Goal: Task Accomplishment & Management: Manage account settings

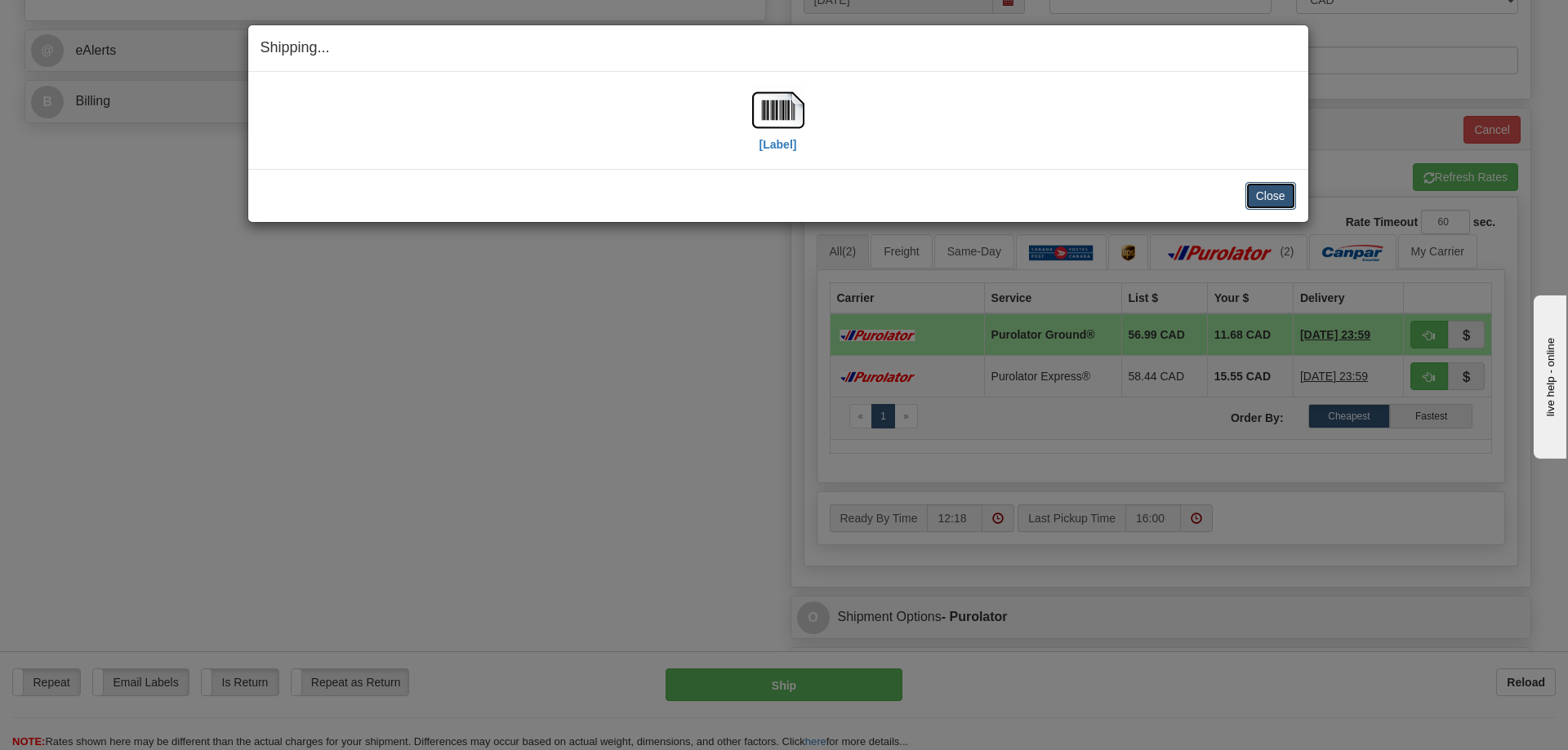
click at [1265, 196] on button "Close" at bounding box center [1270, 196] width 51 height 28
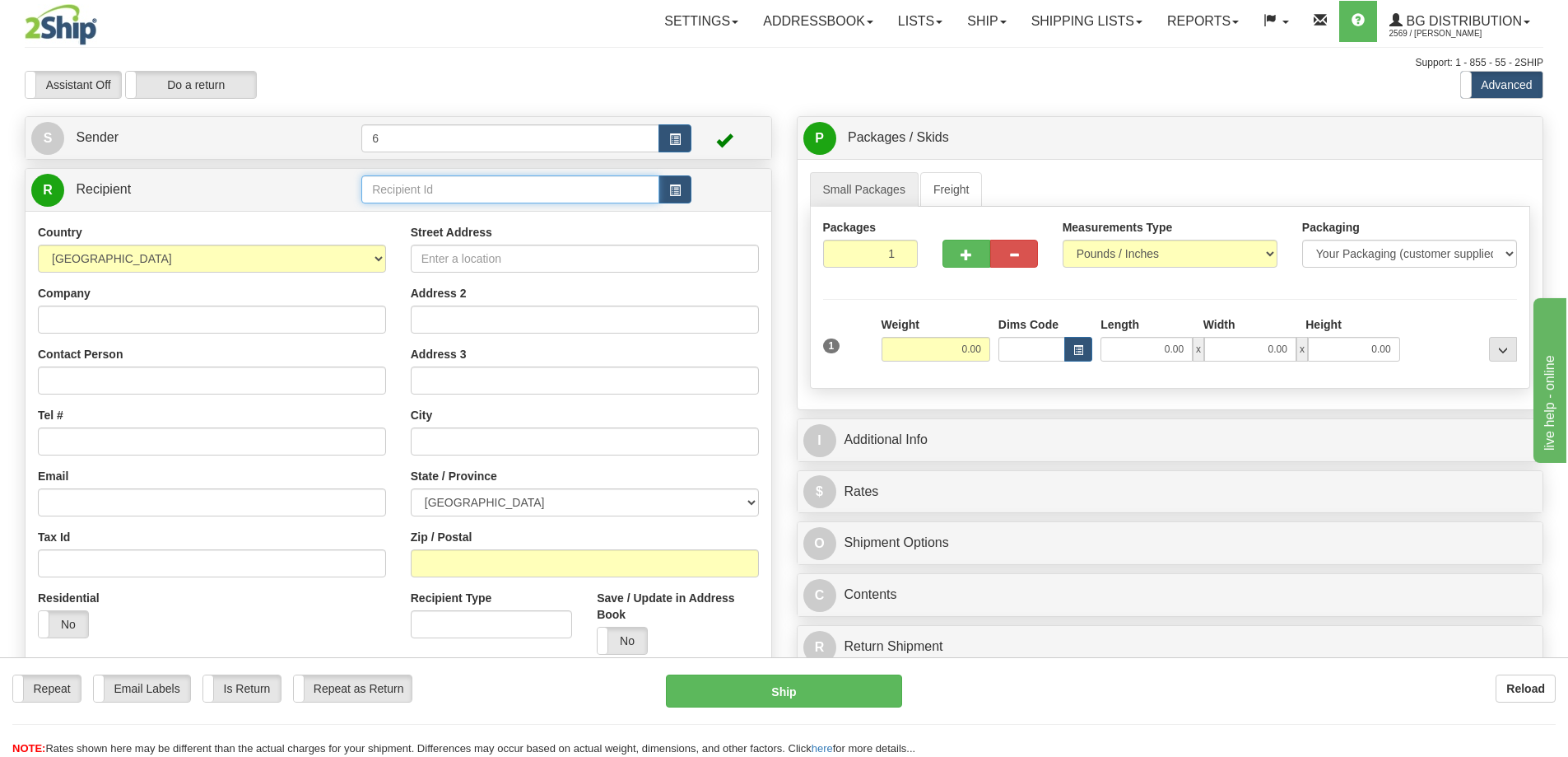
click at [465, 189] on input "text" at bounding box center [511, 190] width 298 height 28
click at [436, 232] on div "ALLEGION" at bounding box center [507, 238] width 282 height 18
type input "ALLEGION"
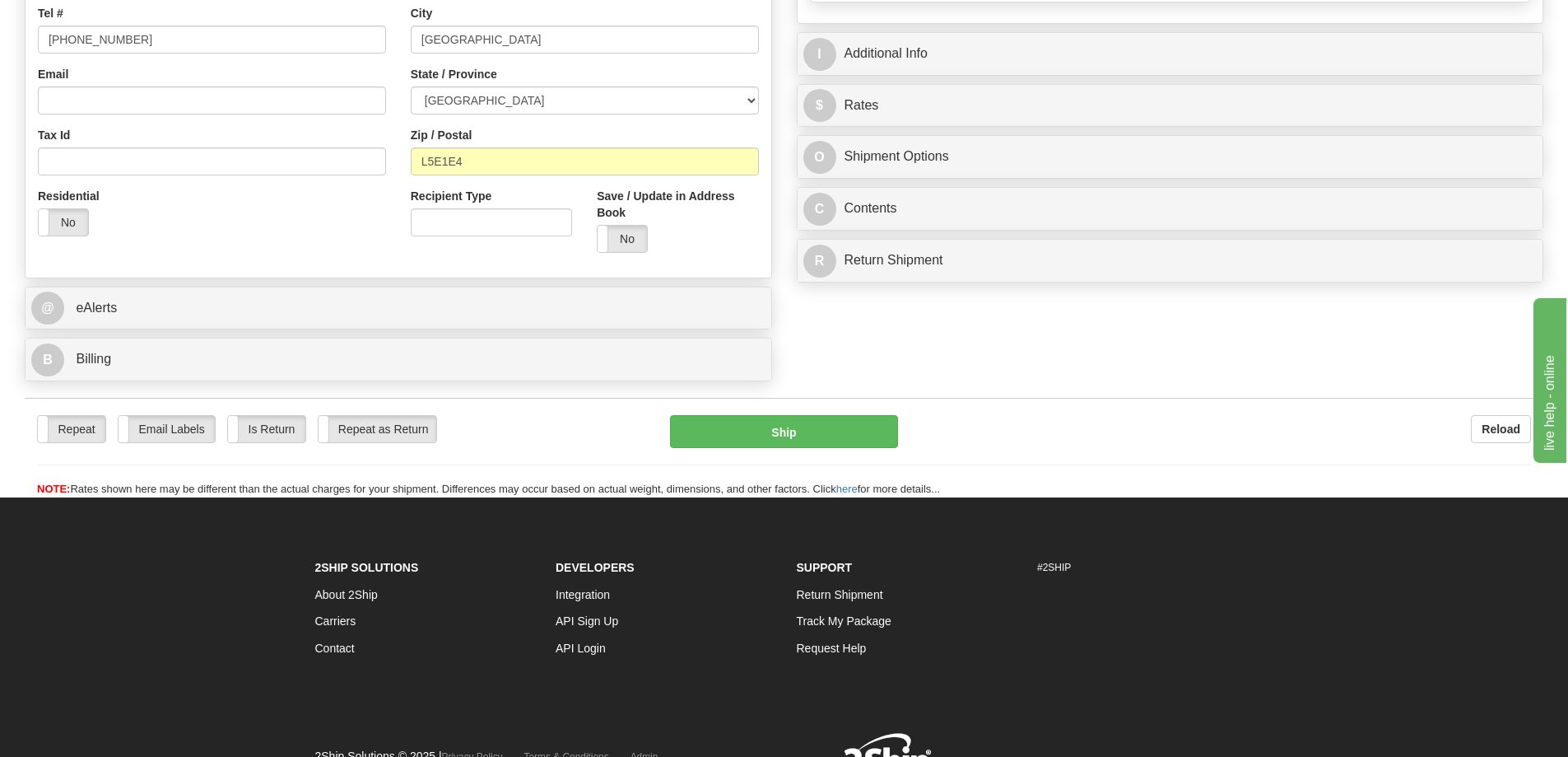
scroll to position [412, 0]
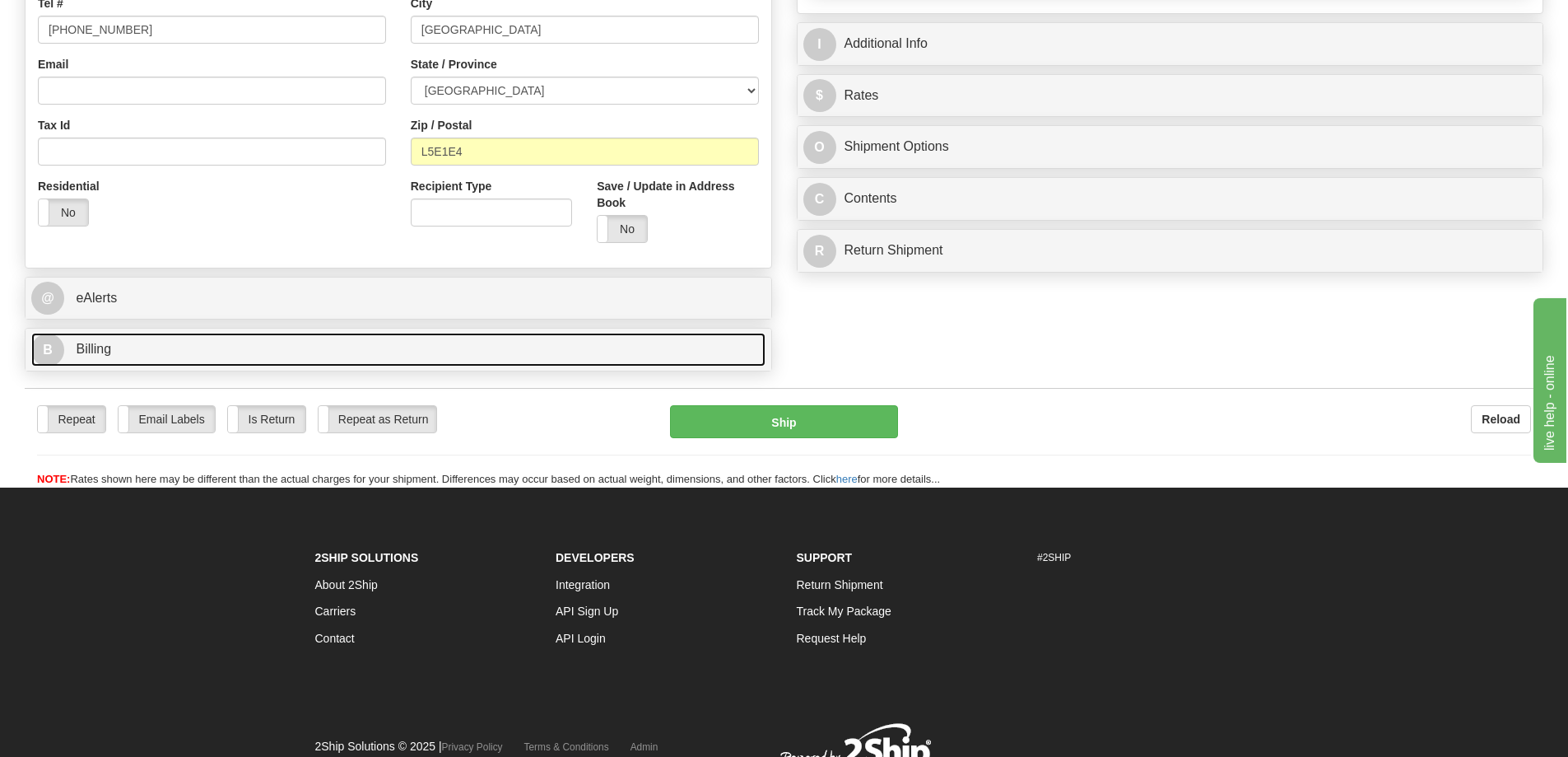
type input "0.00"
click at [102, 350] on span "Billing" at bounding box center [93, 349] width 35 height 14
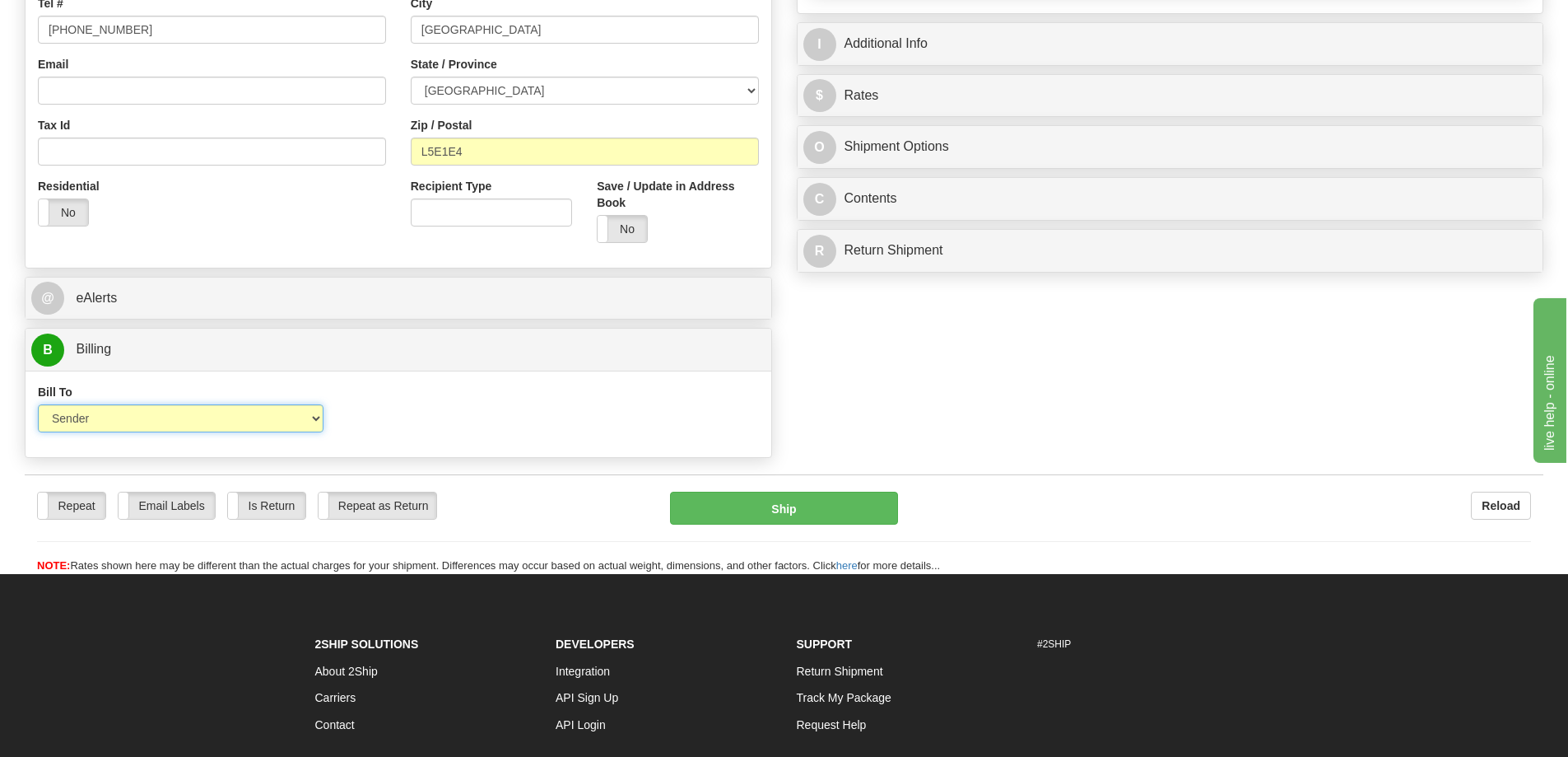
click at [242, 418] on select "Sender Recipient Third Party Collect" at bounding box center [180, 419] width 285 height 28
select select "2"
click at [38, 407] on select "Sender Recipient Third Party Collect" at bounding box center [180, 419] width 285 height 28
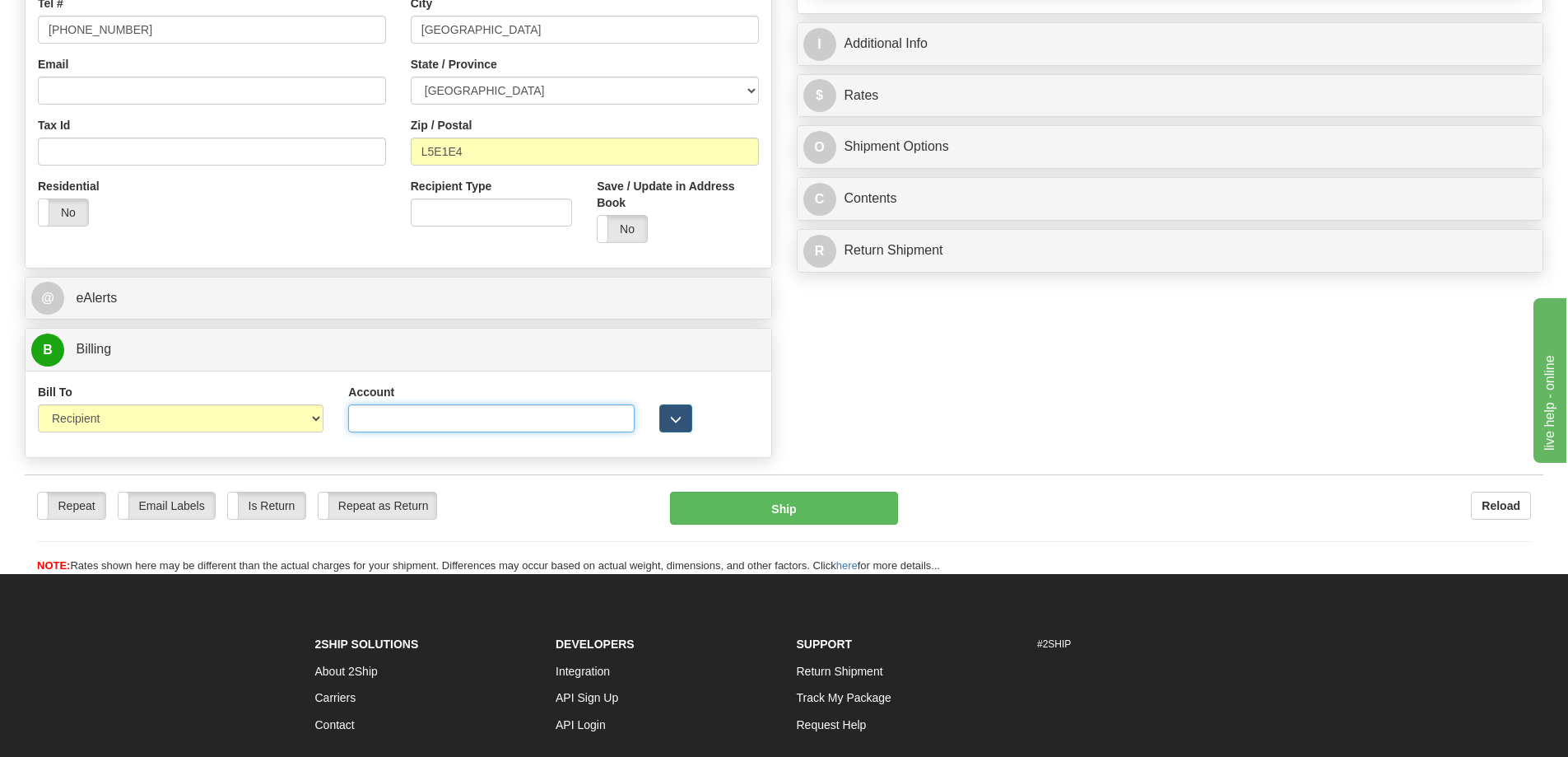
click at [525, 423] on input "Account" at bounding box center [491, 419] width 285 height 28
paste input "4970545"
type input "4970545"
click at [732, 408] on div at bounding box center [709, 407] width 125 height 48
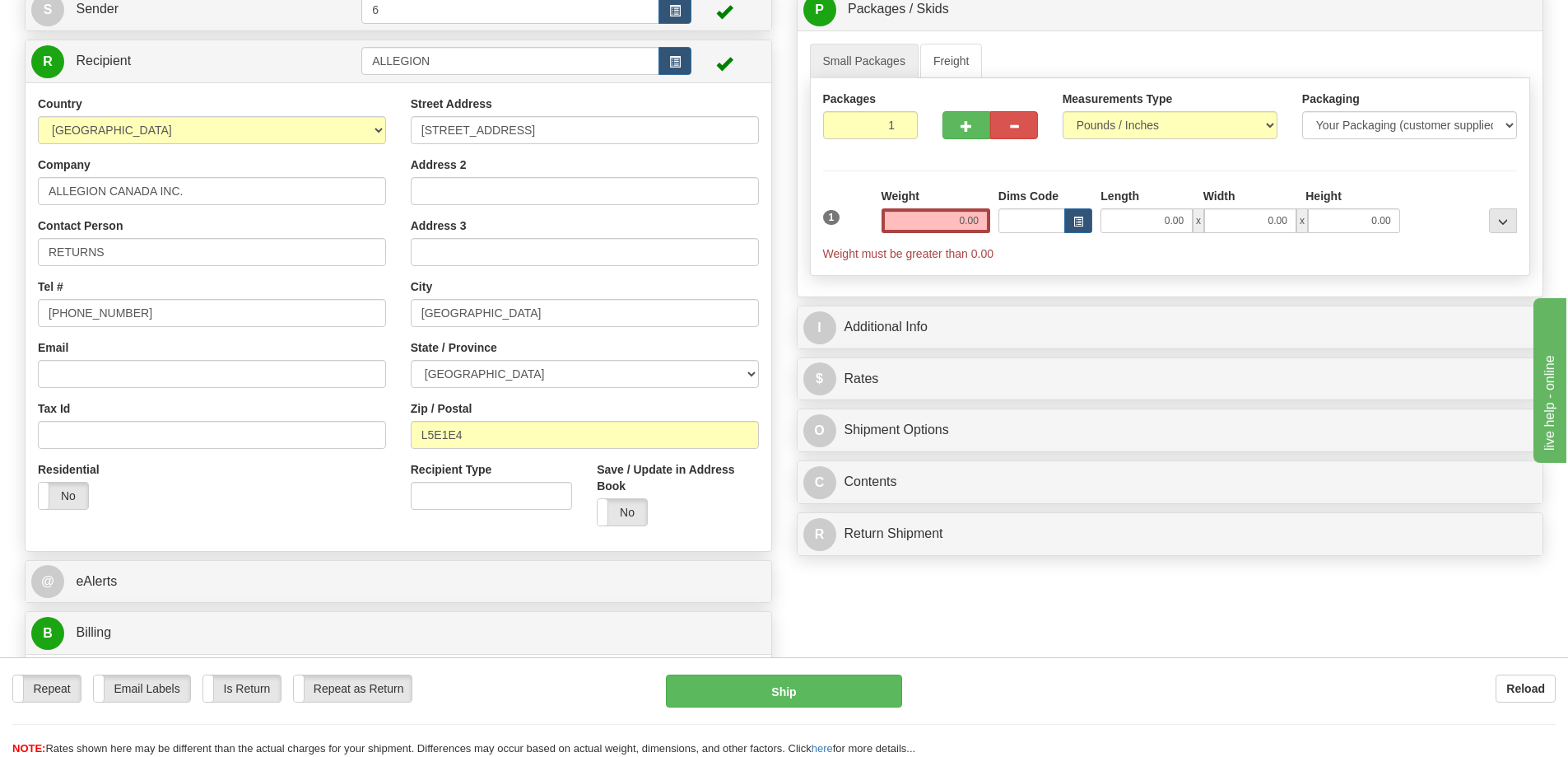
scroll to position [0, 0]
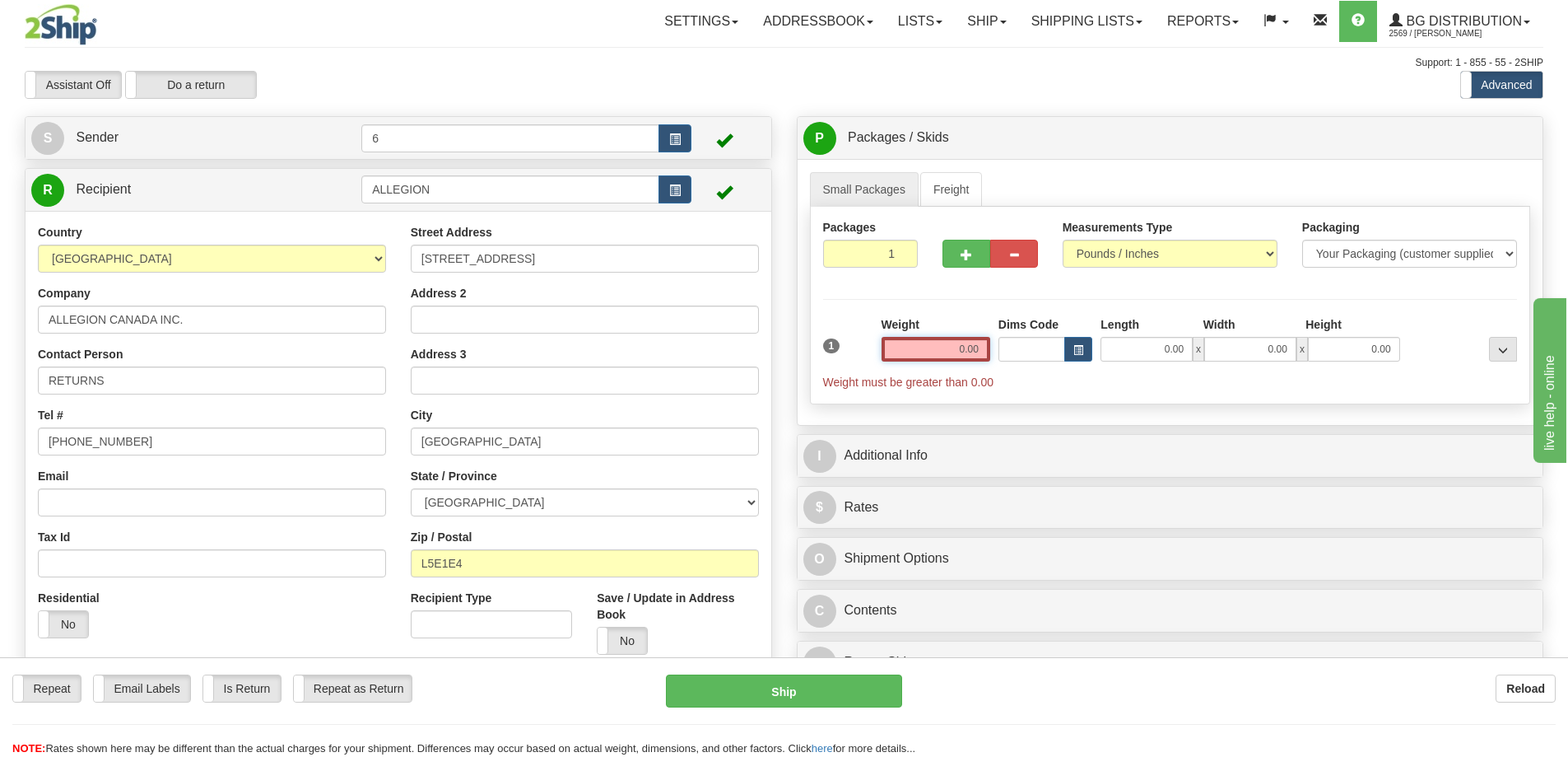
click at [977, 351] on input "0.00" at bounding box center [936, 350] width 109 height 25
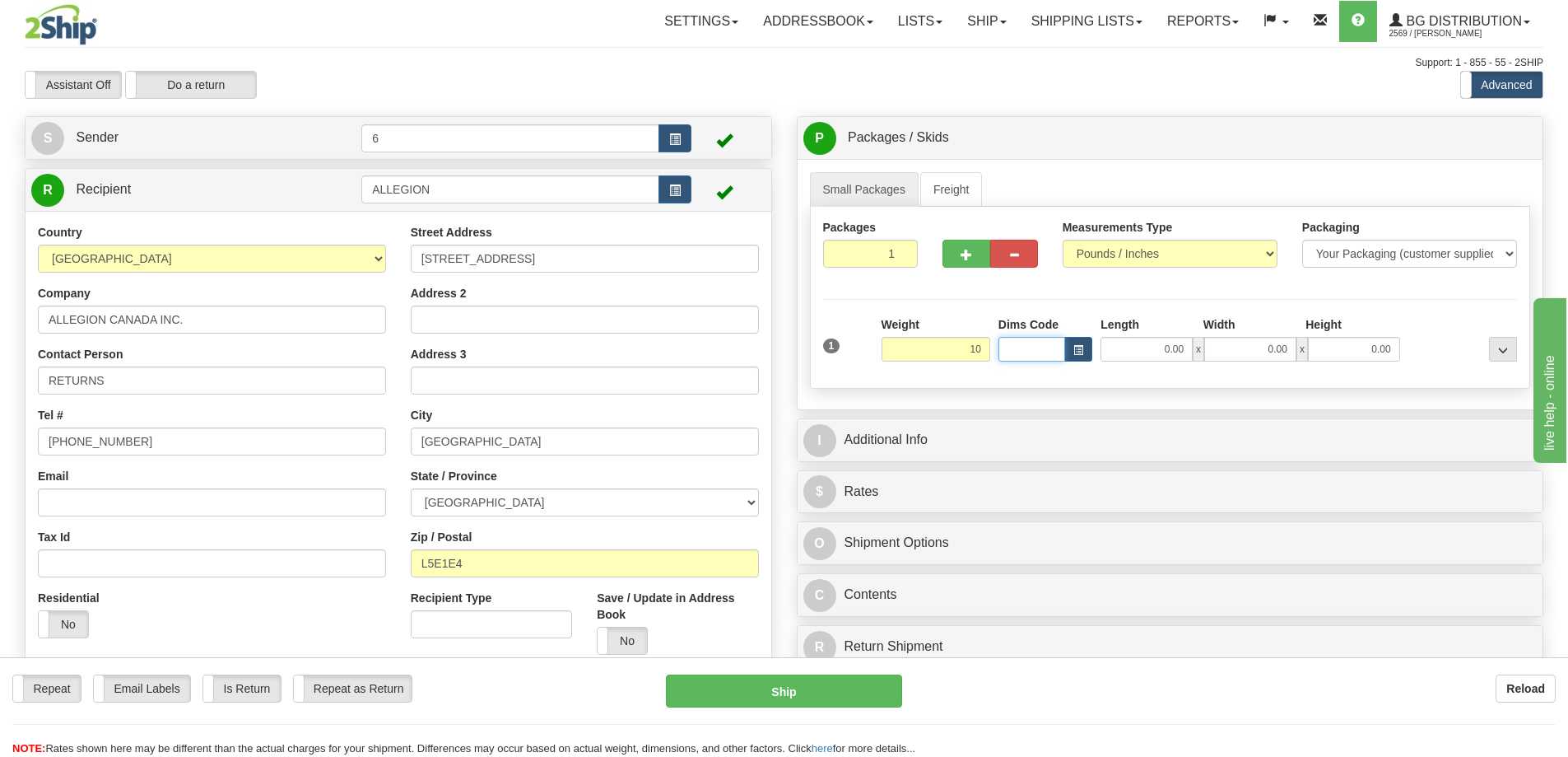
type input "10.00"
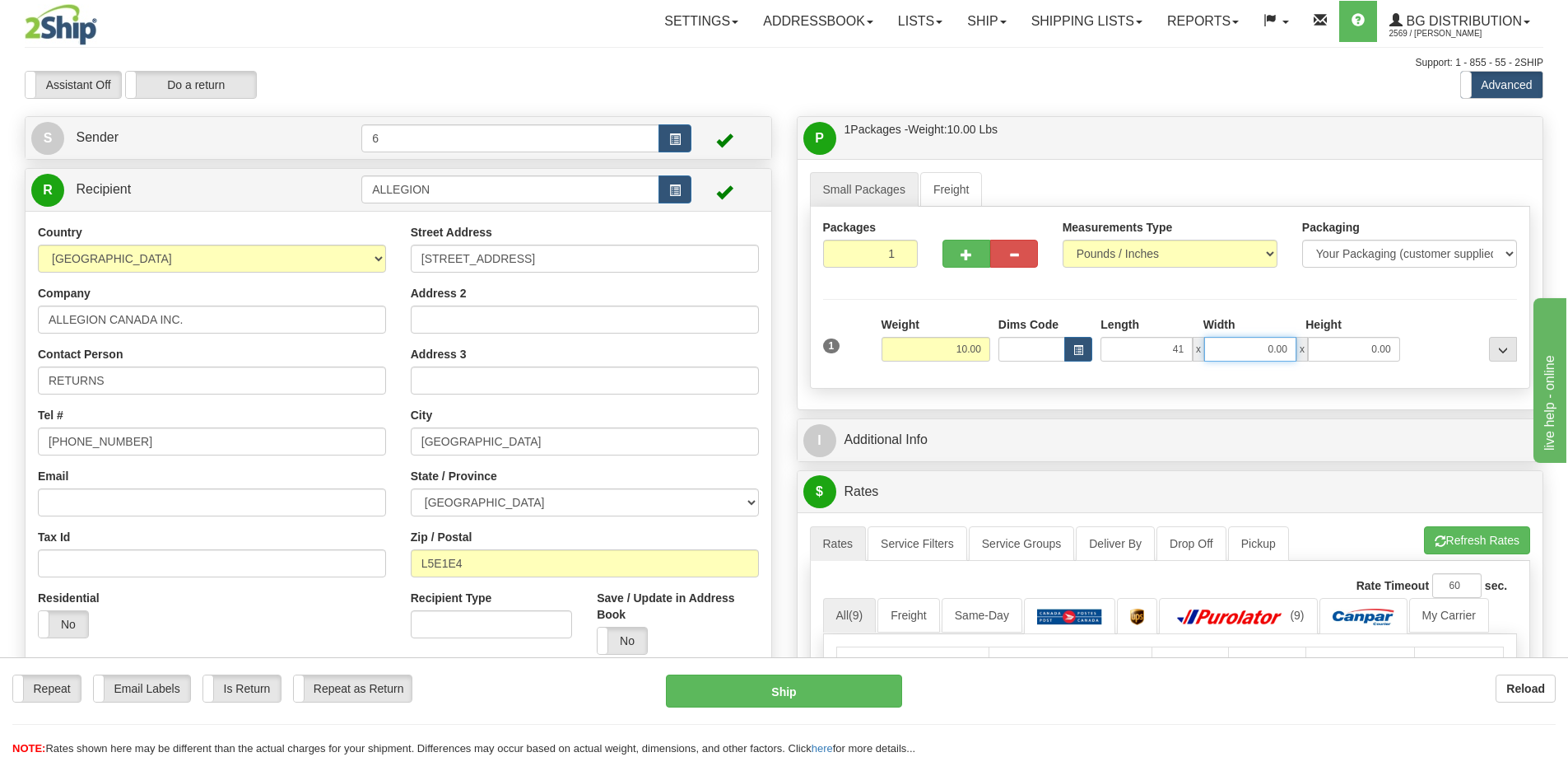
type input "41.00"
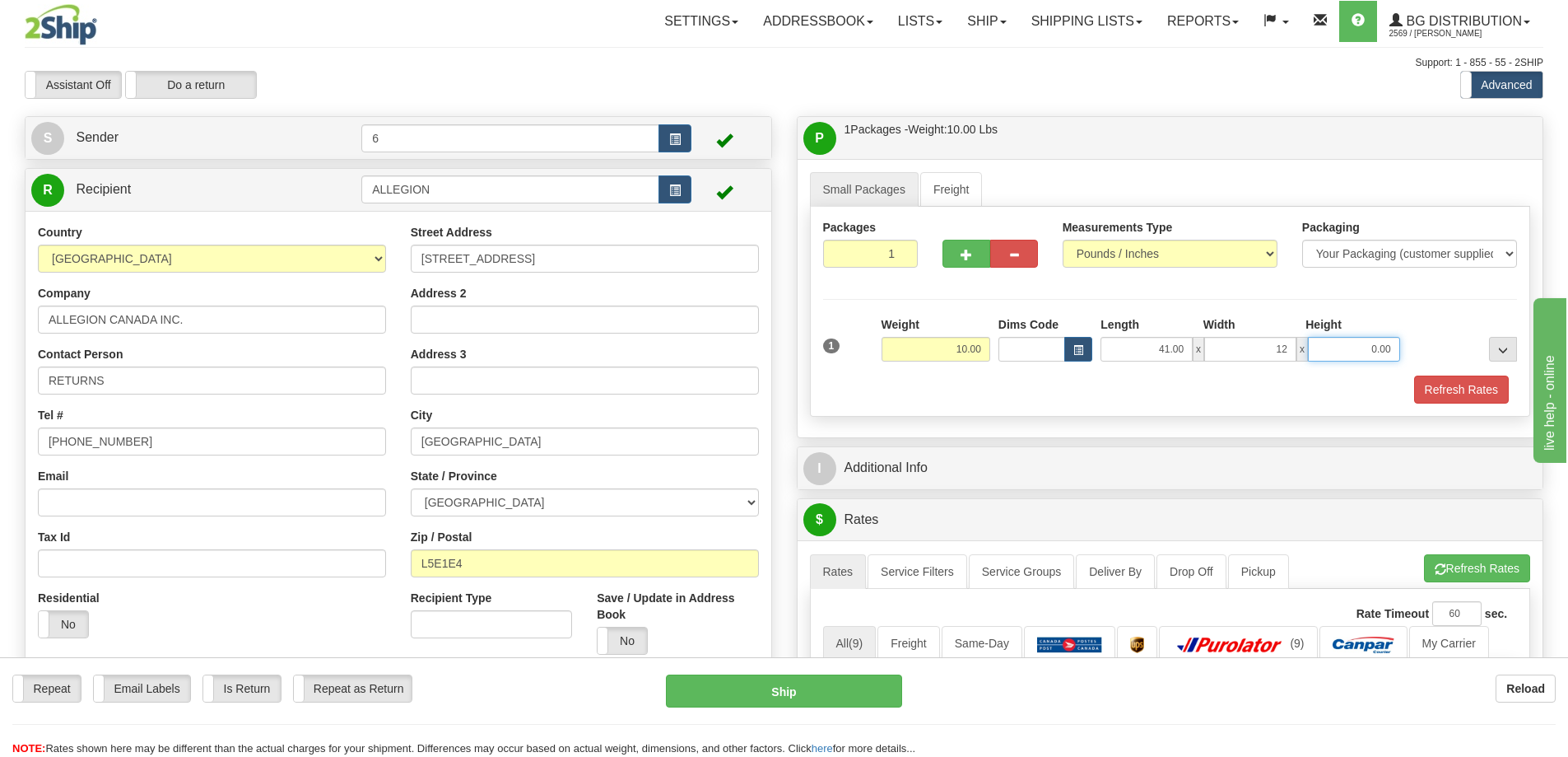
type input "12.00"
type input "7.00"
click at [930, 407] on div "Packages 1 1 Measurements Type" at bounding box center [1171, 312] width 722 height 210
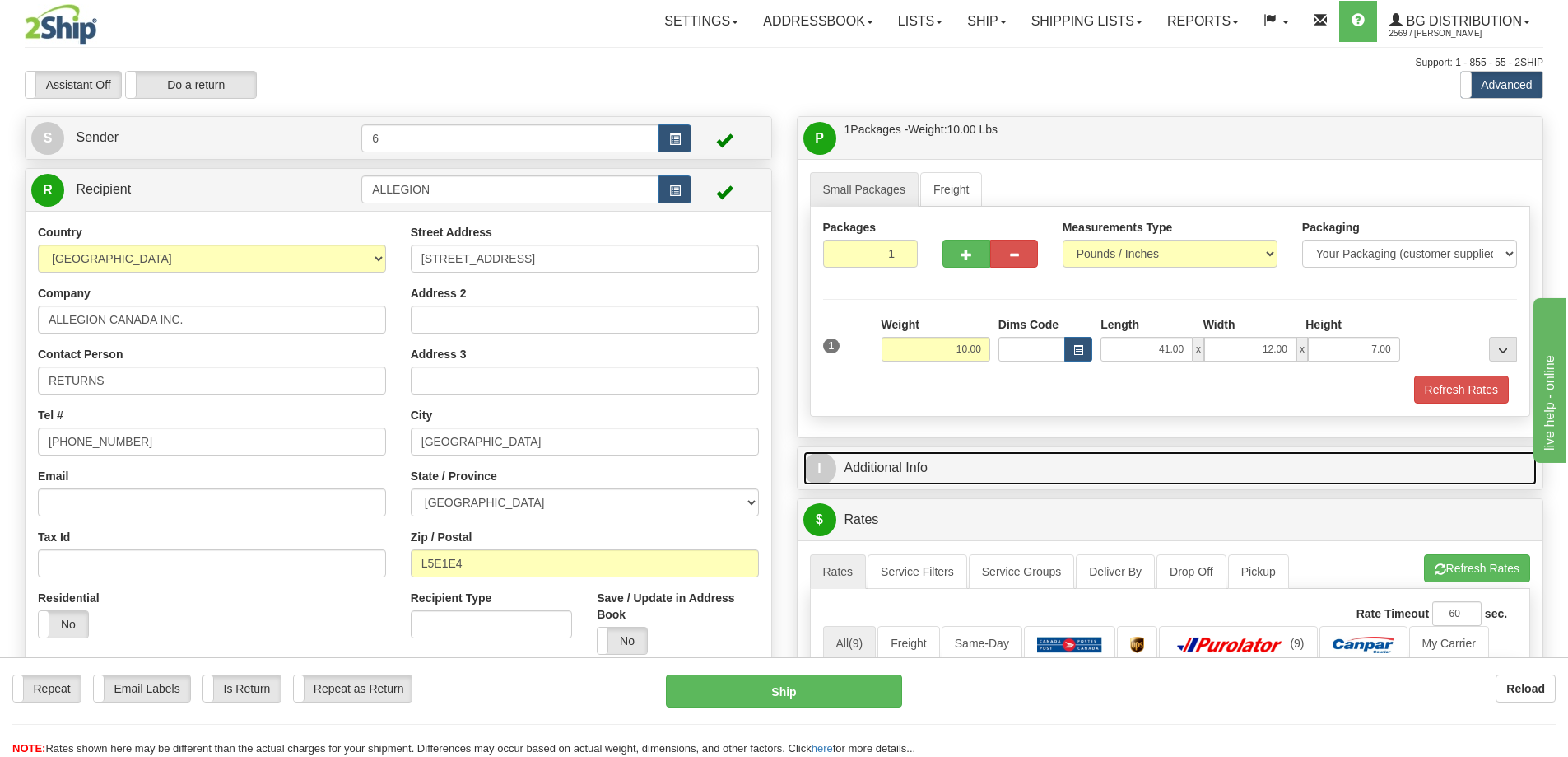
click at [901, 472] on link "I Additional Info" at bounding box center [1171, 469] width 735 height 34
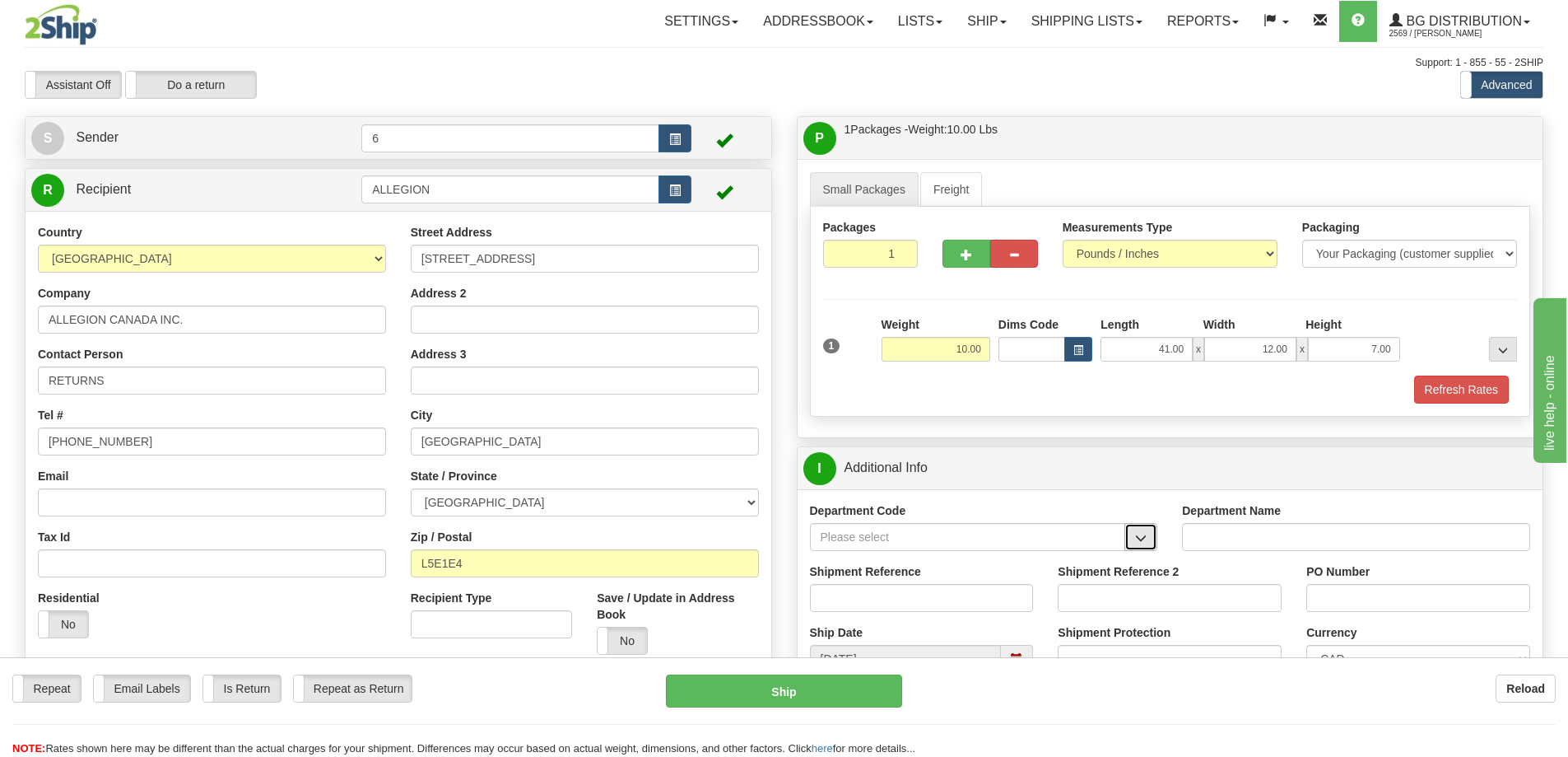
click at [1144, 542] on span "button" at bounding box center [1141, 538] width 11 height 10
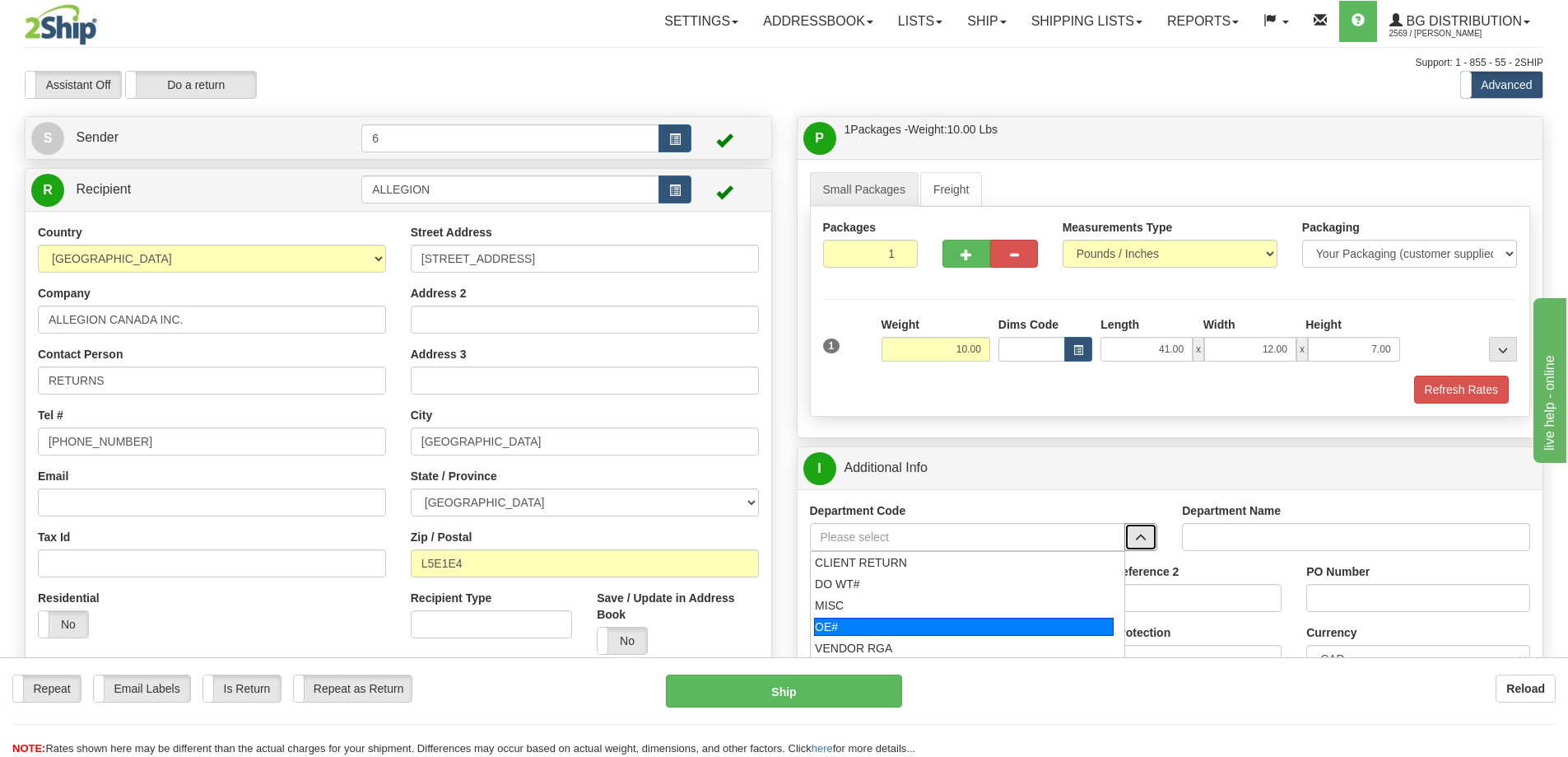
click at [946, 626] on div "OE#" at bounding box center [963, 627] width 299 height 18
type input "OE#"
type input "ORDERS"
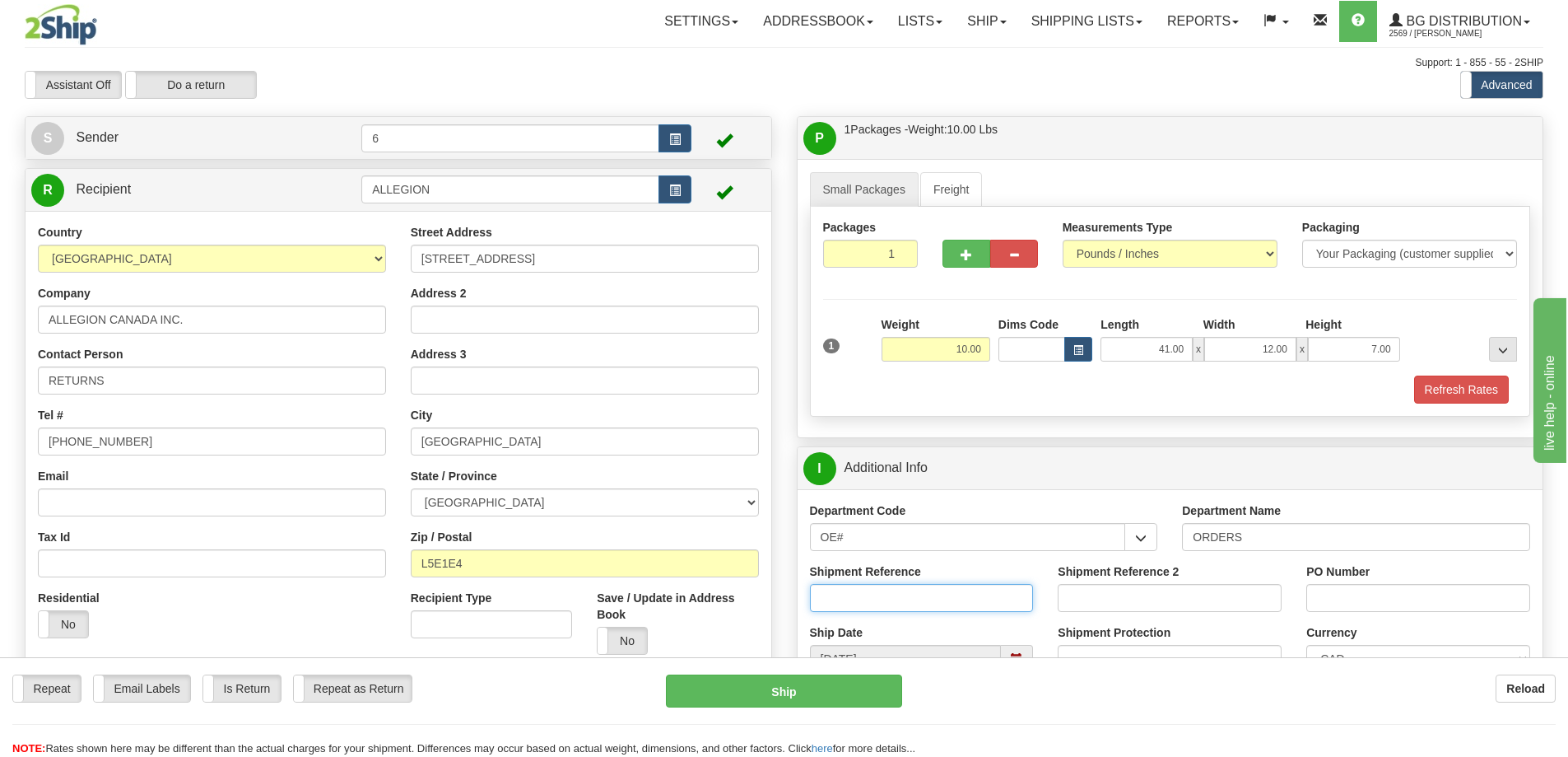
click at [953, 599] on input "Shipment Reference" at bounding box center [922, 598] width 224 height 28
click at [1141, 531] on button "button" at bounding box center [1141, 537] width 33 height 28
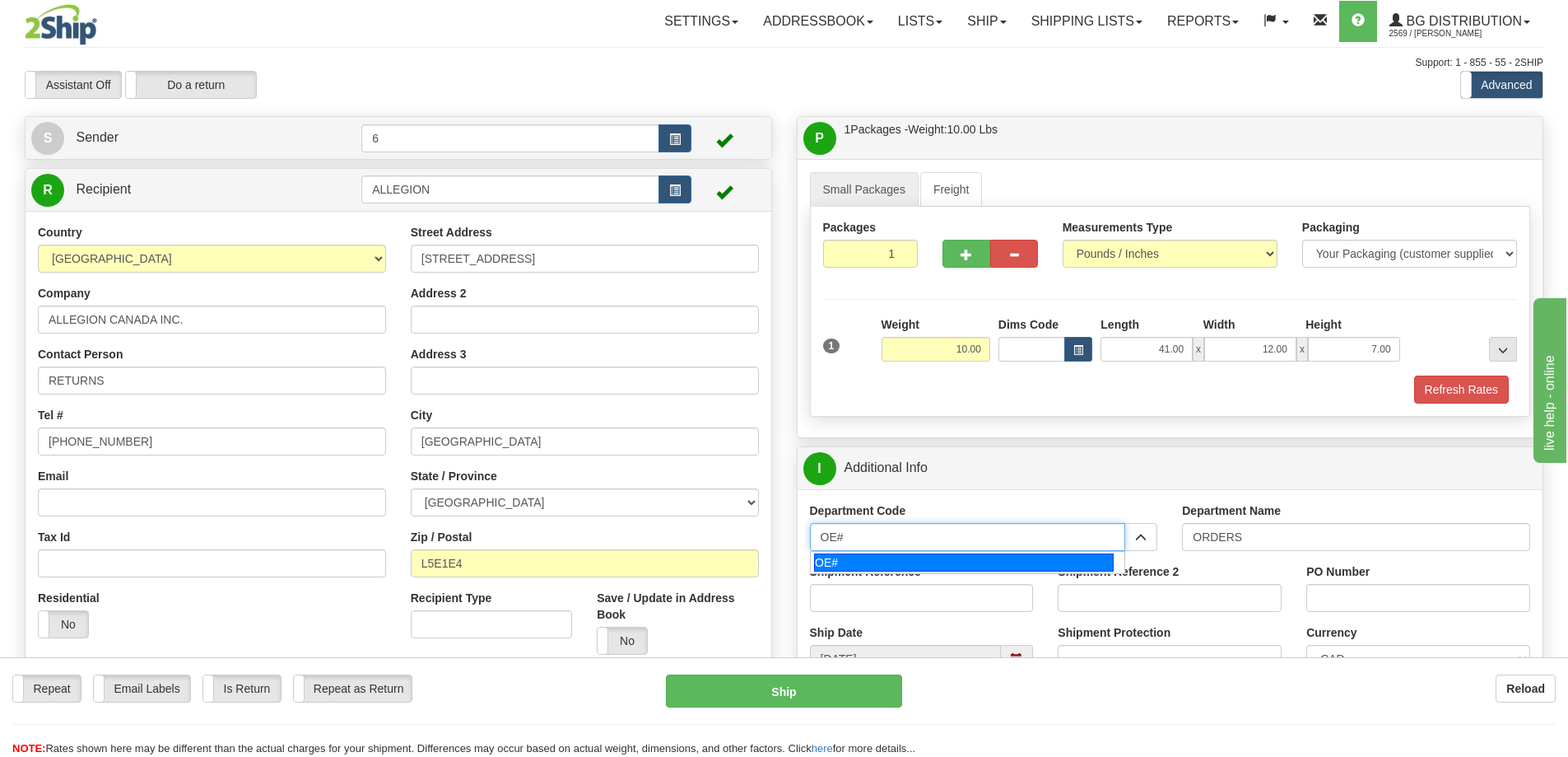
click at [1050, 541] on input "OE#" at bounding box center [968, 537] width 316 height 28
type input "O"
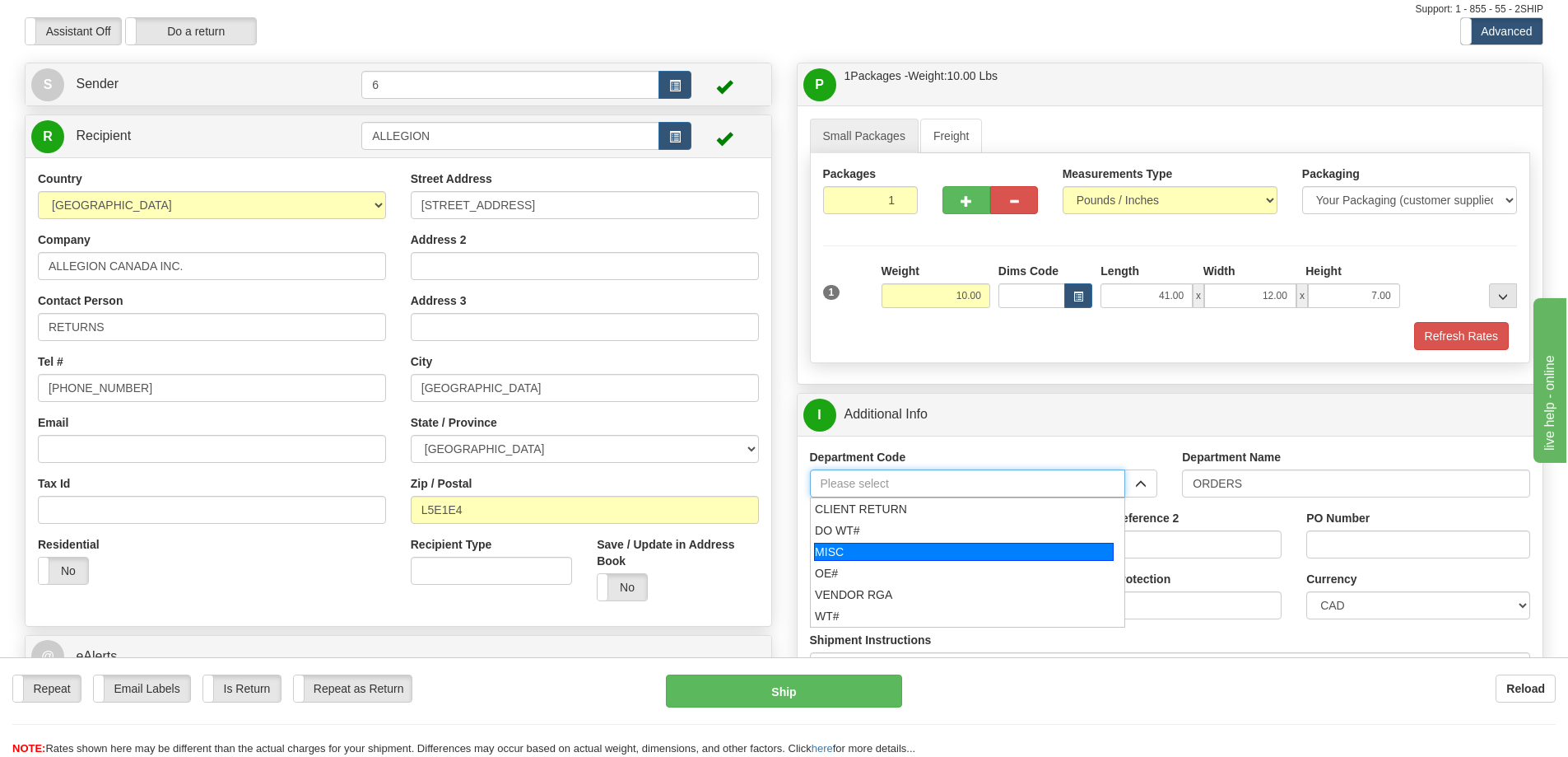
scroll to position [82, 0]
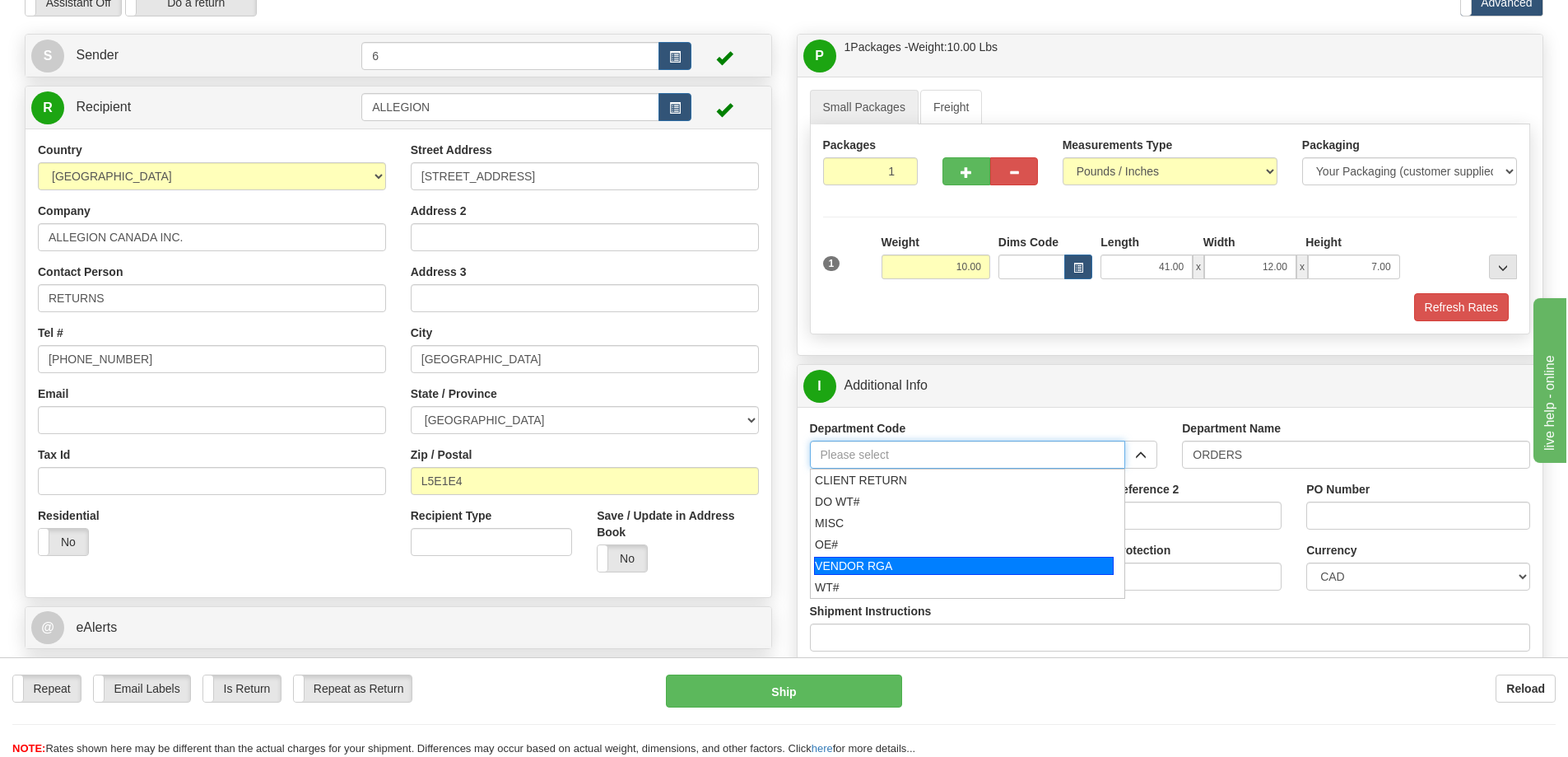
click at [944, 570] on div "VENDOR RGA" at bounding box center [963, 565] width 299 height 18
type input "VENDOR RGA"
type input "VENDOR RETURNS"
type input "VENDOR RGA"
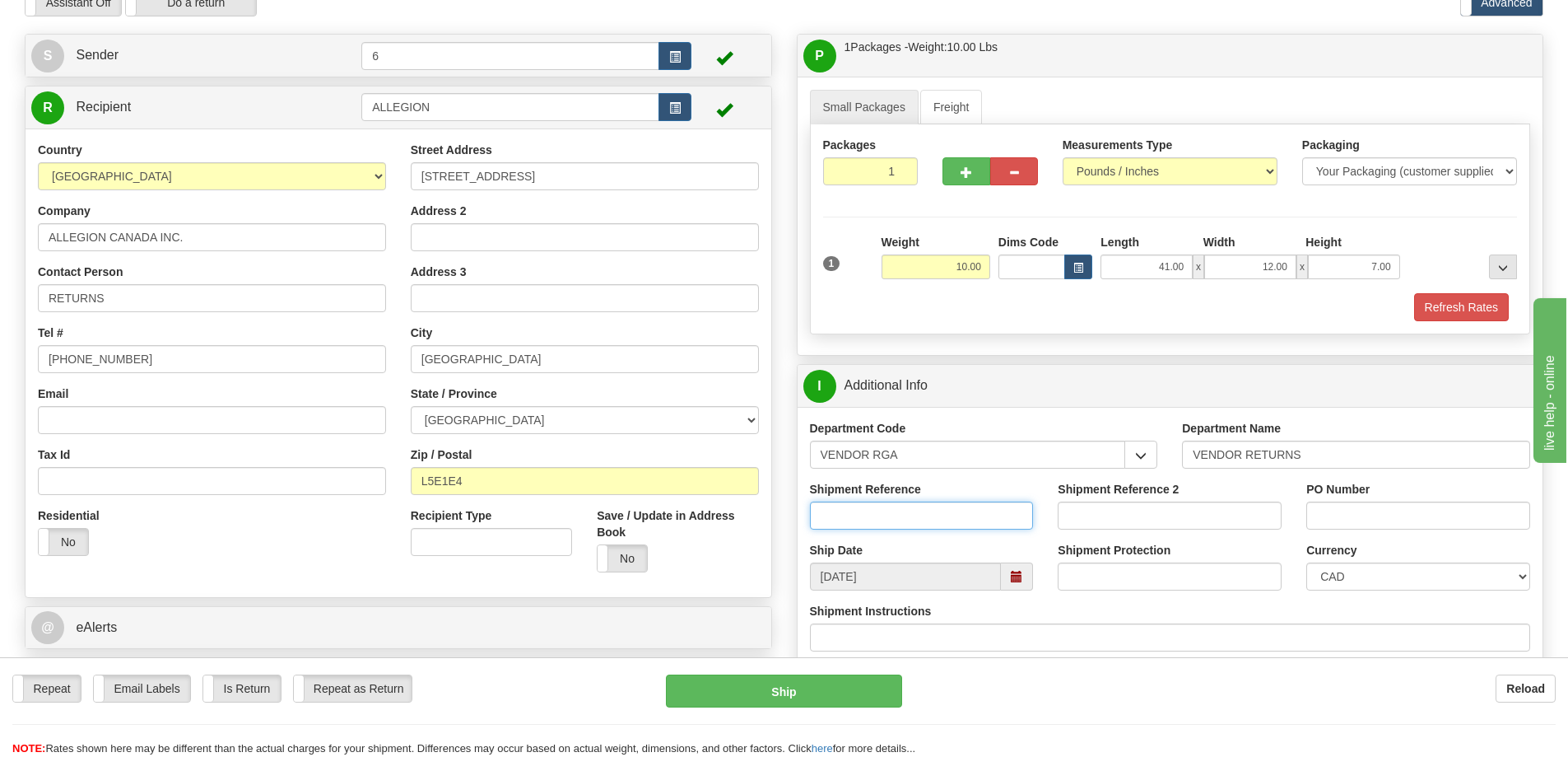
click at [940, 509] on input "Shipment Reference" at bounding box center [922, 516] width 224 height 28
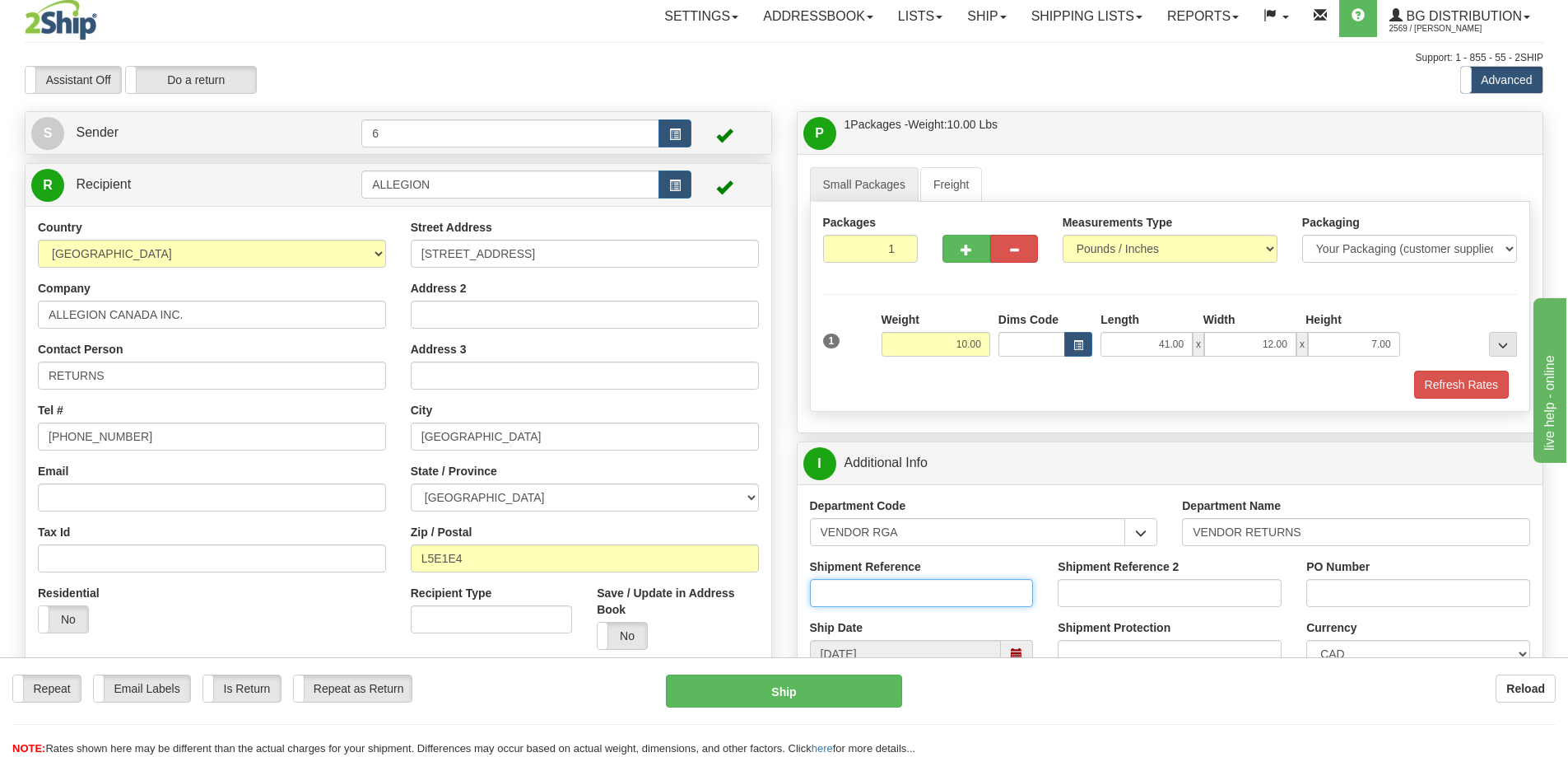
scroll to position [0, 0]
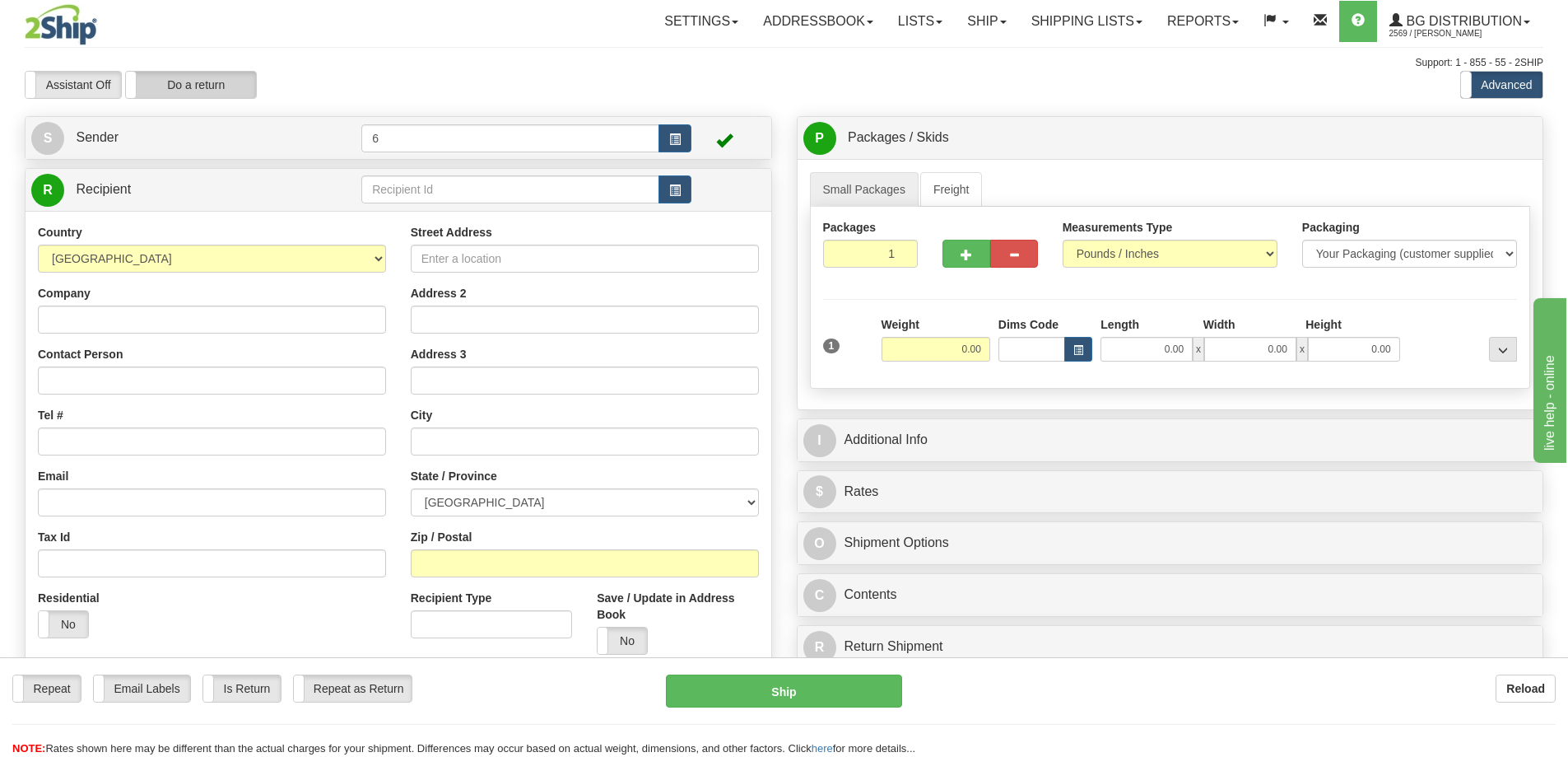
click at [200, 94] on label "Do a return" at bounding box center [191, 85] width 130 height 26
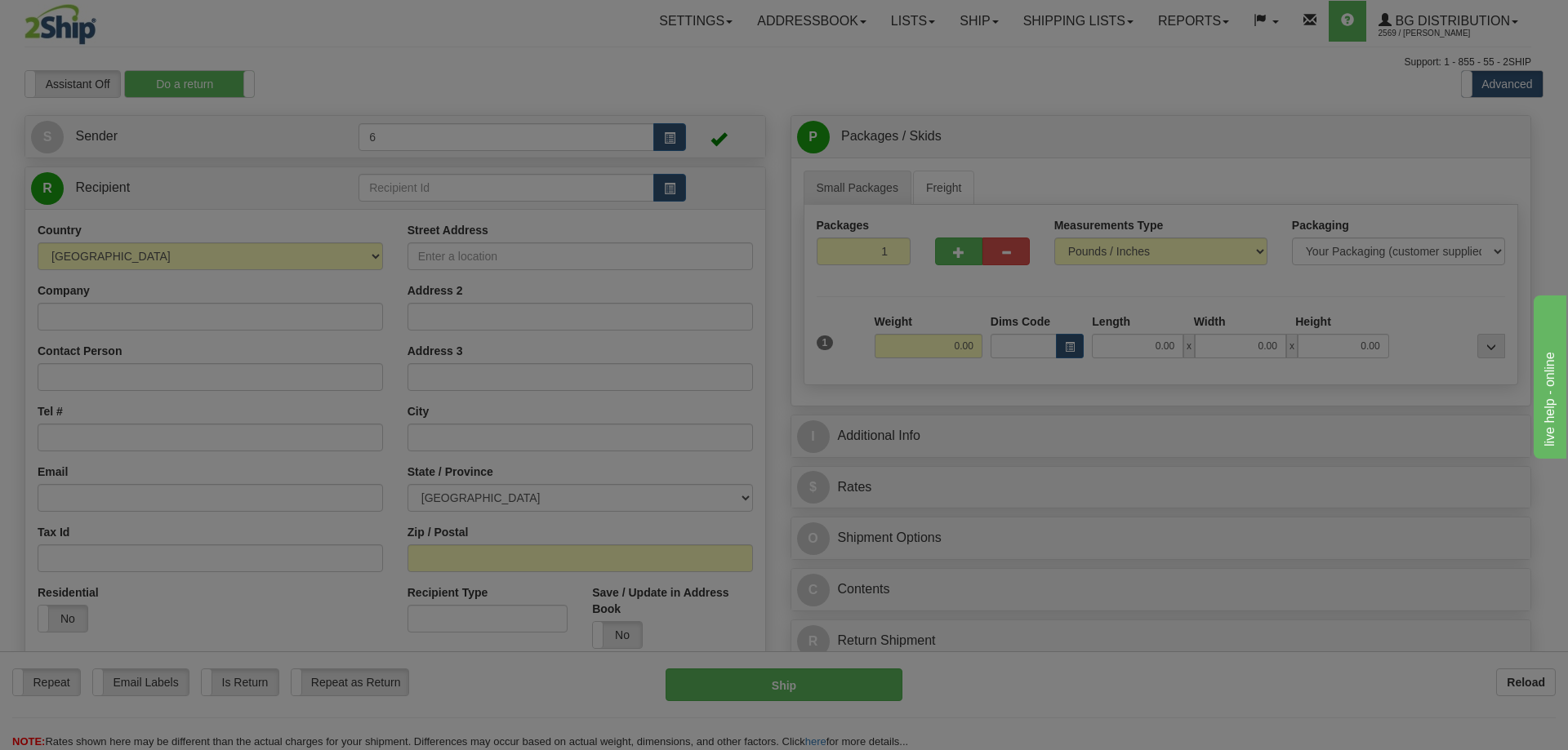
type input "6"
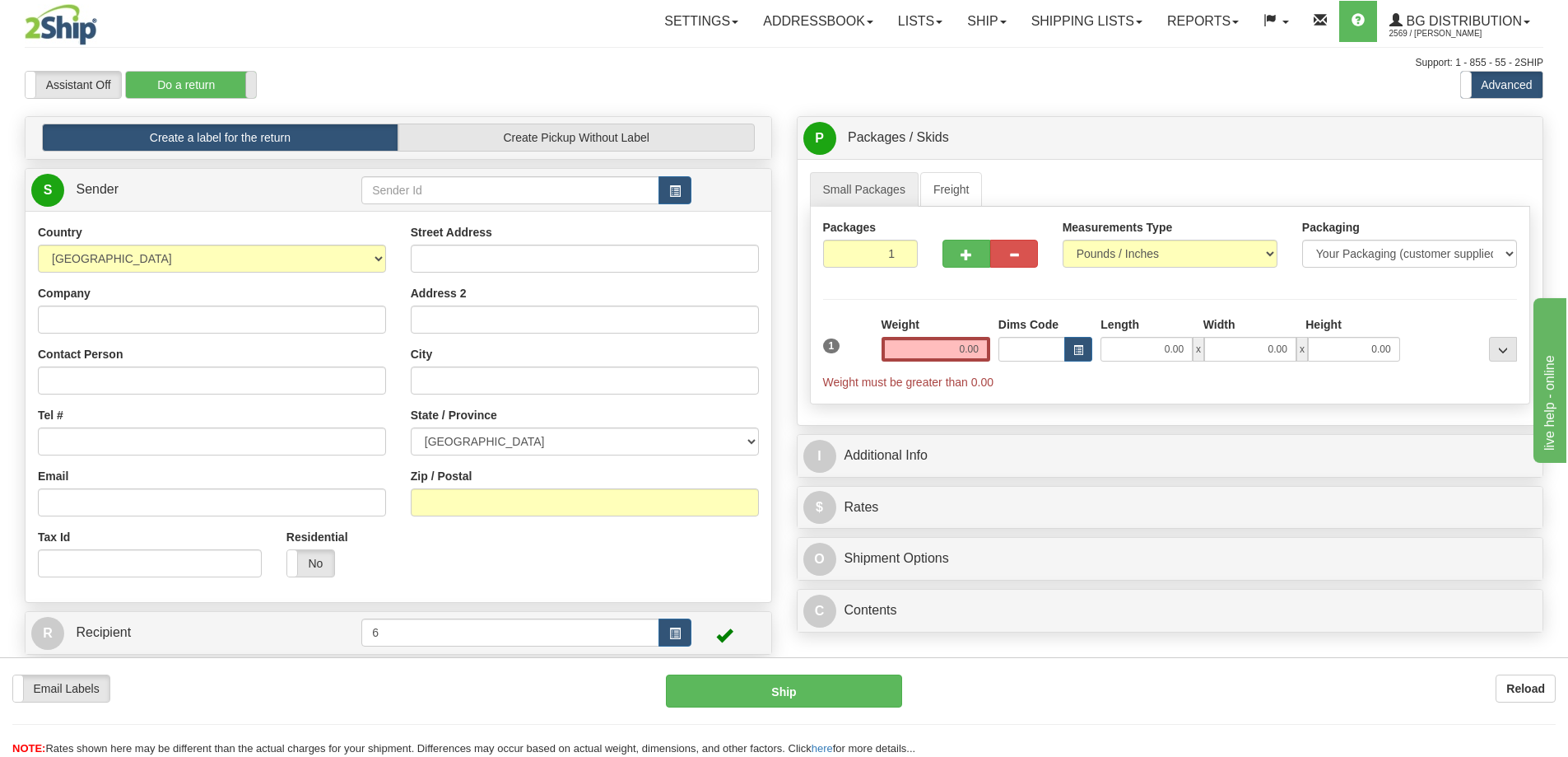
click at [250, 90] on span at bounding box center [256, 85] width 22 height 26
type input "6"
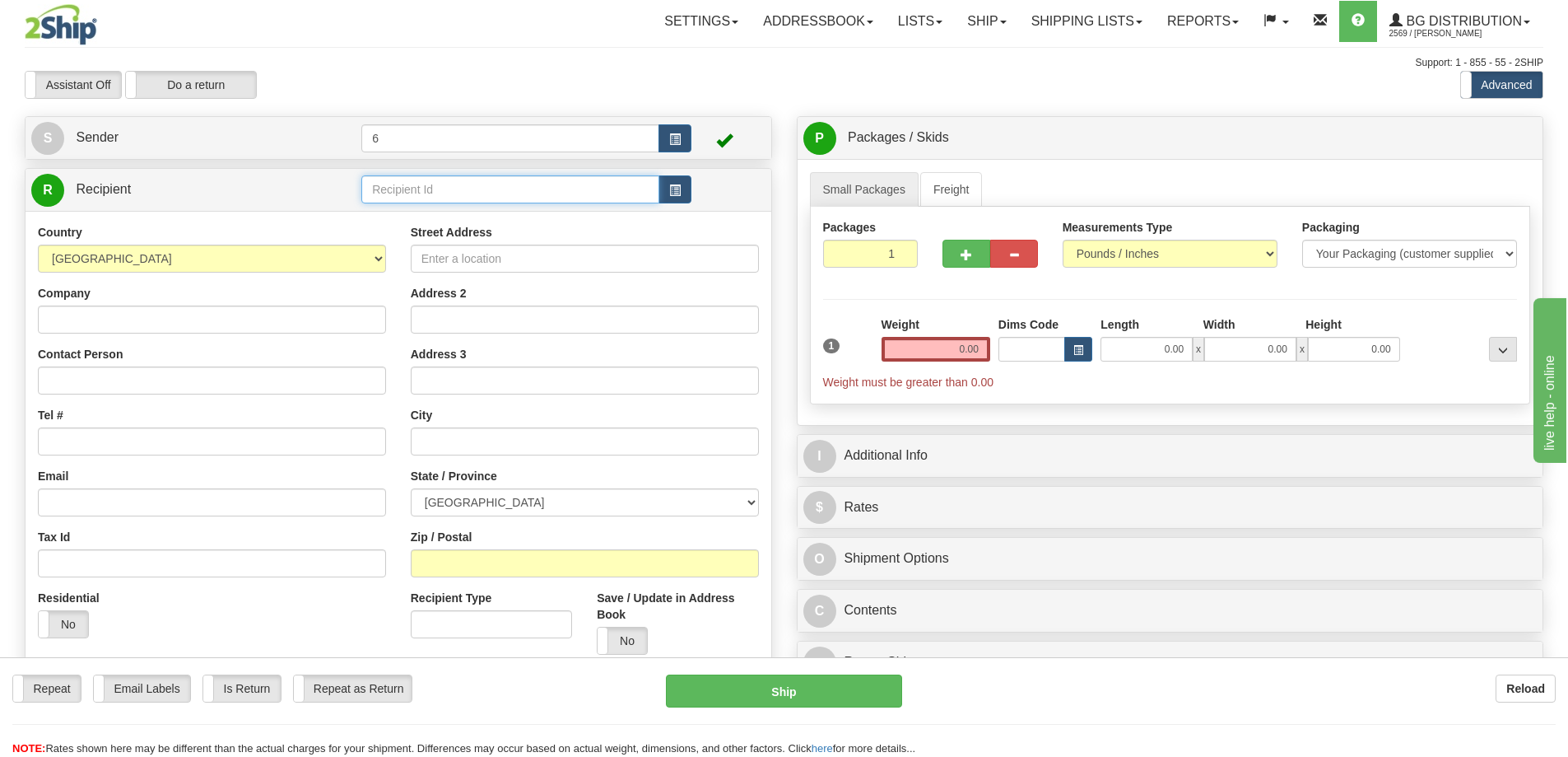
click at [433, 201] on input "text" at bounding box center [511, 190] width 298 height 28
click at [397, 213] on div "44001" at bounding box center [507, 217] width 282 height 18
type input "44001"
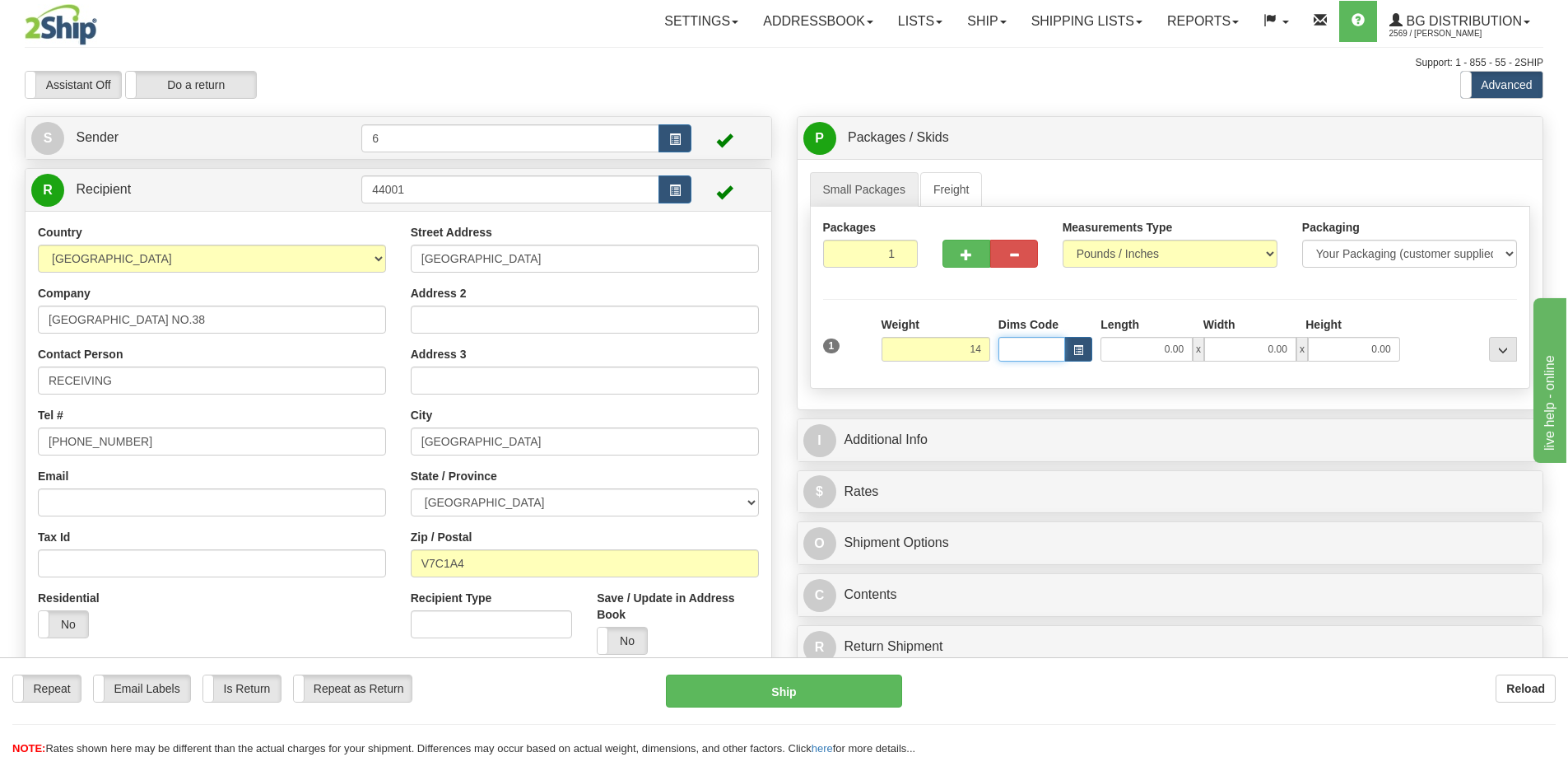
type input "14.00"
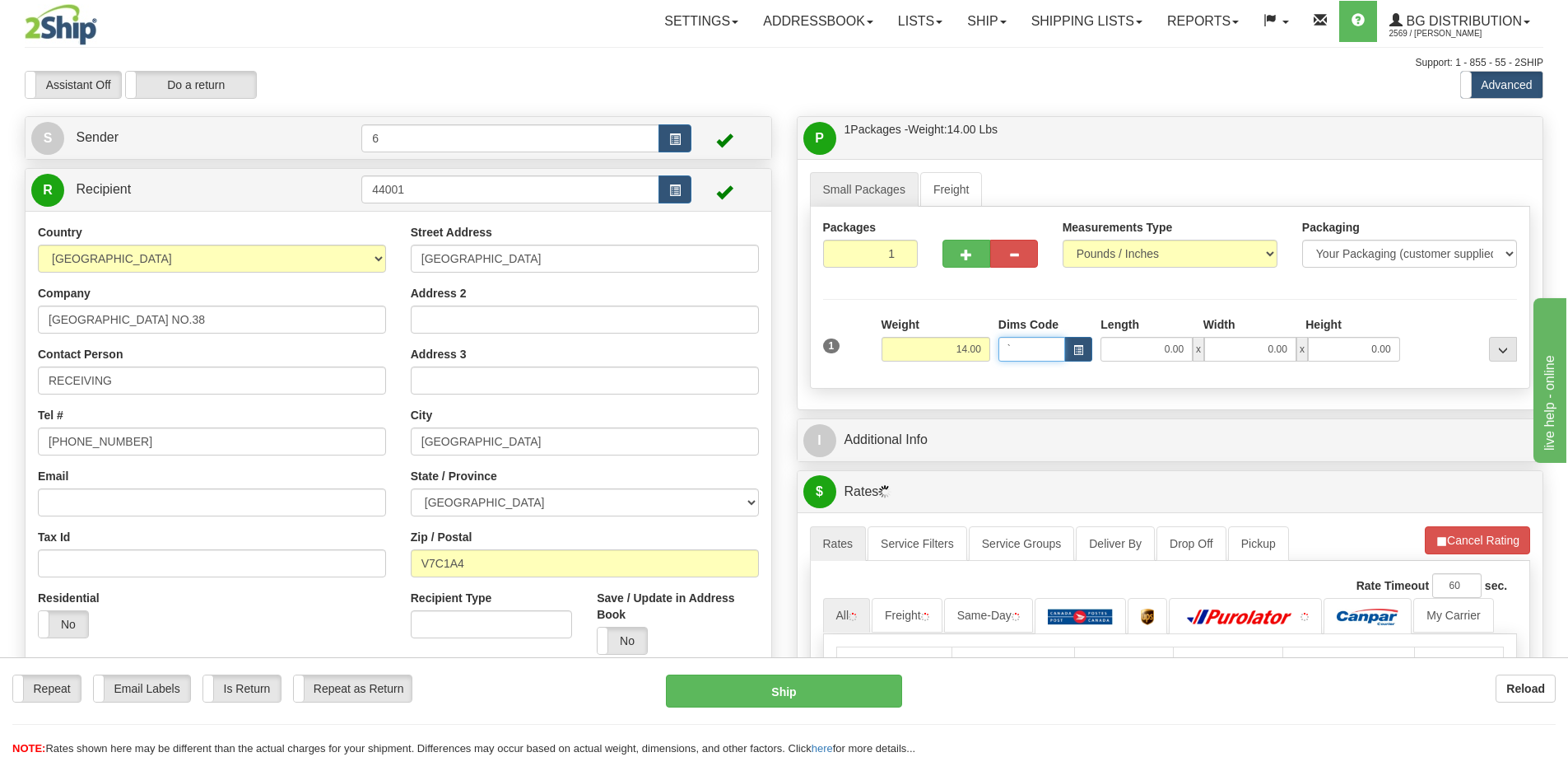
type input "`"
click at [1030, 353] on input "`" at bounding box center [1031, 350] width 67 height 25
drag, startPoint x: 1168, startPoint y: 362, endPoint x: 1183, endPoint y: 356, distance: 16.2
click at [1169, 362] on input "0.00" at bounding box center [1147, 350] width 93 height 25
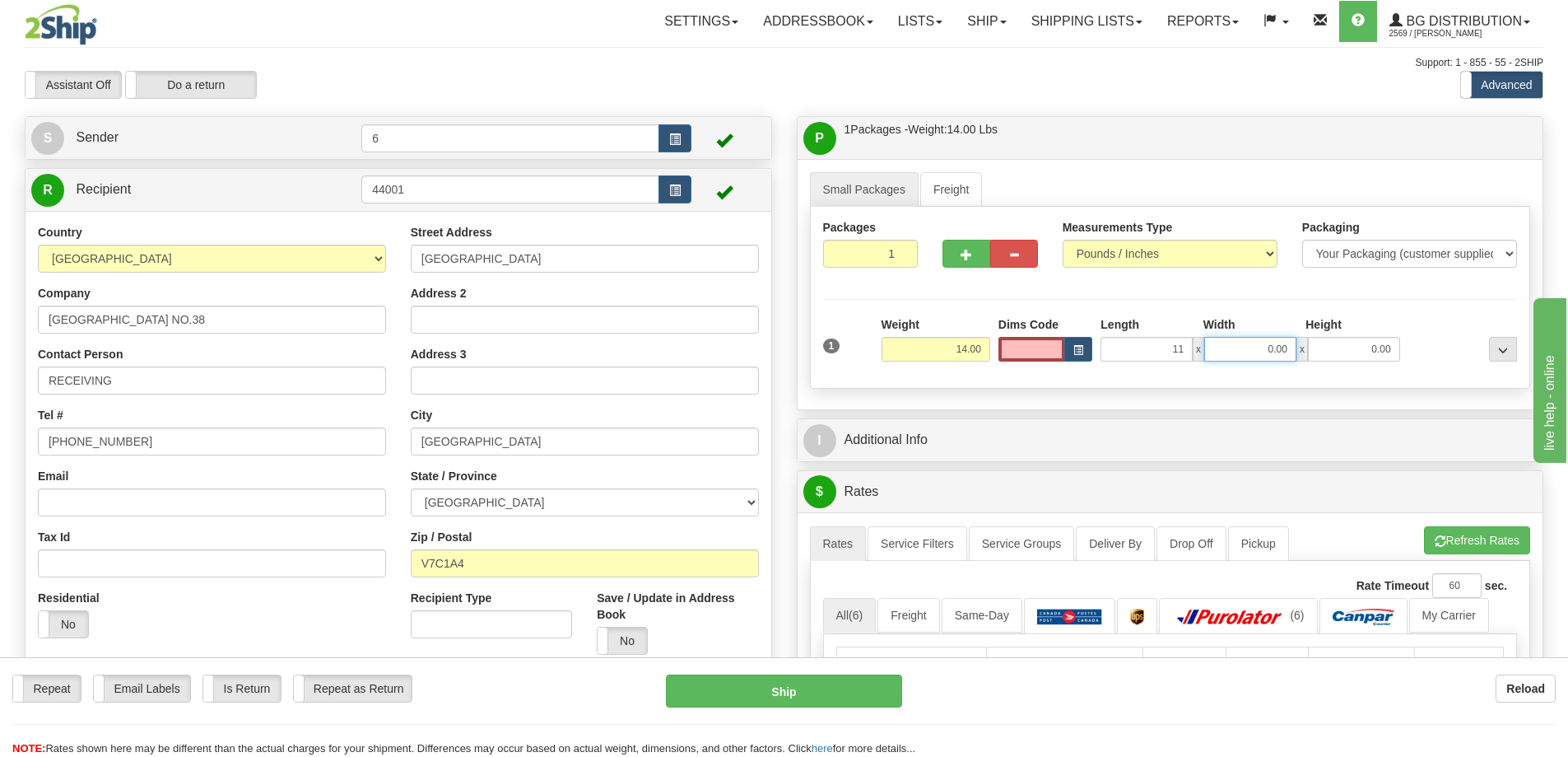
type input "11.00"
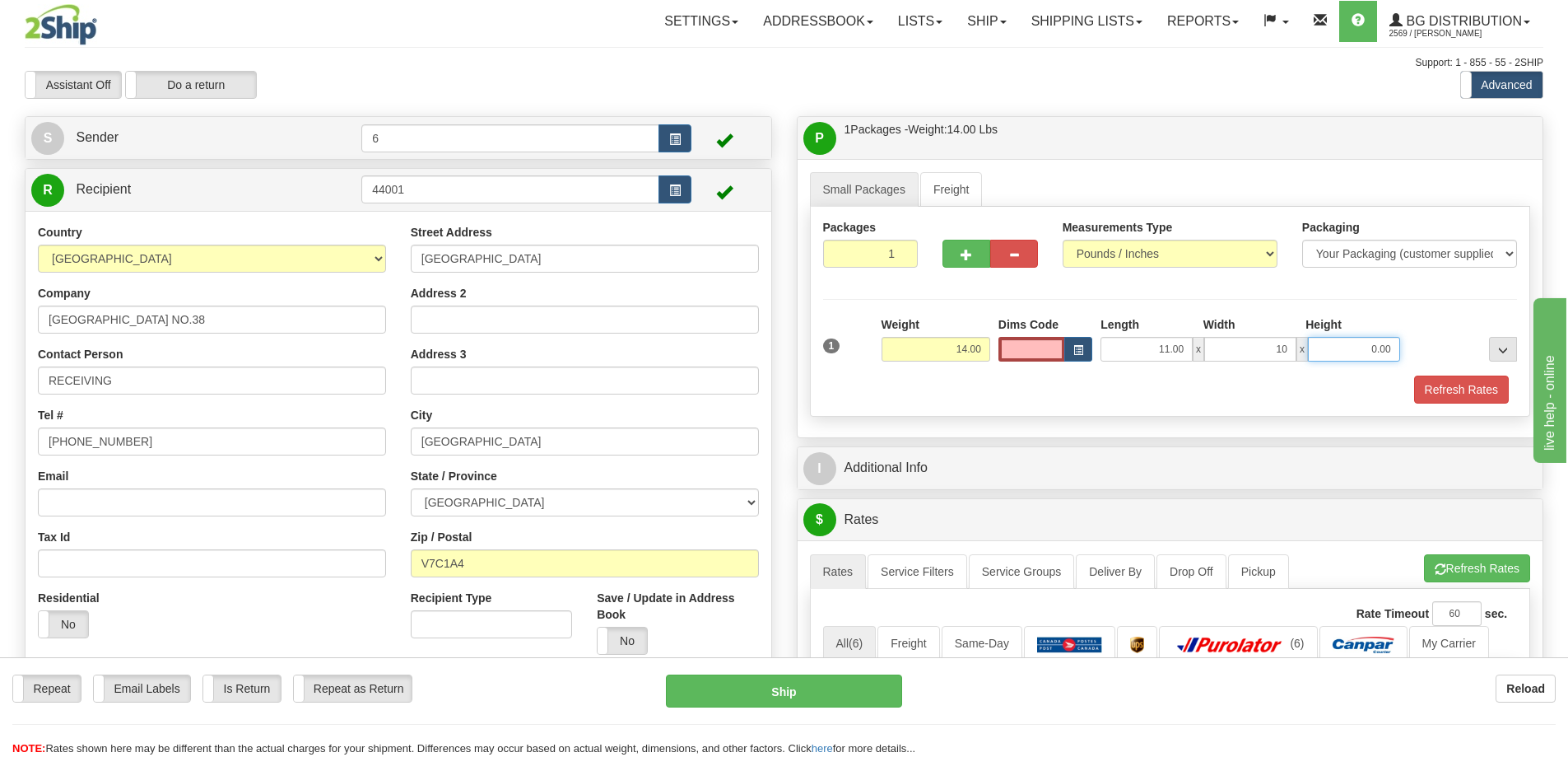
type input "10.00"
type input "1"
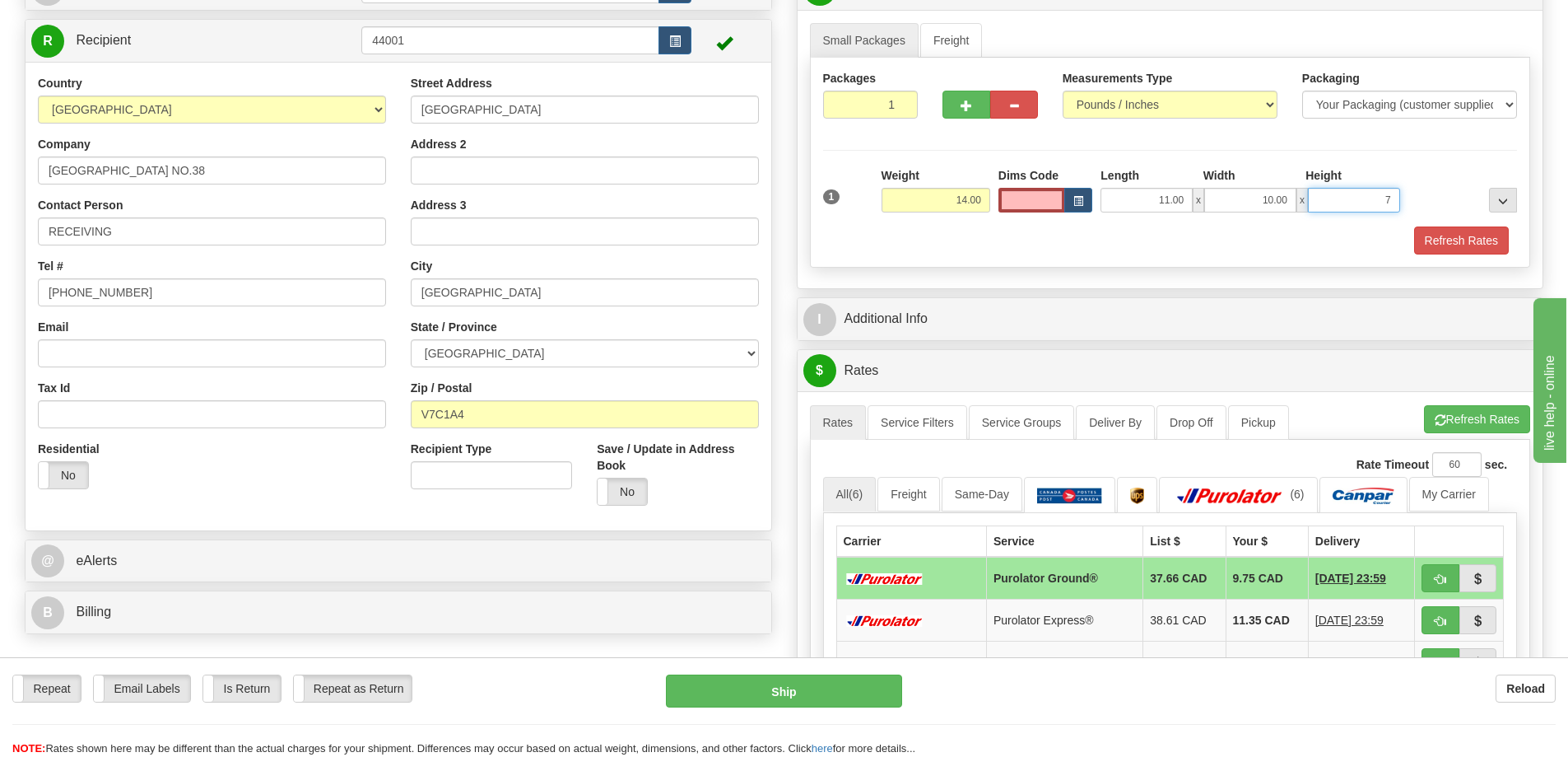
scroll to position [164, 0]
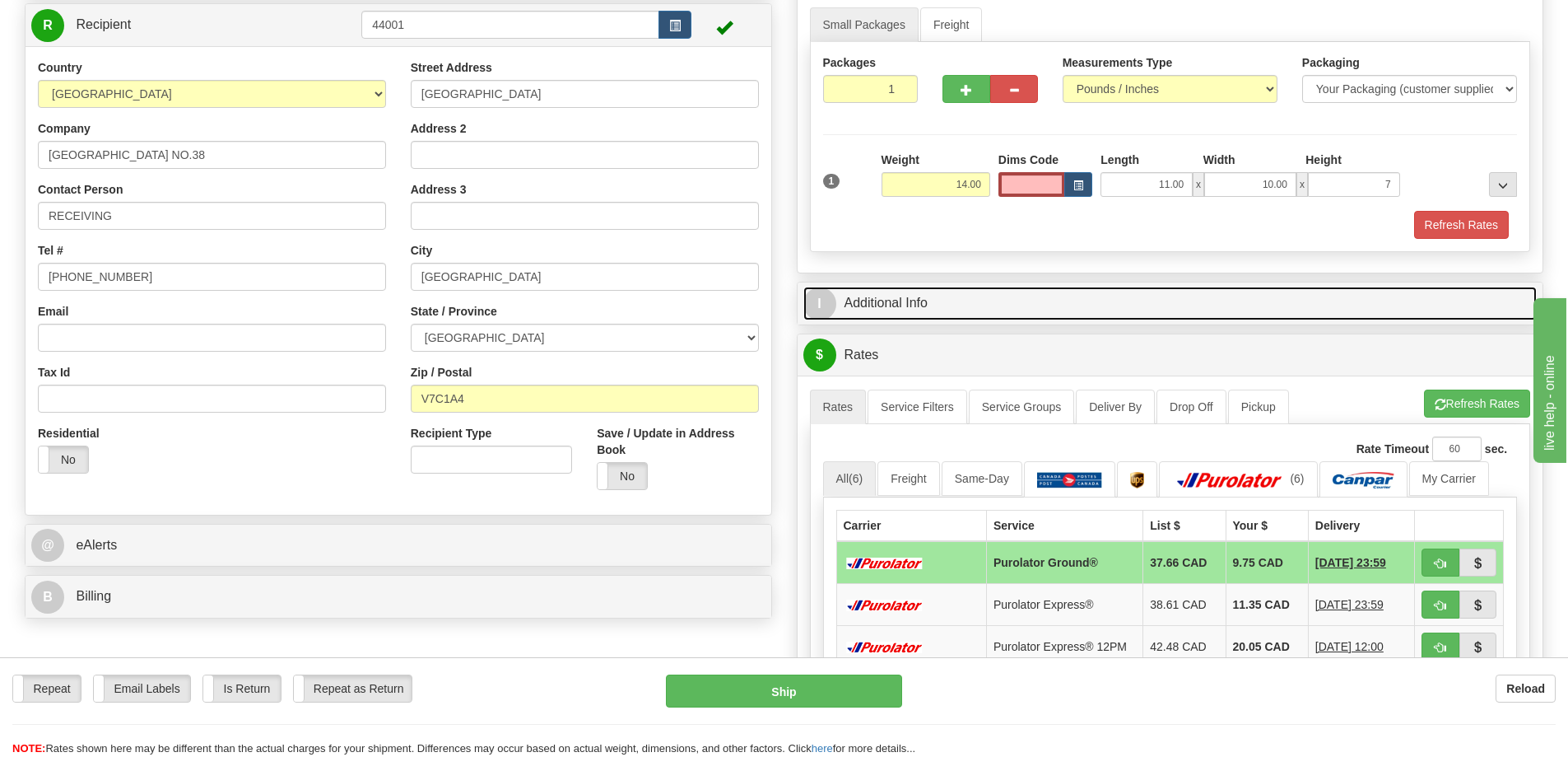
type input "7.00"
click at [925, 295] on link "I Additional Info" at bounding box center [1171, 303] width 735 height 34
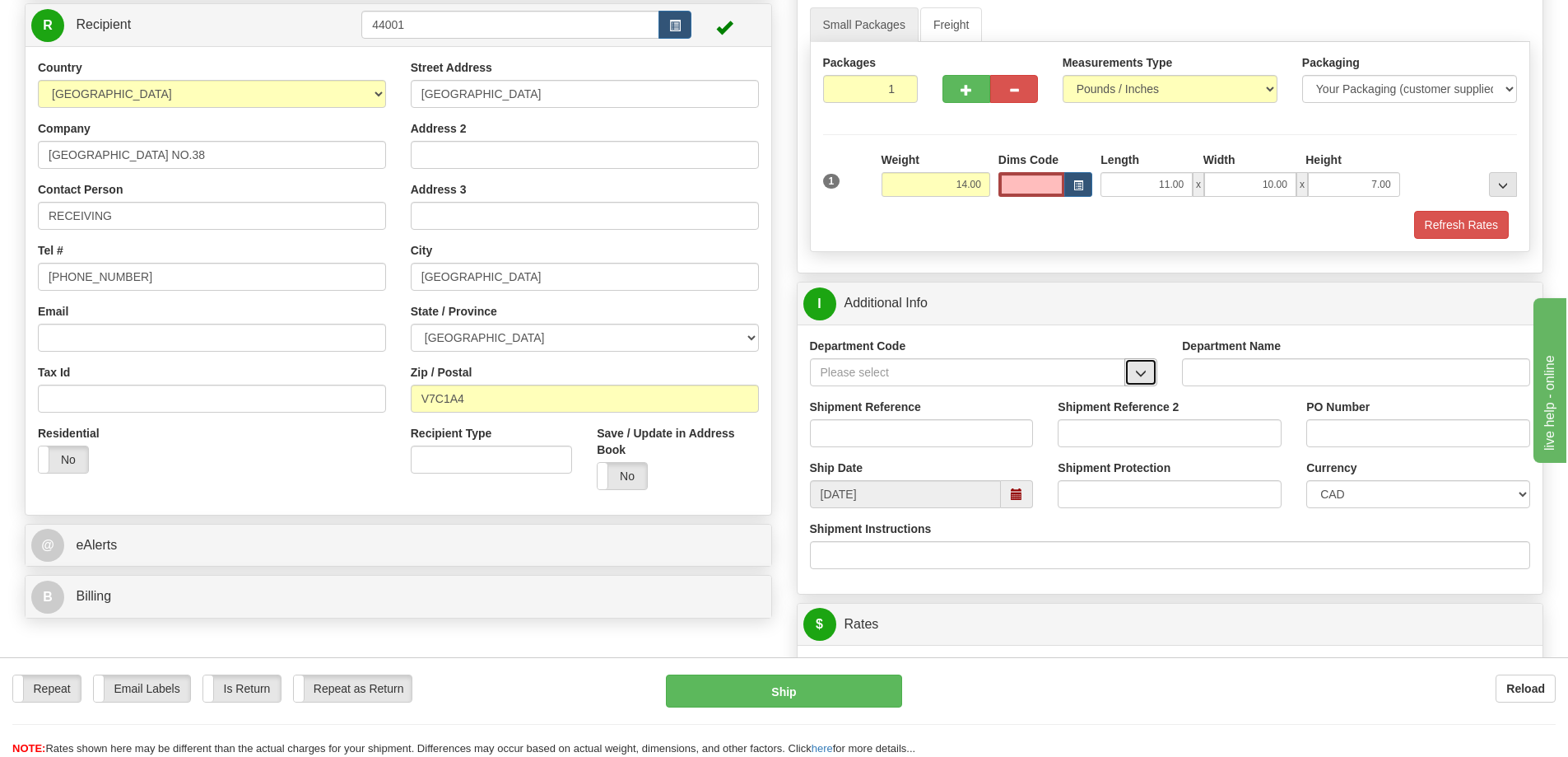
click at [1149, 369] on button "button" at bounding box center [1141, 372] width 33 height 28
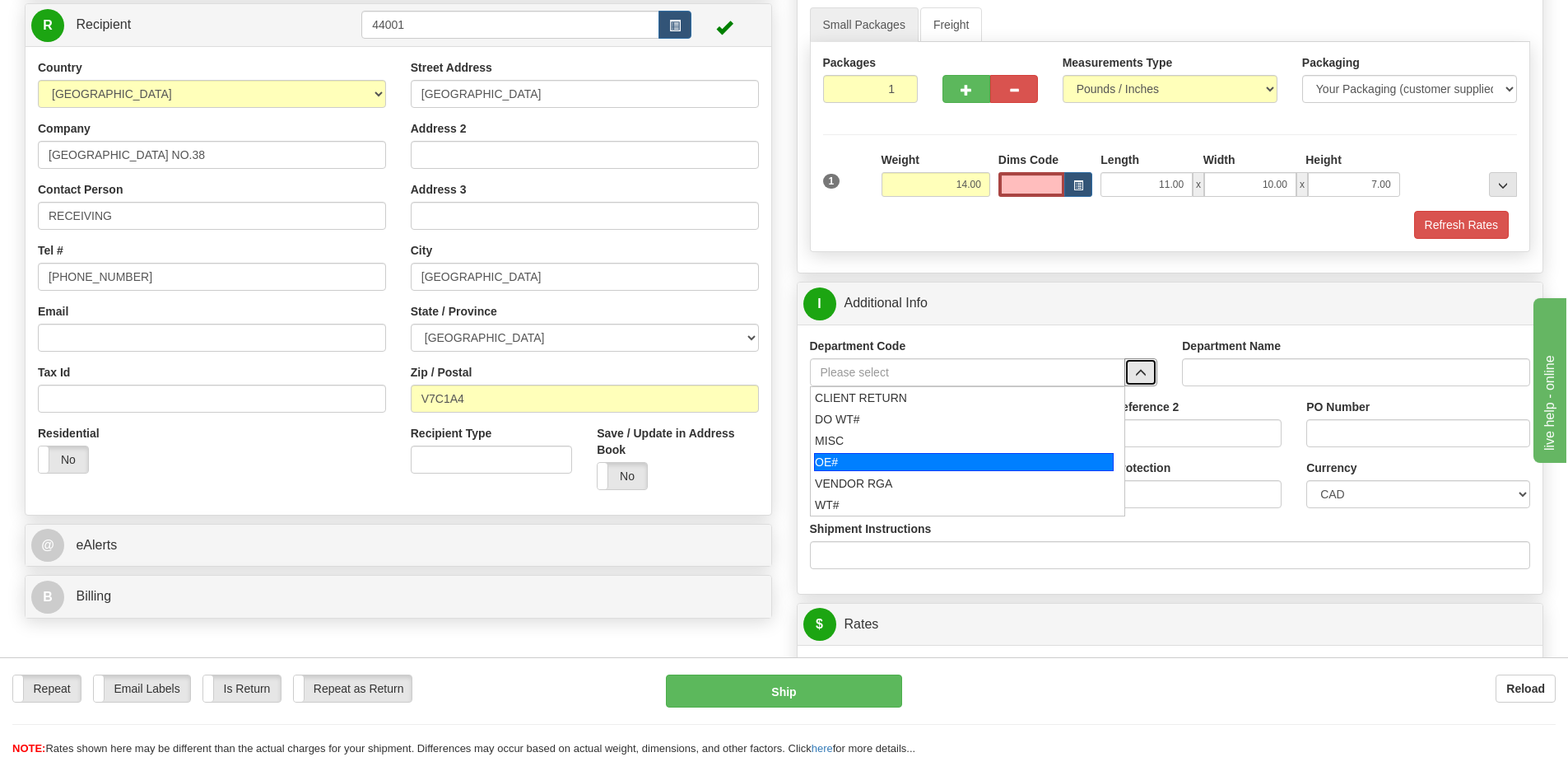
click at [946, 464] on div "OE#" at bounding box center [963, 461] width 299 height 18
type input "OE#"
type input "ORDERS"
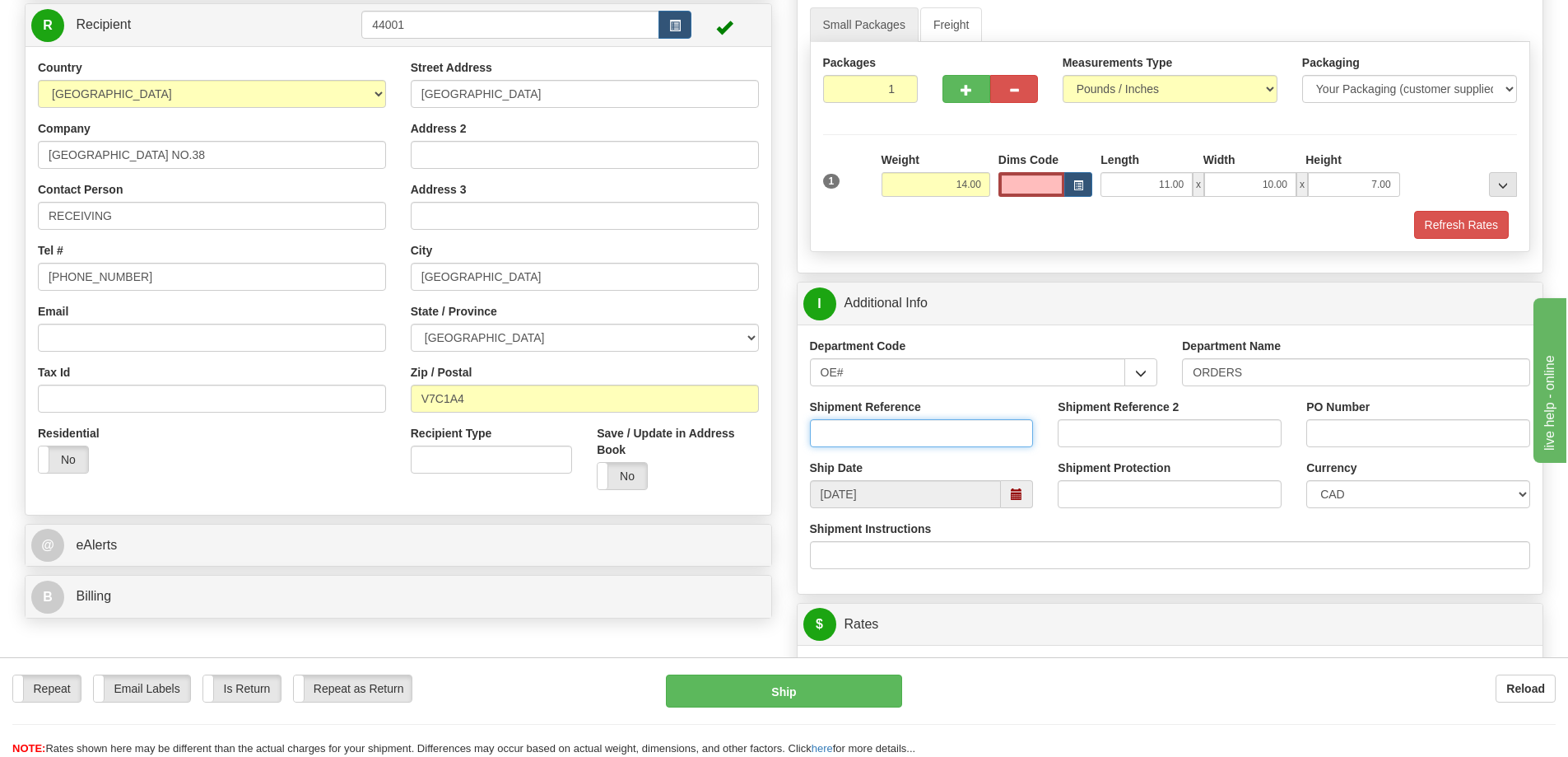
click at [911, 442] on input "Shipment Reference" at bounding box center [922, 434] width 224 height 28
type input "60032648-00 60032175-01"
click at [1335, 433] on input "PO Number" at bounding box center [1418, 434] width 224 height 28
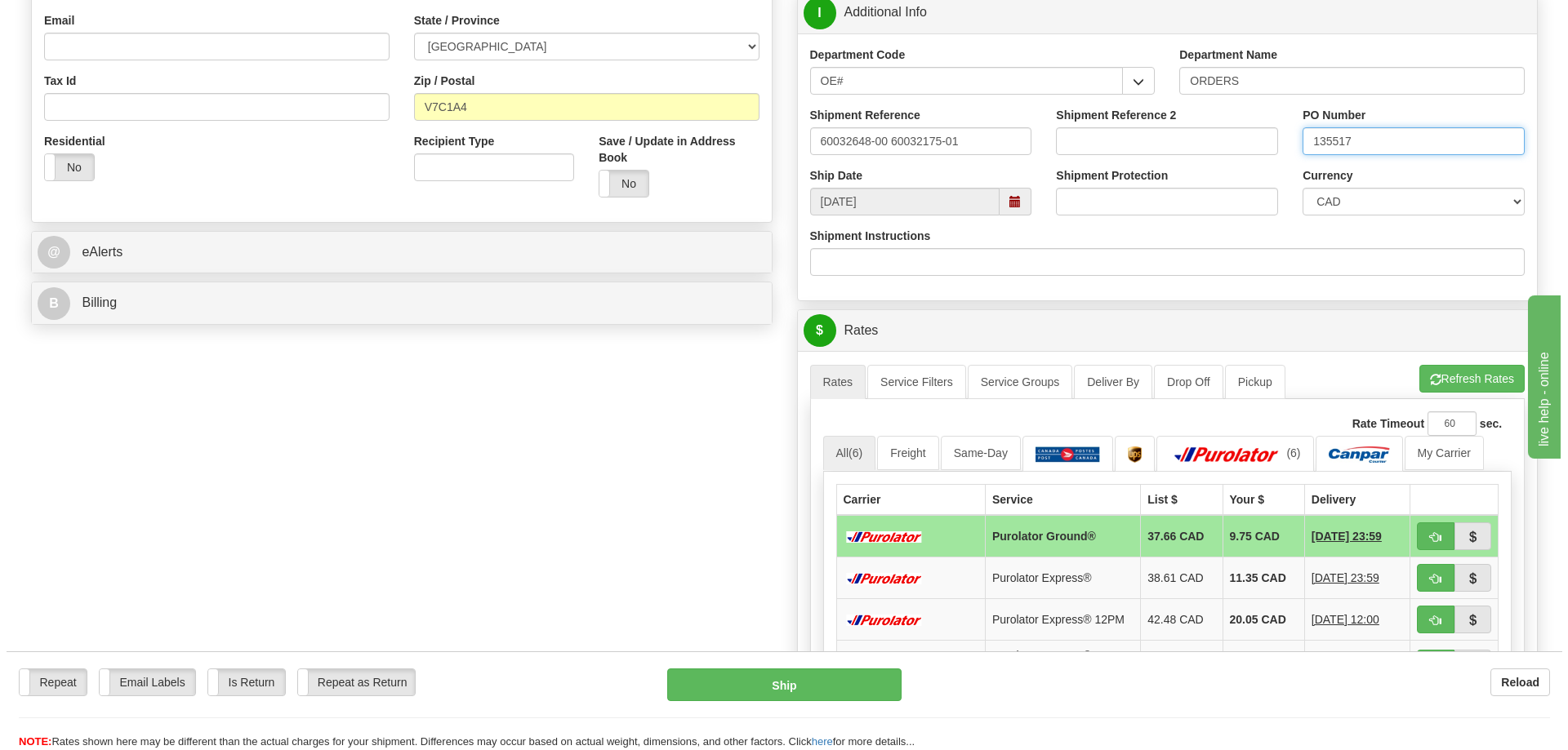
scroll to position [490, 0]
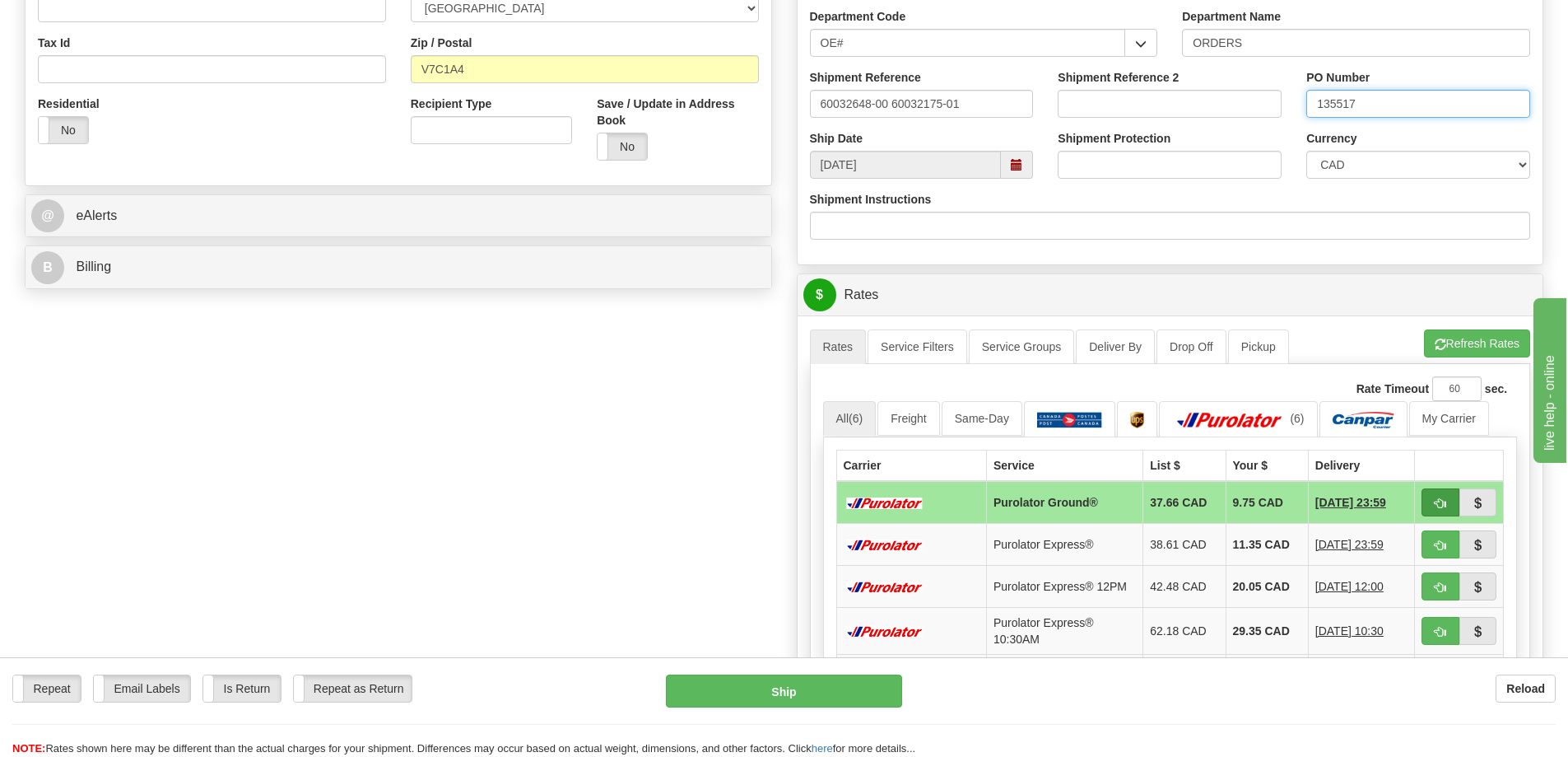
type input "135517"
click at [1440, 509] on span "button" at bounding box center [1440, 503] width 11 height 10
type input "260"
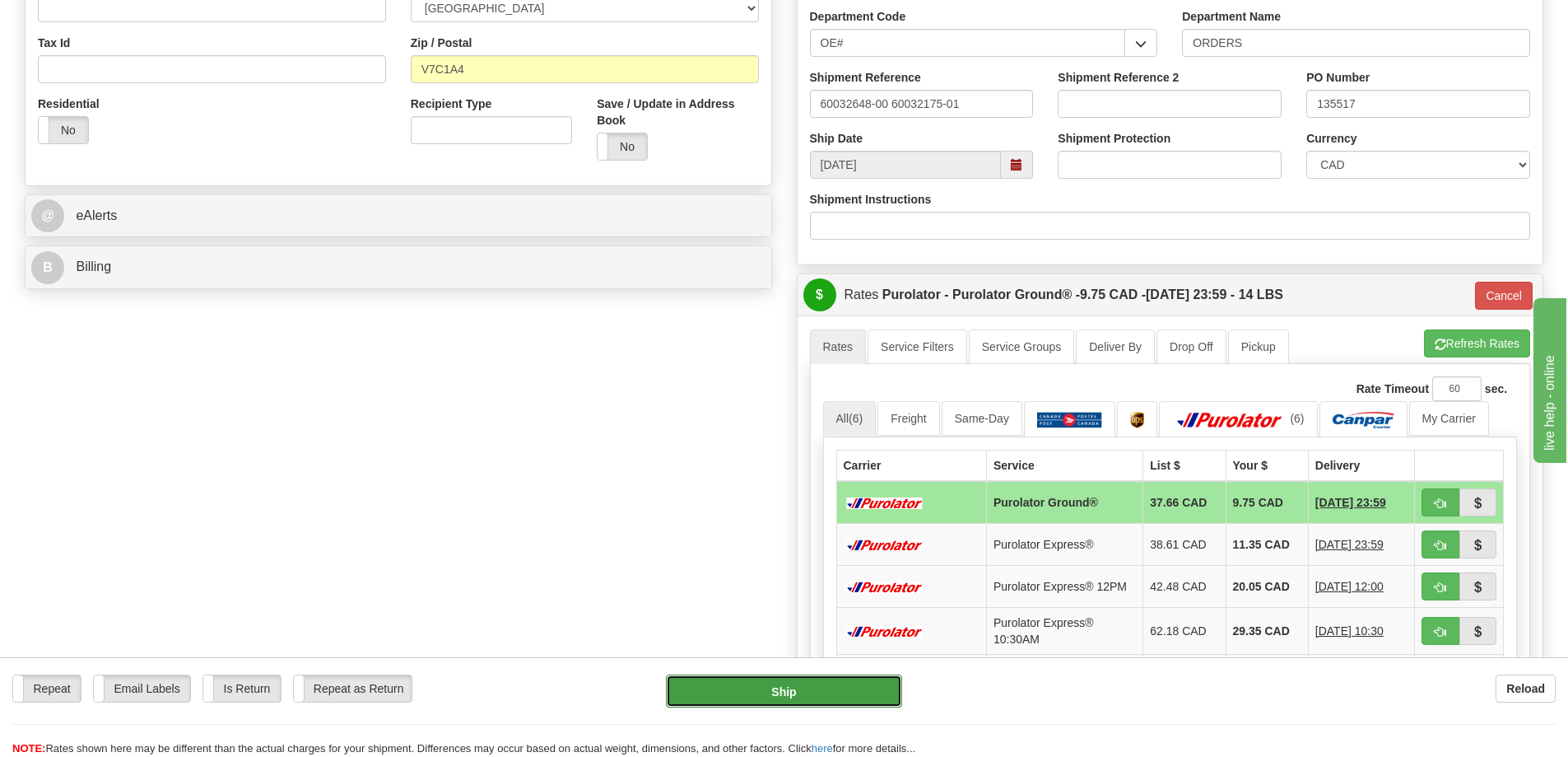
click at [799, 683] on button "Ship" at bounding box center [784, 691] width 236 height 33
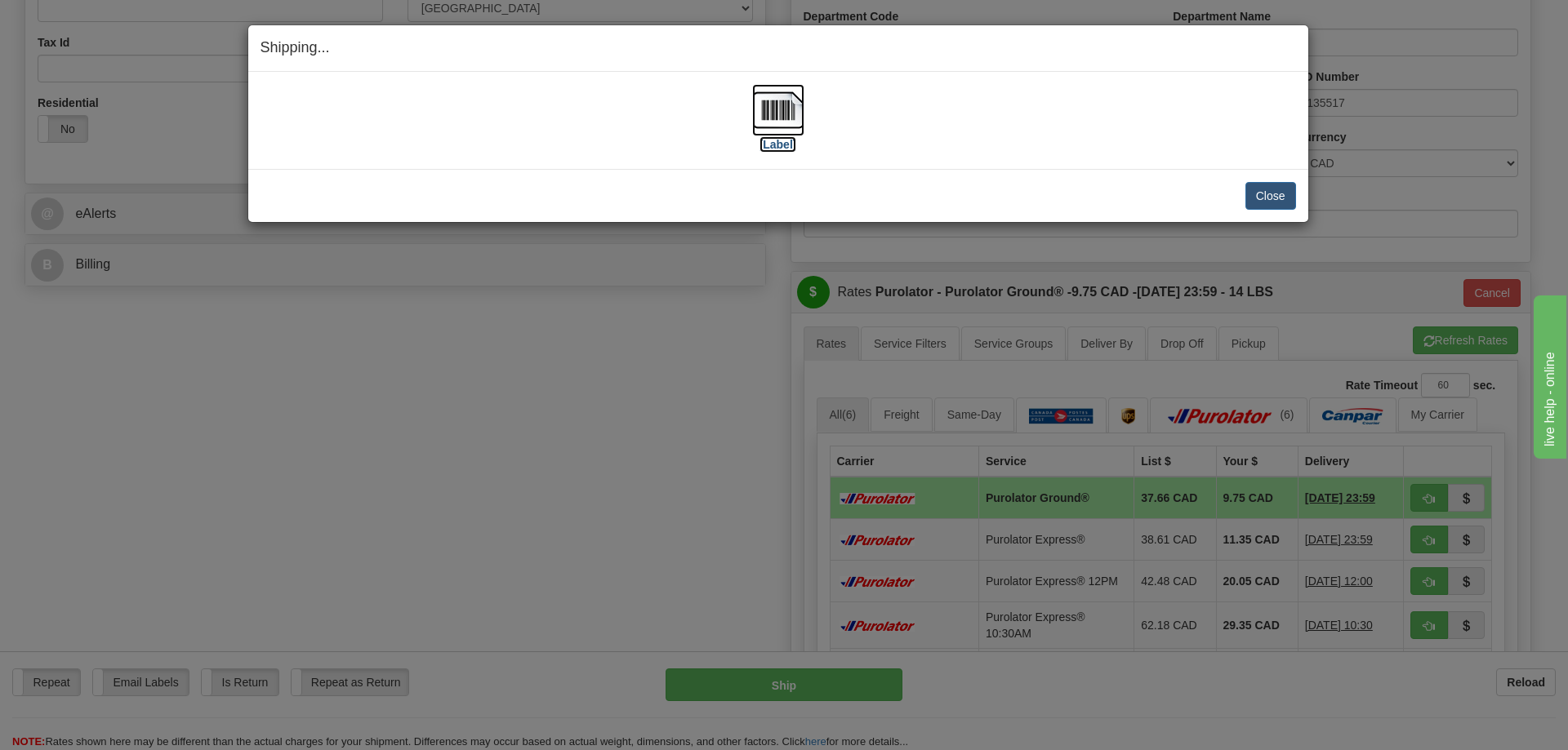
click at [794, 113] on img at bounding box center [778, 110] width 52 height 52
click at [1283, 197] on button "Close" at bounding box center [1270, 196] width 51 height 28
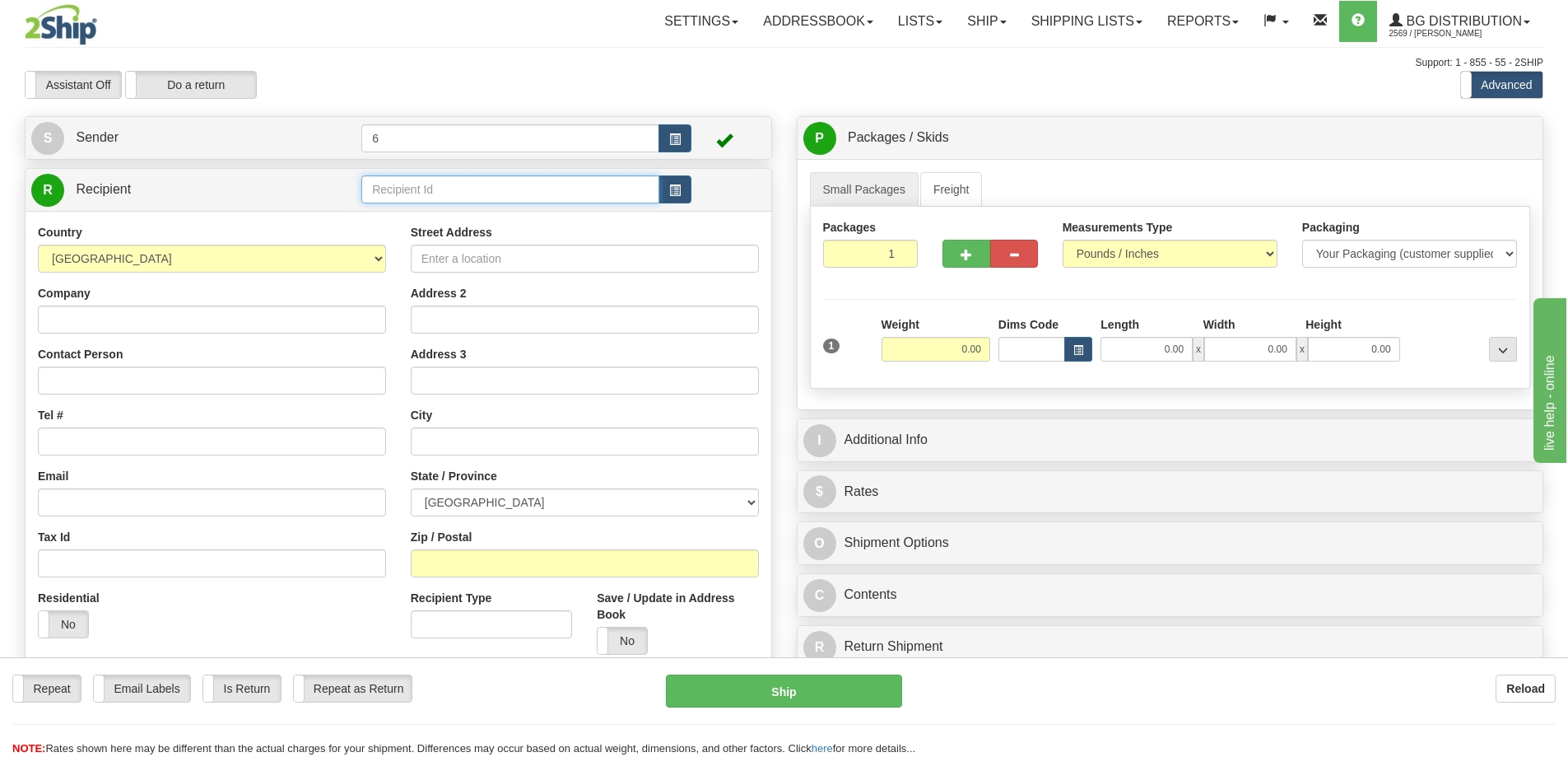
click at [571, 183] on input "text" at bounding box center [511, 190] width 298 height 28
type input "46023"
click button "Delete" at bounding box center [0, 0] width 0 height 0
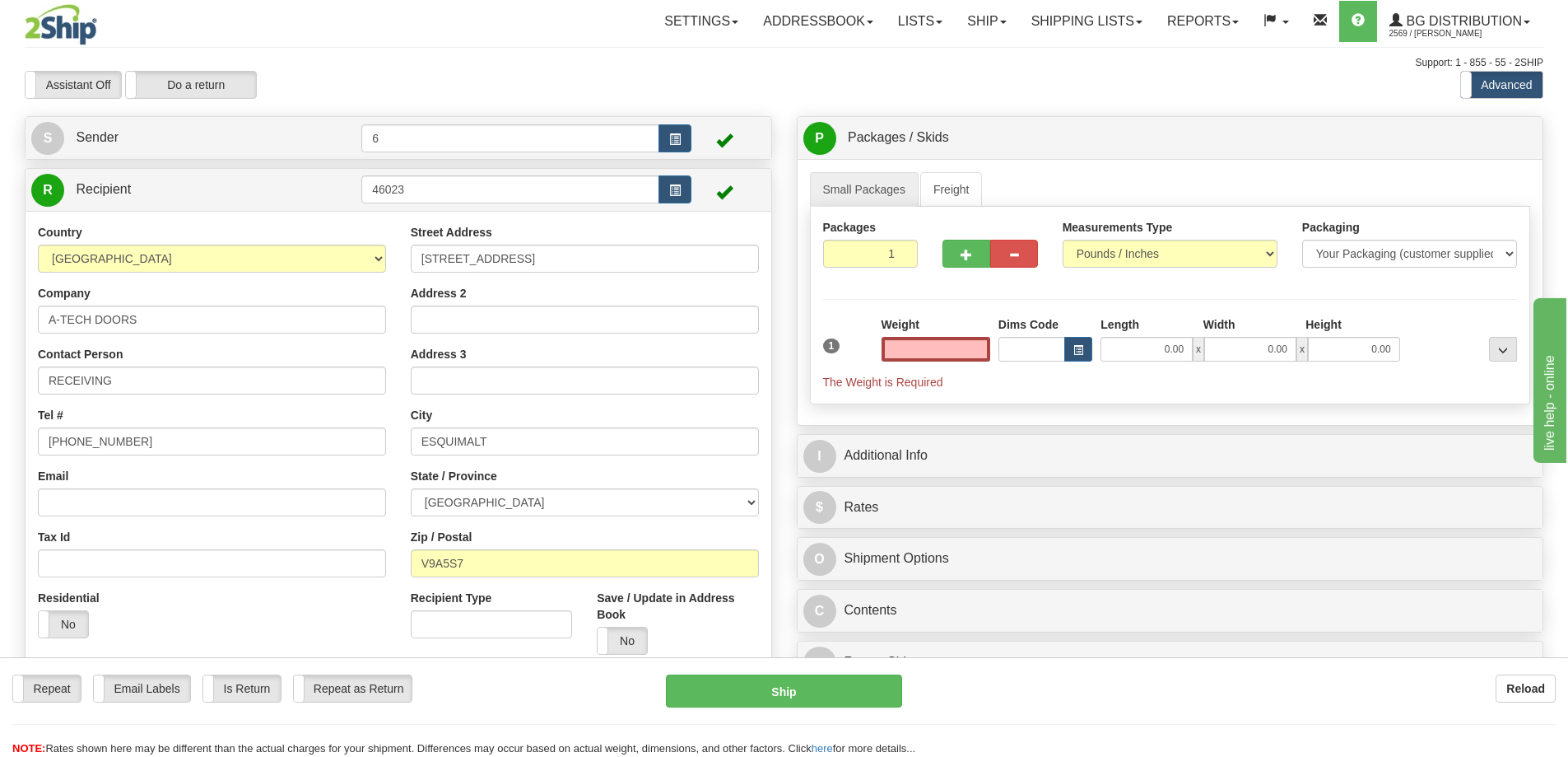
type input "0.00"
drag, startPoint x: 981, startPoint y: 350, endPoint x: 830, endPoint y: 345, distance: 151.1
click at [829, 345] on div "1 Weight 0.00 Dims Code 0.00" at bounding box center [1170, 353] width 703 height 74
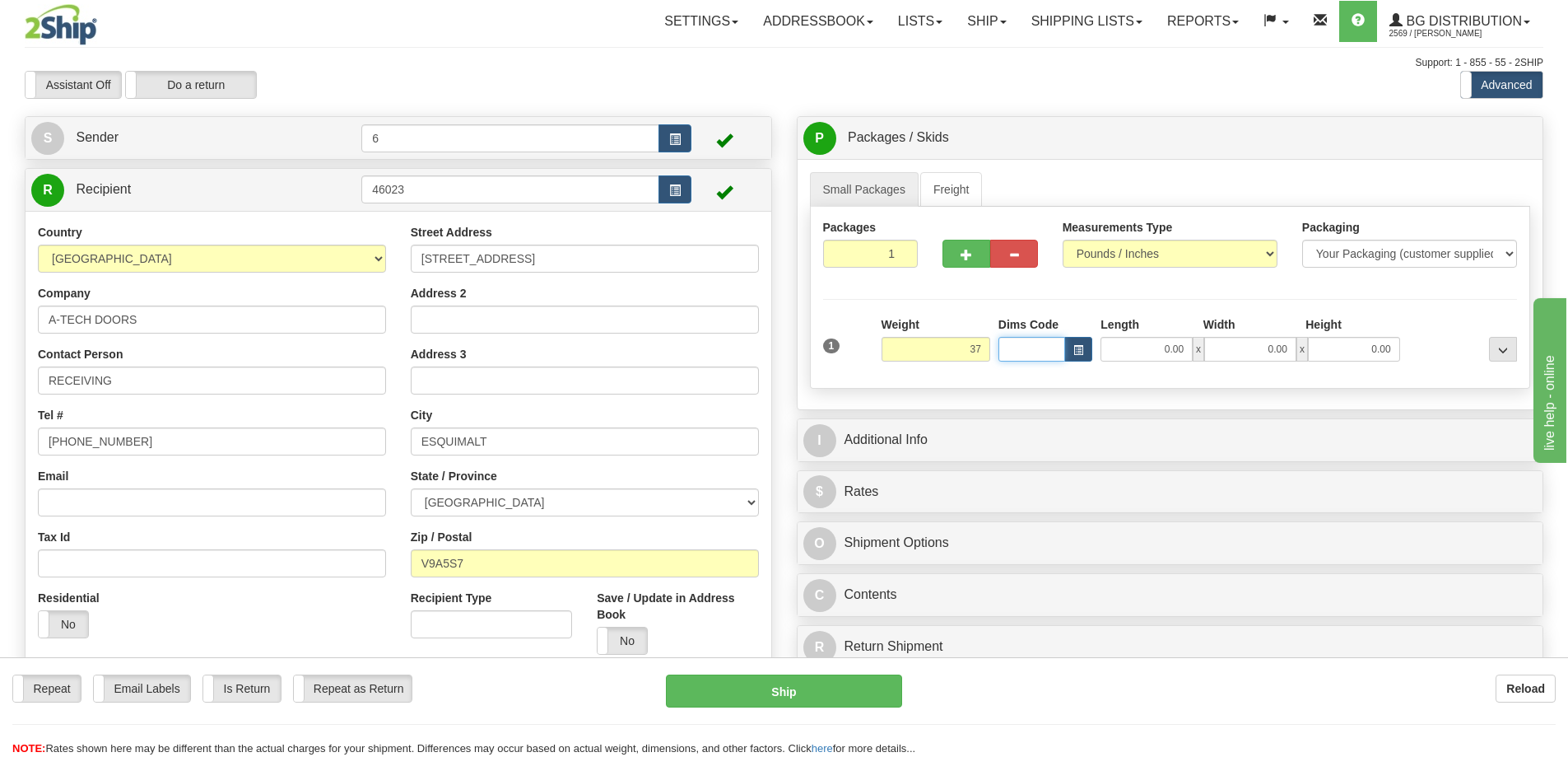
type input "37.00"
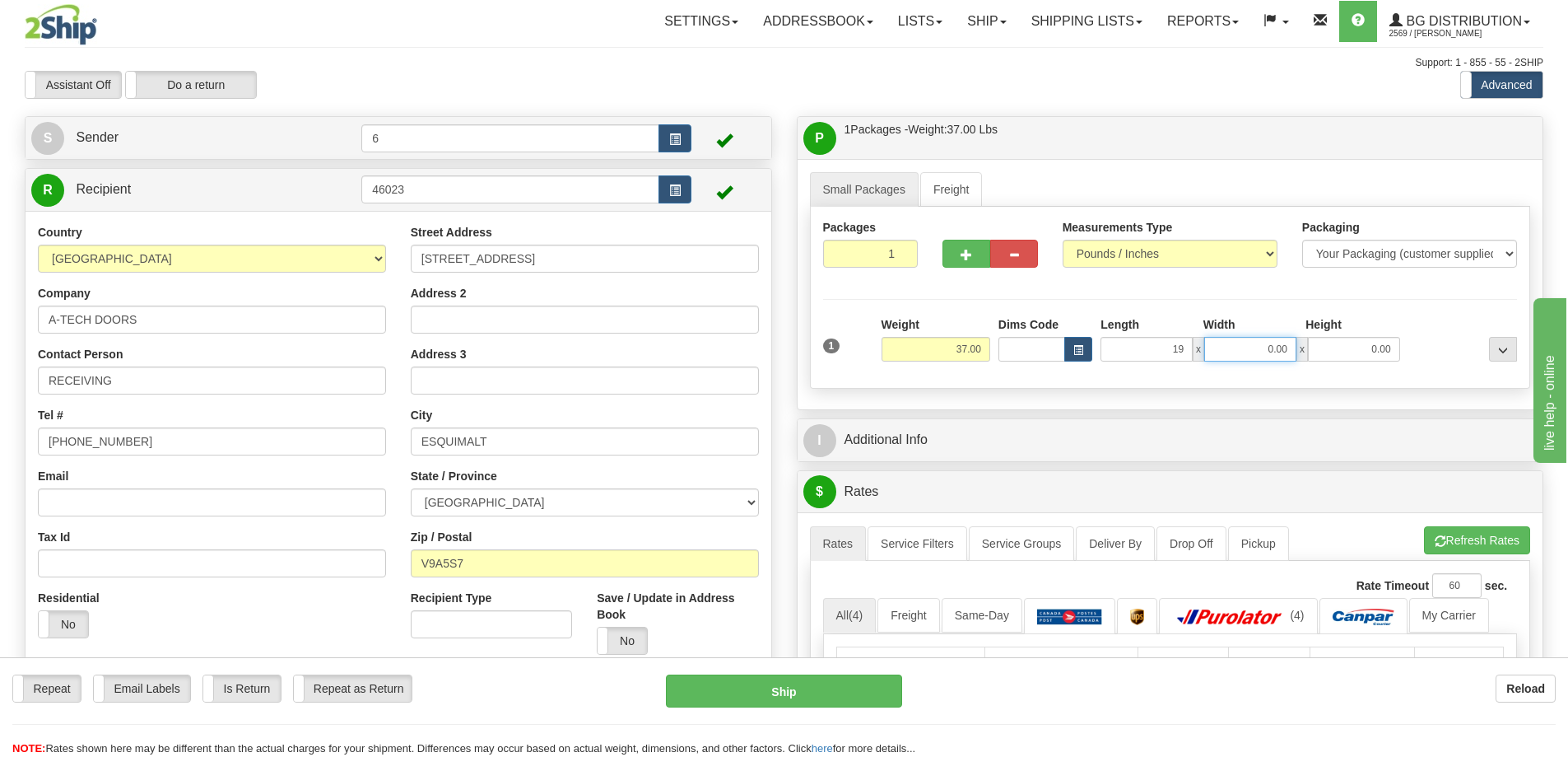
type input "19.00"
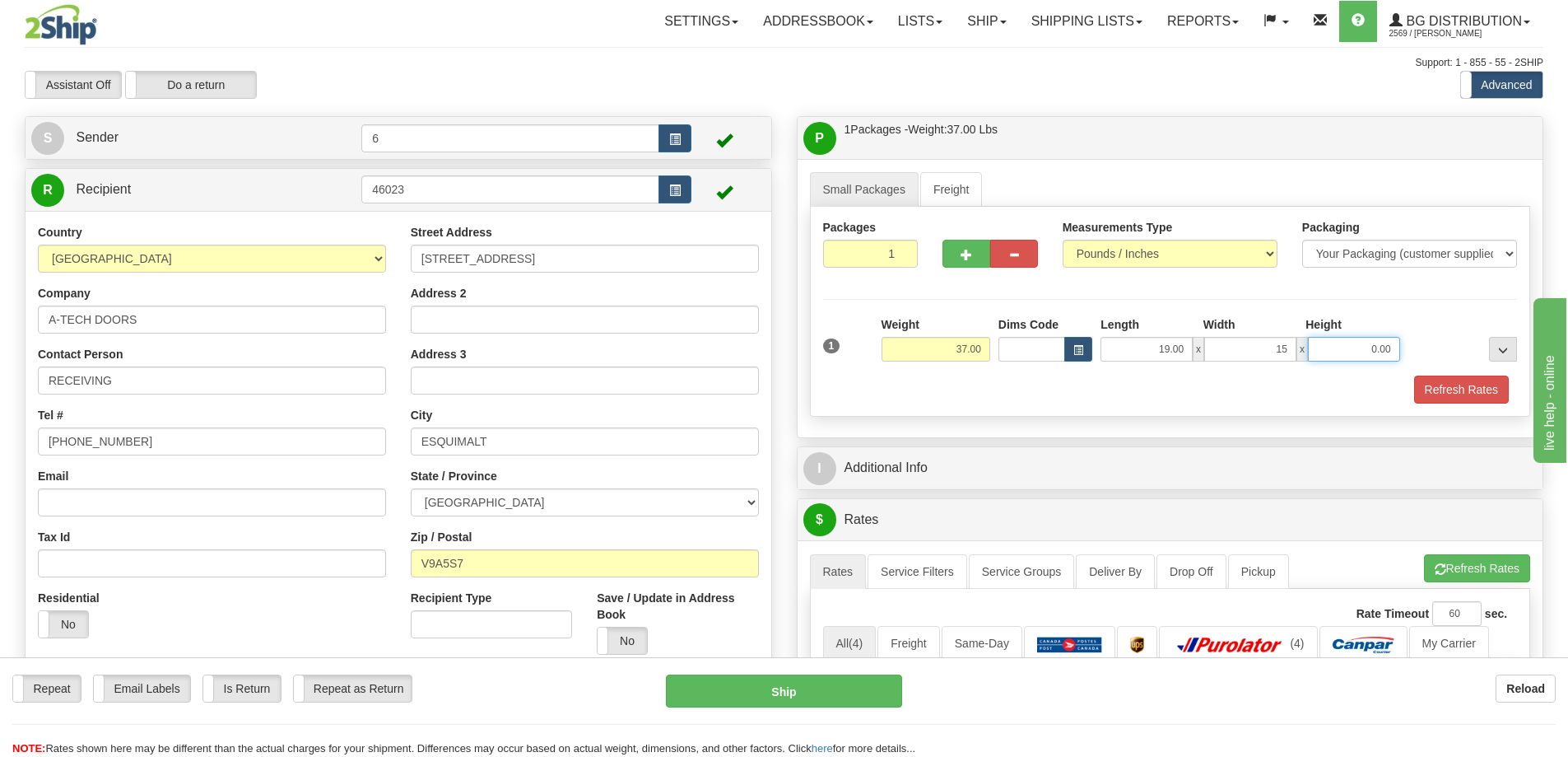
type input "15.00"
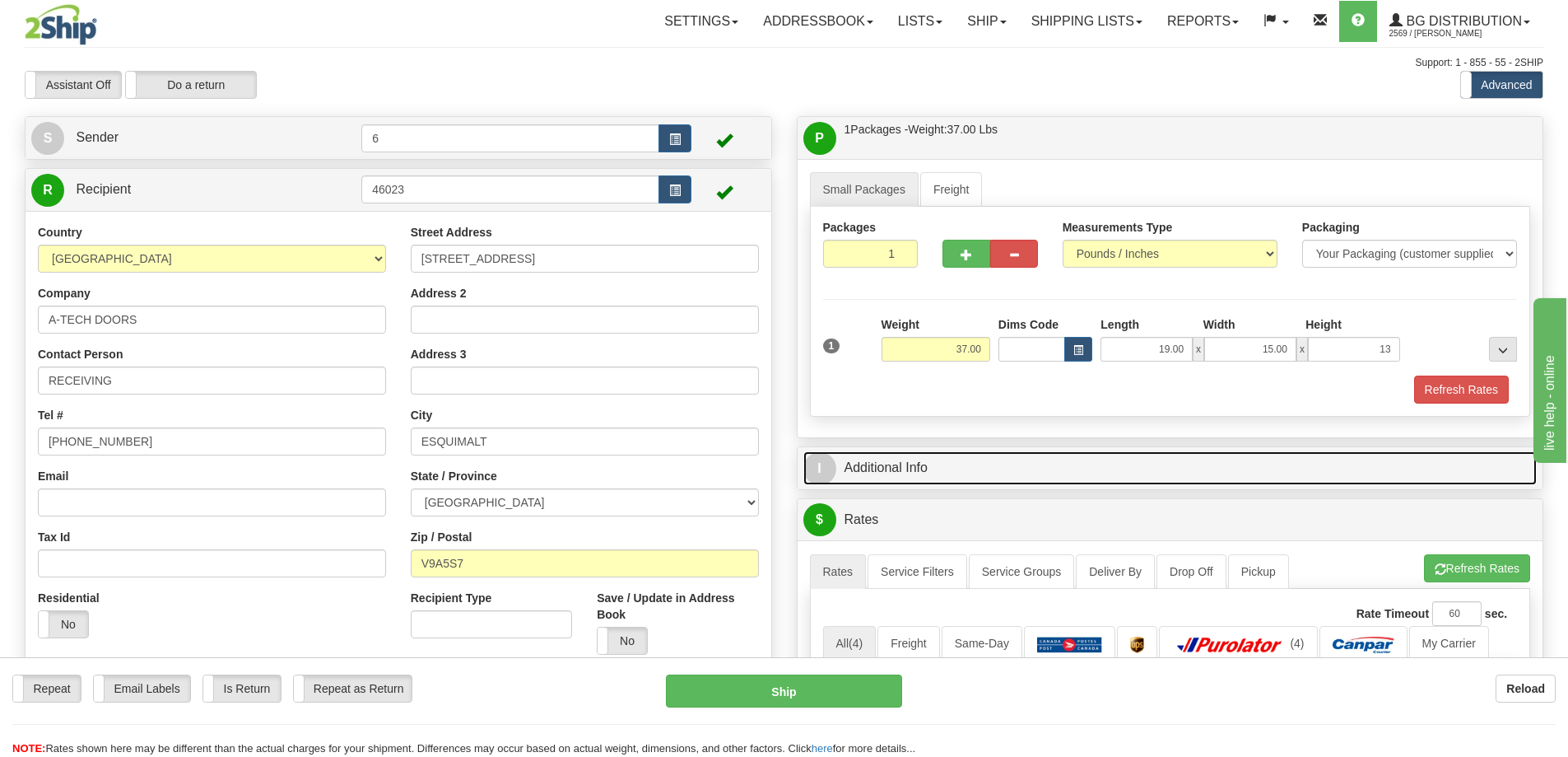
type input "13.00"
click at [895, 472] on link "I Additional Info" at bounding box center [1171, 469] width 735 height 34
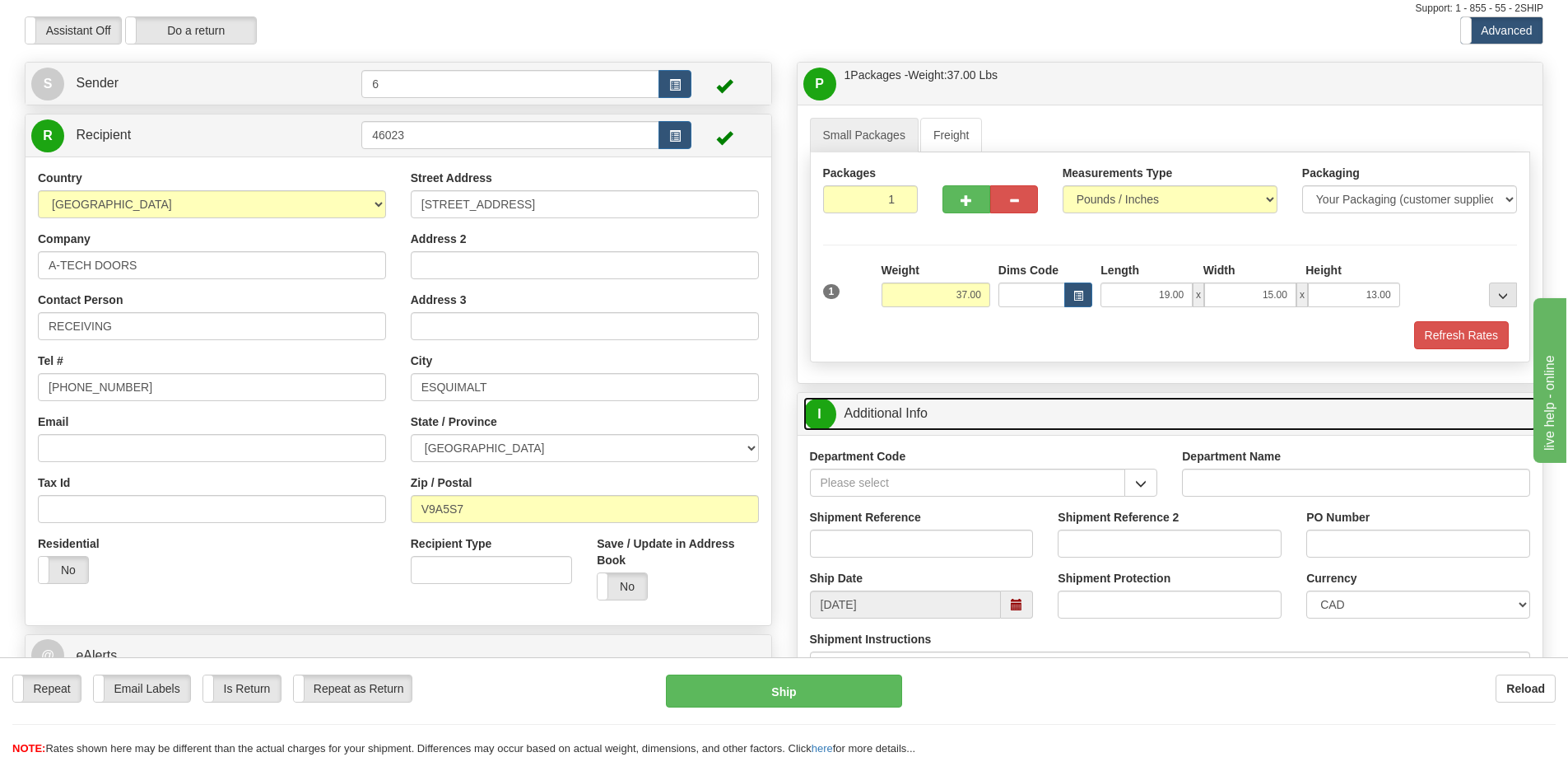
scroll to position [164, 0]
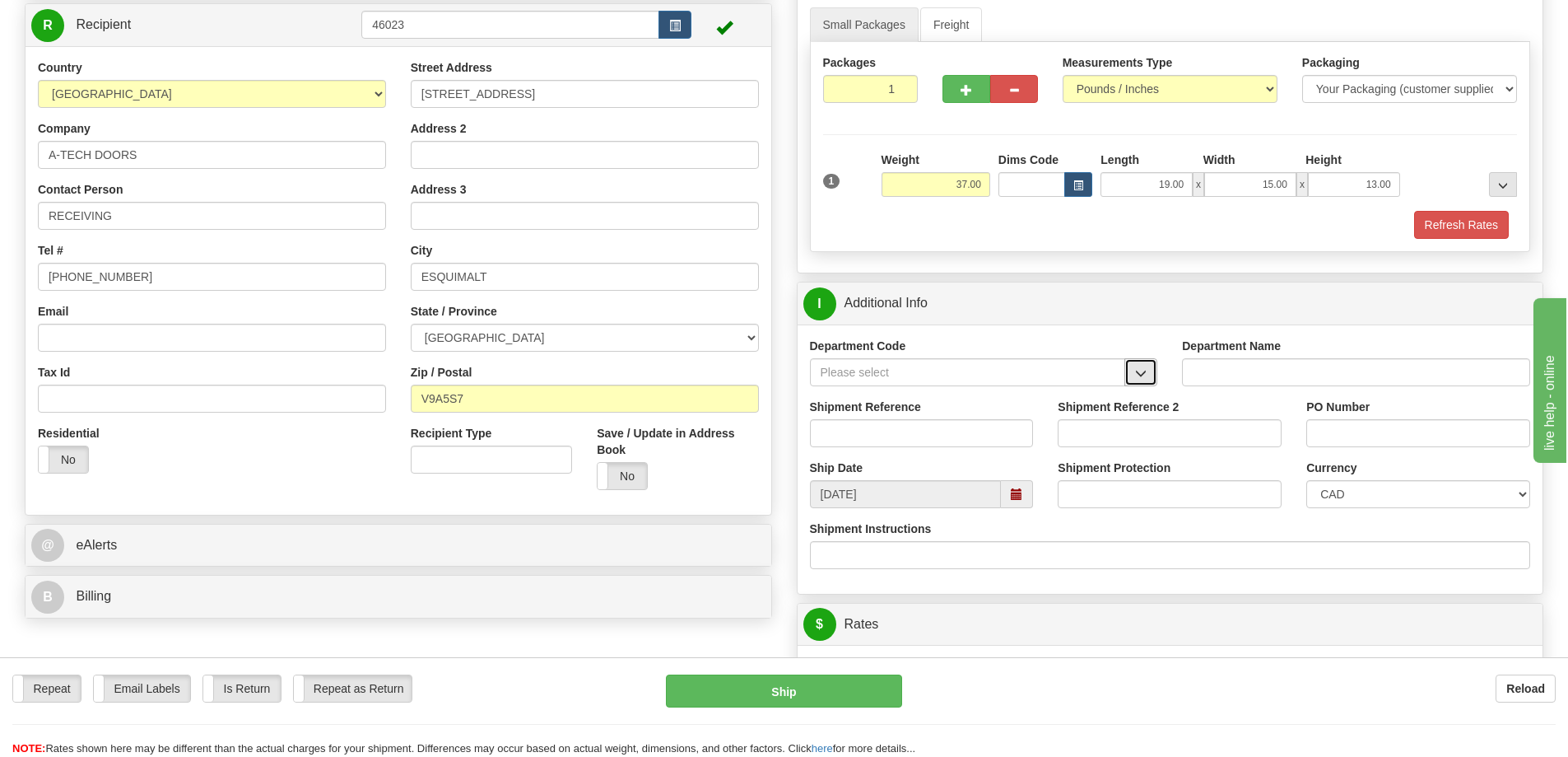
click at [1146, 375] on span "button" at bounding box center [1141, 373] width 11 height 10
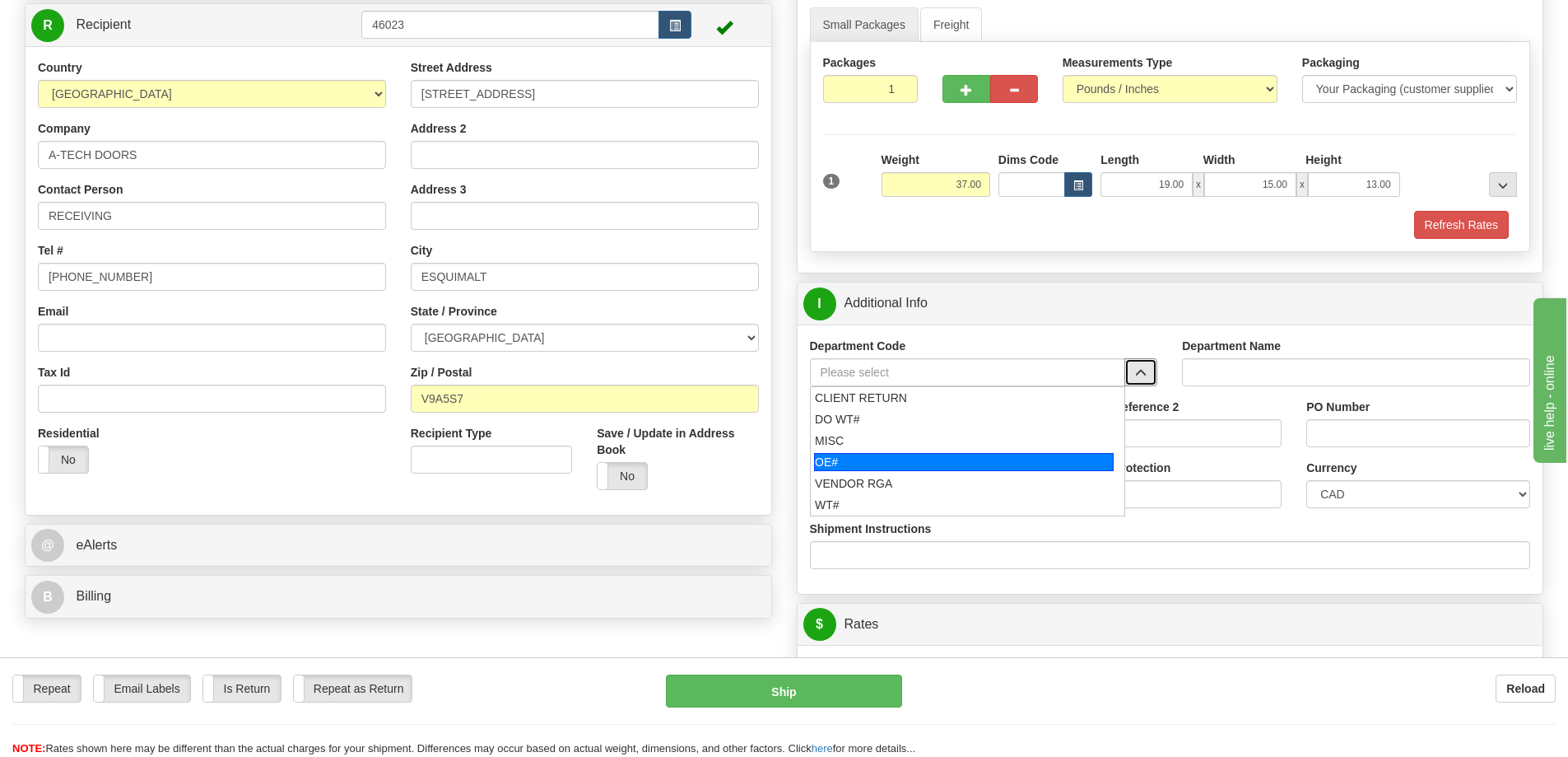
click at [902, 458] on div "OE#" at bounding box center [963, 461] width 299 height 18
type input "OE#"
type input "ORDERS"
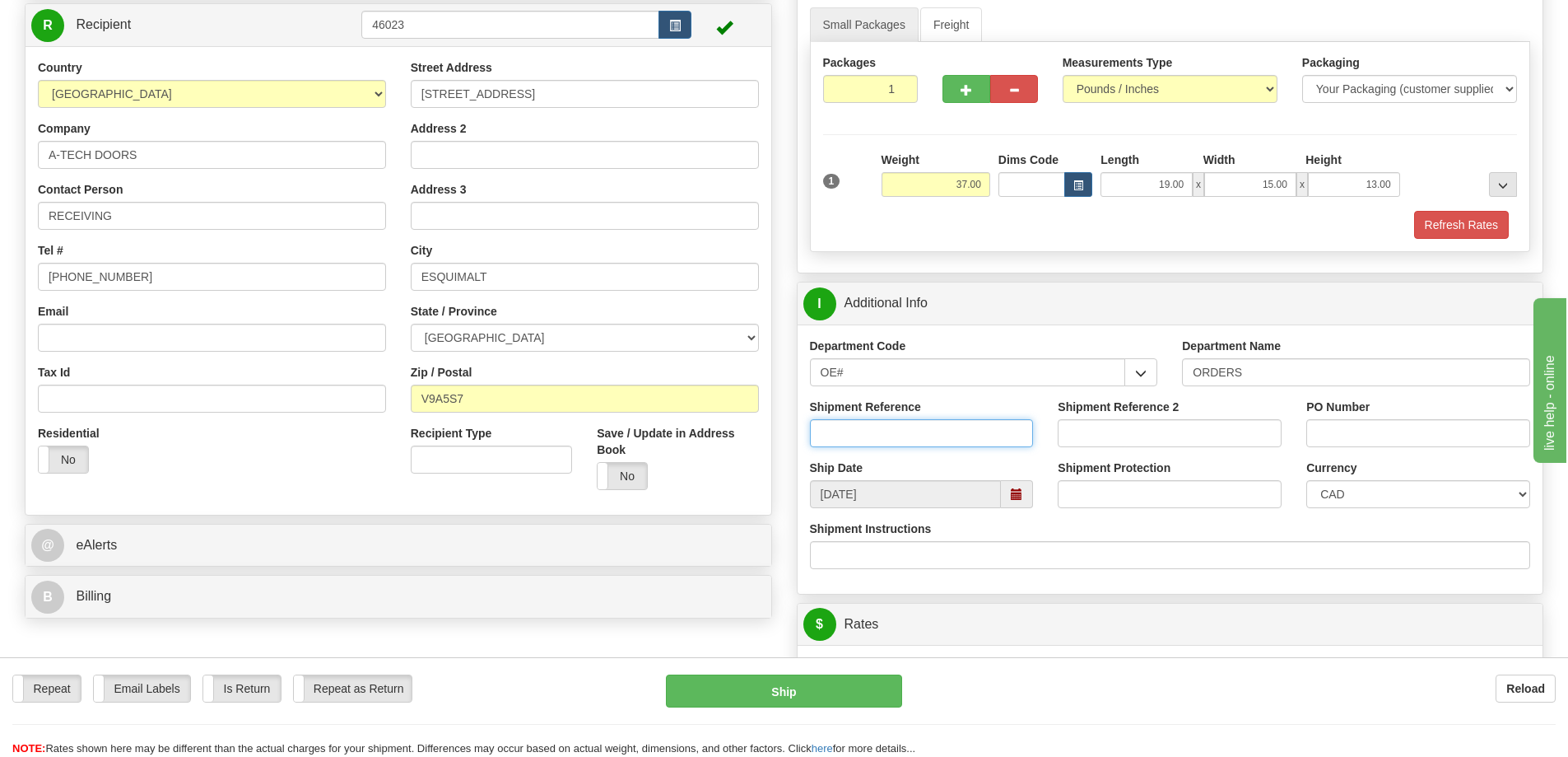
click at [997, 439] on input "Shipment Reference" at bounding box center [922, 434] width 224 height 28
type input "60032642-00"
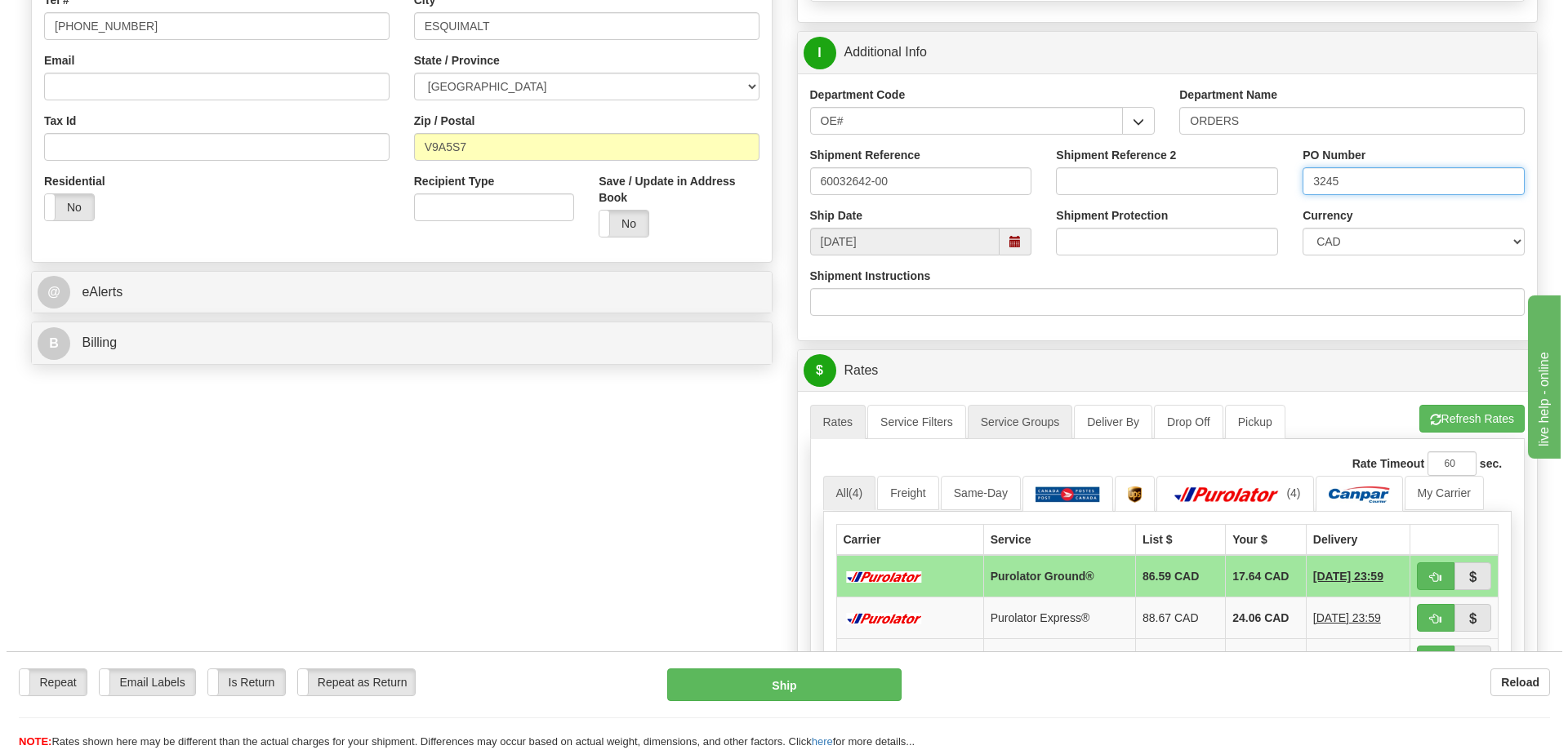
scroll to position [490, 0]
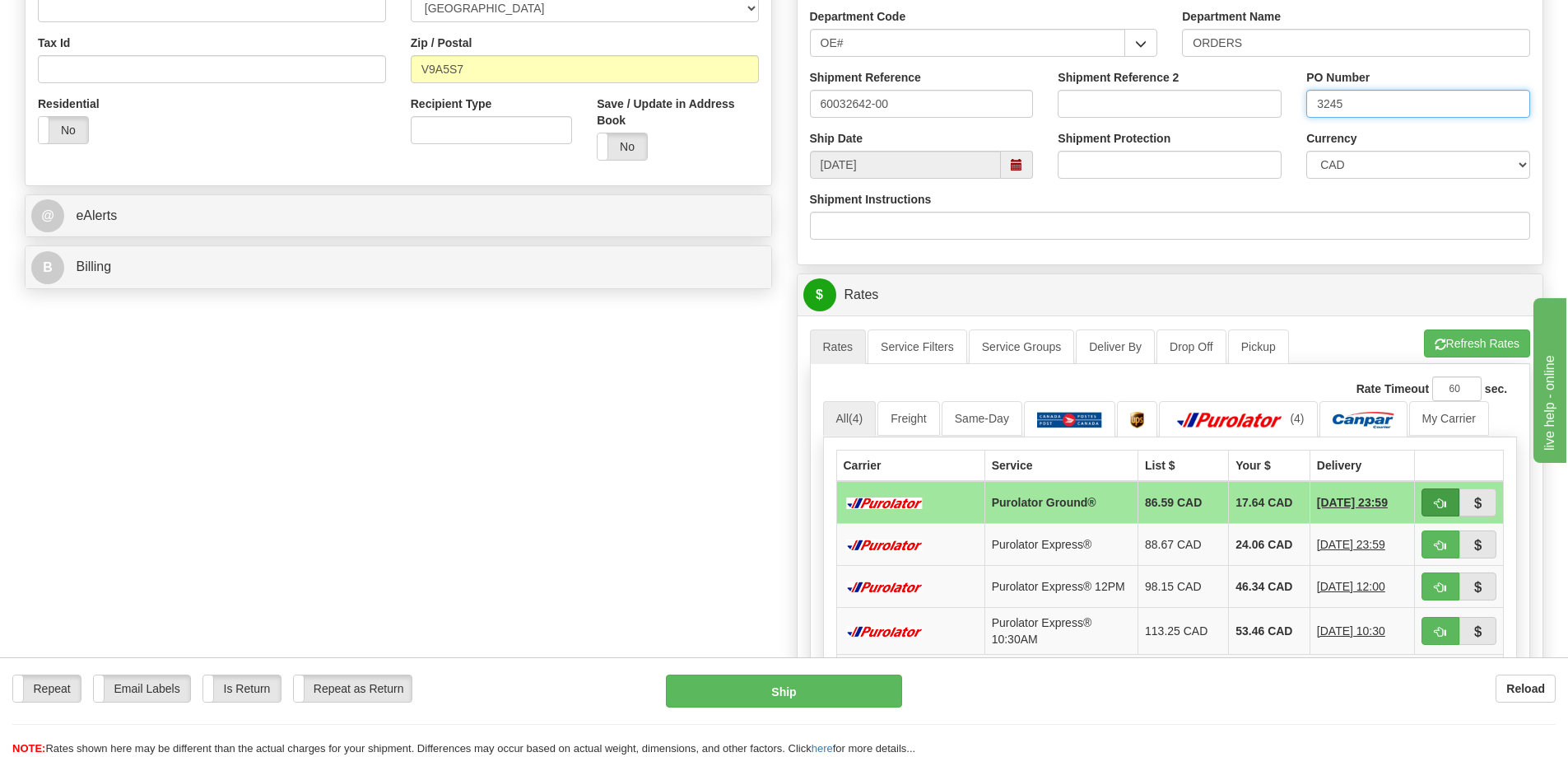
type input "3245"
click at [1451, 510] on button "button" at bounding box center [1440, 503] width 38 height 28
type input "260"
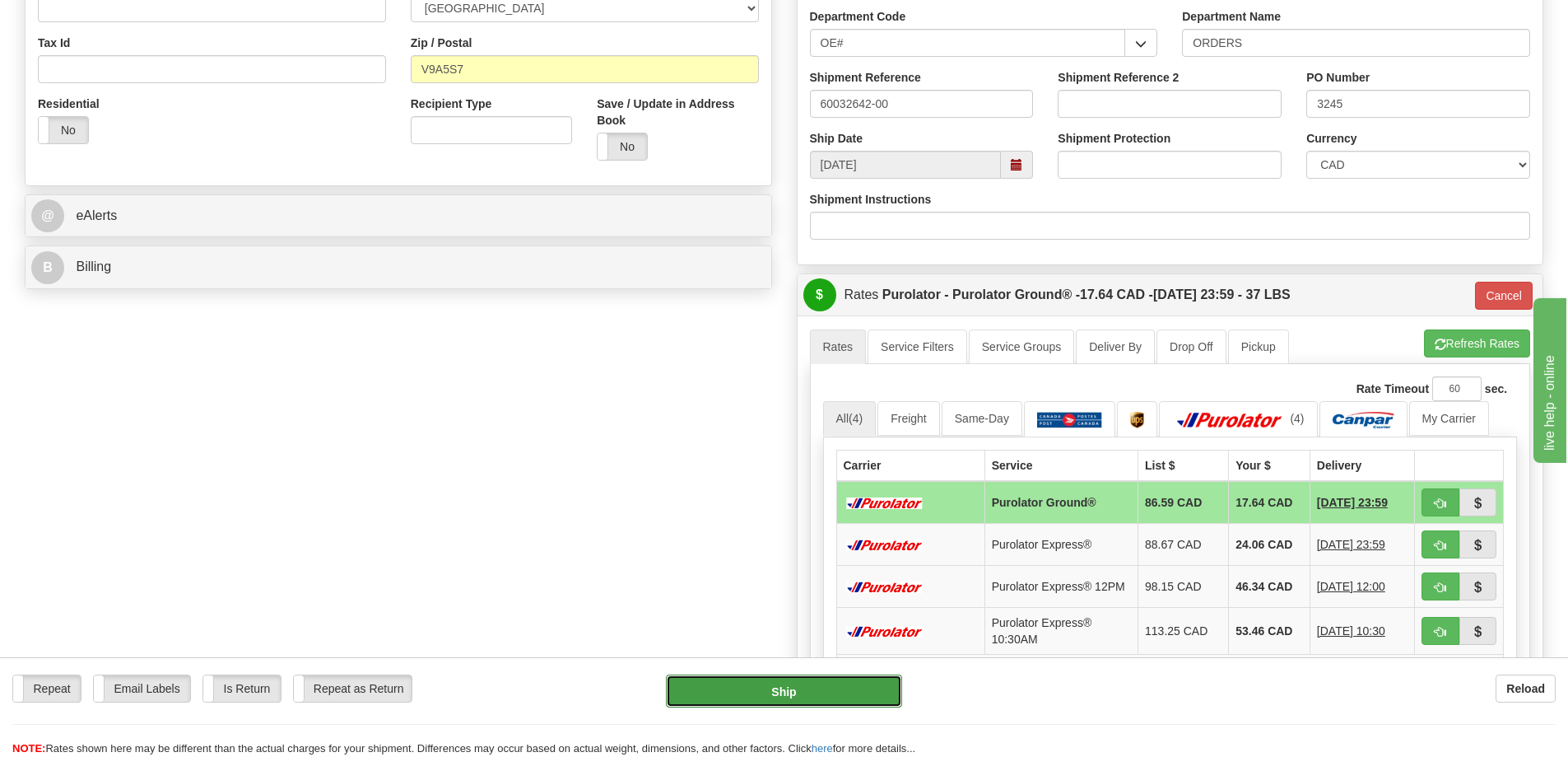
click at [854, 697] on button "Ship" at bounding box center [784, 691] width 236 height 33
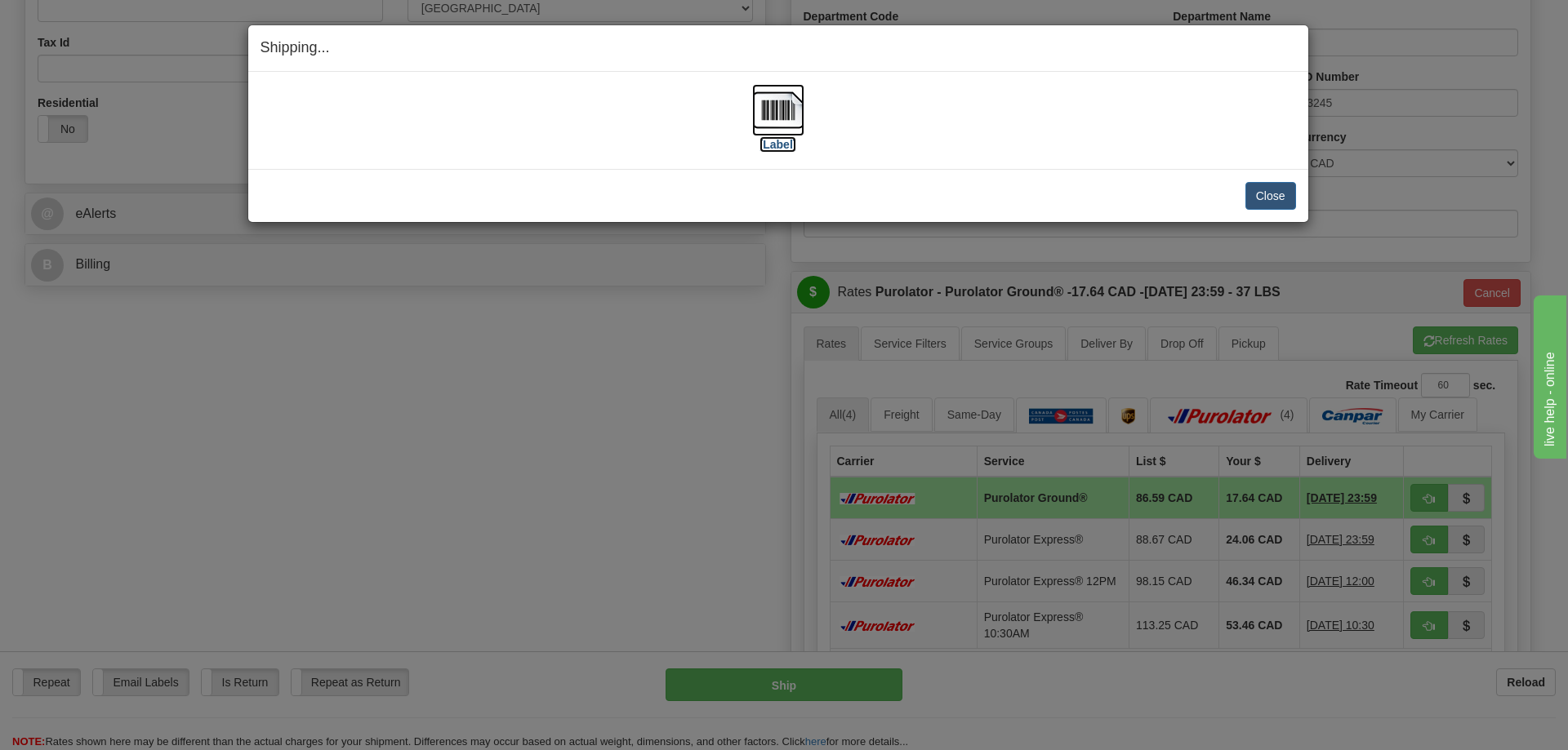
click at [774, 112] on img at bounding box center [778, 110] width 52 height 52
click at [1281, 196] on button "Close" at bounding box center [1270, 196] width 51 height 28
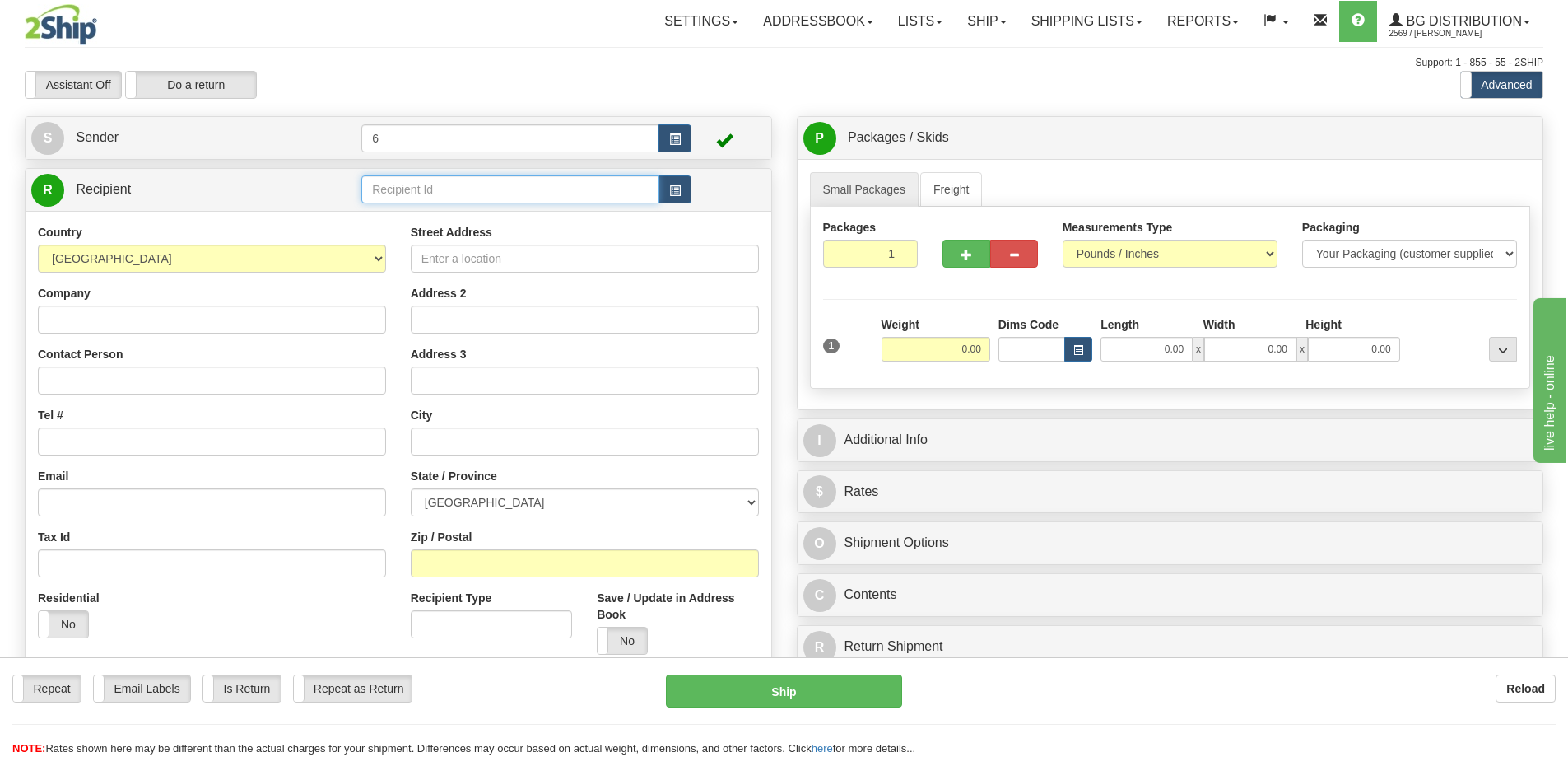
click at [553, 181] on input "text" at bounding box center [511, 190] width 298 height 28
click at [491, 213] on div "45031" at bounding box center [507, 217] width 282 height 18
type input "45031"
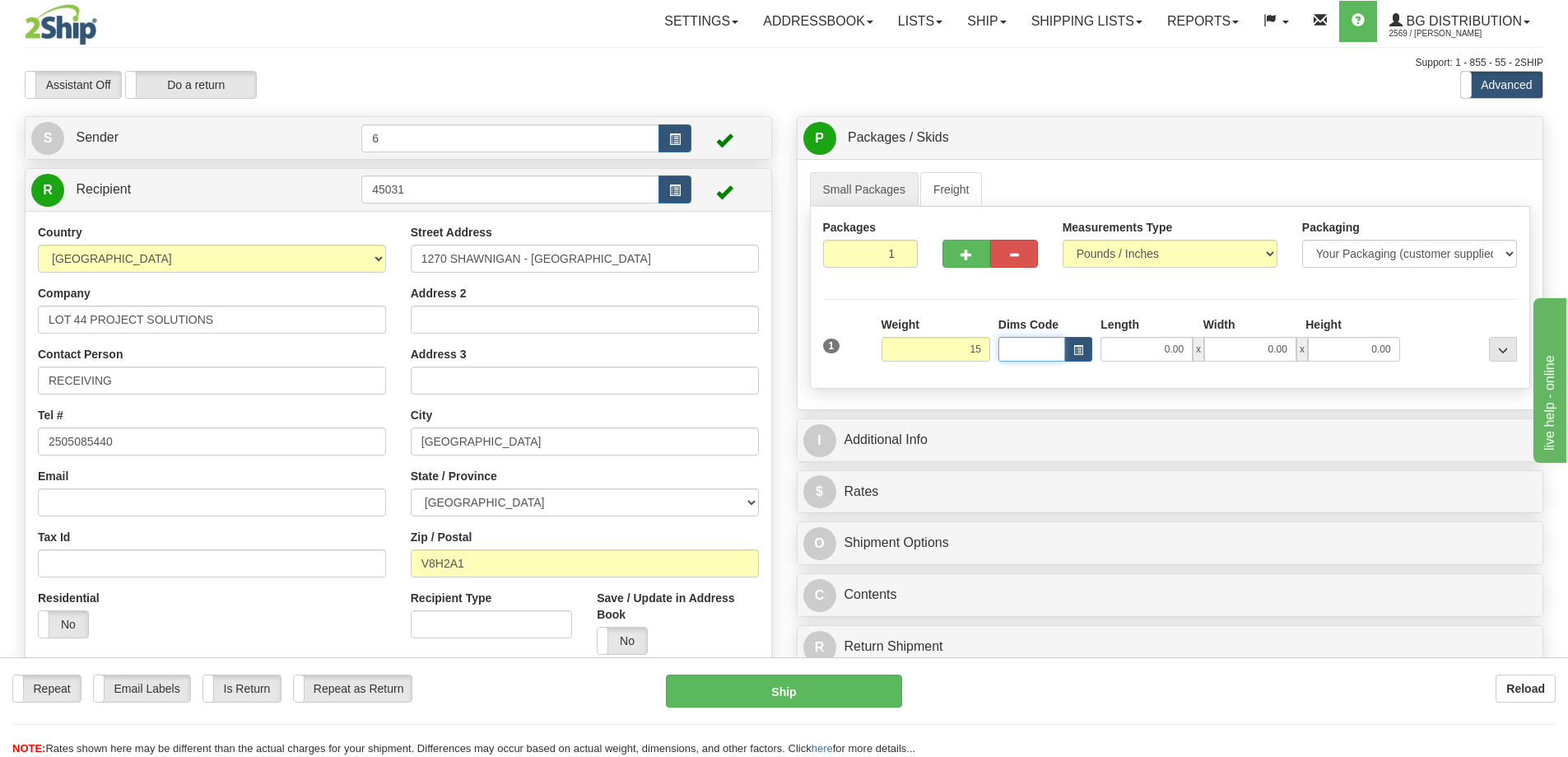
type input "15.00"
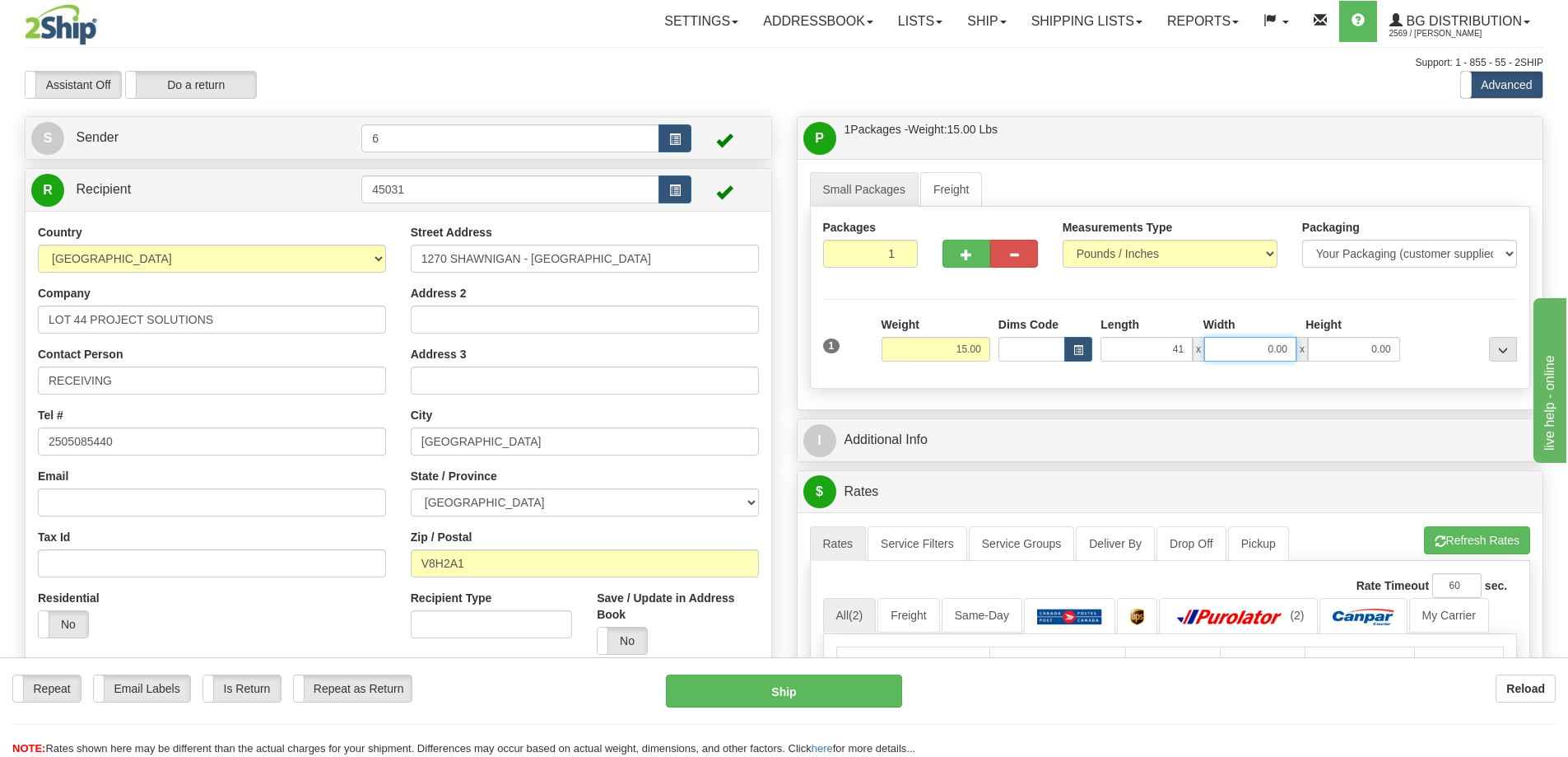
type input "41.00"
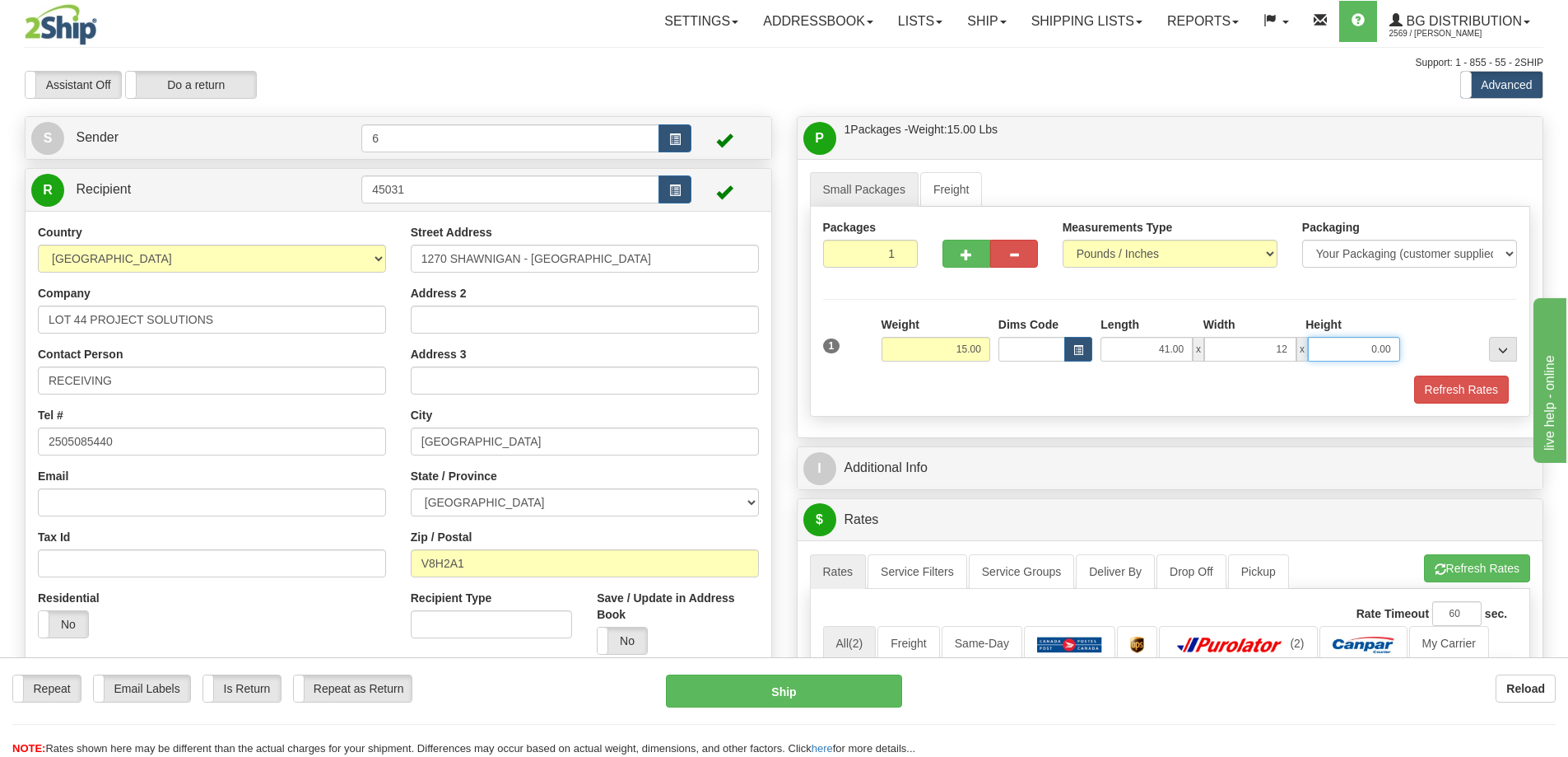
type input "12.00"
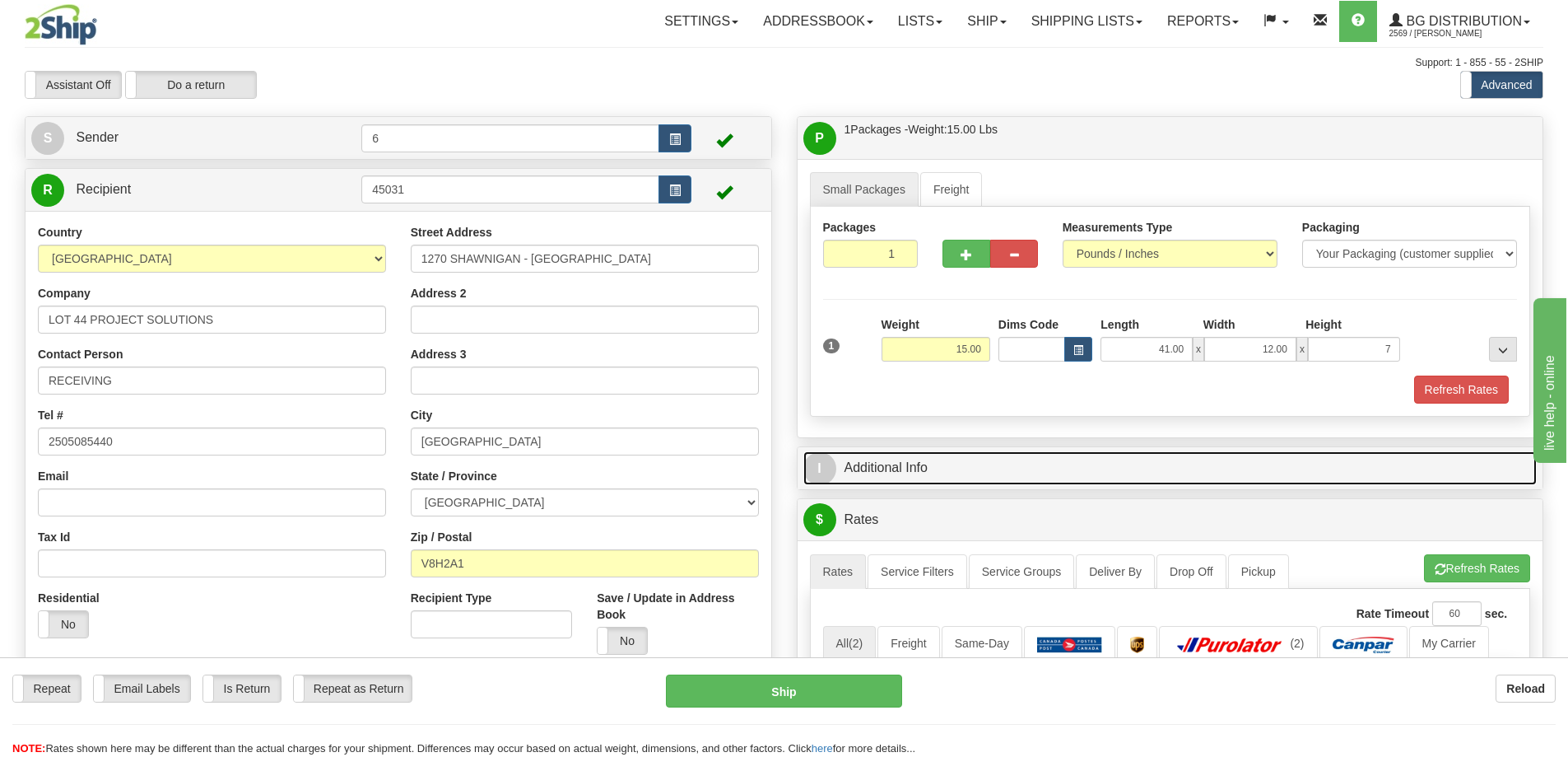
type input "7.00"
click at [1082, 472] on link "I Additional Info" at bounding box center [1171, 469] width 735 height 34
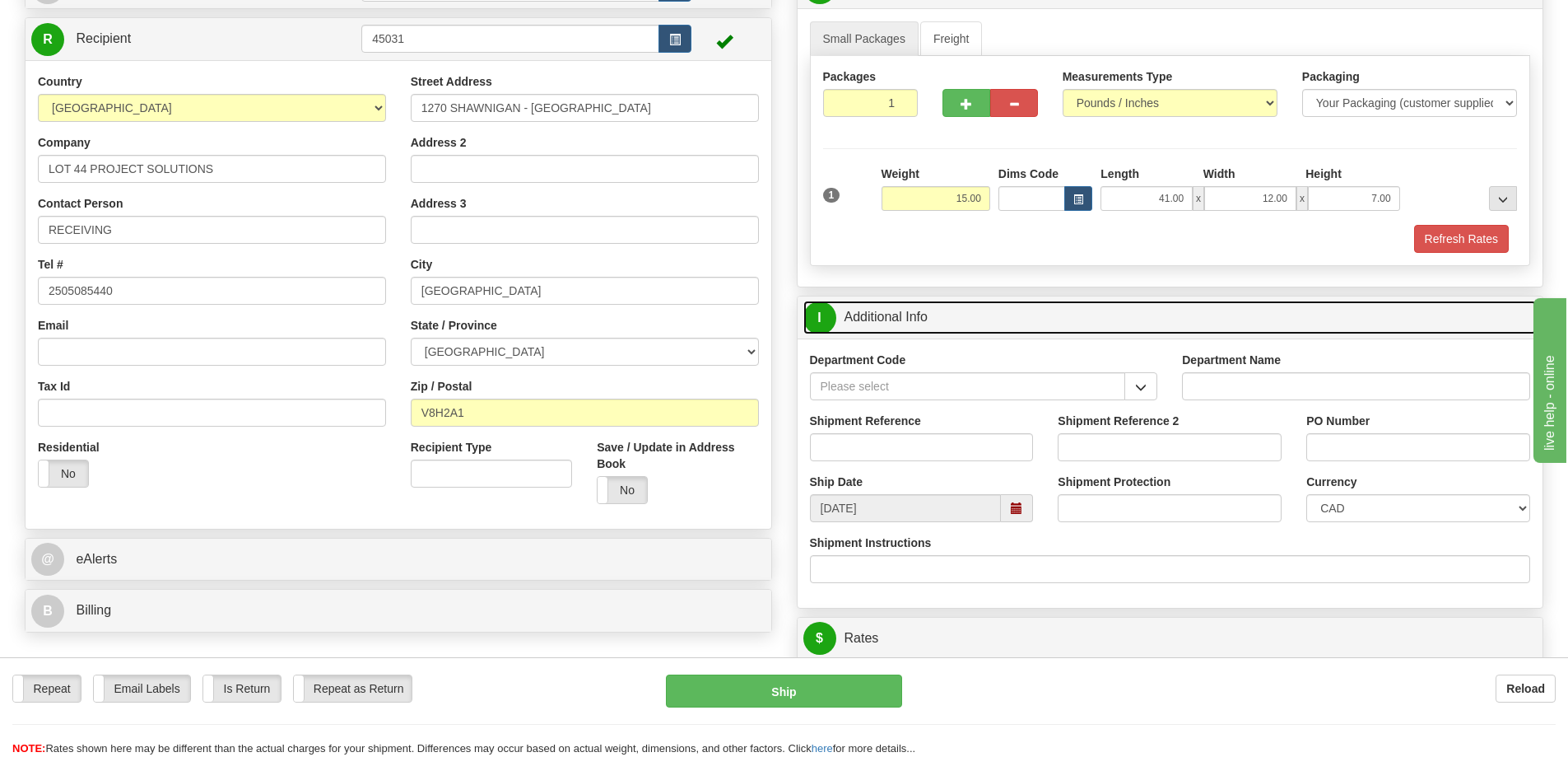
scroll to position [164, 0]
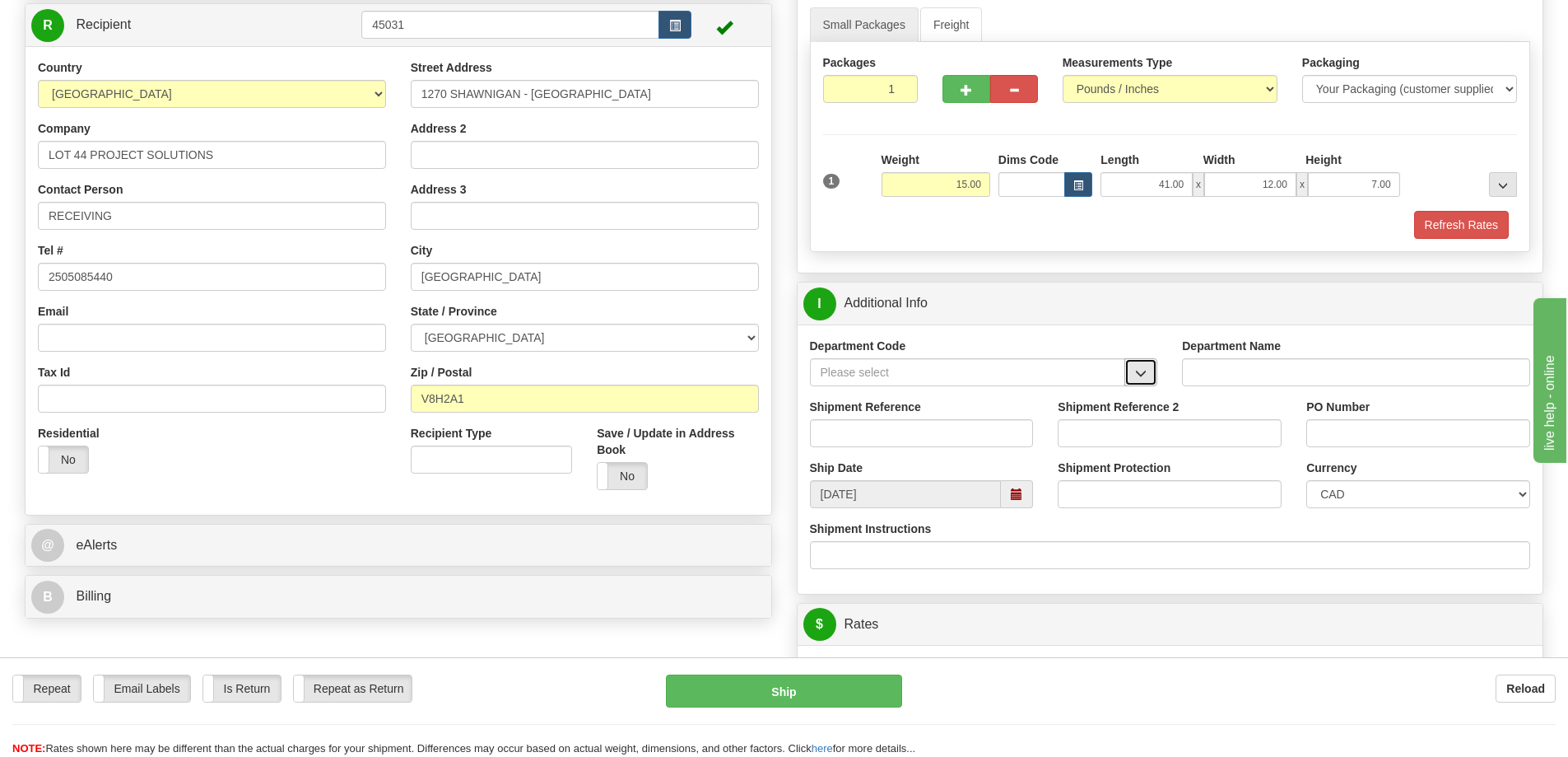
click at [1135, 370] on button "button" at bounding box center [1141, 372] width 33 height 28
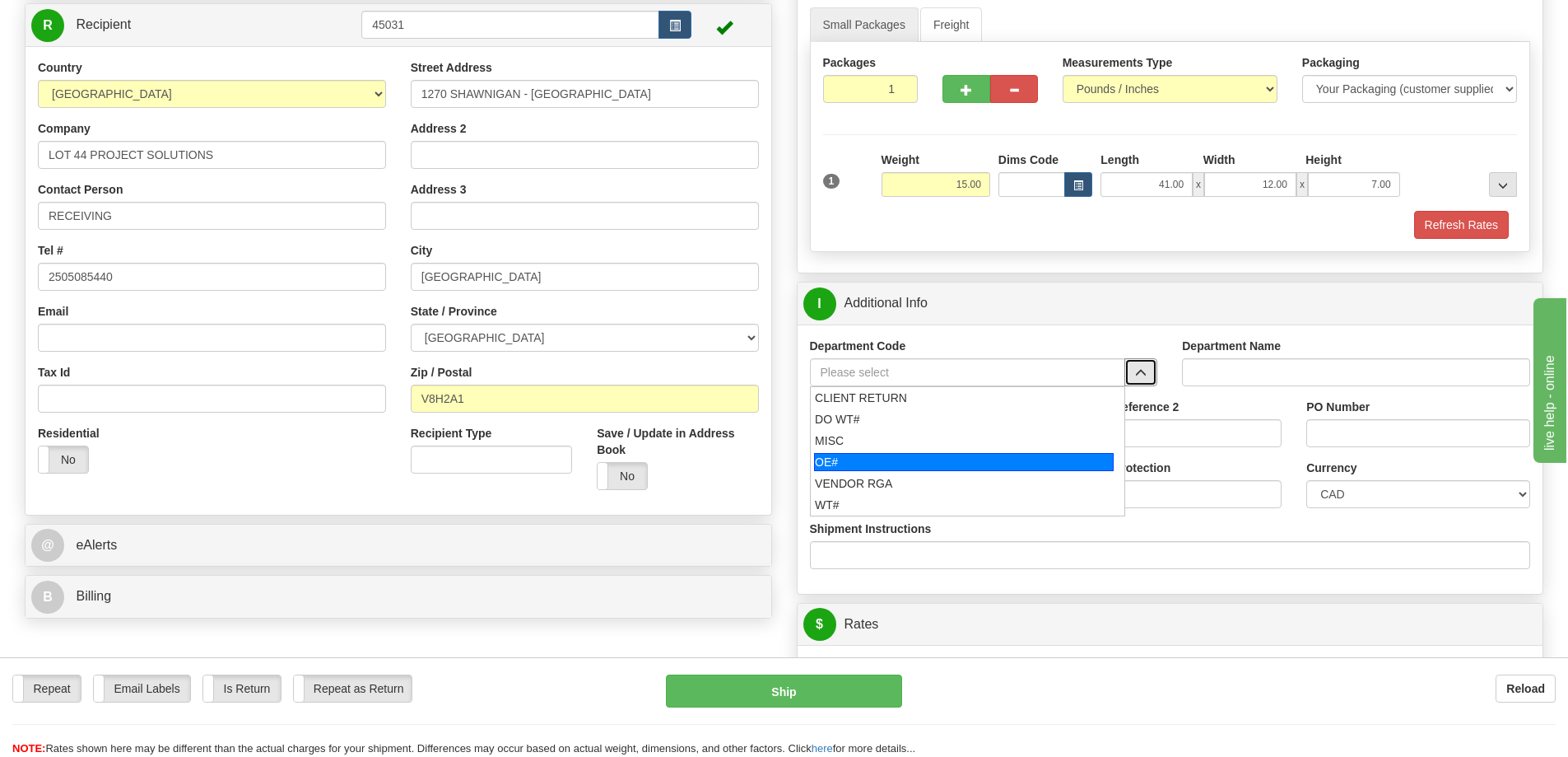
click at [819, 465] on div "OE#" at bounding box center [963, 461] width 299 height 18
type input "OE#"
type input "ORDERS"
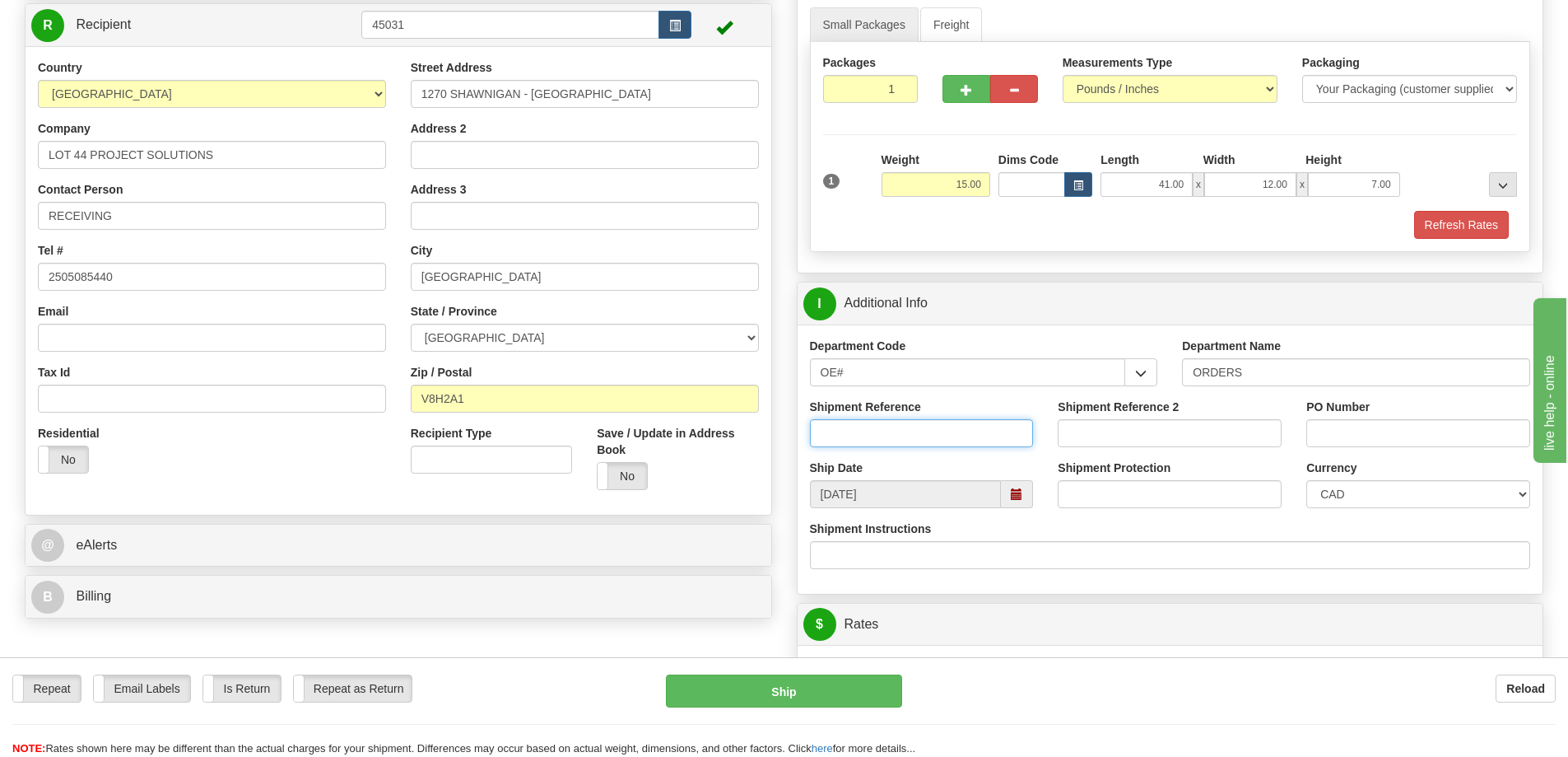
click at [959, 433] on input "Shipment Reference" at bounding box center [922, 434] width 224 height 28
type input "60032628-00"
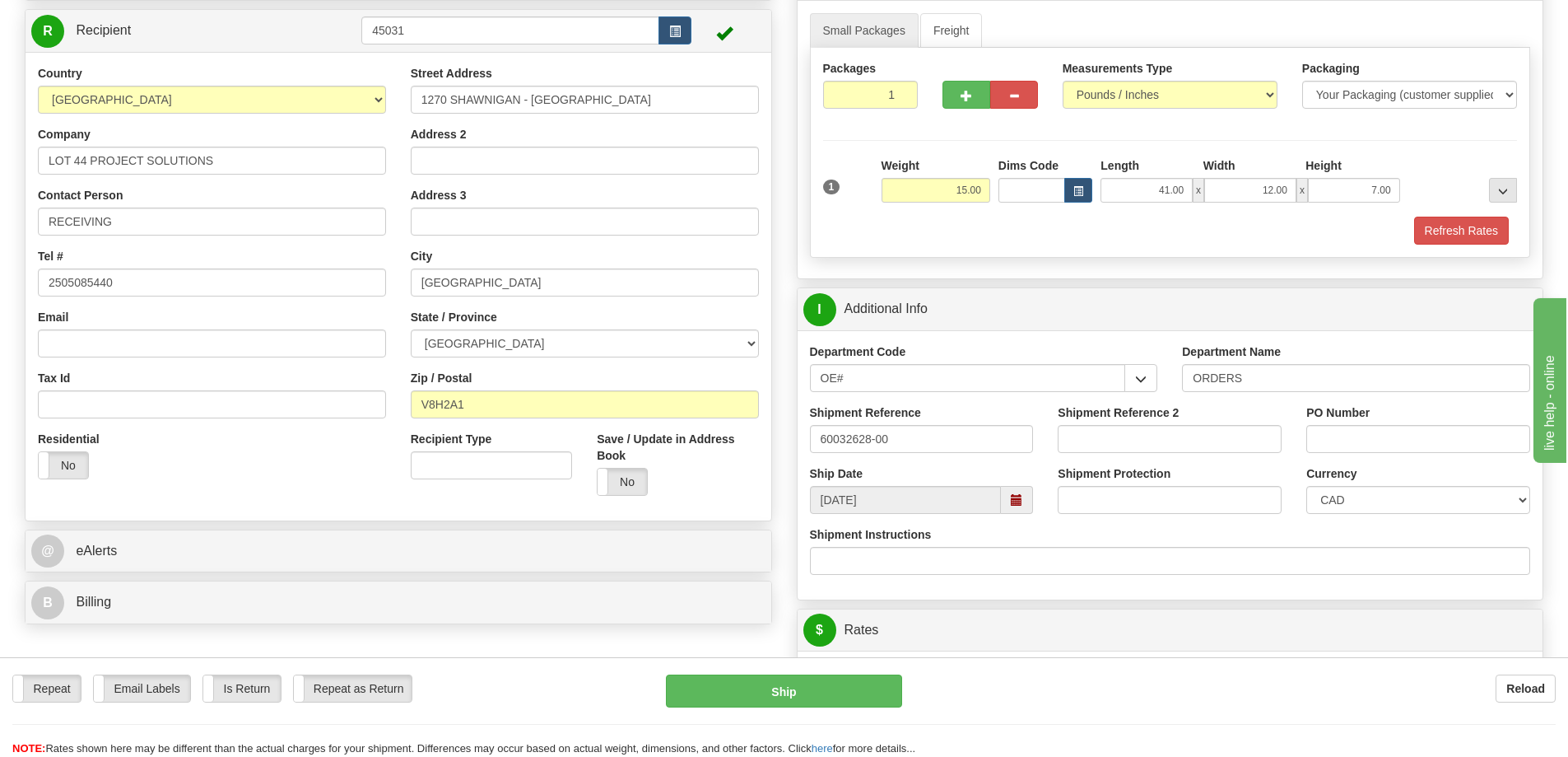
scroll to position [0, 0]
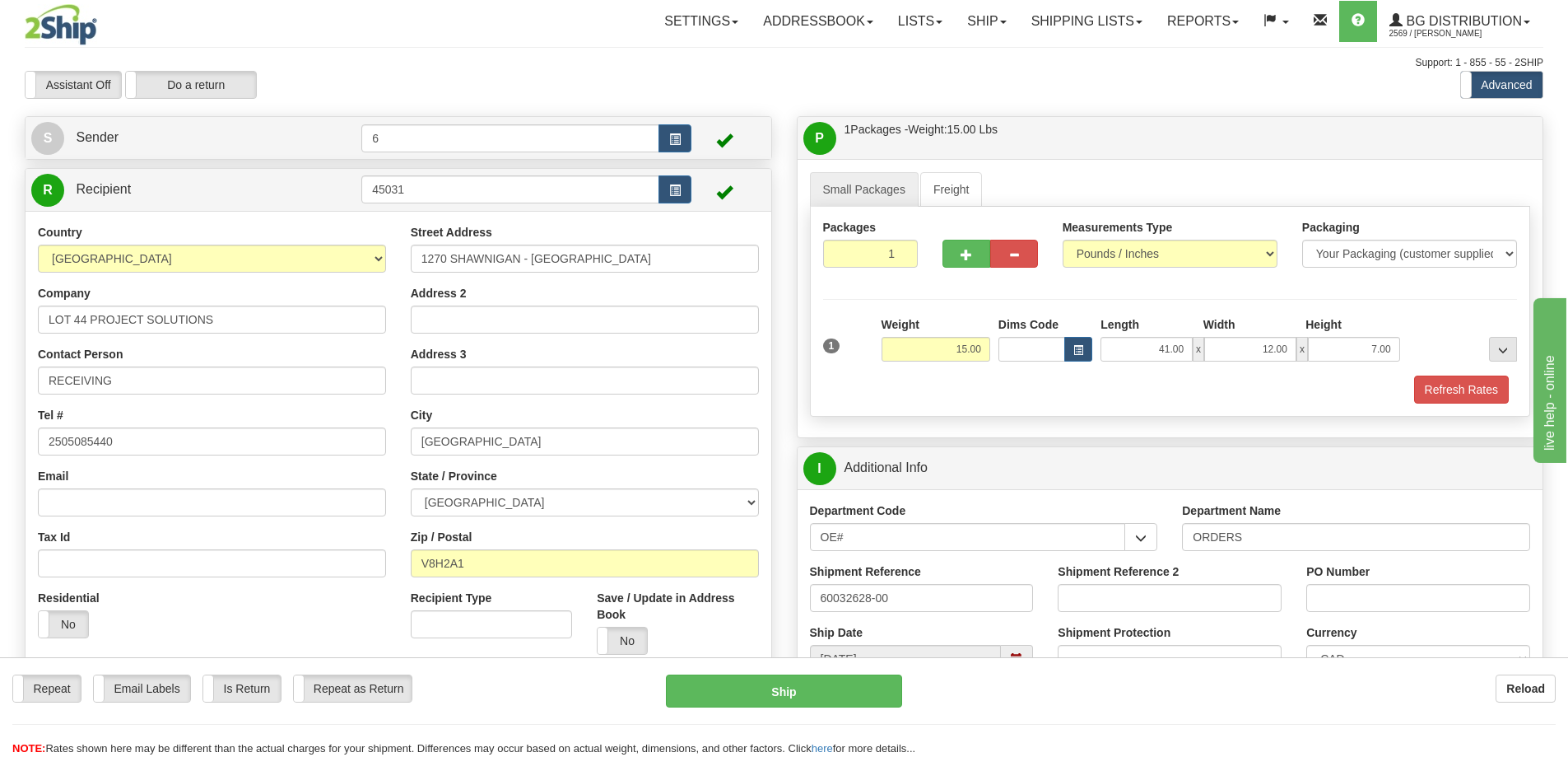
click at [516, 67] on div "Support: 1 - 855 - 55 - 2SHIP" at bounding box center [784, 62] width 1519 height 14
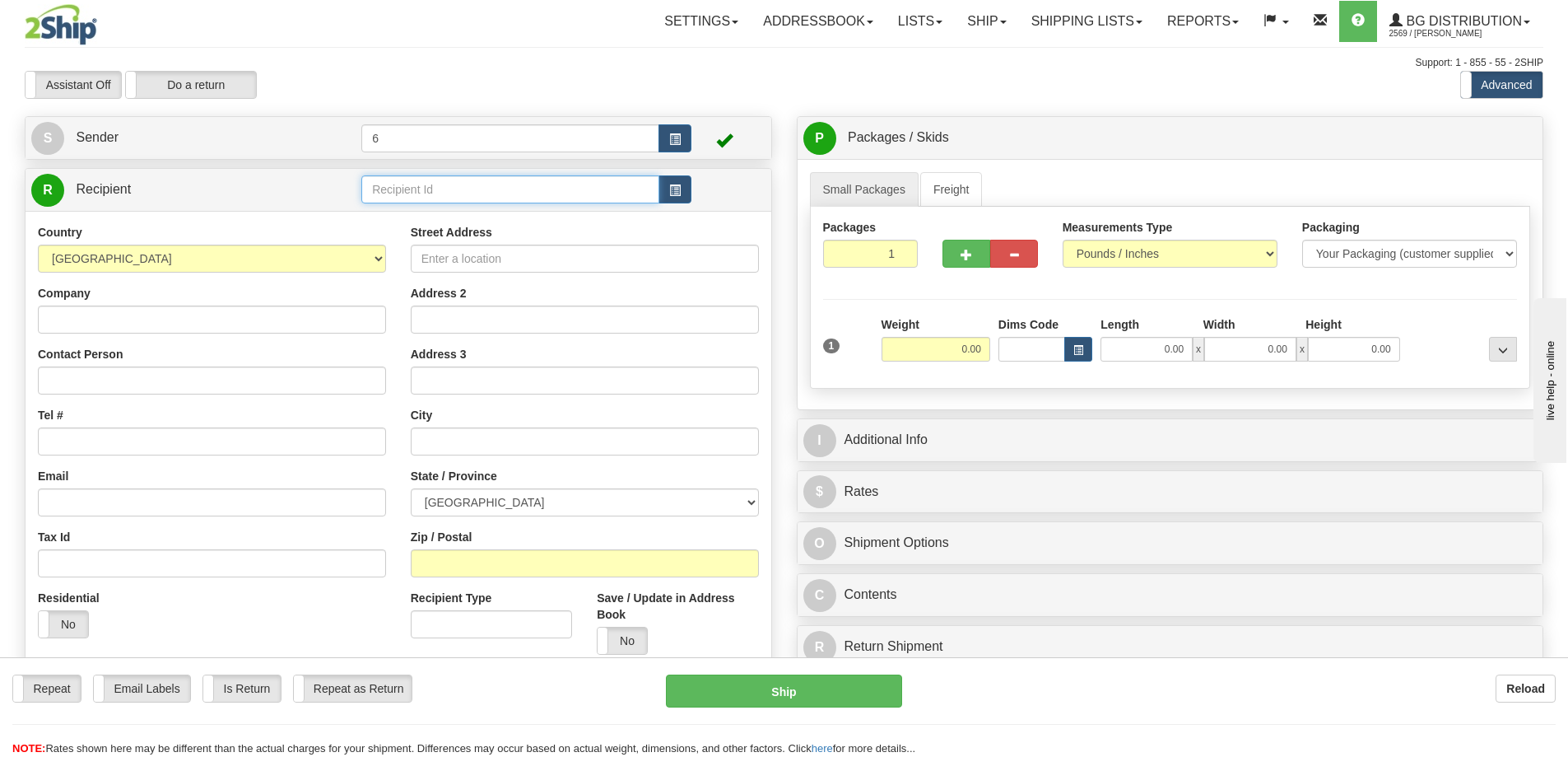
click at [412, 197] on input "text" at bounding box center [511, 190] width 298 height 28
click at [465, 198] on input "text" at bounding box center [511, 190] width 298 height 28
click at [414, 223] on div "41065" at bounding box center [507, 217] width 282 height 18
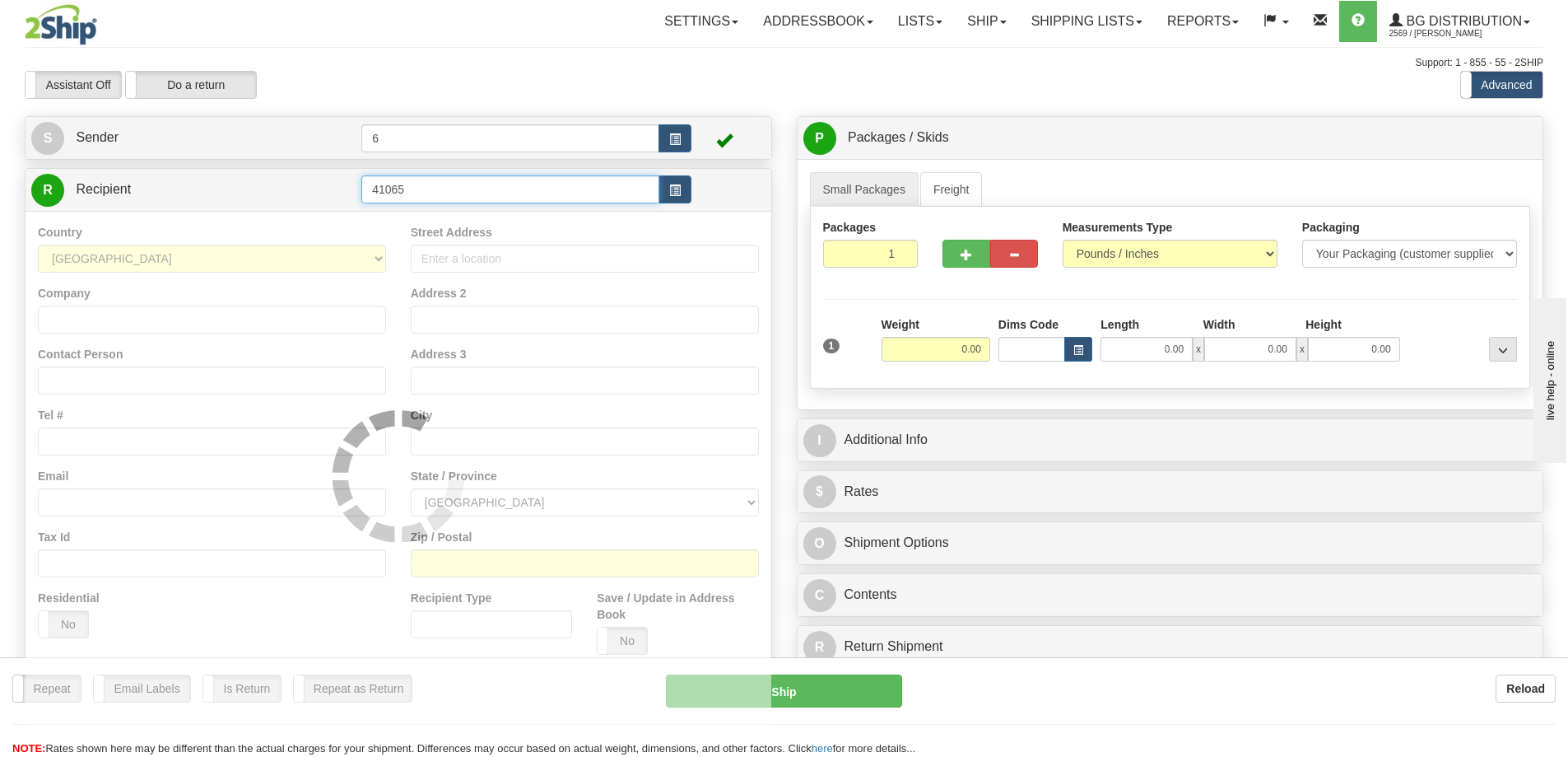
type input "41065"
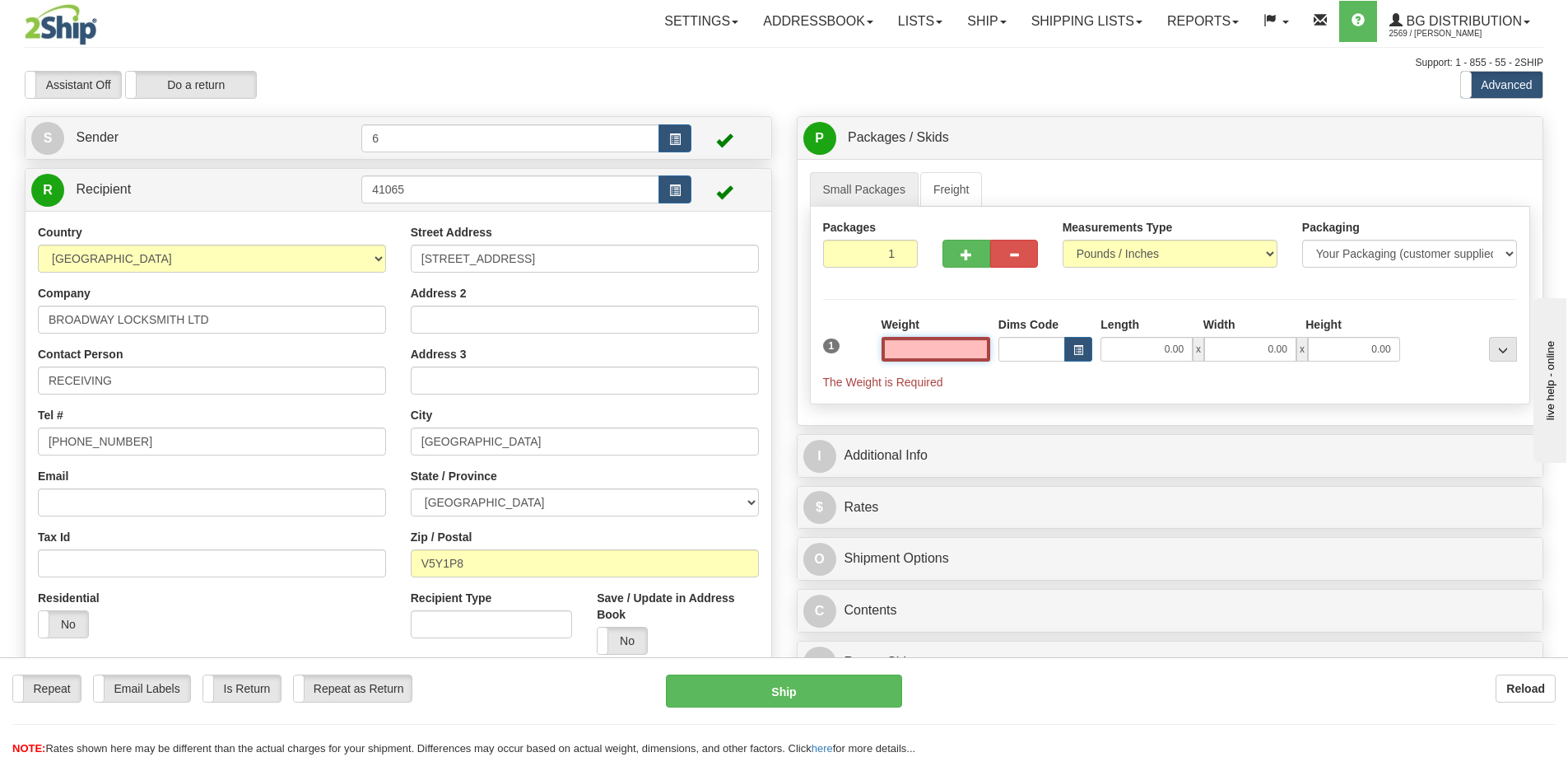
click at [984, 352] on input "text" at bounding box center [936, 350] width 109 height 25
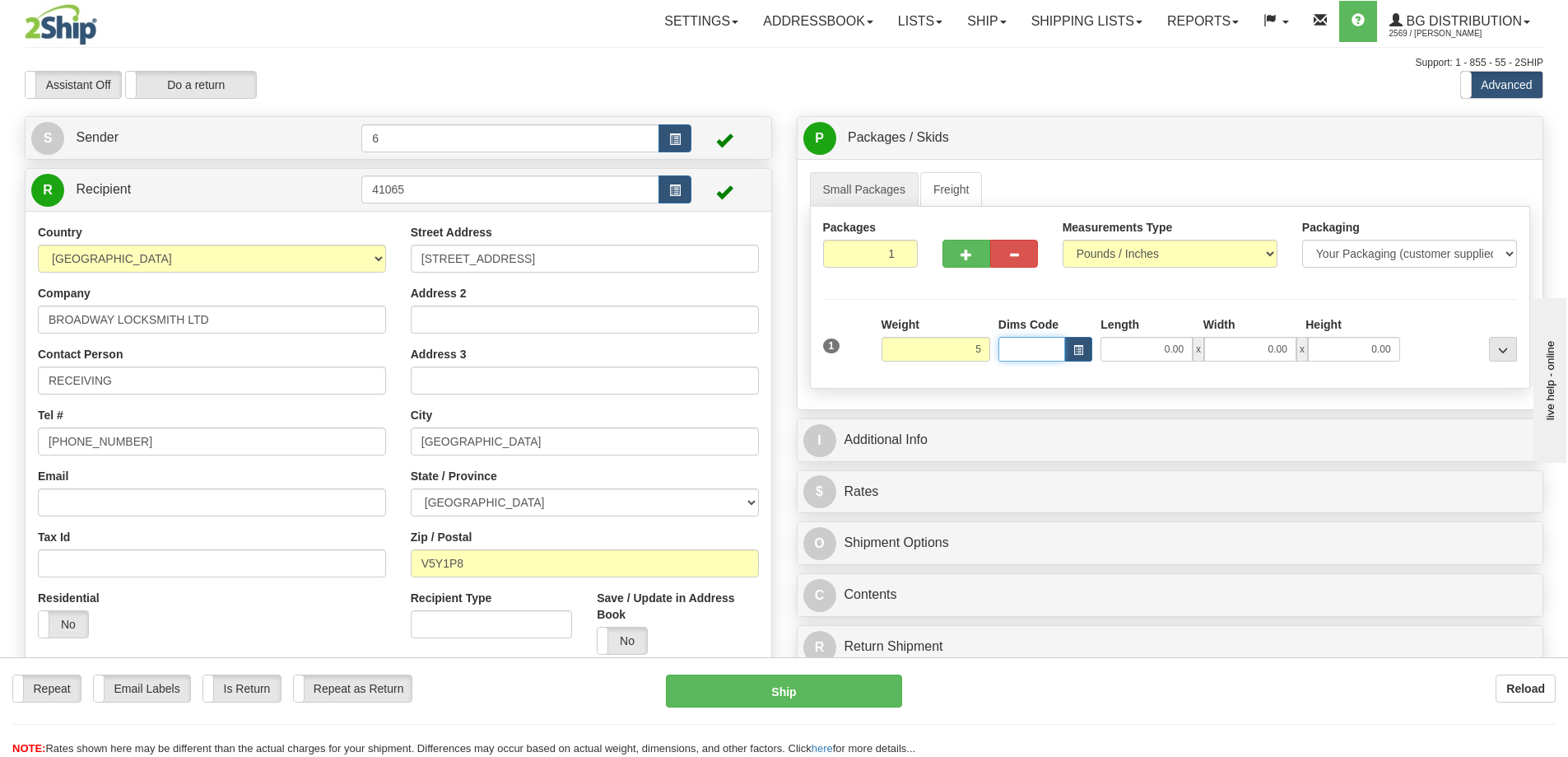
type input "5.00"
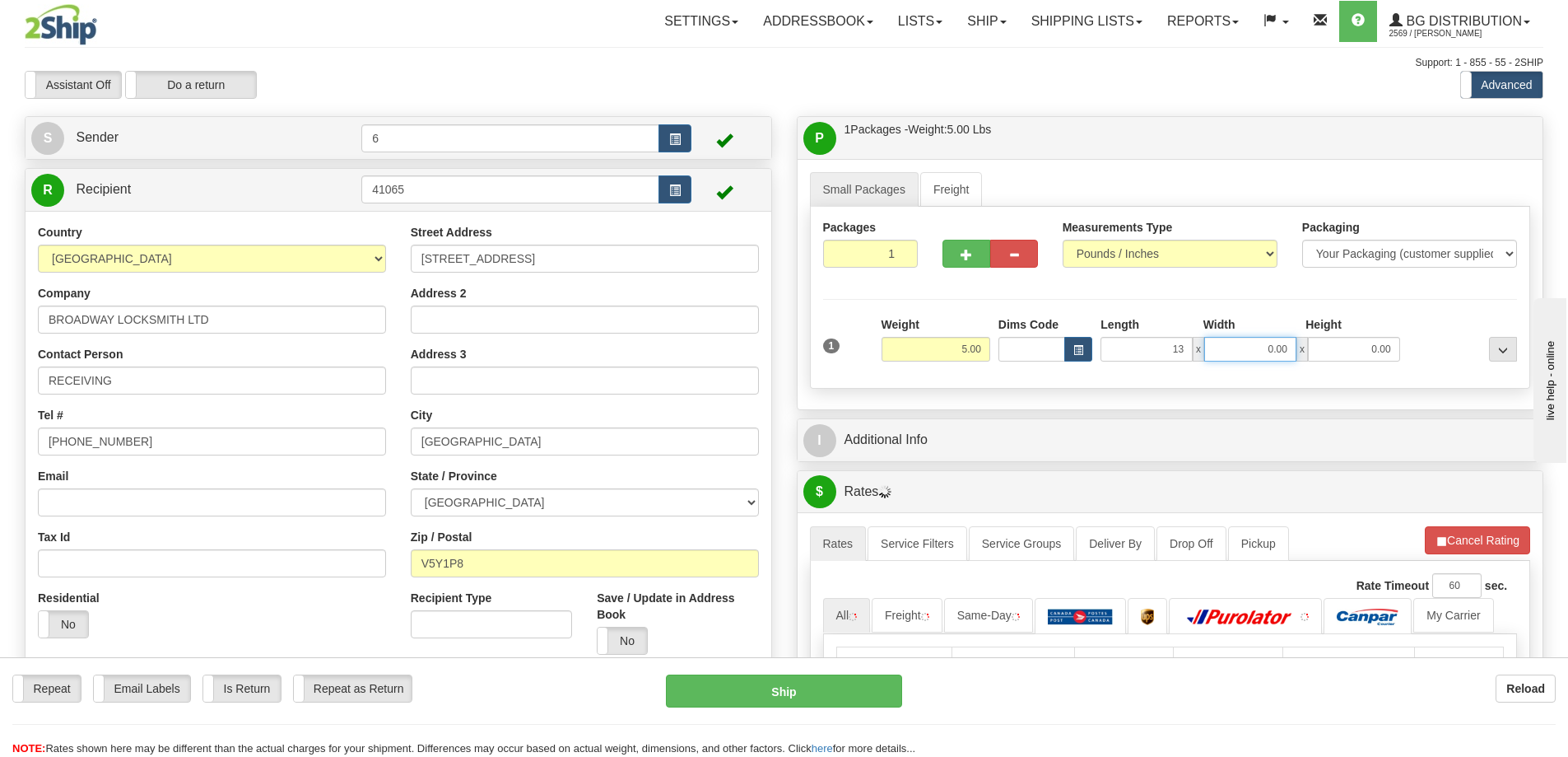
type input "13.00"
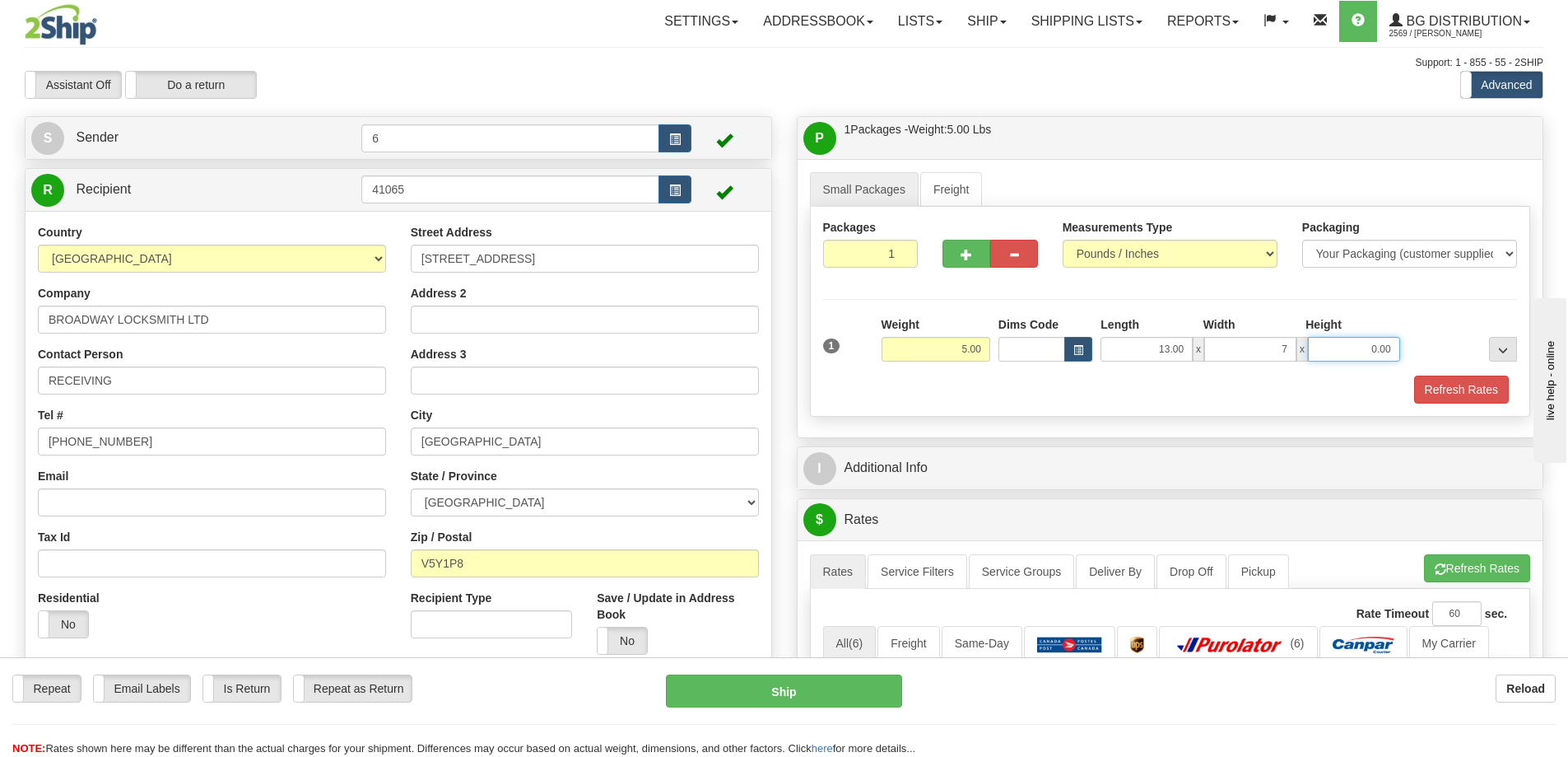
type input "7.00"
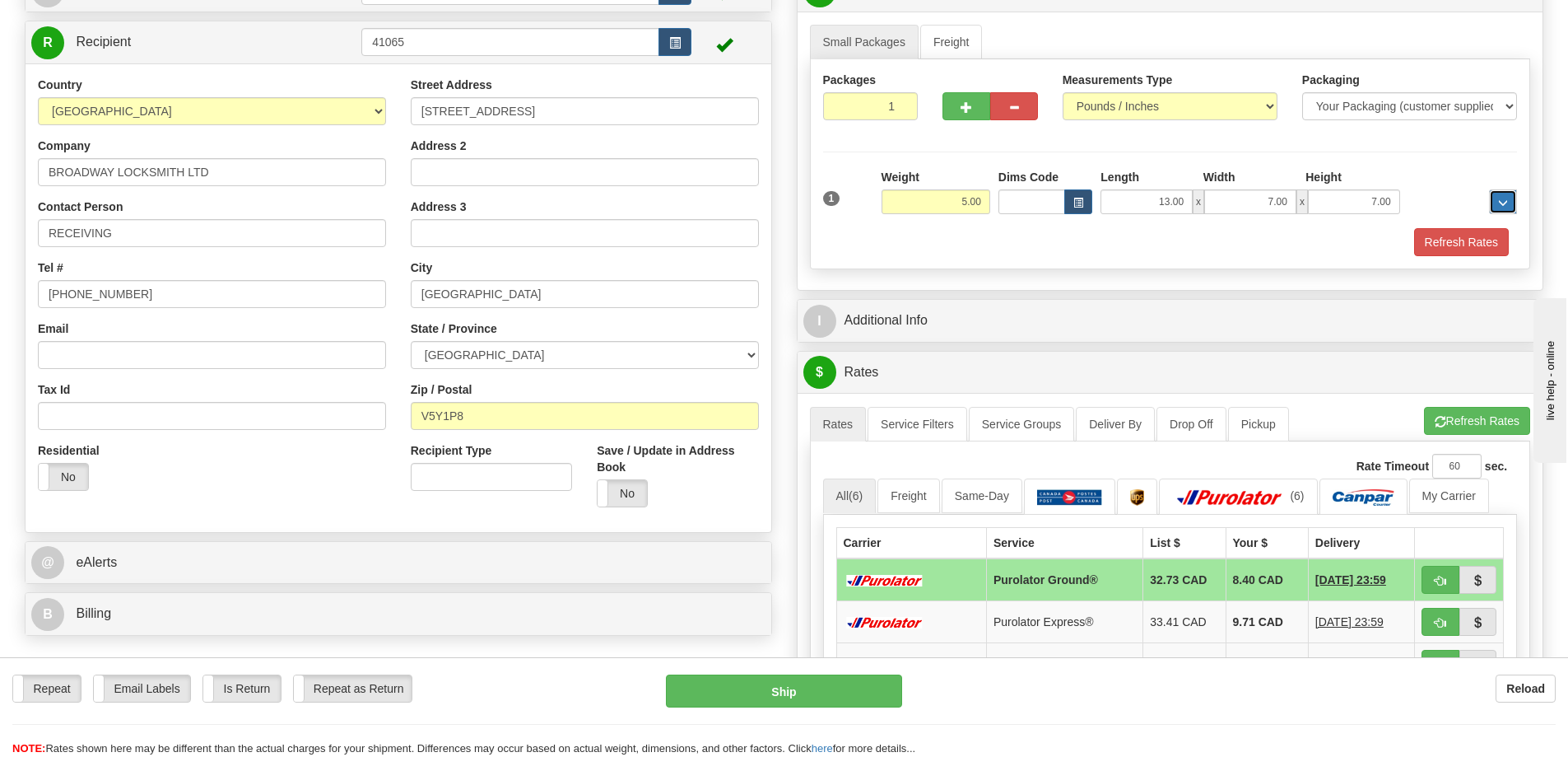
scroll to position [164, 0]
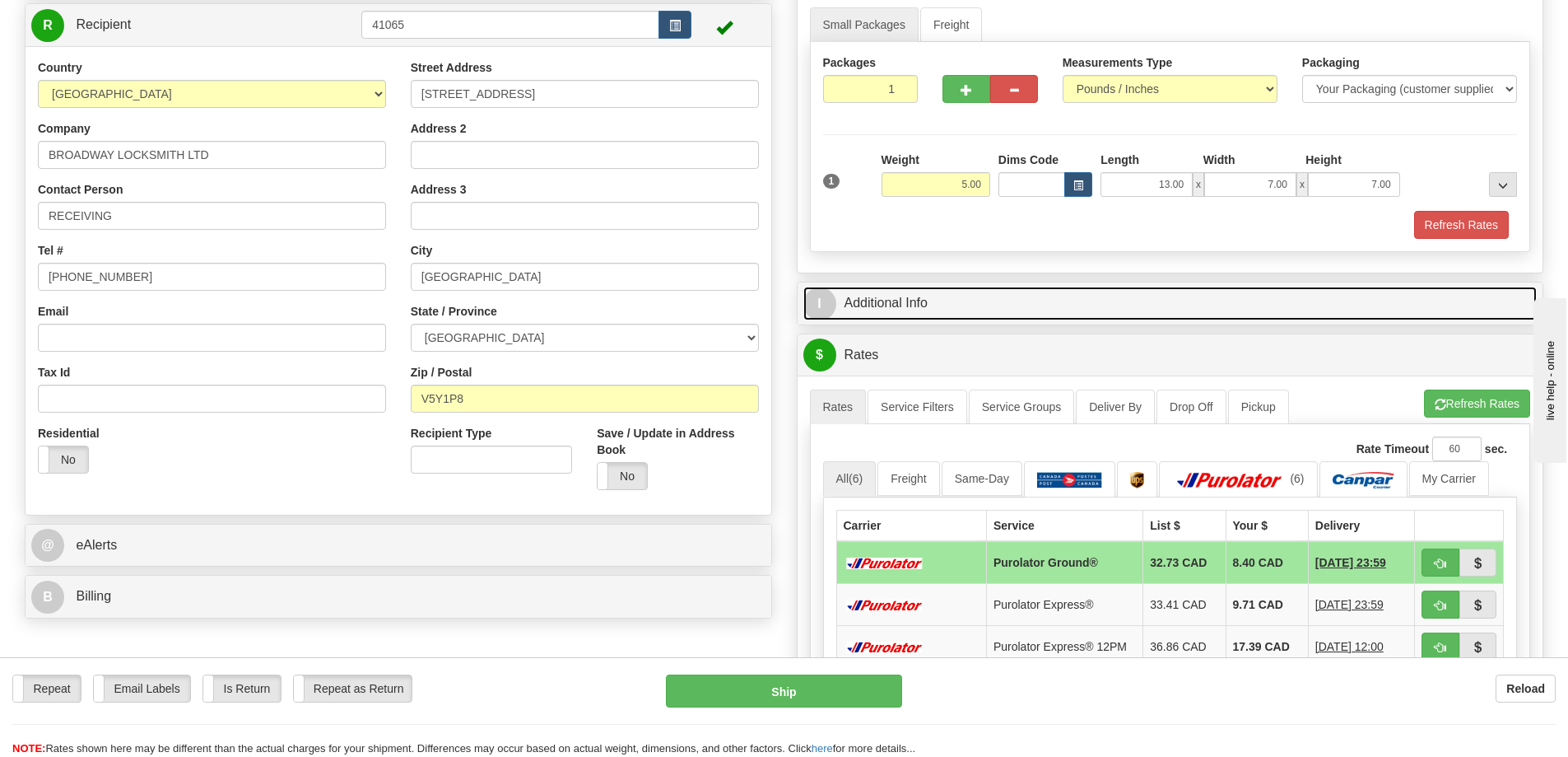
click at [908, 291] on link "I Additional Info" at bounding box center [1171, 303] width 735 height 34
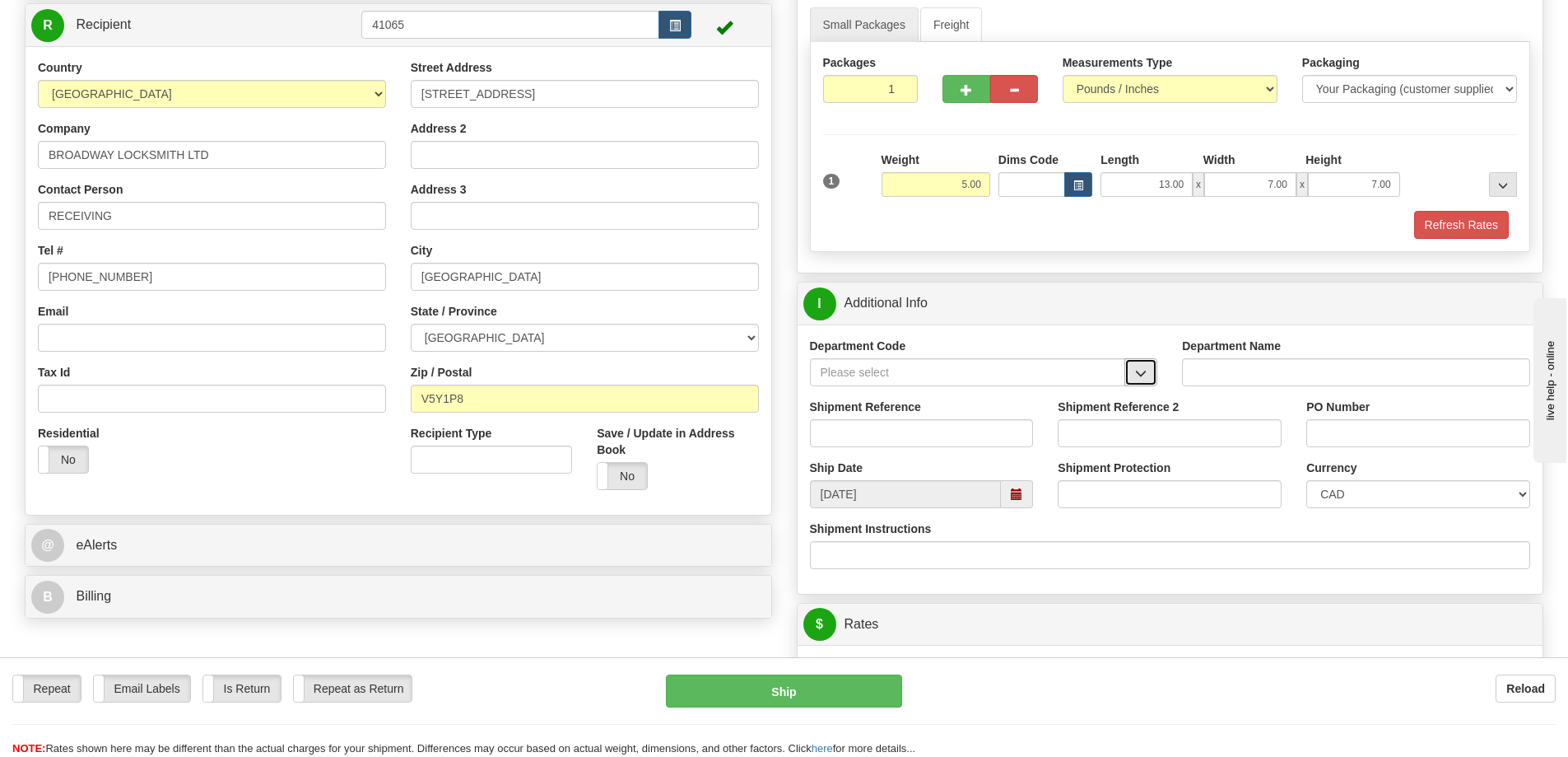
click at [1151, 373] on button "button" at bounding box center [1141, 372] width 33 height 28
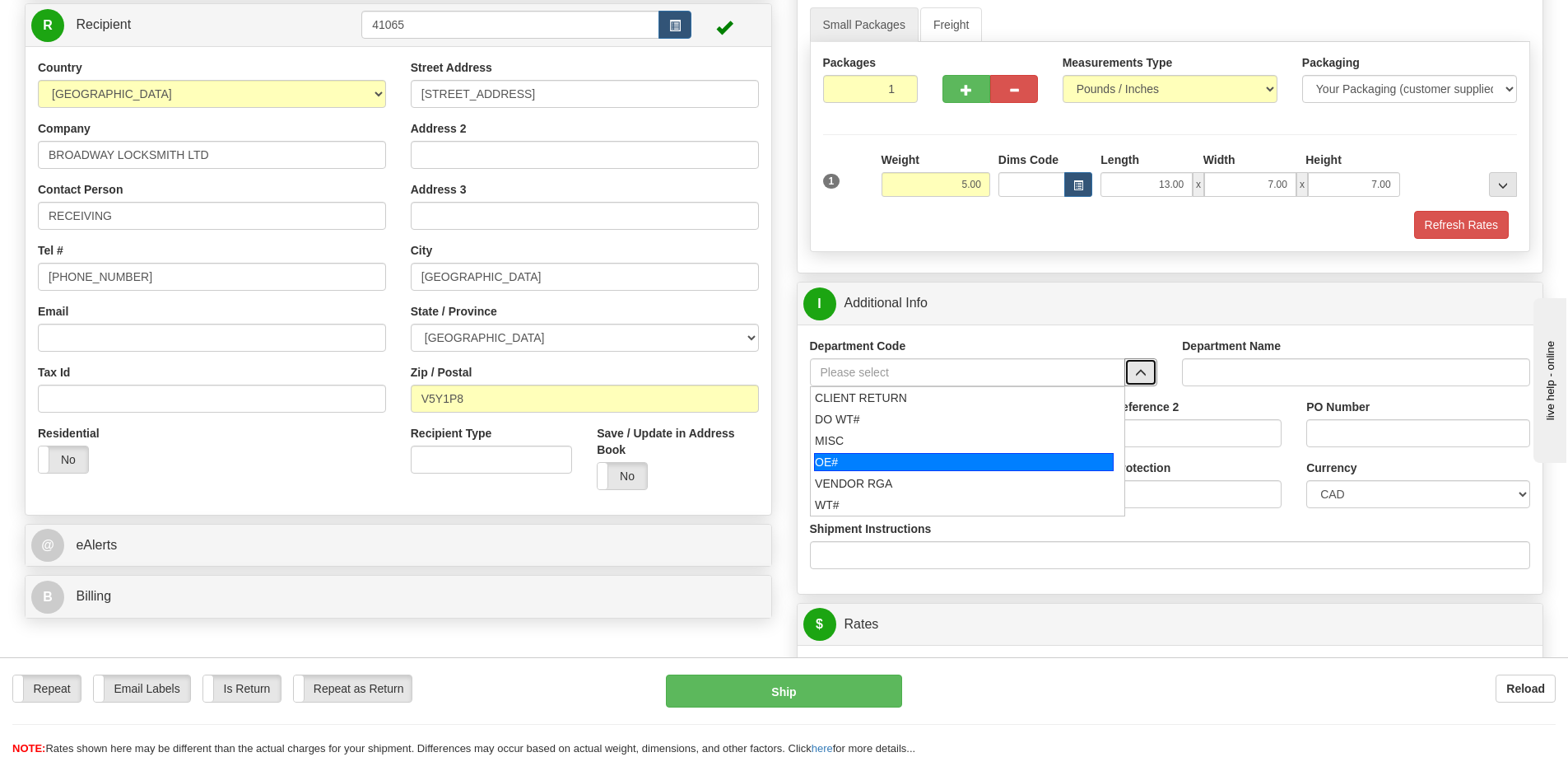
click at [911, 463] on div "OE#" at bounding box center [963, 461] width 299 height 18
type input "OE#"
type input "ORDERS"
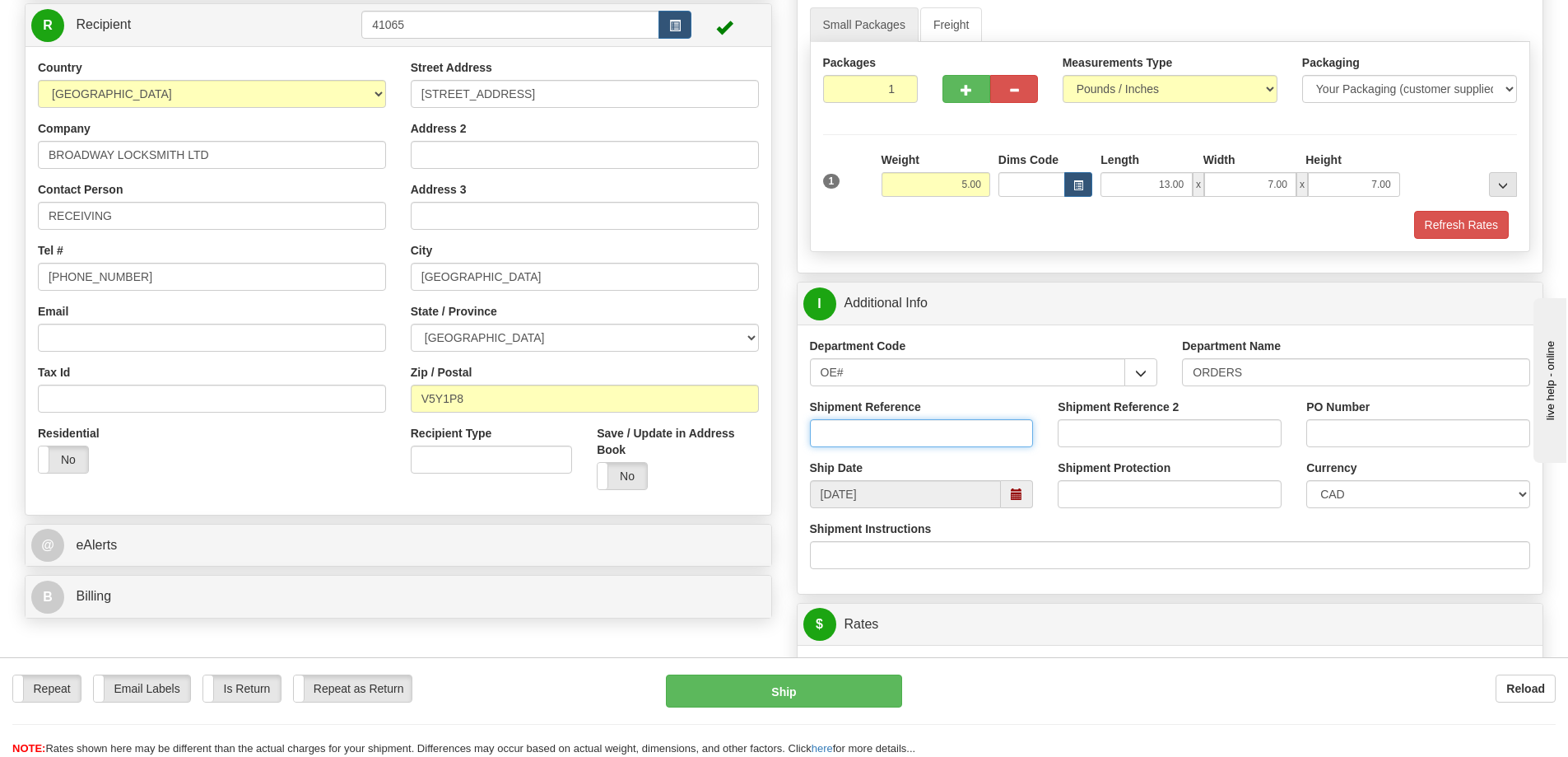
click at [896, 436] on input "Shipment Reference" at bounding box center [922, 434] width 224 height 28
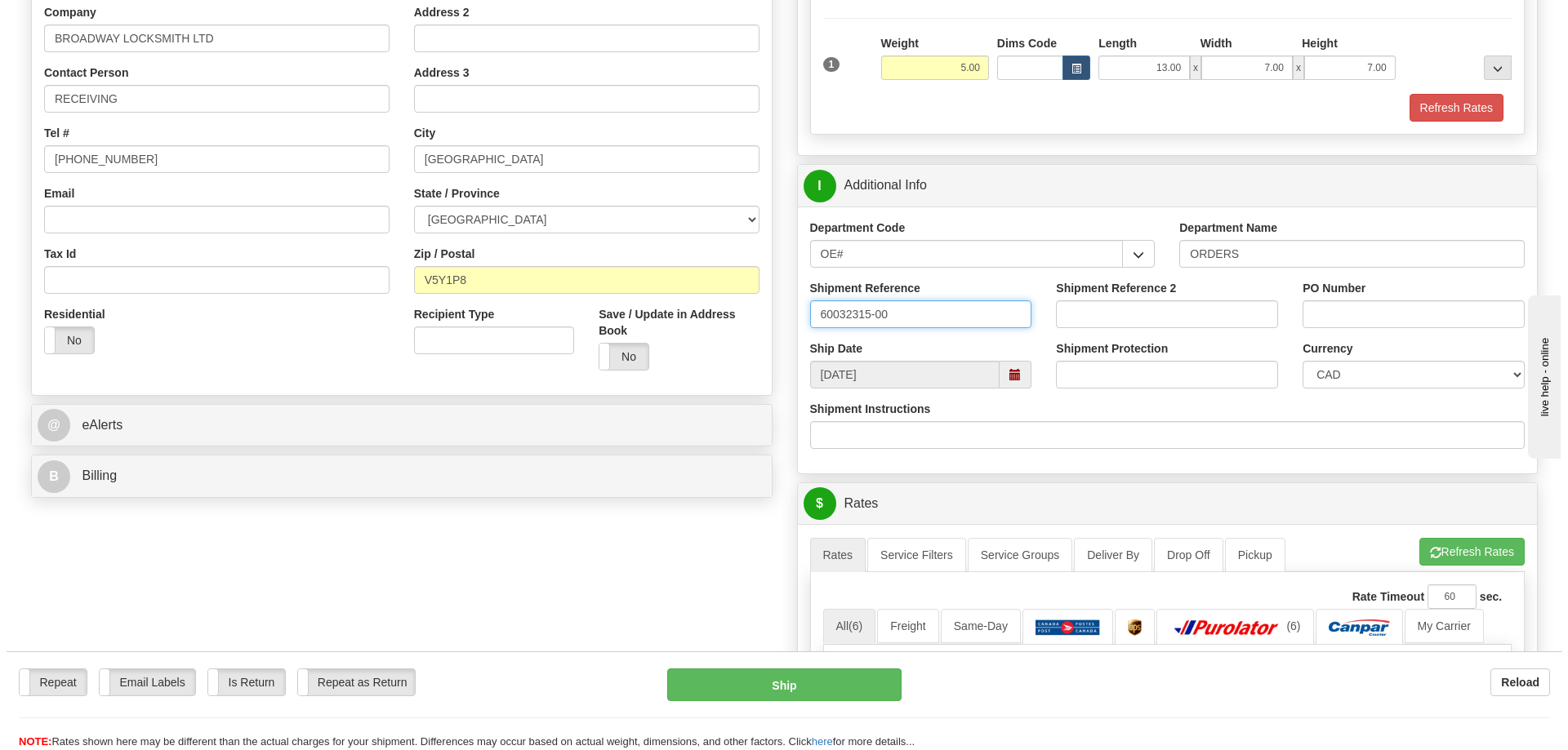
scroll to position [408, 0]
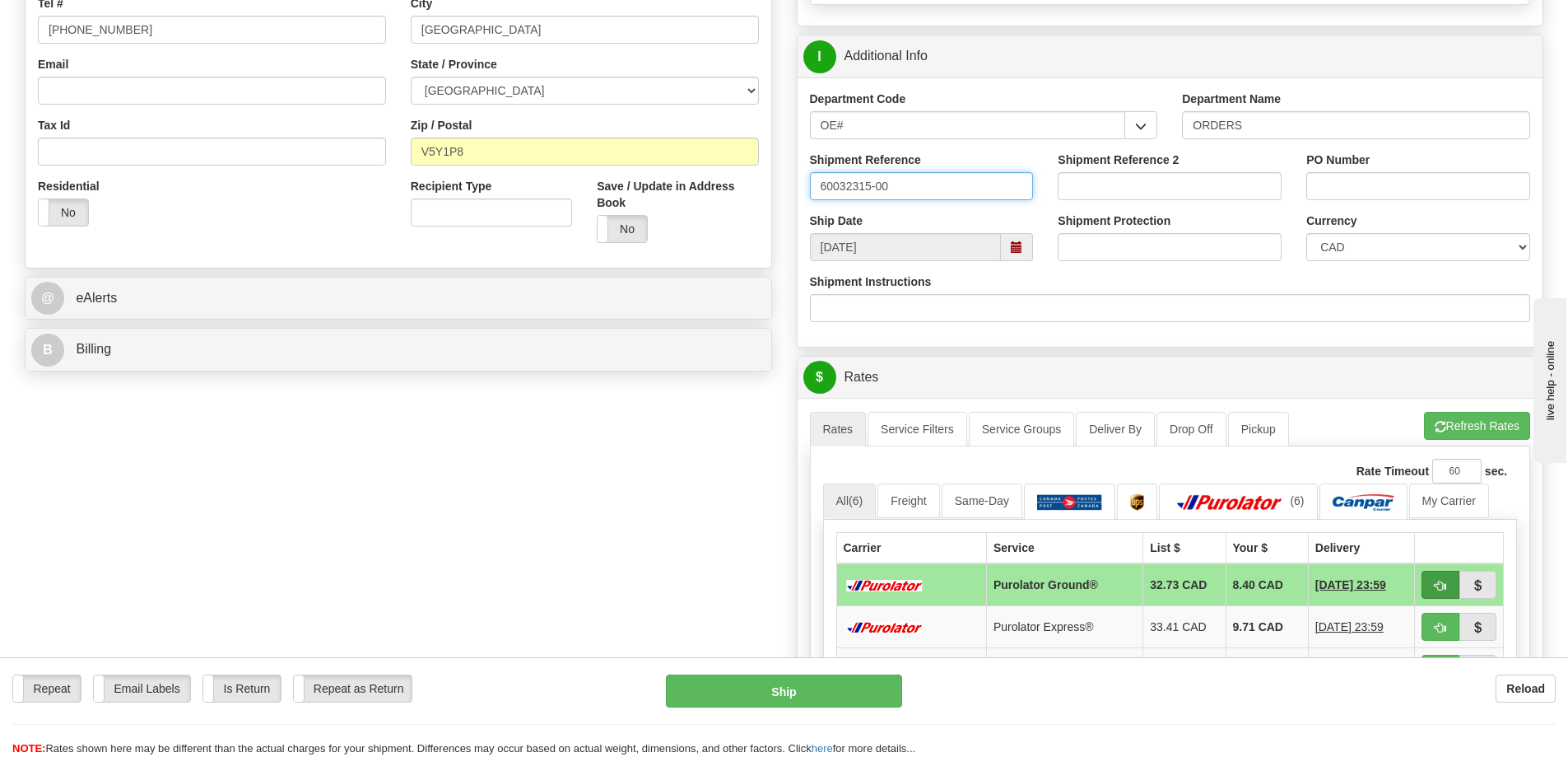
type input "60032315-00"
drag, startPoint x: 1440, startPoint y: 597, endPoint x: 1432, endPoint y: 581, distance: 17.9
click at [1438, 595] on button "button" at bounding box center [1440, 585] width 38 height 28
type input "260"
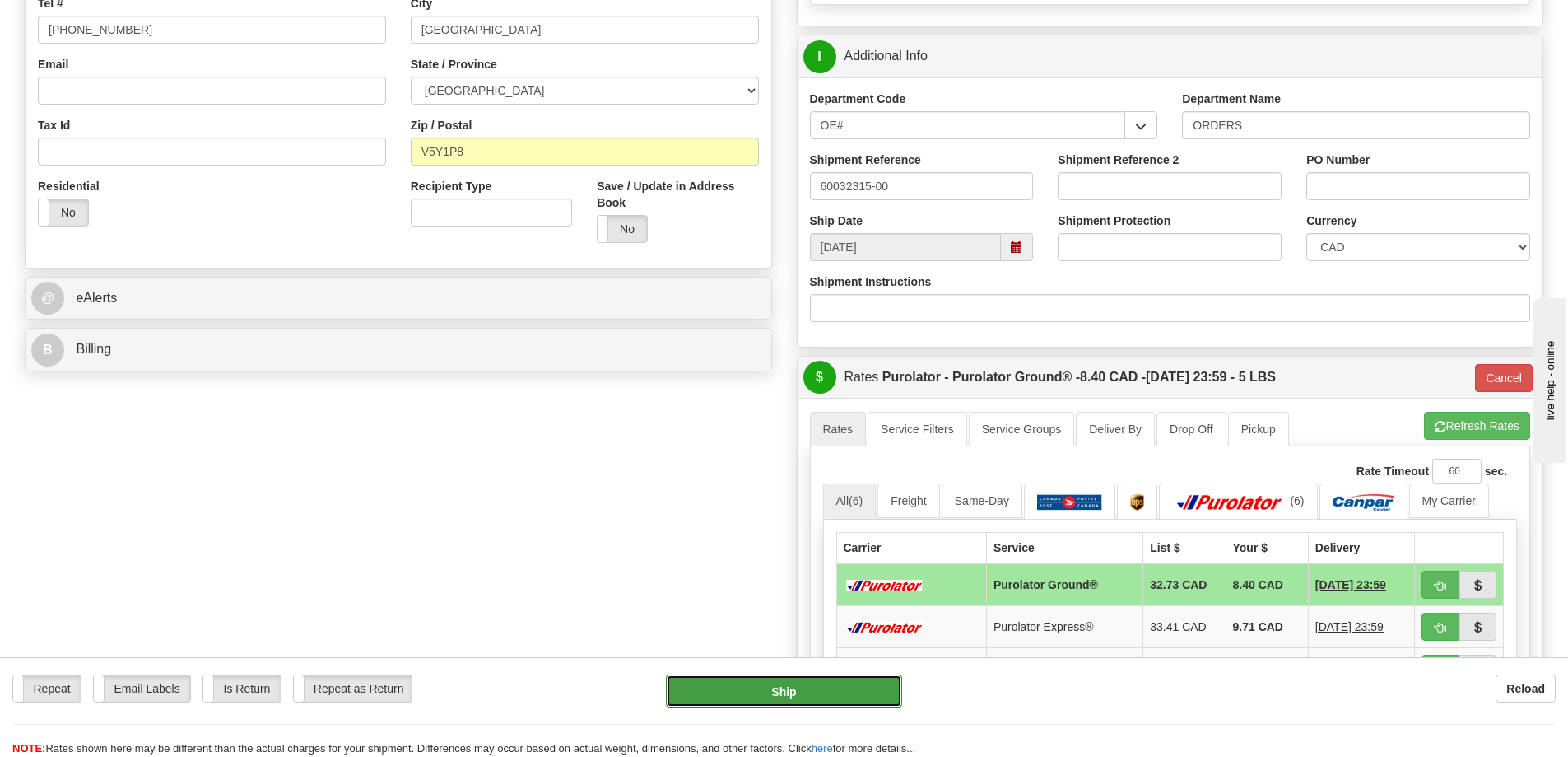
click at [819, 689] on button "Ship" at bounding box center [784, 691] width 236 height 33
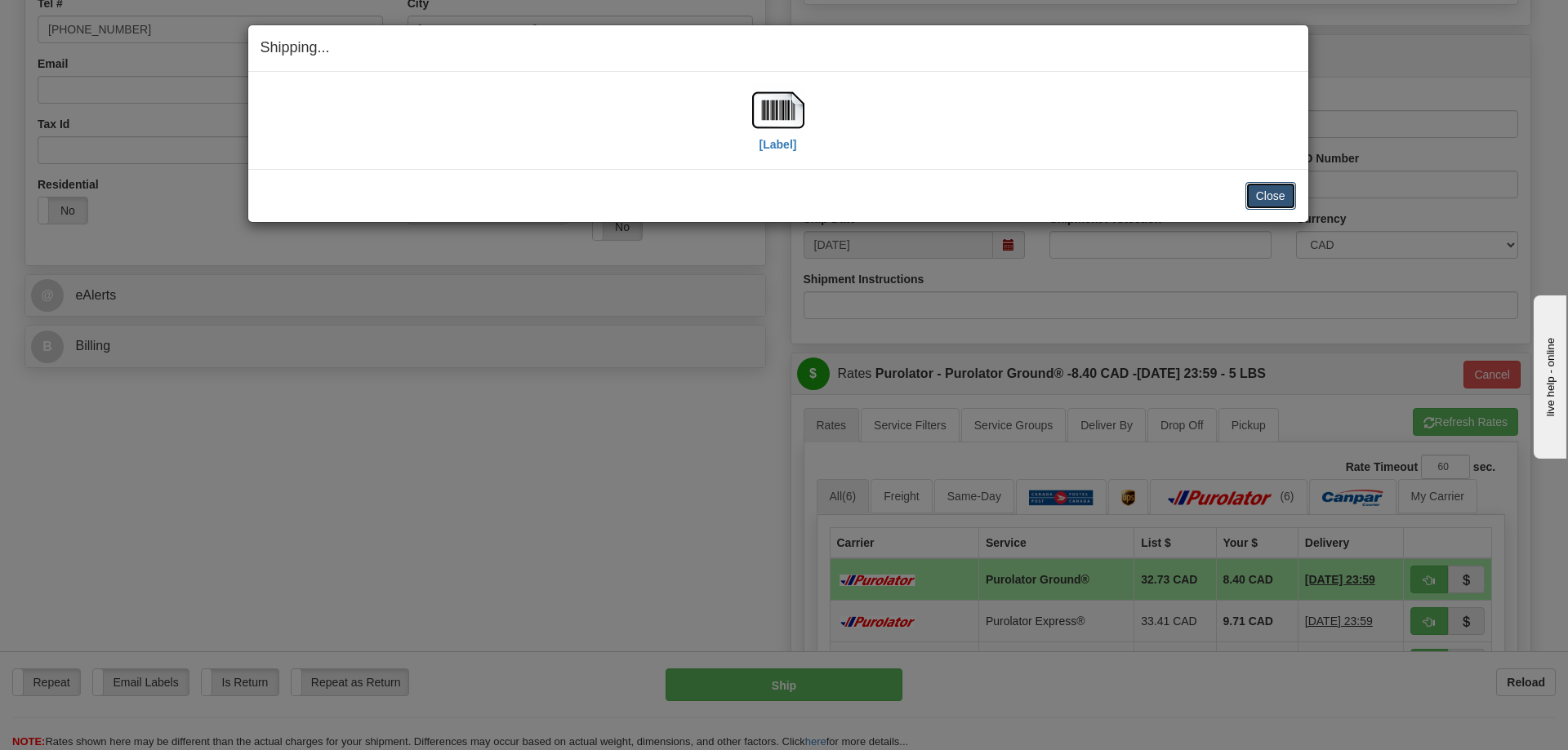
click at [1271, 196] on button "Close" at bounding box center [1270, 196] width 51 height 28
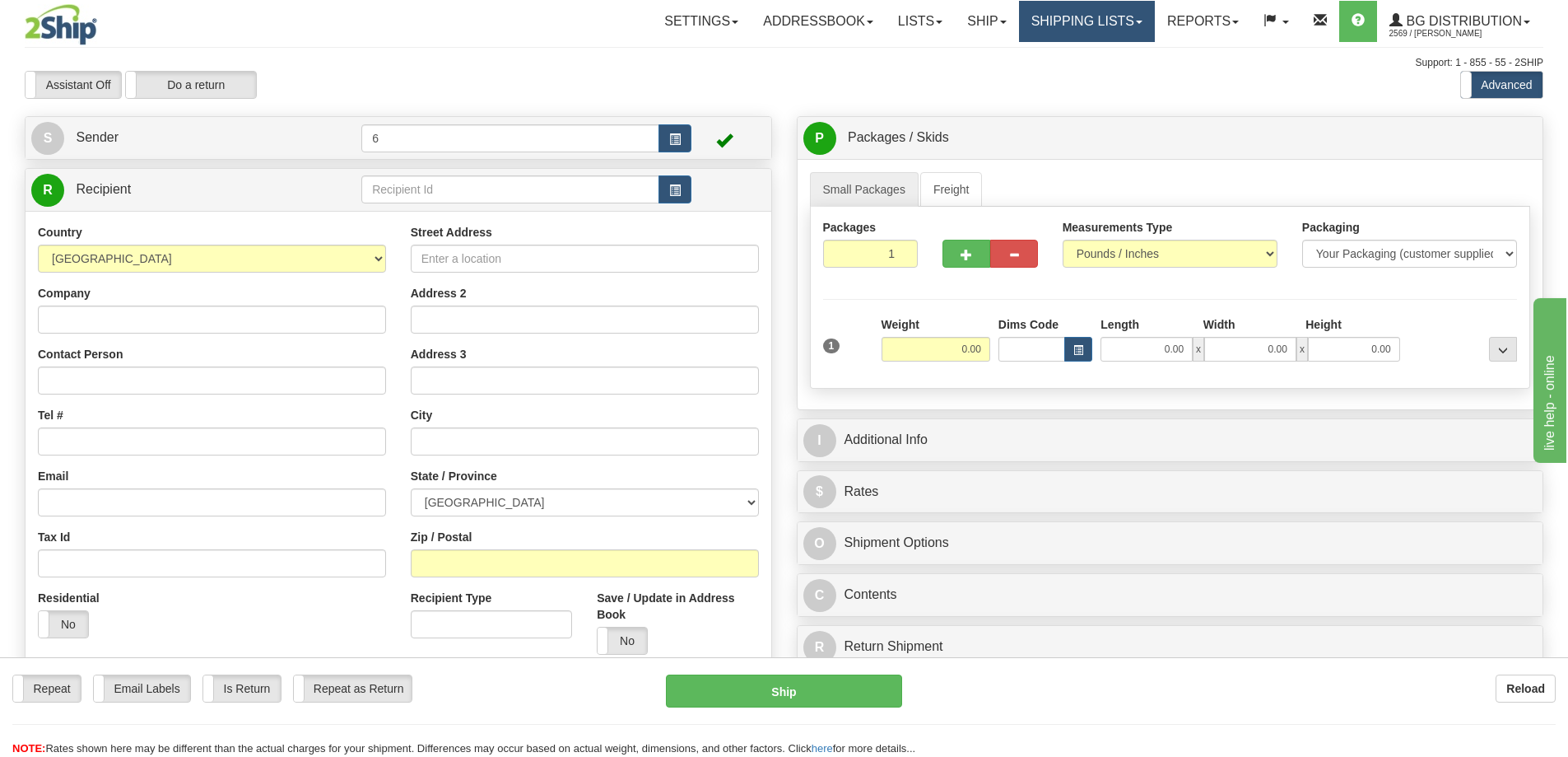
click at [1060, 24] on link "Shipping lists" at bounding box center [1087, 22] width 136 height 42
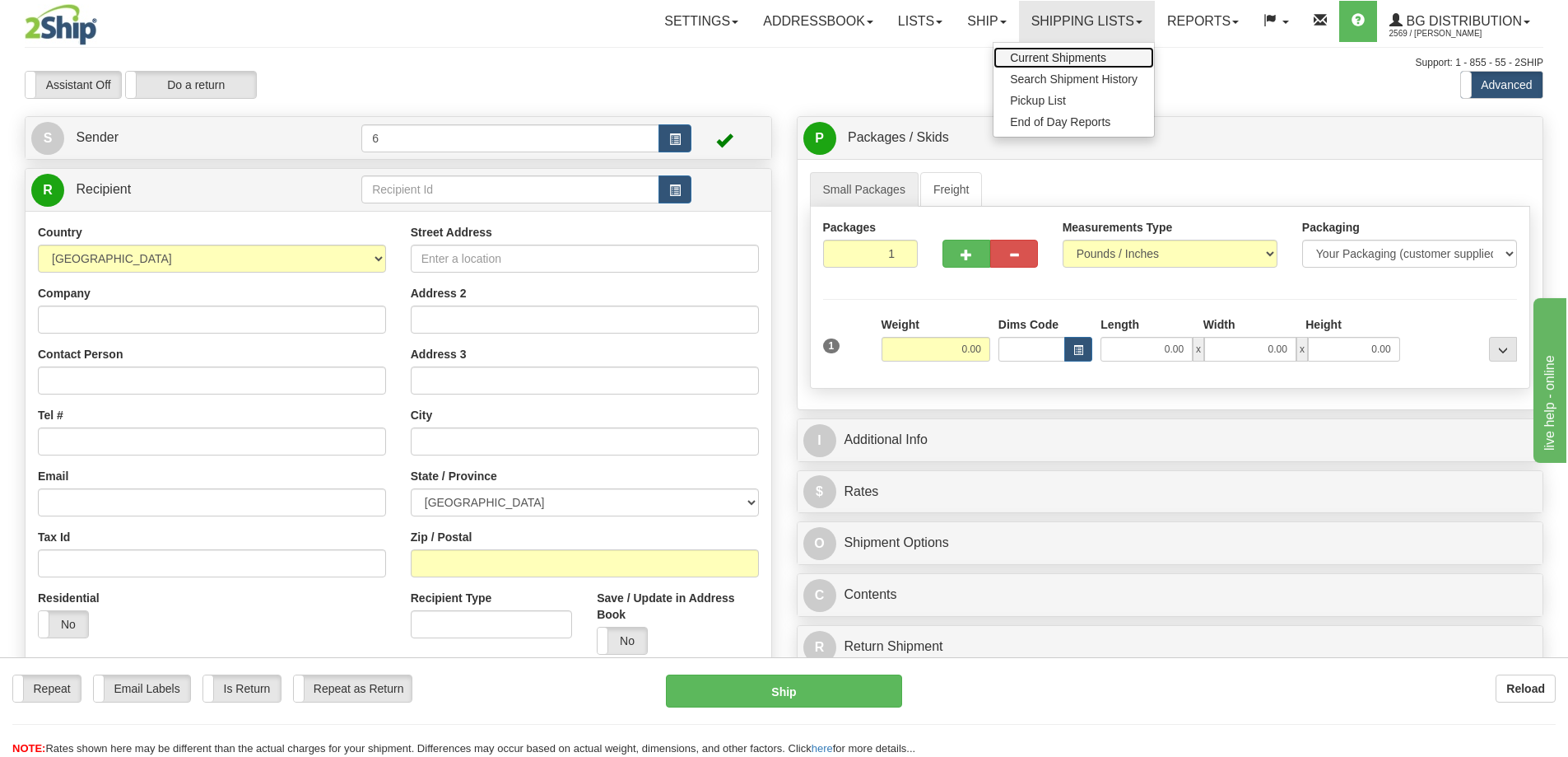
click at [1050, 61] on span "Current Shipments" at bounding box center [1059, 58] width 96 height 13
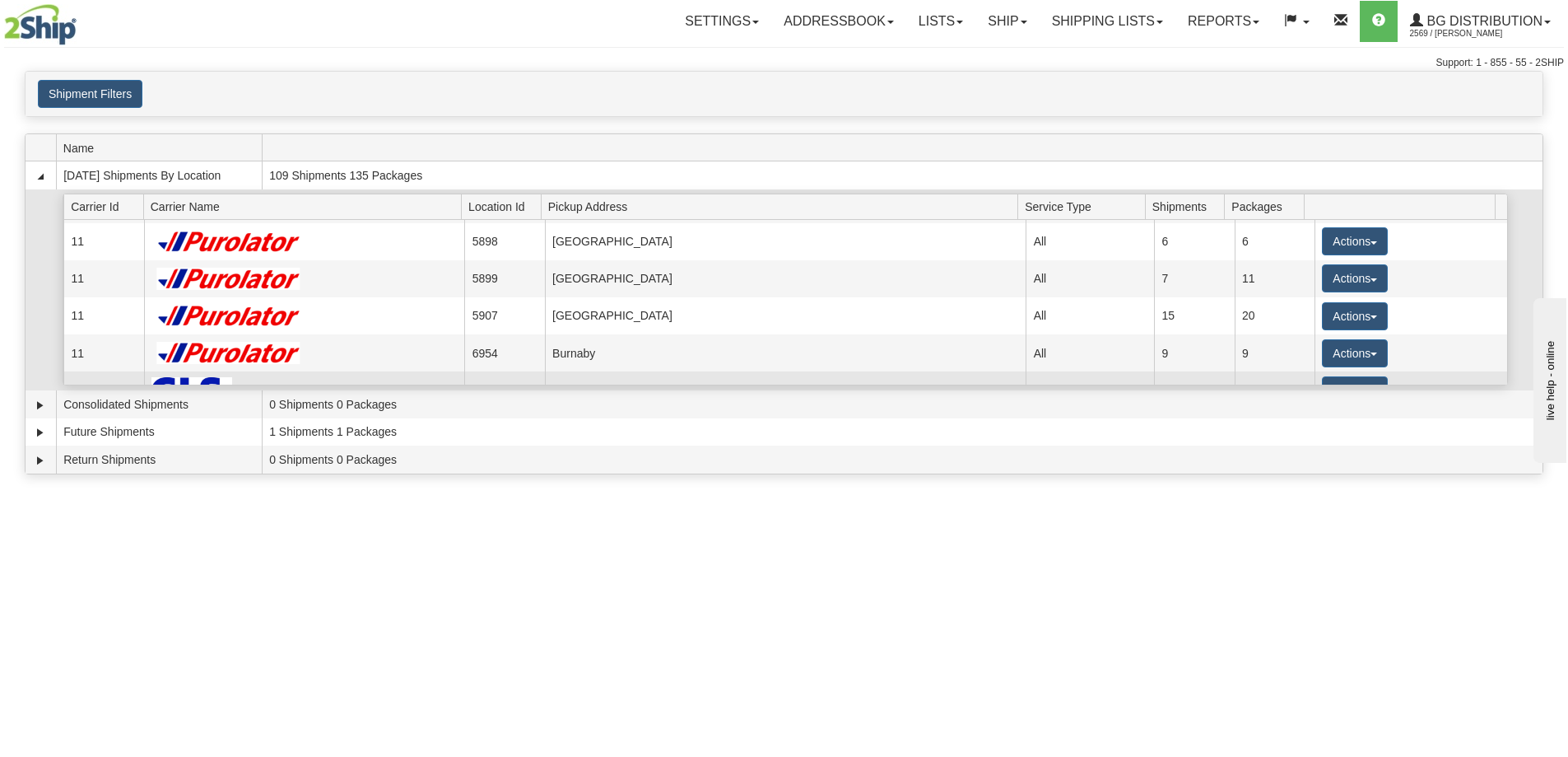
scroll to position [164, 0]
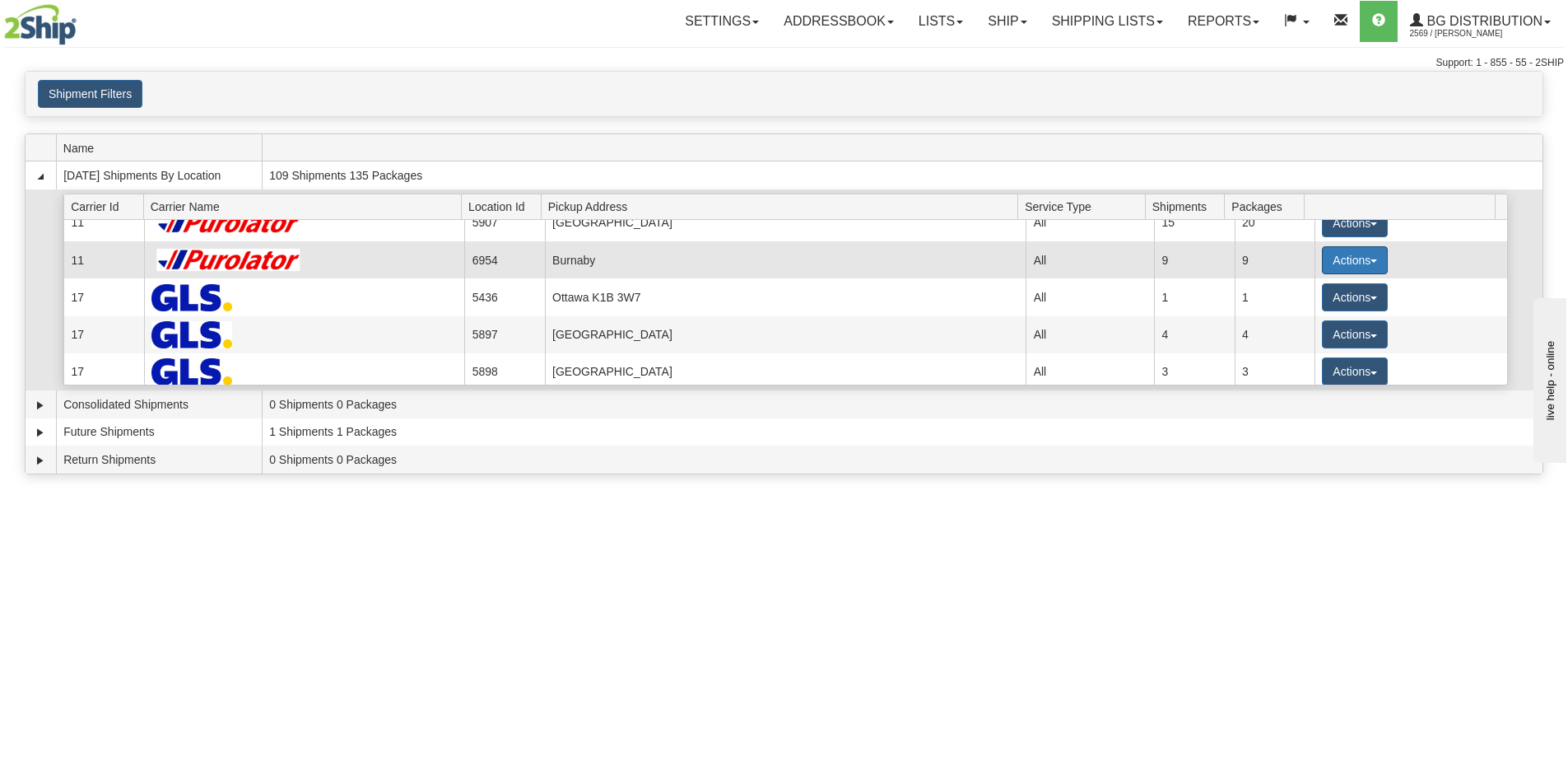
click at [1358, 257] on button "Actions" at bounding box center [1355, 261] width 66 height 28
click at [1317, 292] on span "Details" at bounding box center [1294, 291] width 44 height 11
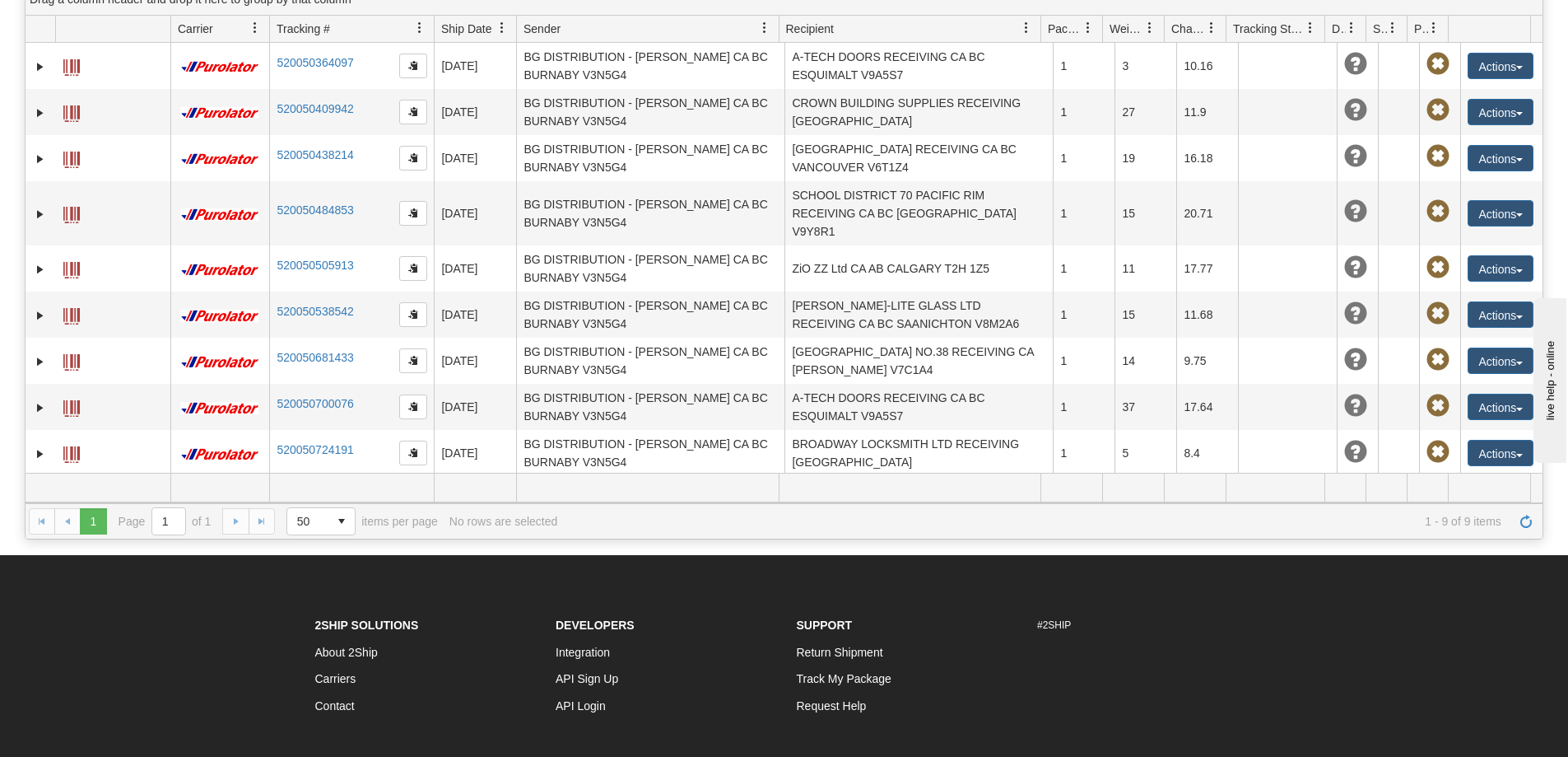
scroll to position [247, 0]
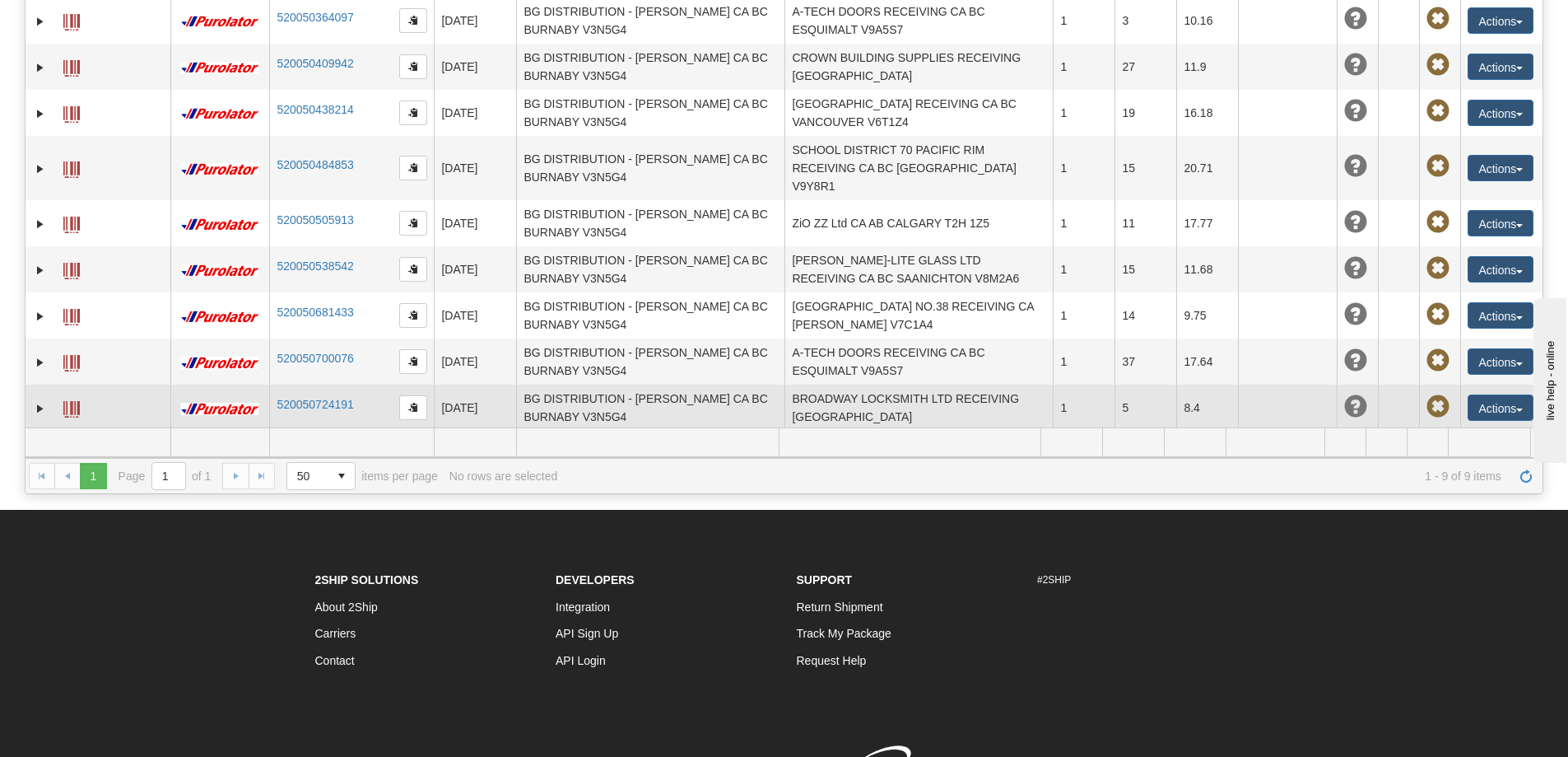
click at [67, 401] on span at bounding box center [71, 408] width 16 height 16
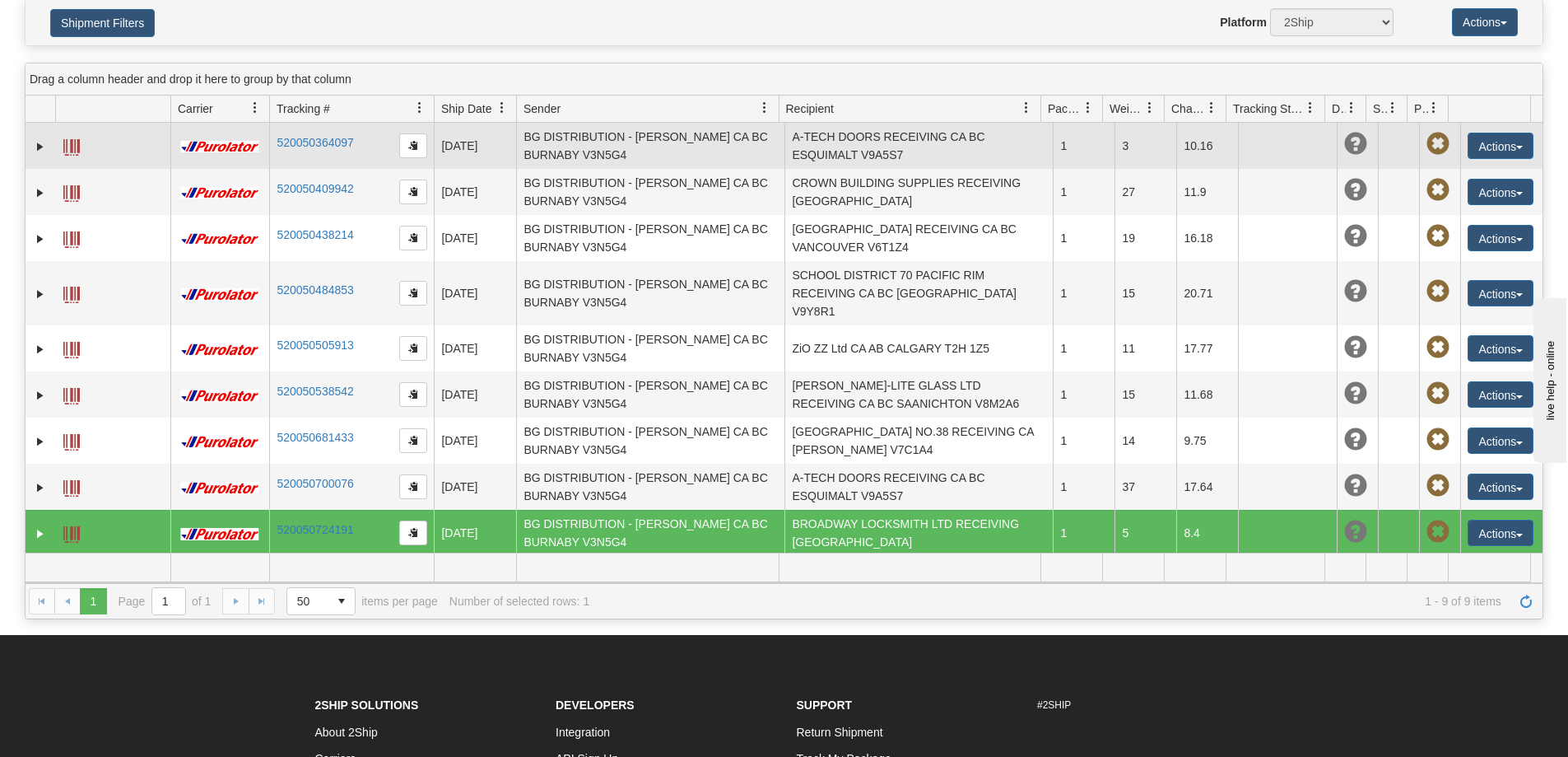
scroll to position [0, 0]
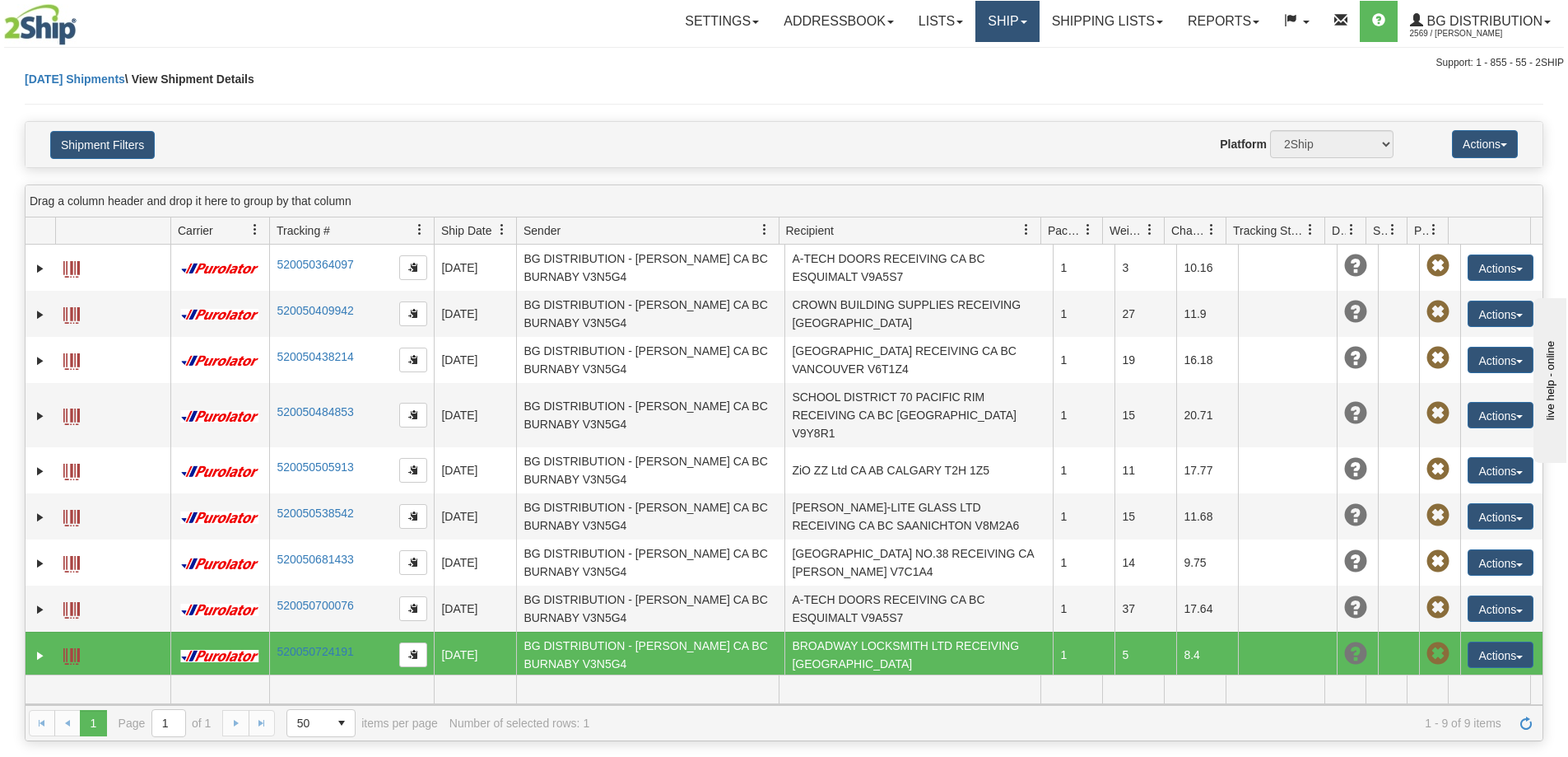
click at [994, 26] on link "Ship" at bounding box center [1007, 22] width 63 height 42
click at [979, 52] on span "Ship Screen" at bounding box center [957, 58] width 62 height 13
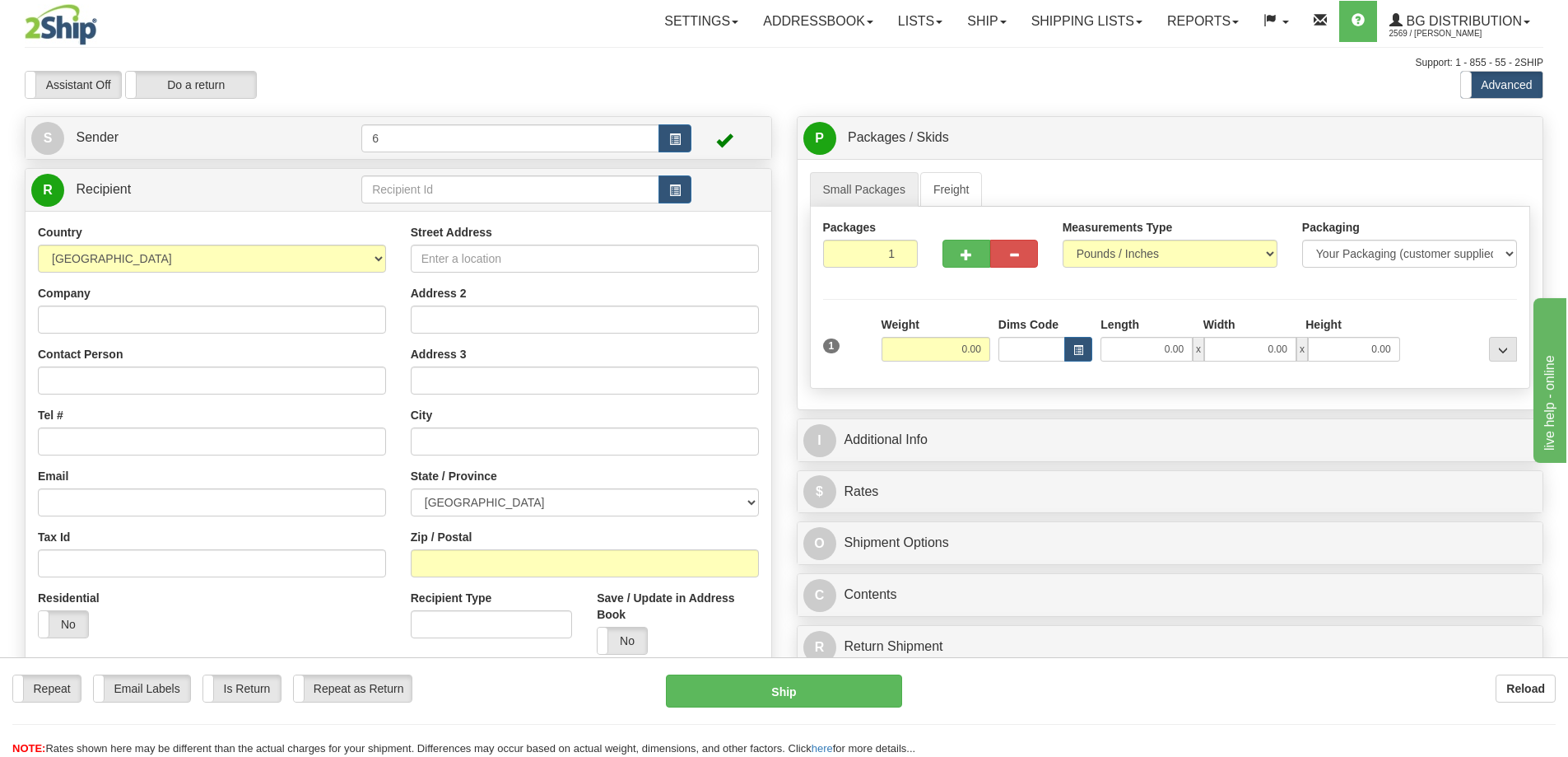
click at [324, 87] on div "Assistant On Assistant Off Do a return Do a return" at bounding box center [333, 85] width 643 height 28
click at [397, 189] on input "text" at bounding box center [511, 190] width 298 height 28
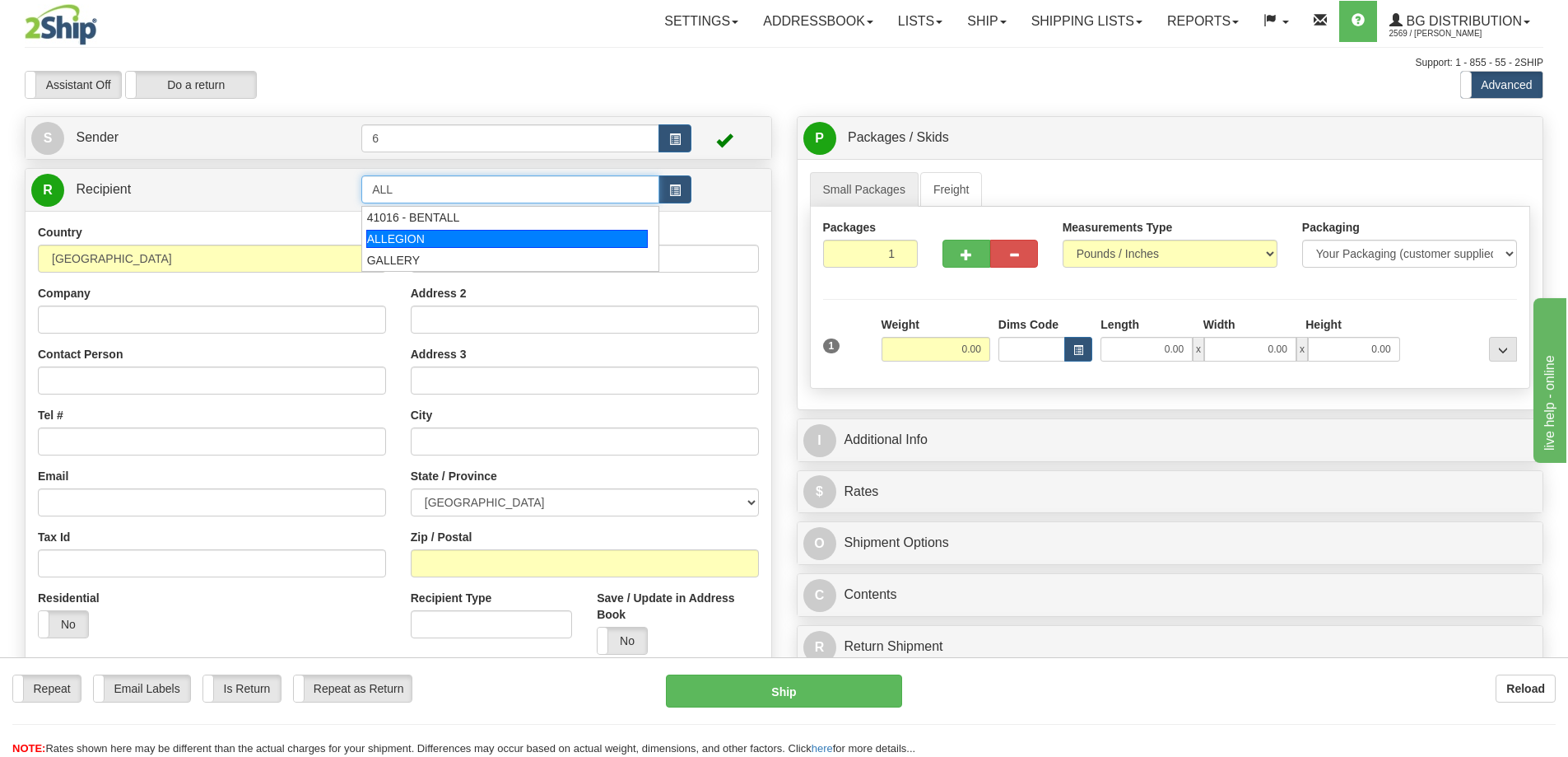
click at [401, 242] on div "ALLEGION" at bounding box center [507, 238] width 282 height 18
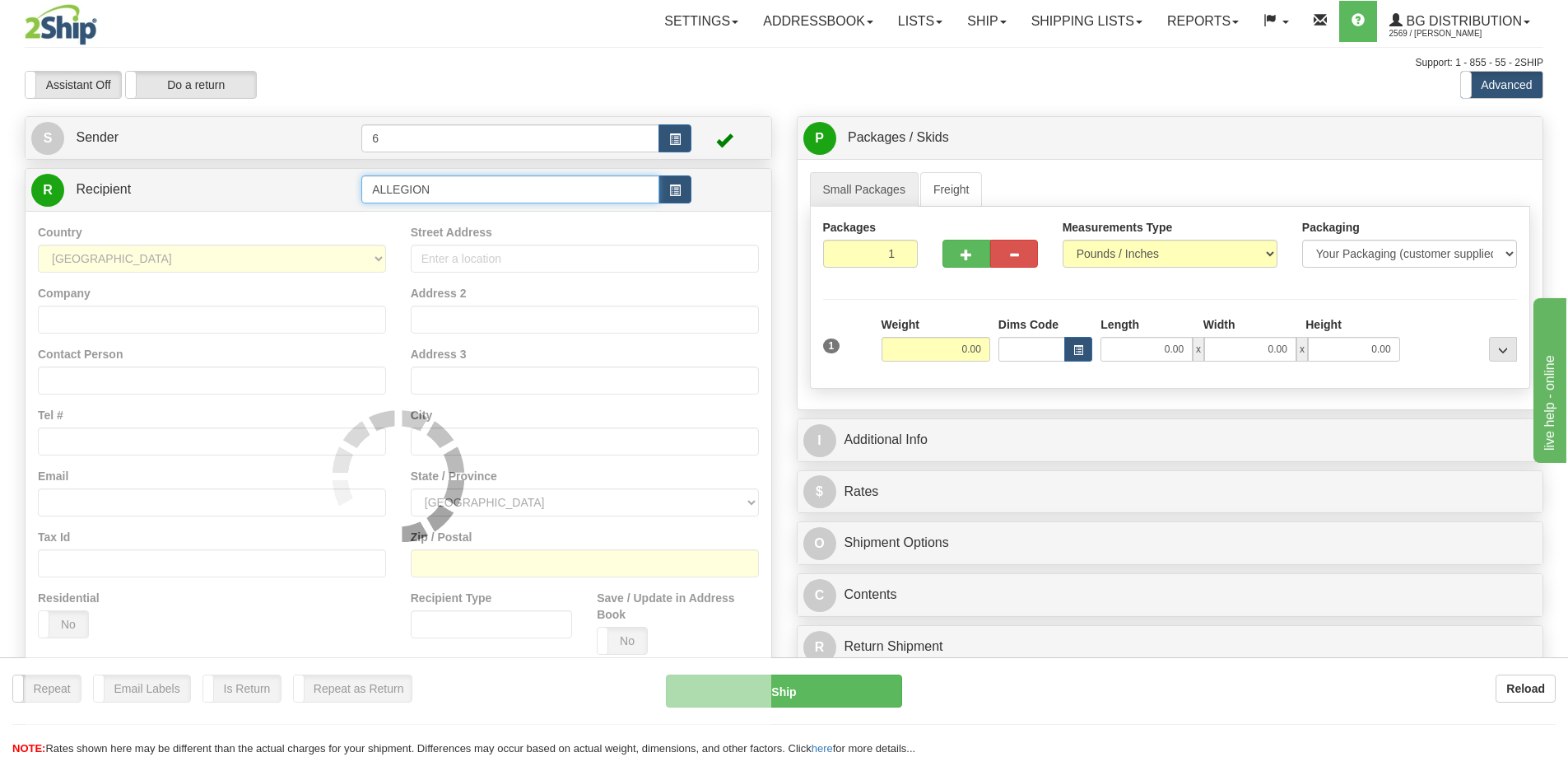
type input "ALLEGION"
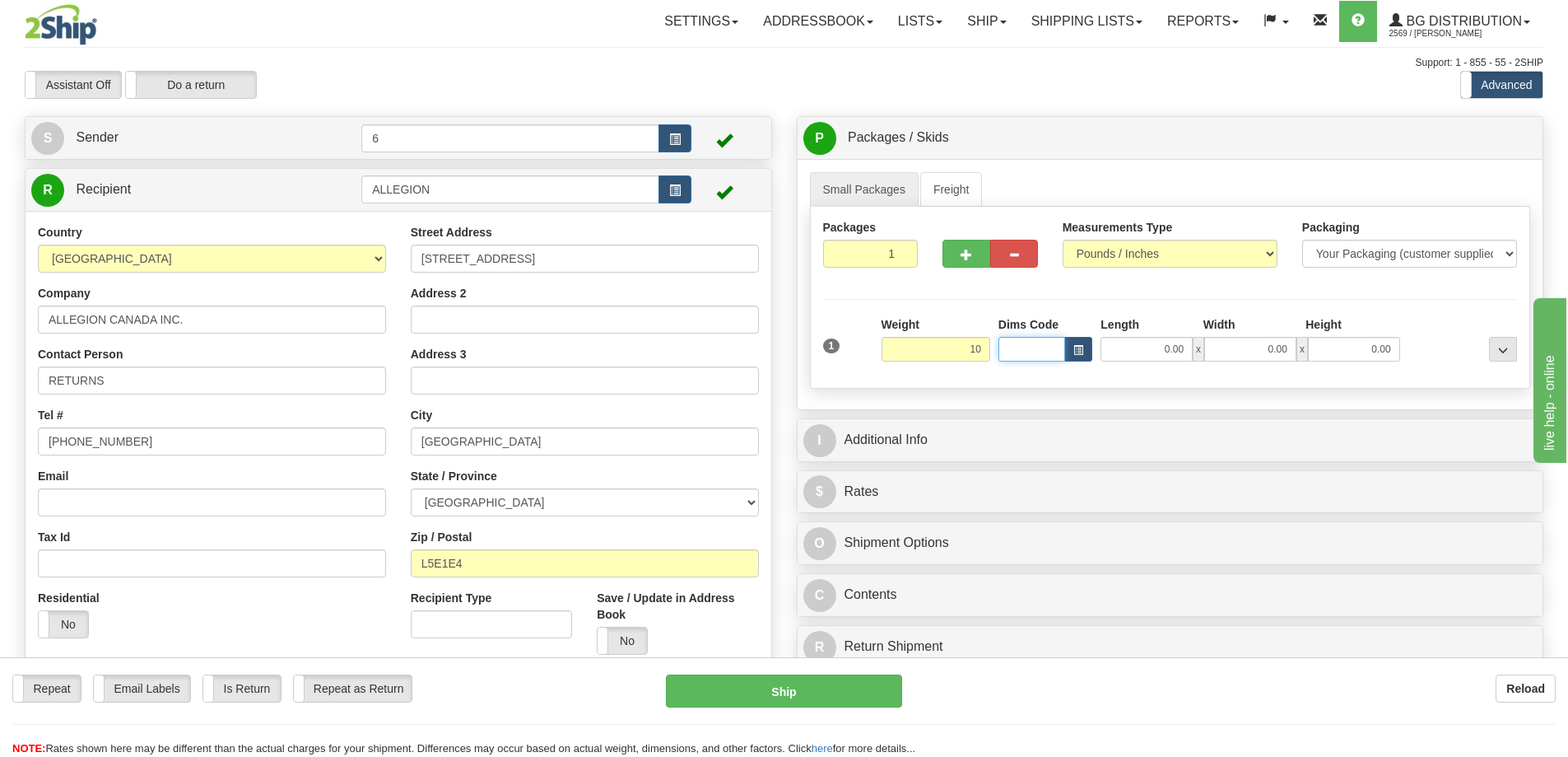
type input "10.00"
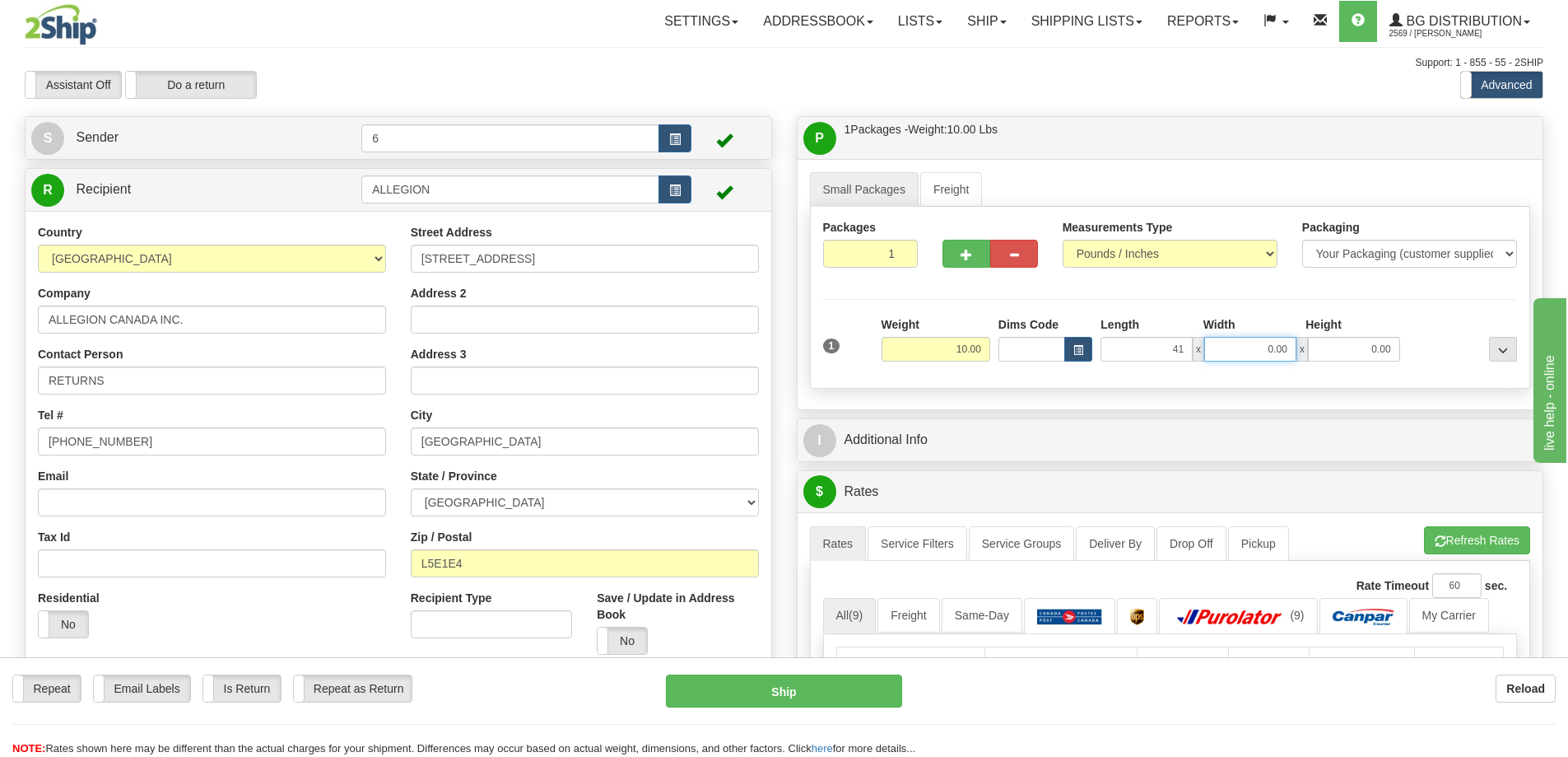
type input "41.00"
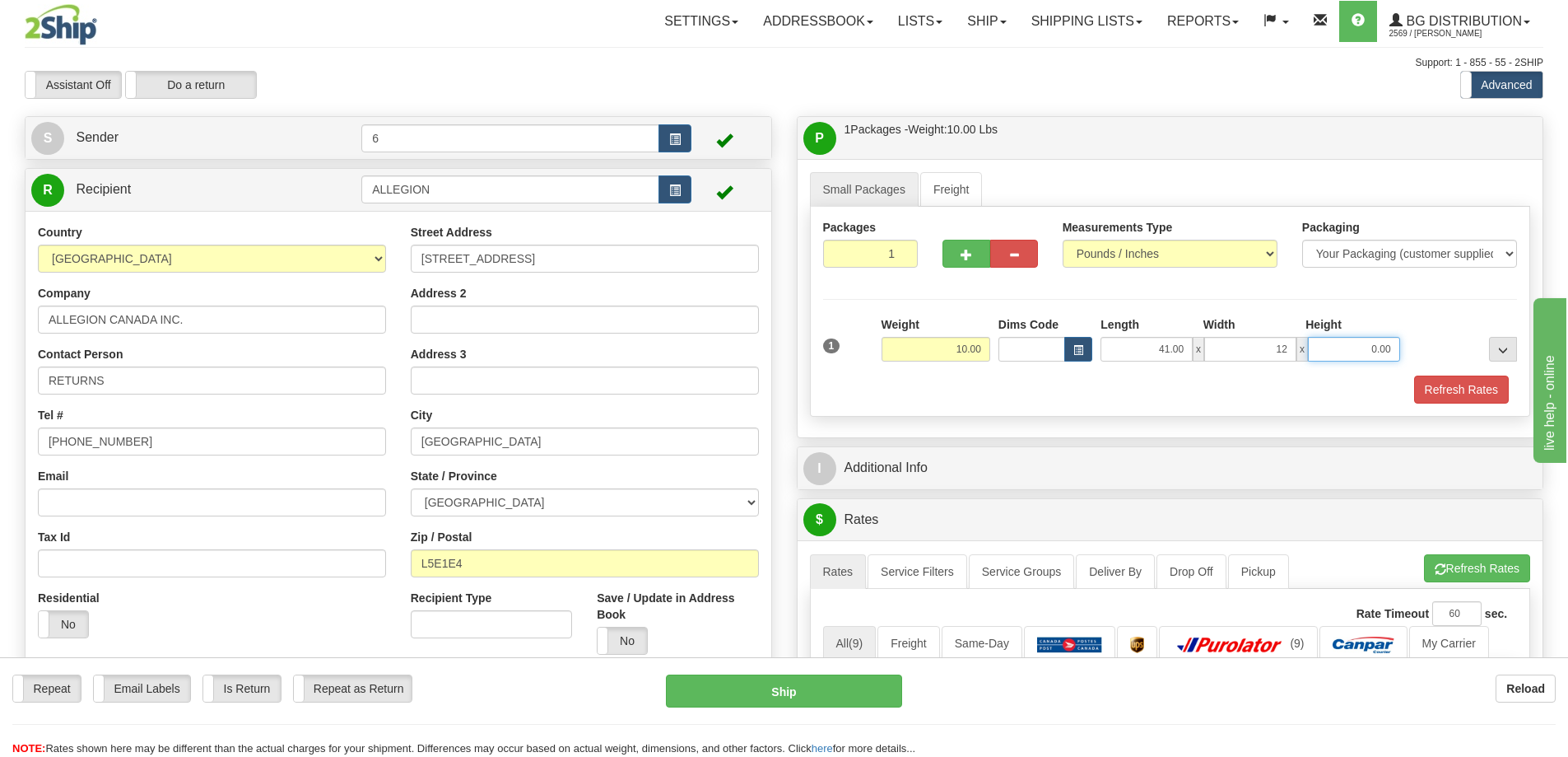
type input "12.00"
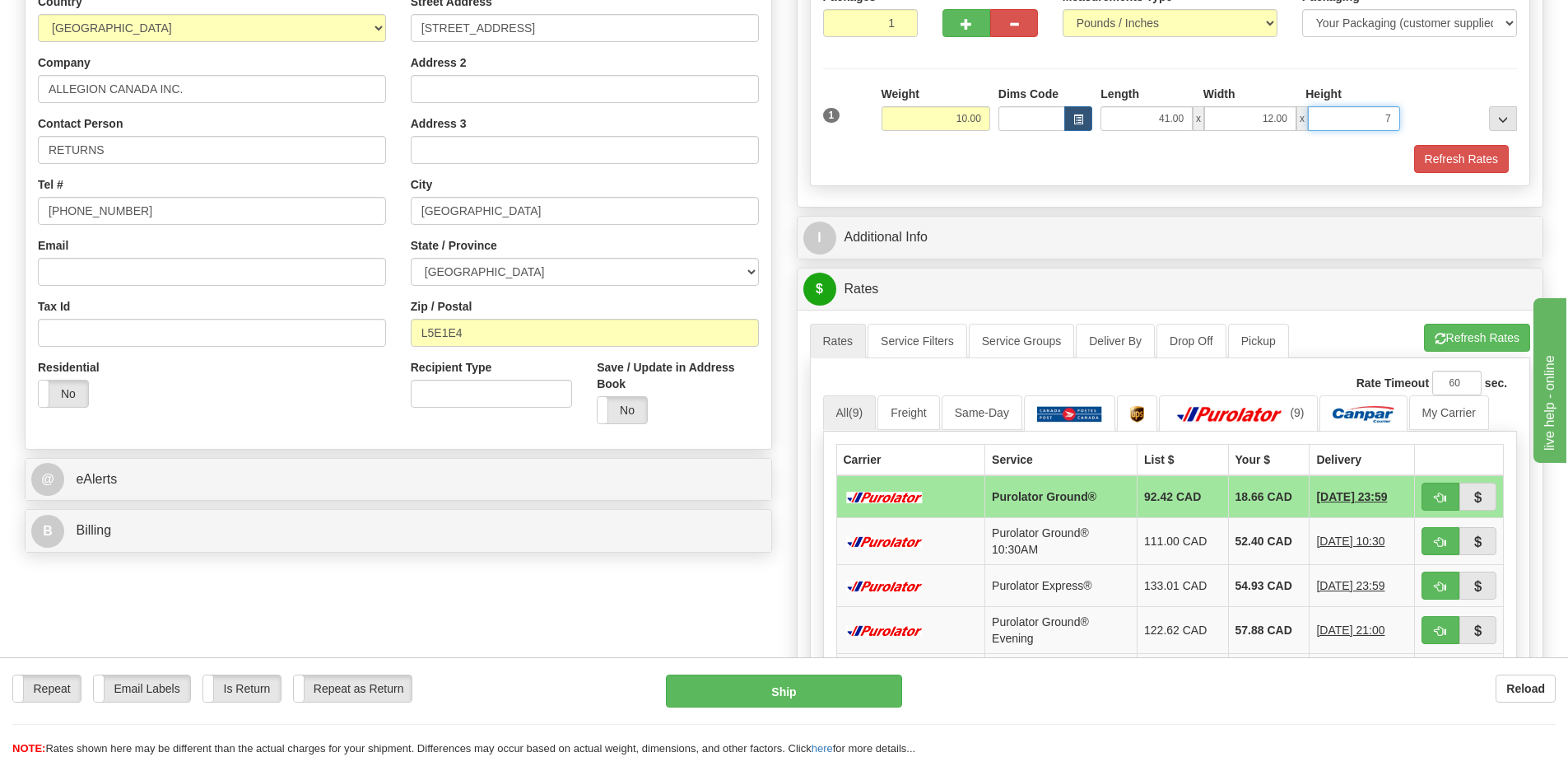
scroll to position [247, 0]
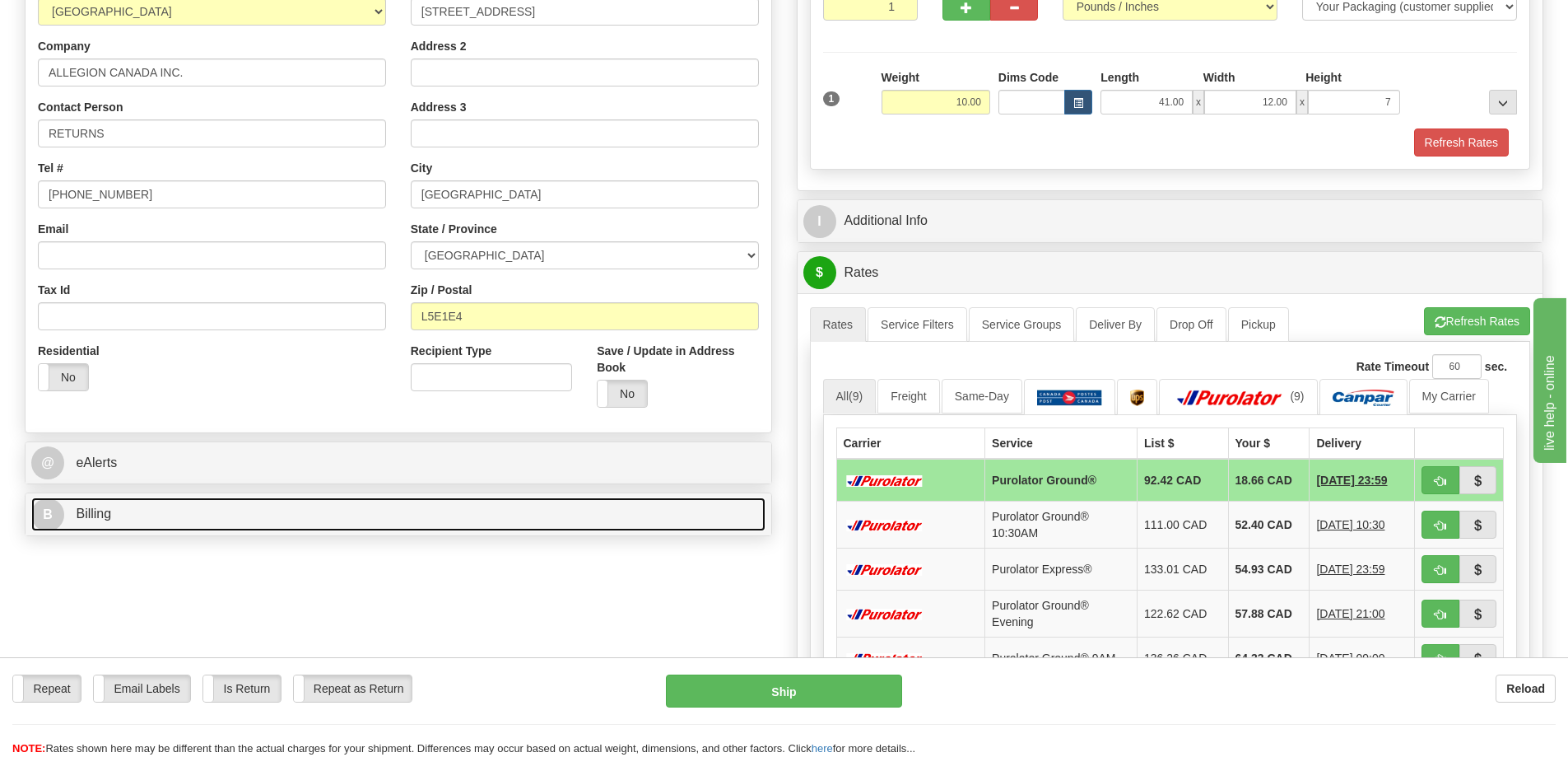
type input "7.00"
click at [164, 516] on link "B Billing" at bounding box center [399, 514] width 735 height 34
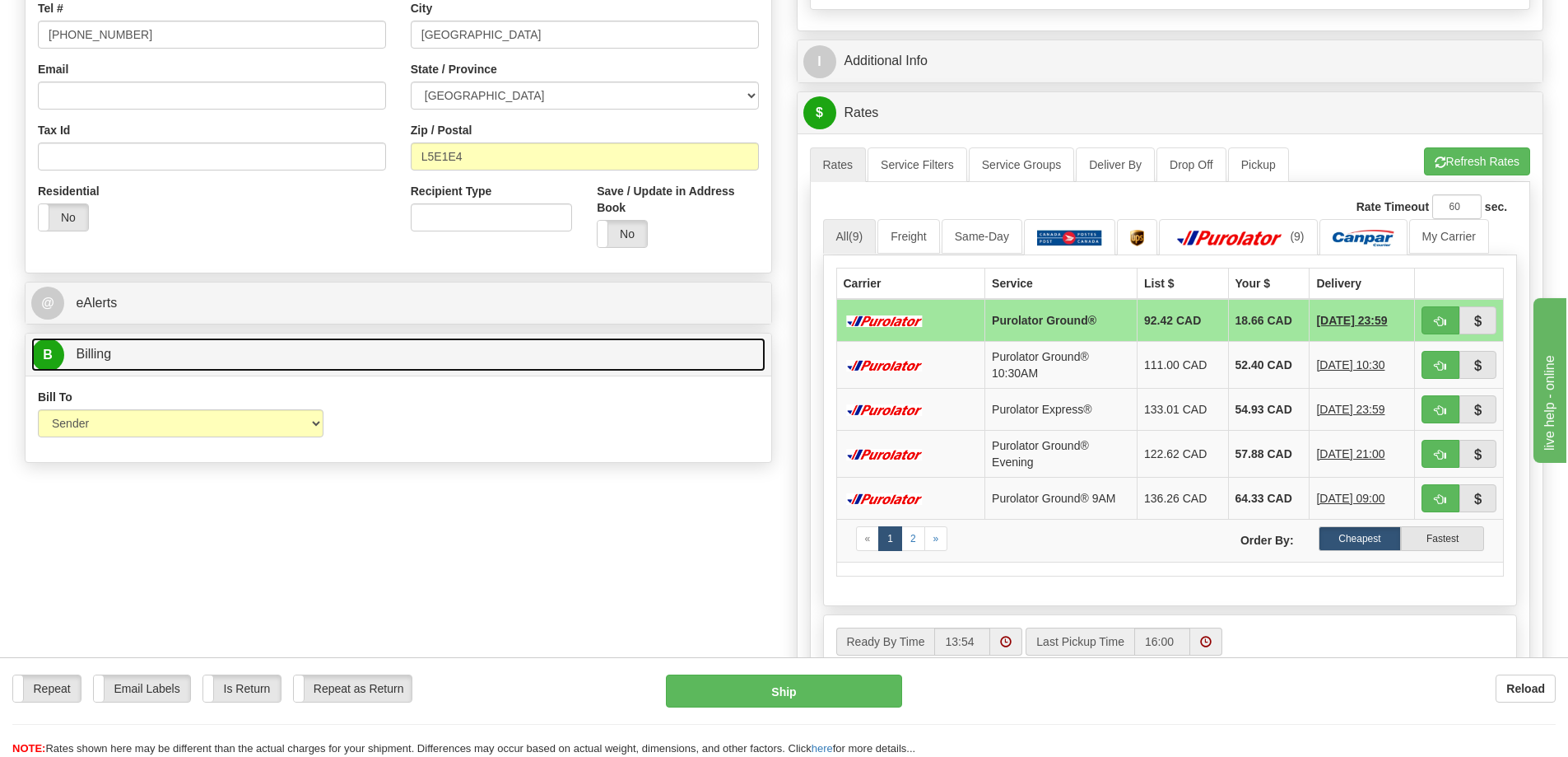
scroll to position [412, 0]
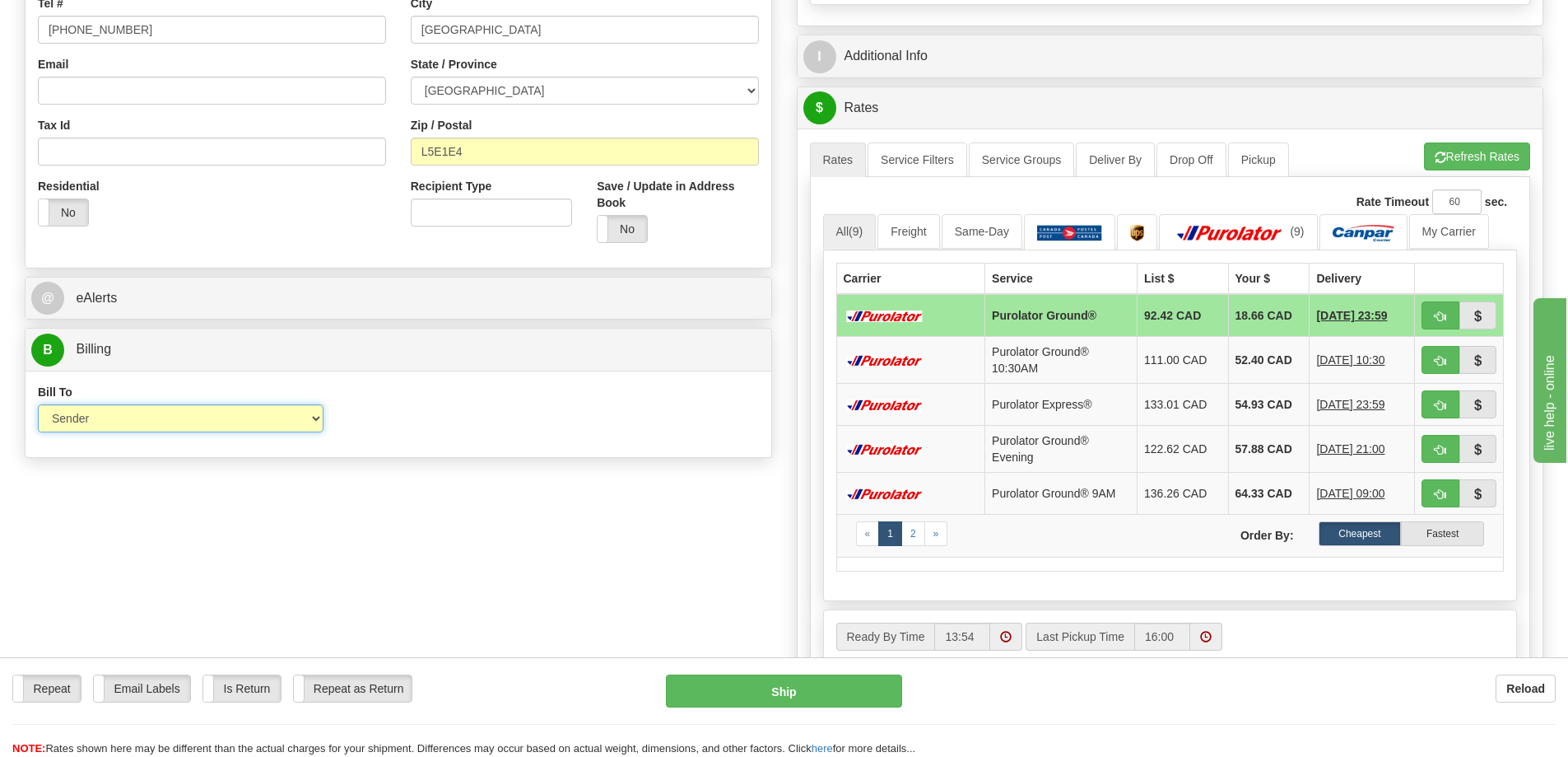
click at [230, 418] on select "Sender Recipient Third Party Collect" at bounding box center [180, 419] width 285 height 28
select select "2"
click at [38, 407] on select "Sender Recipient Third Party Collect" at bounding box center [180, 419] width 285 height 28
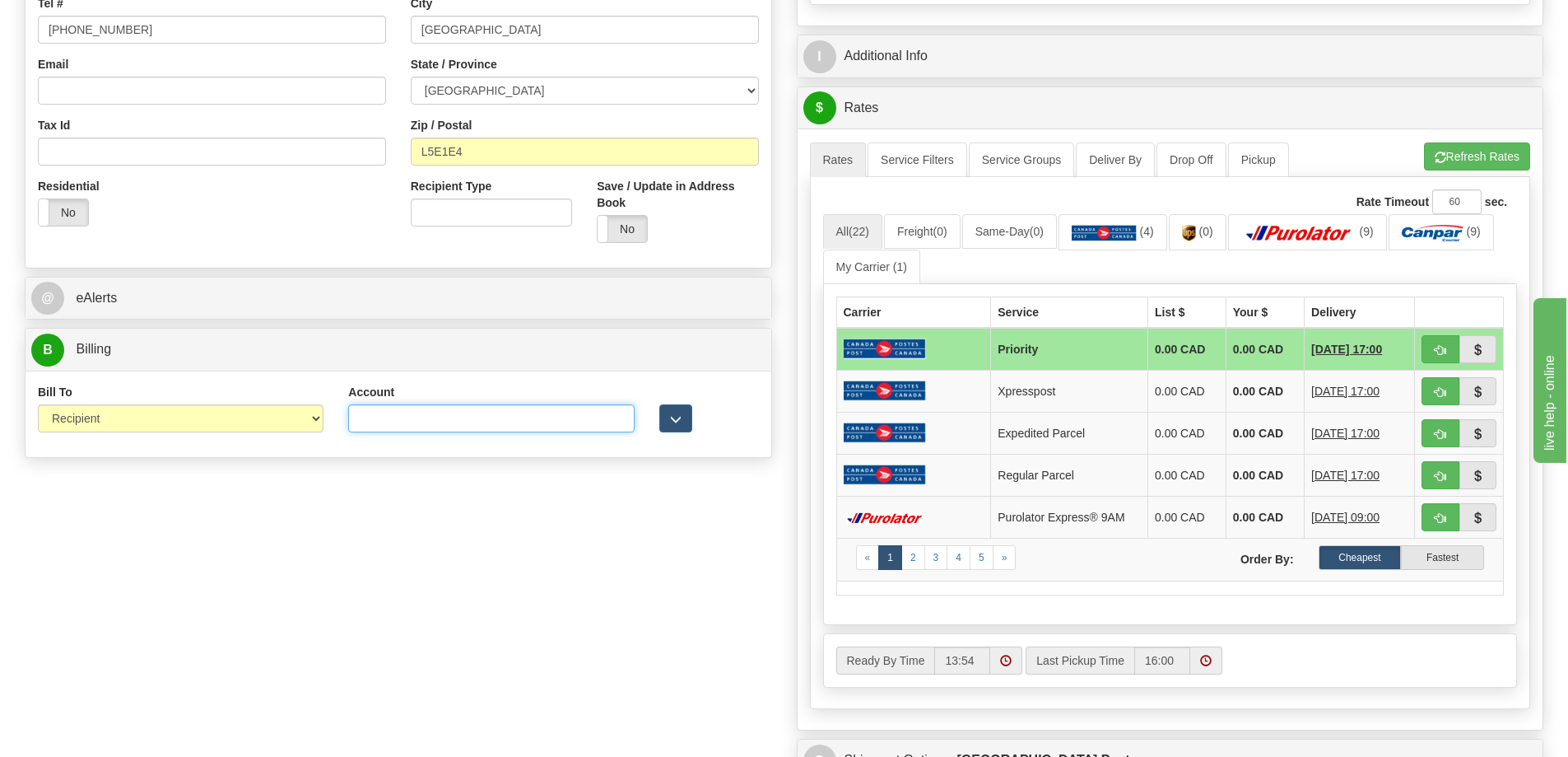
click at [372, 425] on input "Account" at bounding box center [491, 419] width 285 height 28
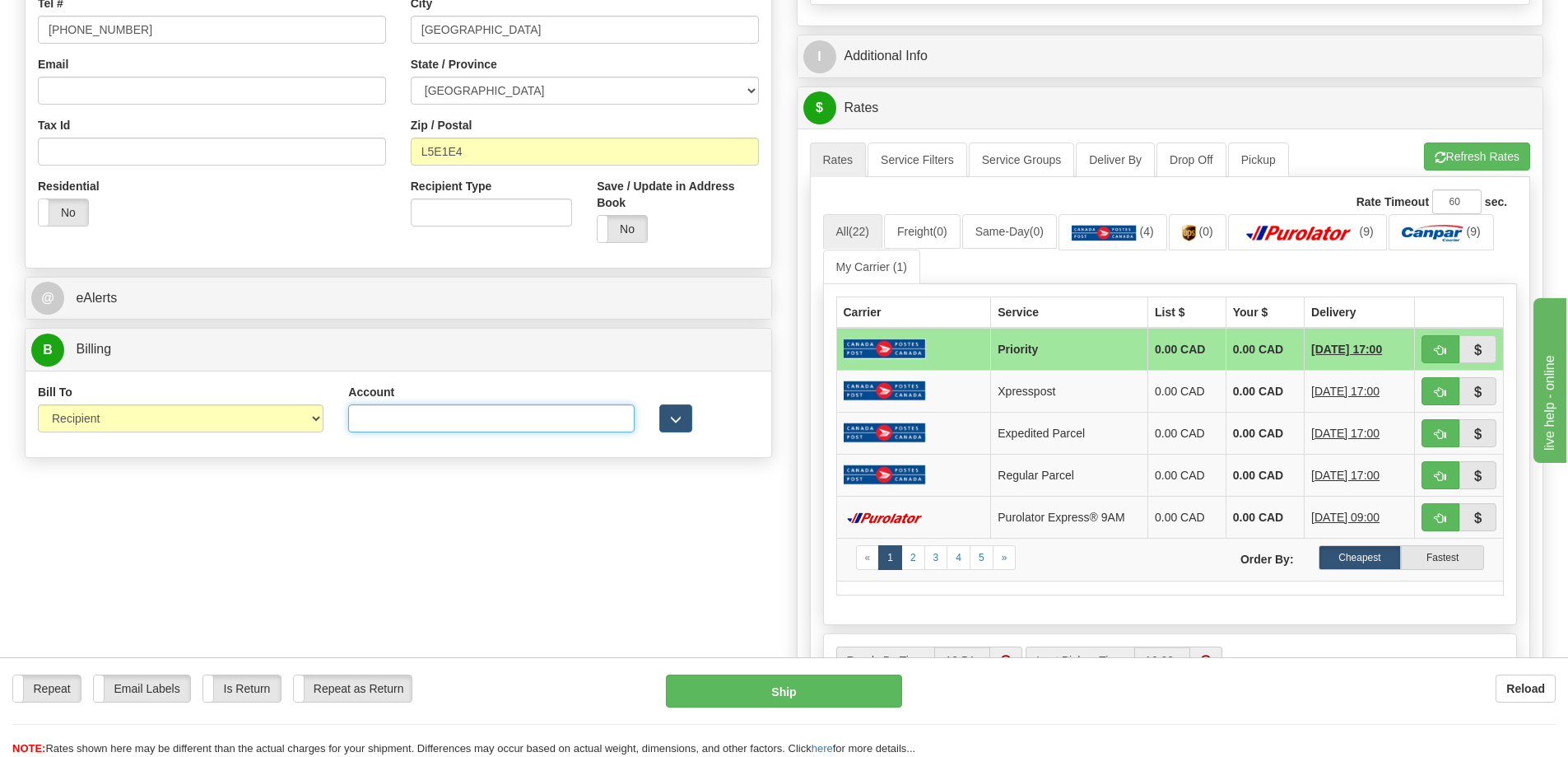
paste input "#4970545"
click at [368, 421] on input "#4970545" at bounding box center [491, 419] width 285 height 28
type input "4970545"
click at [597, 494] on div "Create a label for the return Create Pickup Without Label S 6" at bounding box center [784, 299] width 1543 height 1190
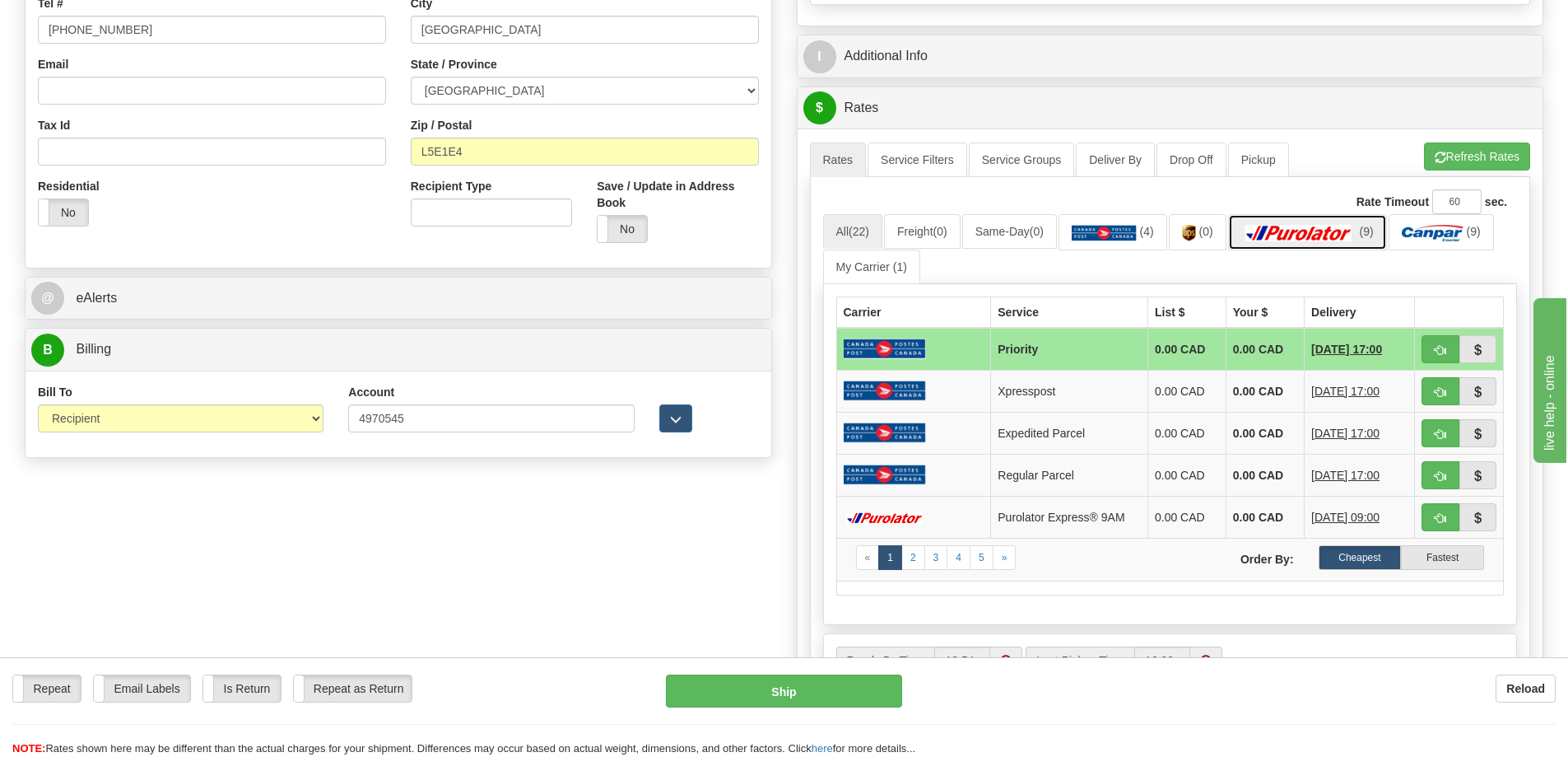
click at [1306, 237] on img at bounding box center [1299, 232] width 115 height 16
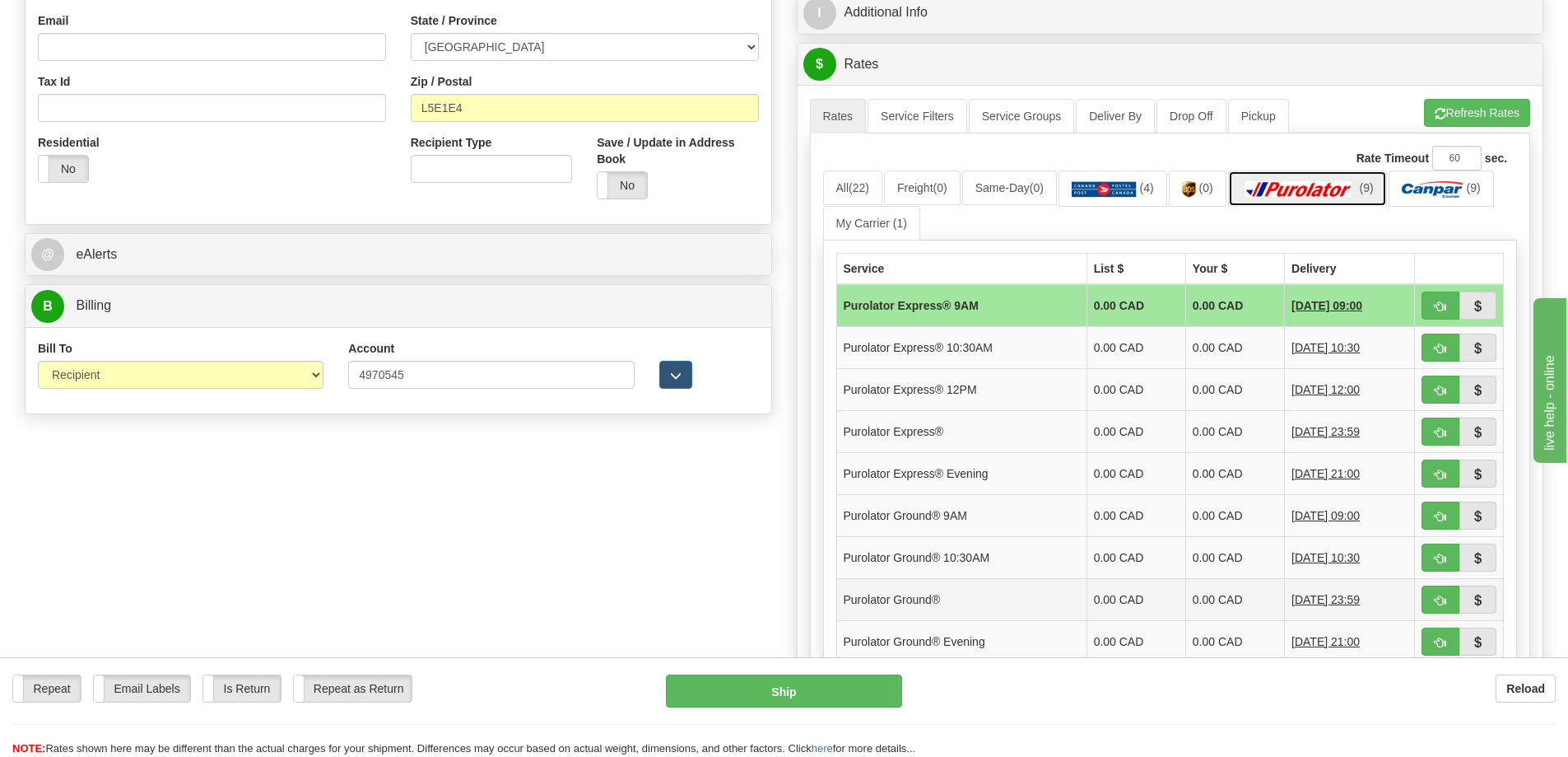
scroll to position [494, 0]
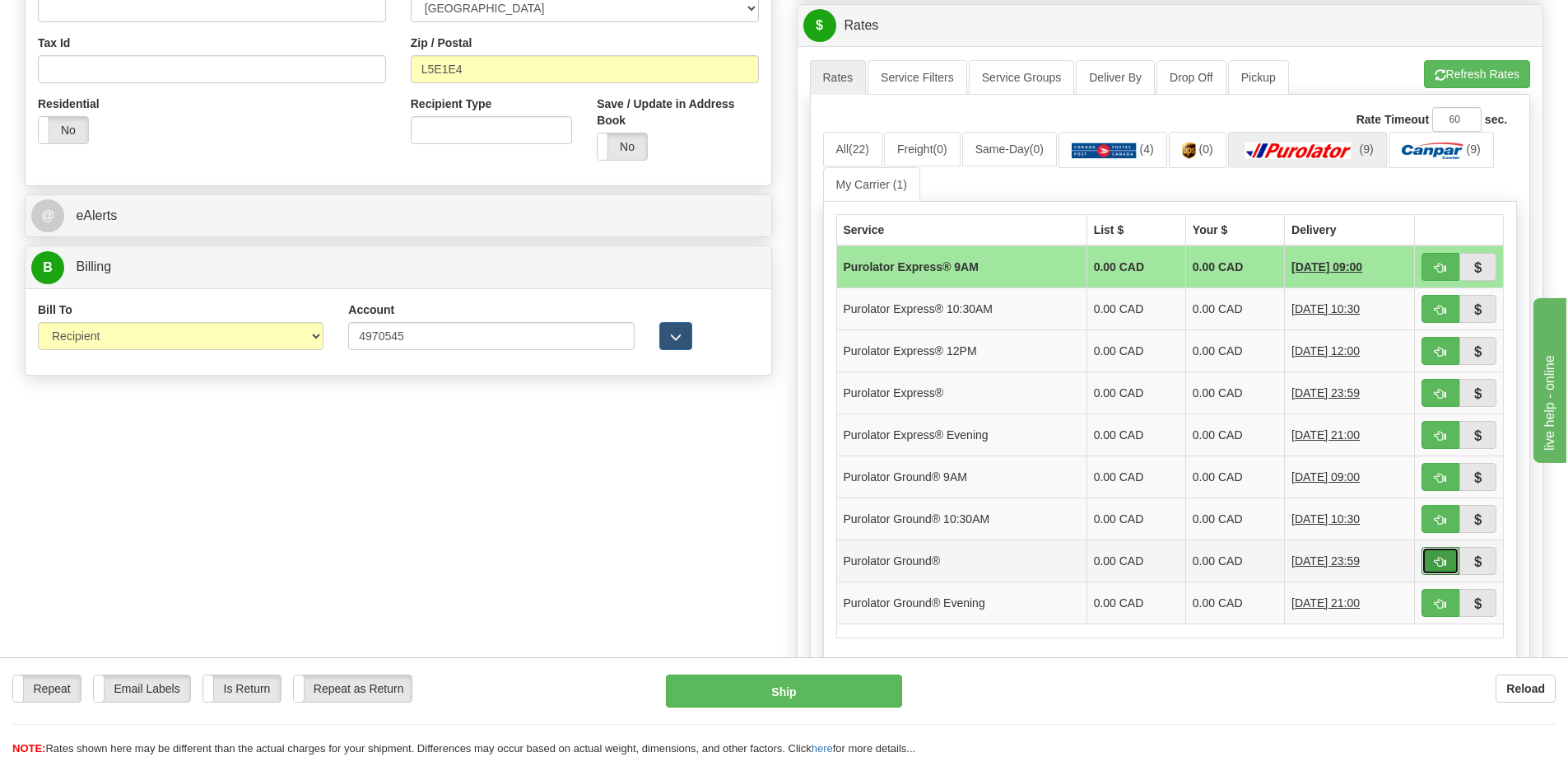
click at [1439, 563] on span "button" at bounding box center [1440, 561] width 11 height 10
type input "260"
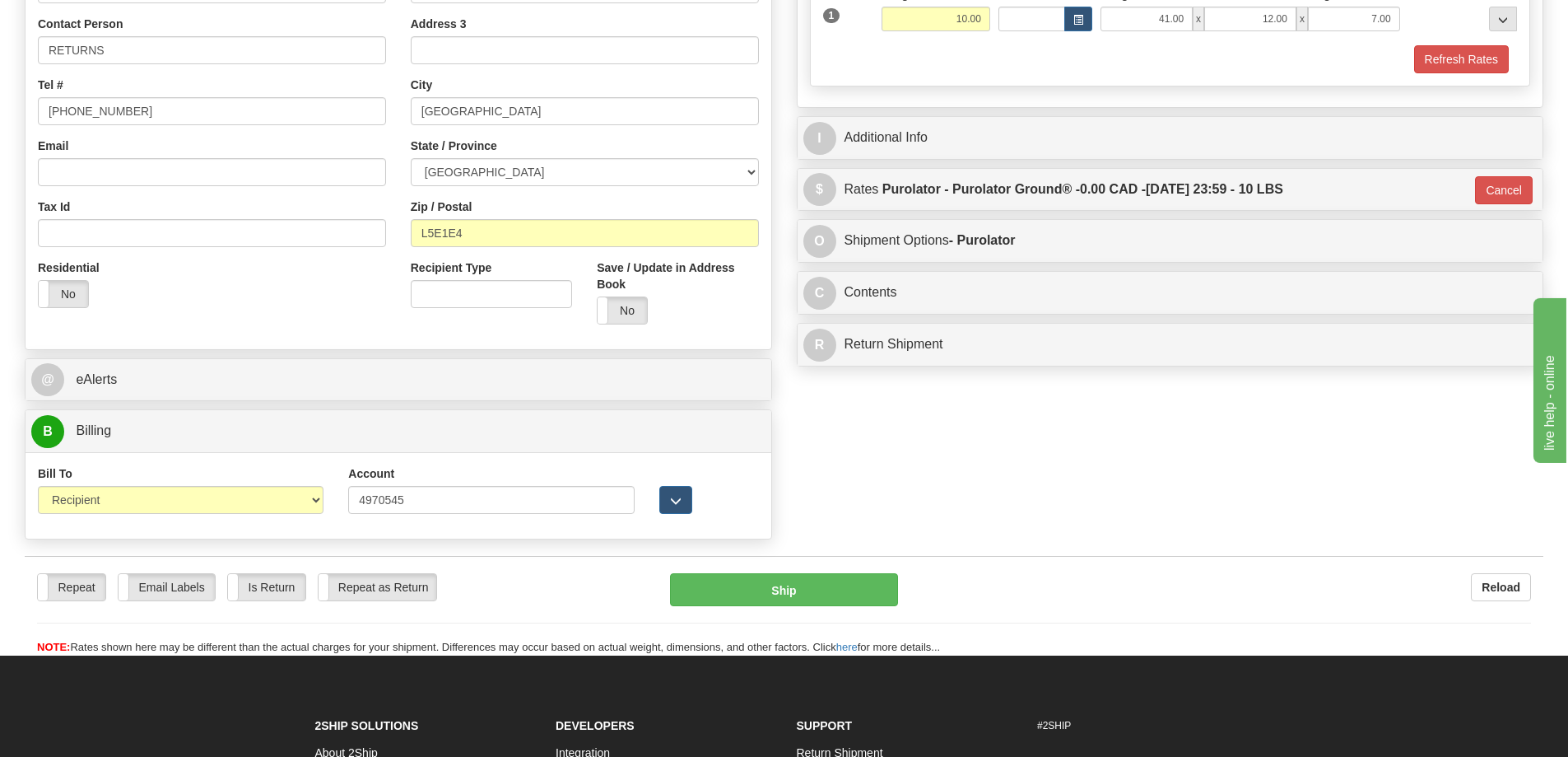
scroll to position [330, 0]
click at [824, 601] on button "Ship" at bounding box center [784, 591] width 228 height 33
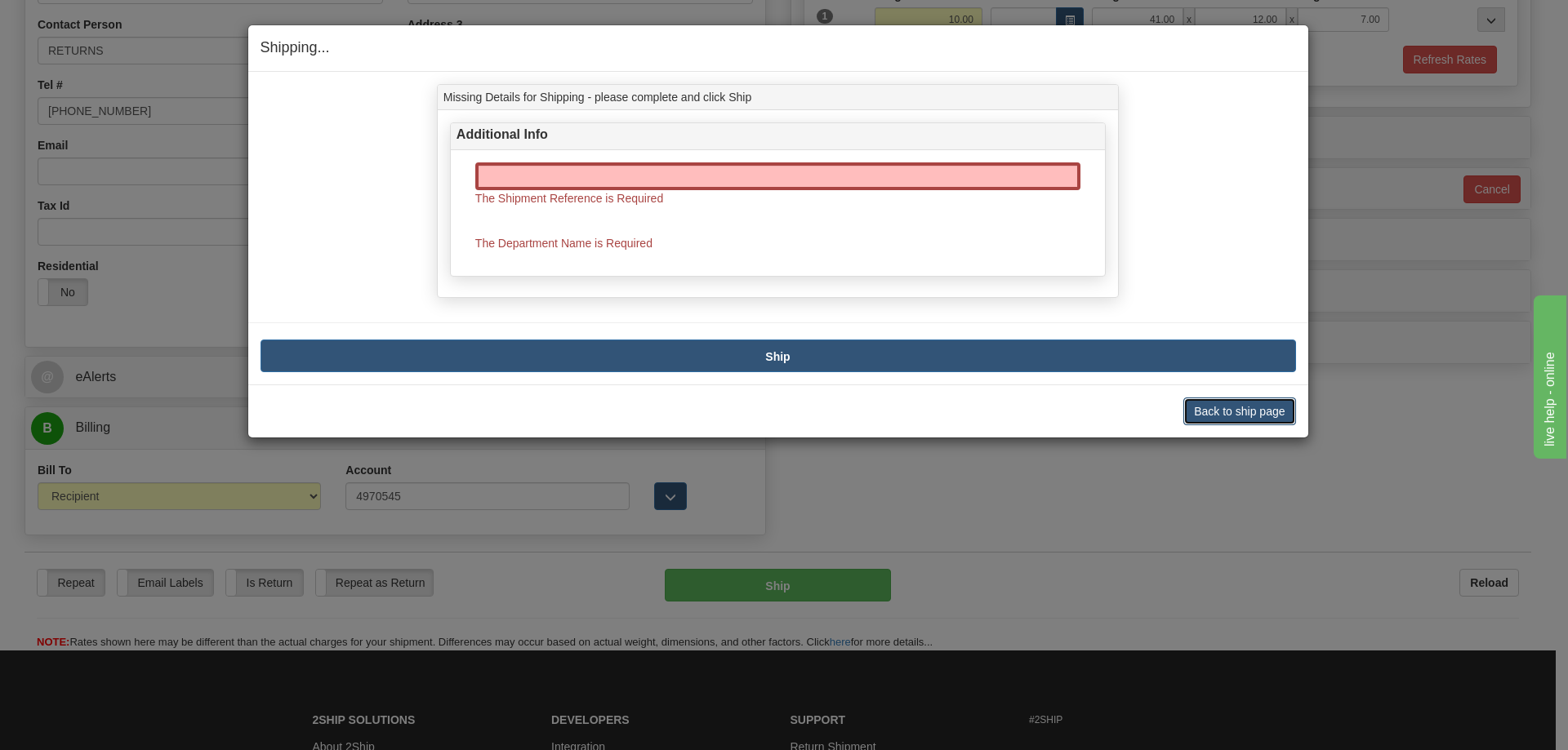
click at [1212, 415] on button "Back to ship page" at bounding box center [1238, 411] width 111 height 28
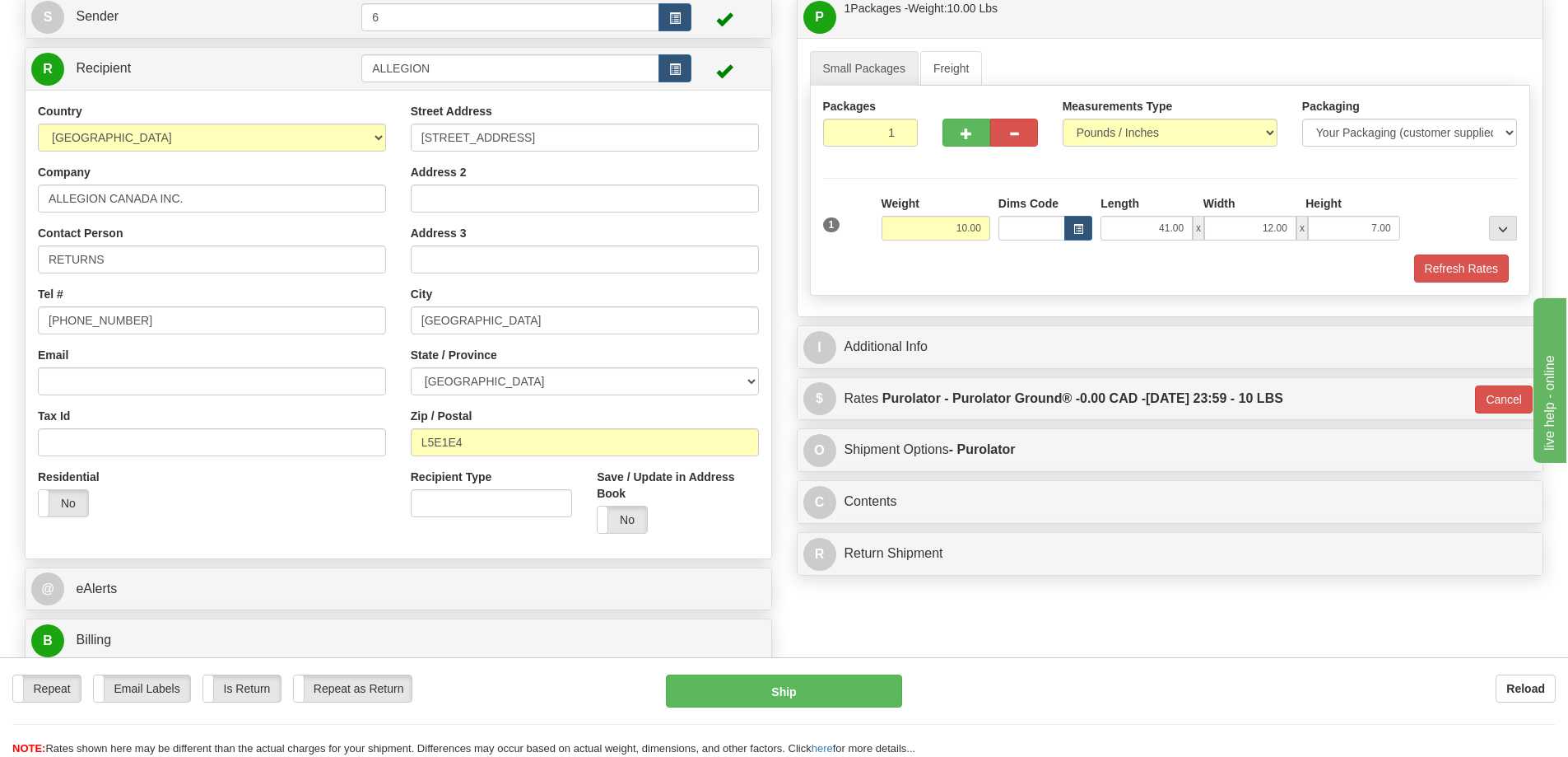
scroll to position [164, 0]
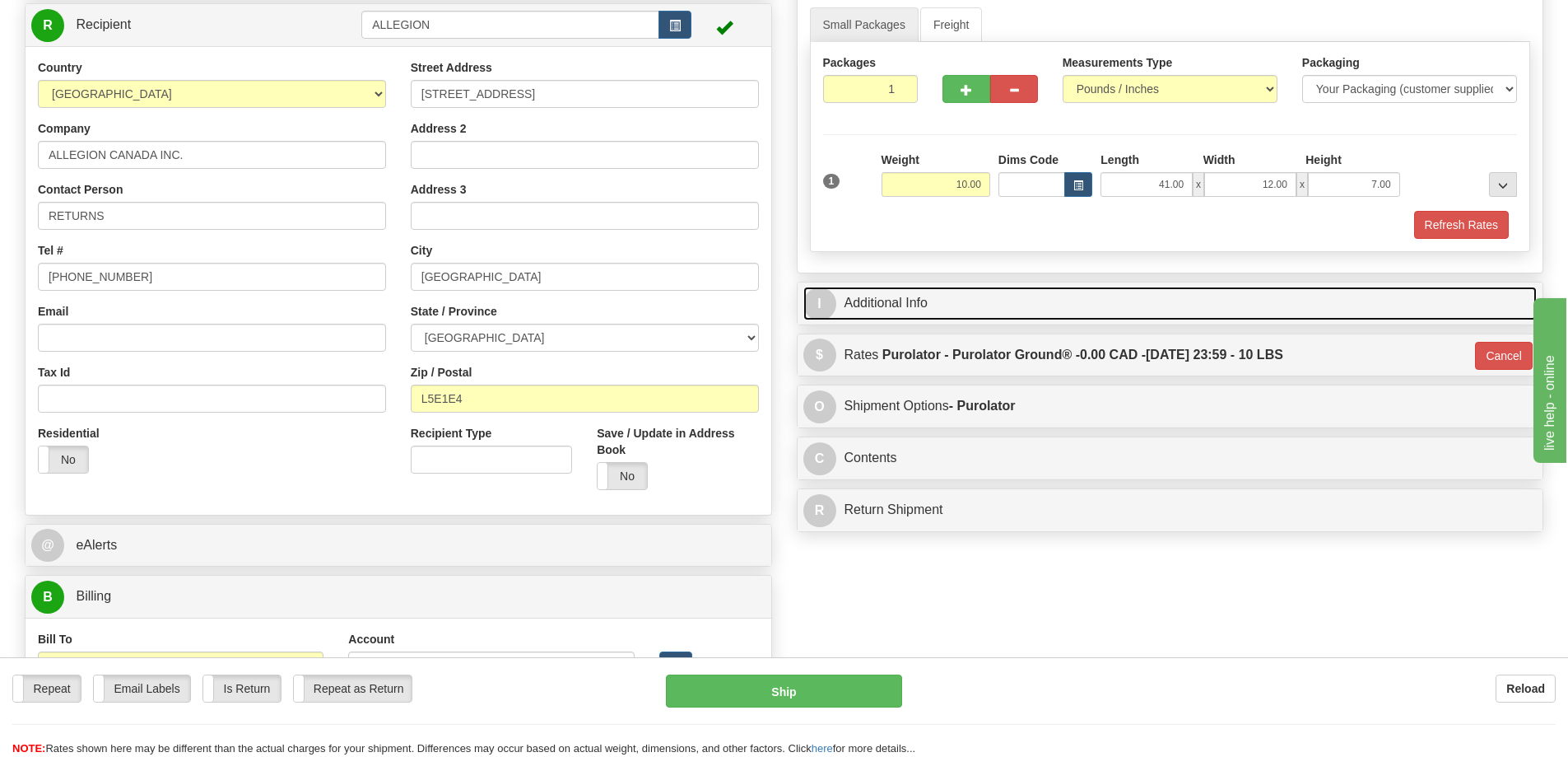
click at [900, 305] on link "I Additional Info" at bounding box center [1171, 303] width 735 height 34
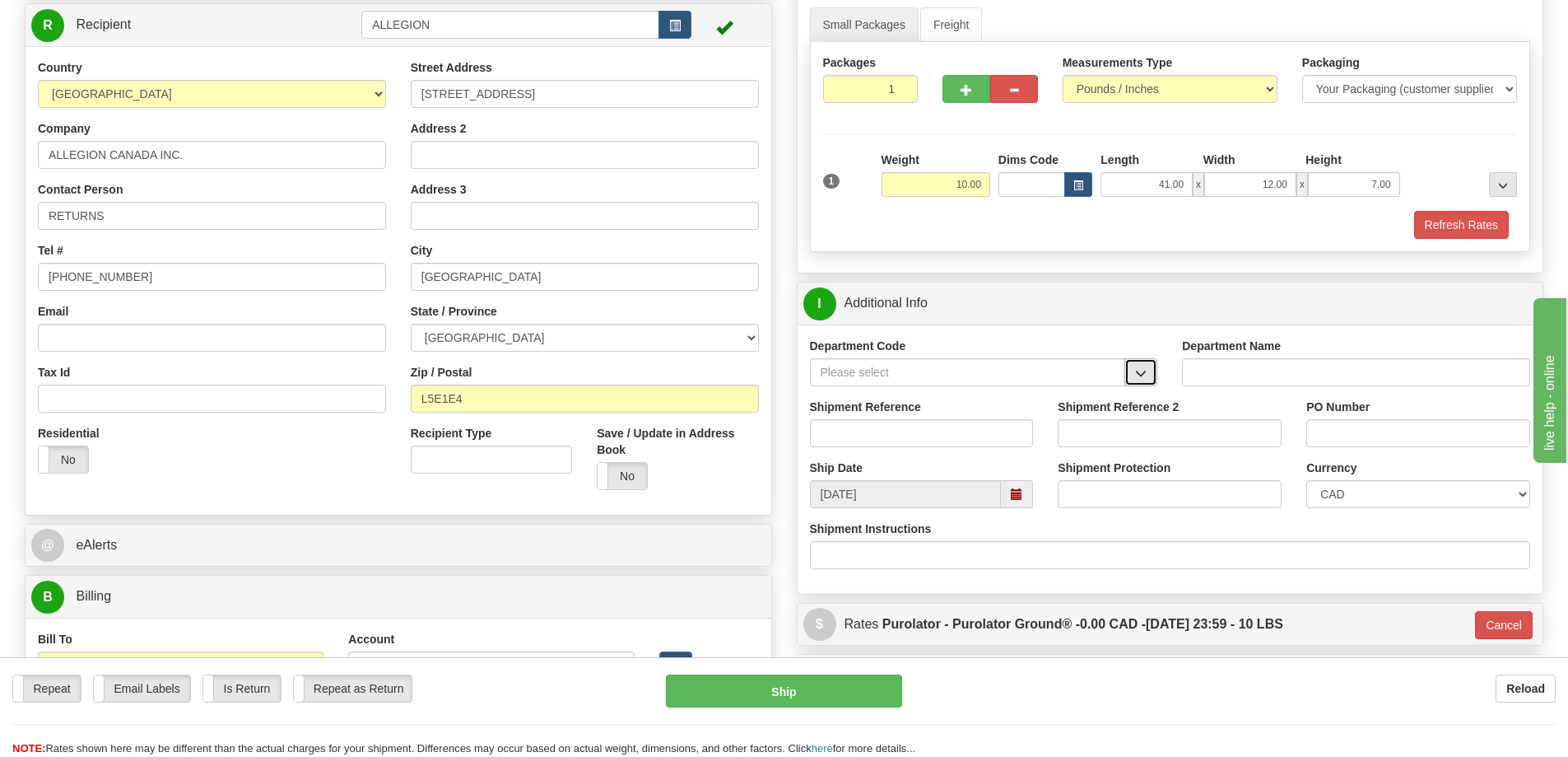
click at [1149, 377] on button "button" at bounding box center [1141, 372] width 33 height 28
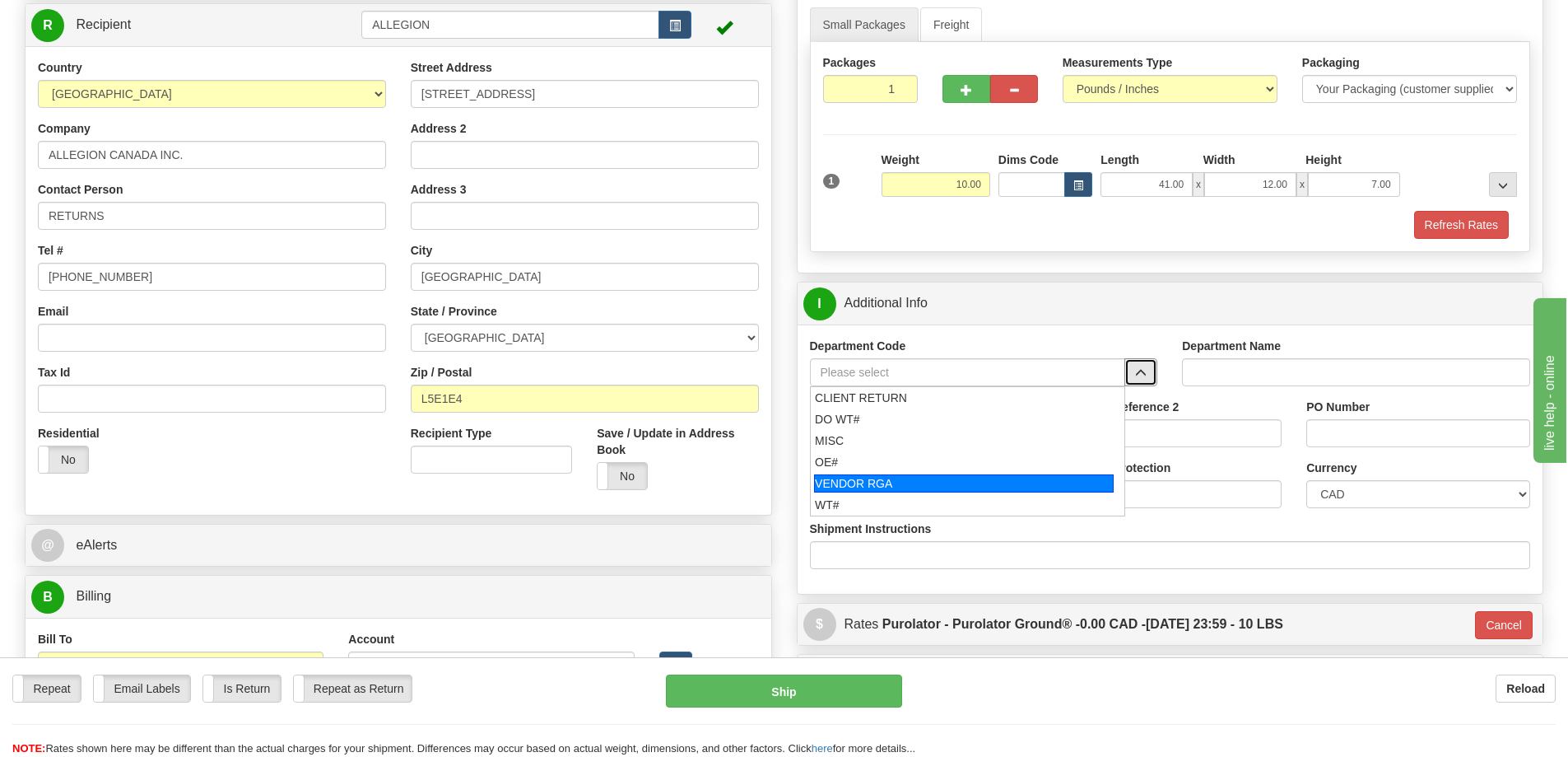
click at [896, 480] on div "VENDOR RGA" at bounding box center [963, 483] width 299 height 18
type input "VENDOR RGA"
type input "VENDOR RETURNS"
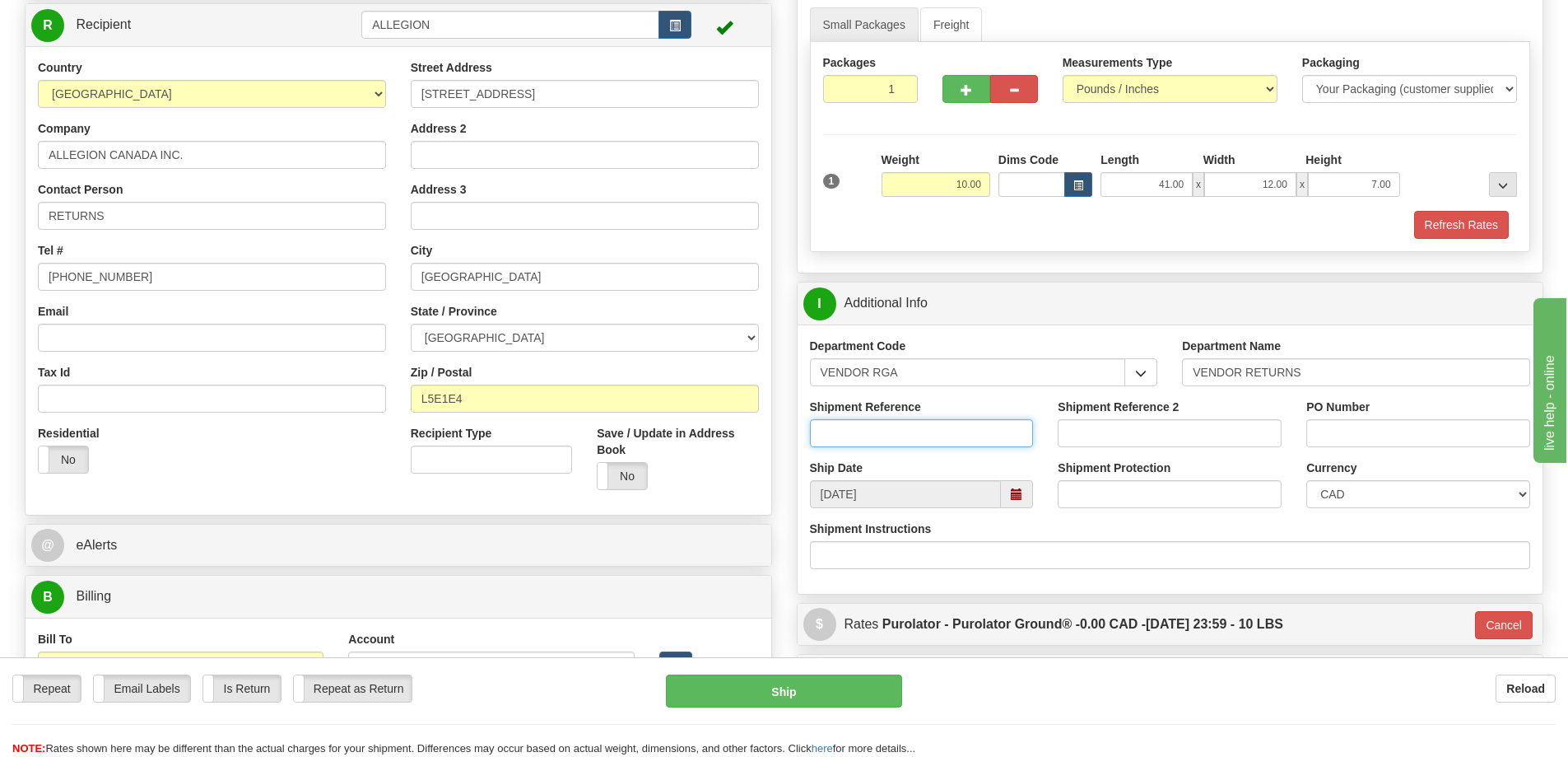
click at [899, 436] on input "Shipment Reference" at bounding box center [922, 434] width 224 height 28
drag, startPoint x: 1001, startPoint y: 677, endPoint x: 1007, endPoint y: 670, distance: 9.2
click at [1001, 677] on div "Reload" at bounding box center [1241, 689] width 629 height 28
click at [989, 438] on input "Shipment Reference" at bounding box center [922, 434] width 224 height 28
paste input "RA# CM9143544"
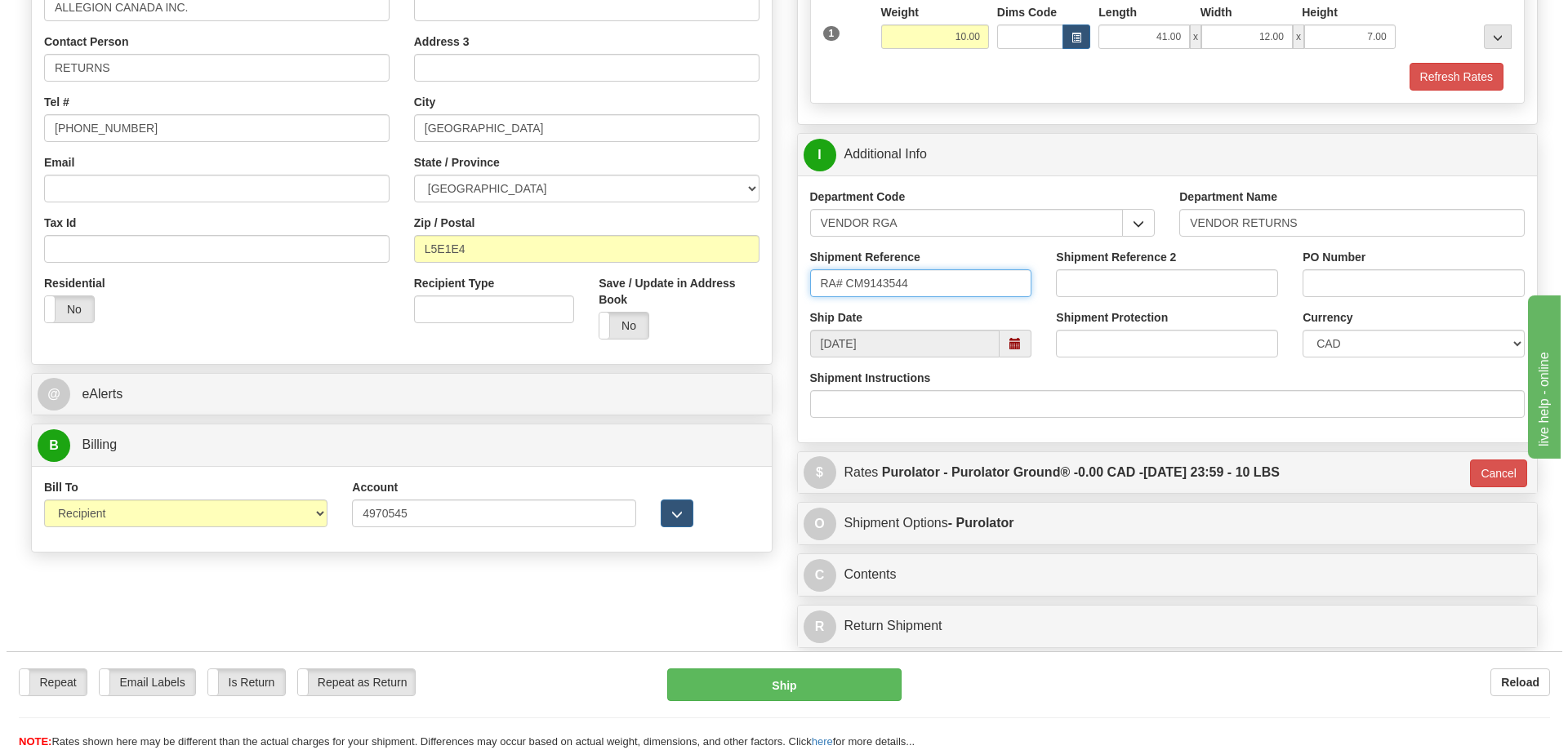
scroll to position [653, 0]
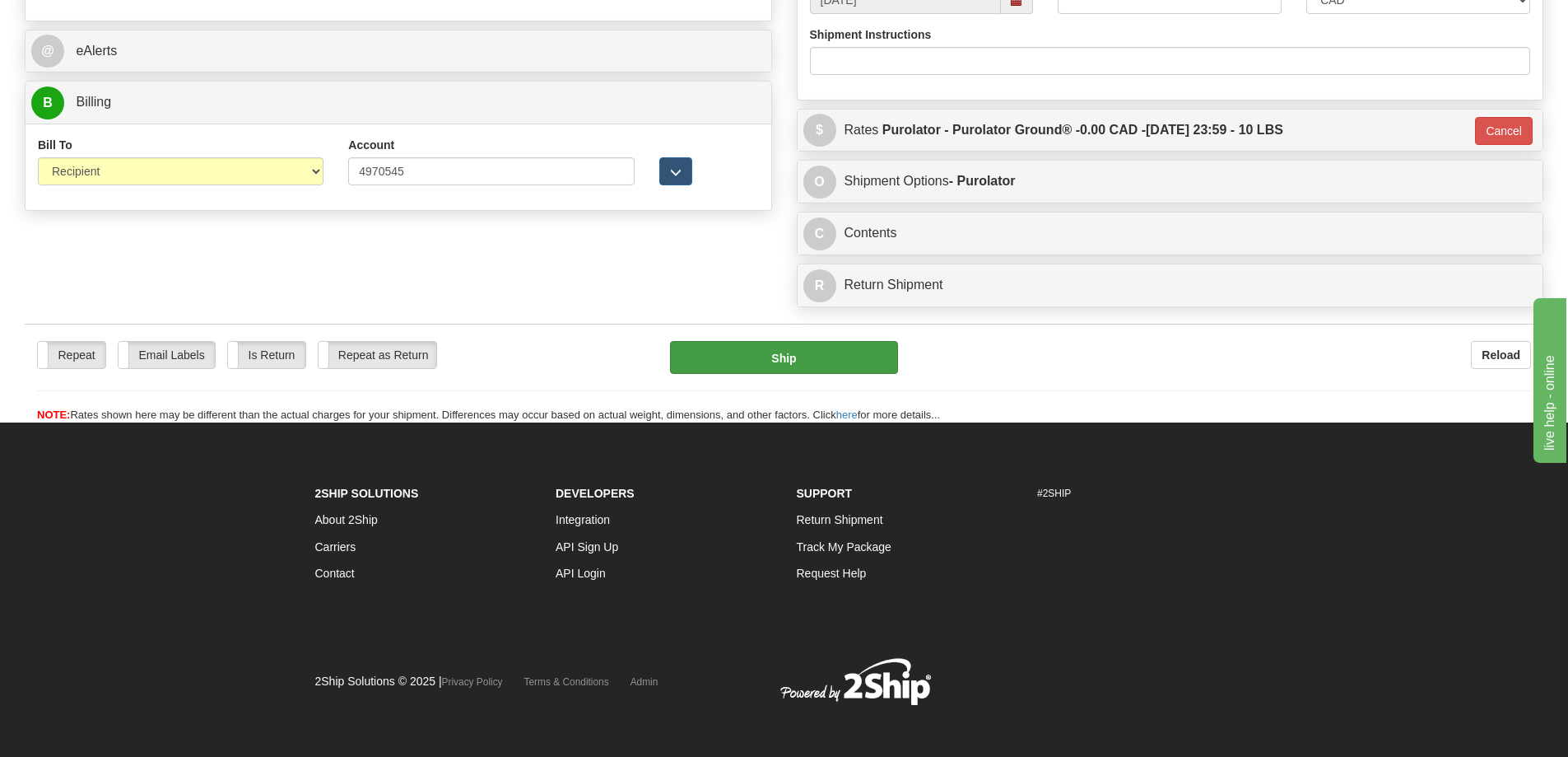
type input "RA# CM9143544"
click at [793, 355] on button "Ship" at bounding box center [784, 357] width 228 height 33
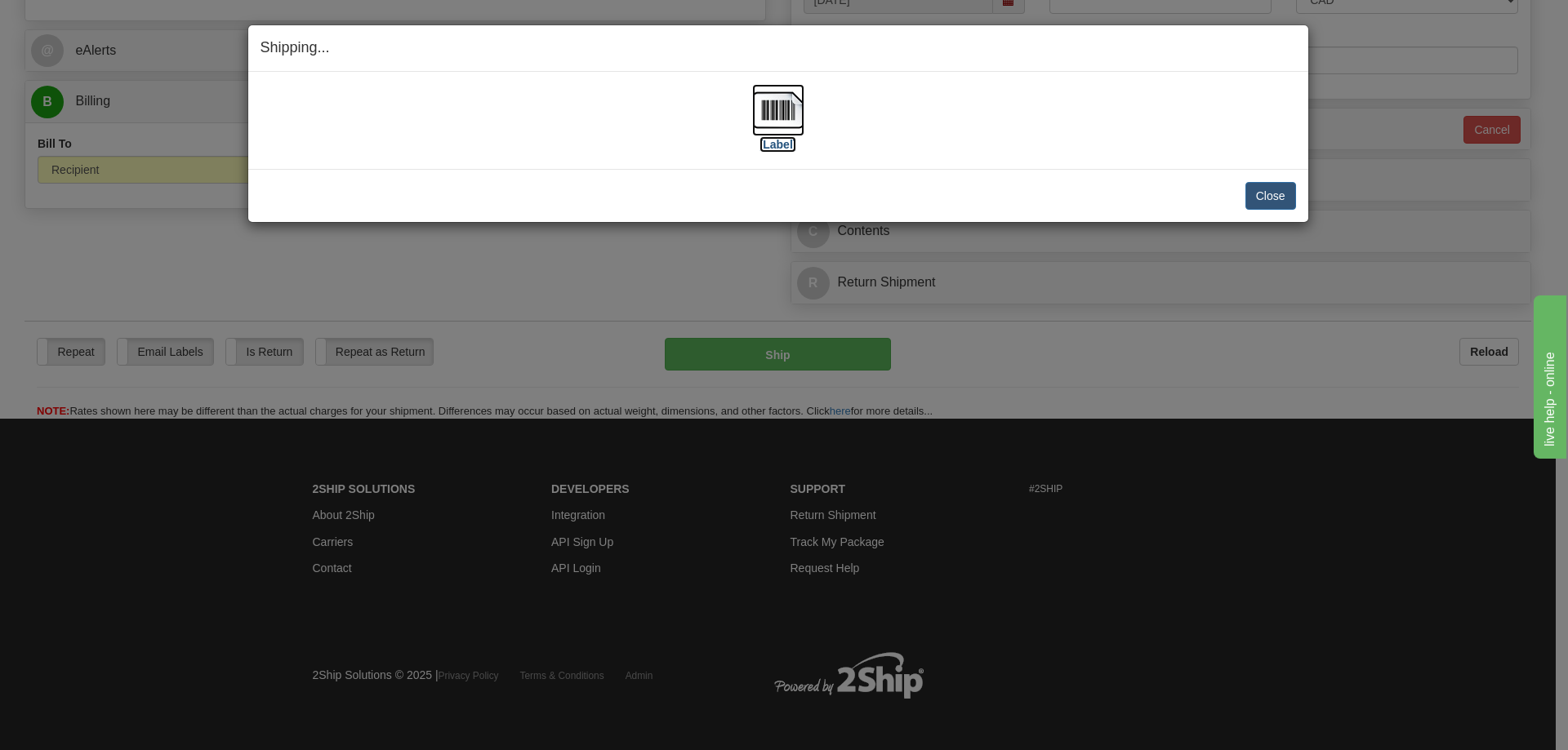
click at [789, 115] on img at bounding box center [778, 110] width 52 height 52
click at [1268, 201] on button "Close" at bounding box center [1270, 196] width 51 height 28
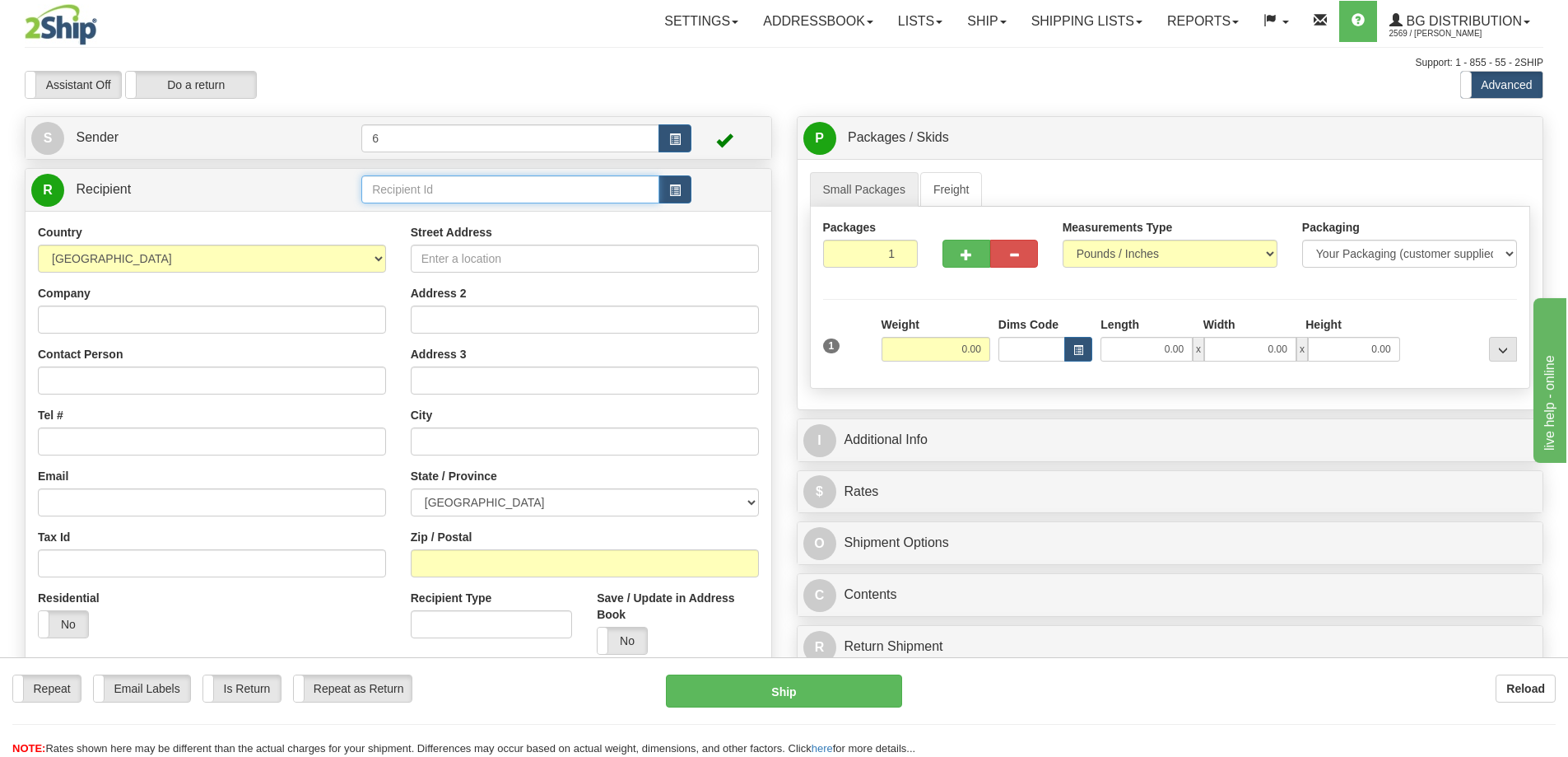
click at [498, 195] on input "text" at bounding box center [511, 190] width 298 height 28
click at [477, 215] on div "41012" at bounding box center [507, 217] width 282 height 18
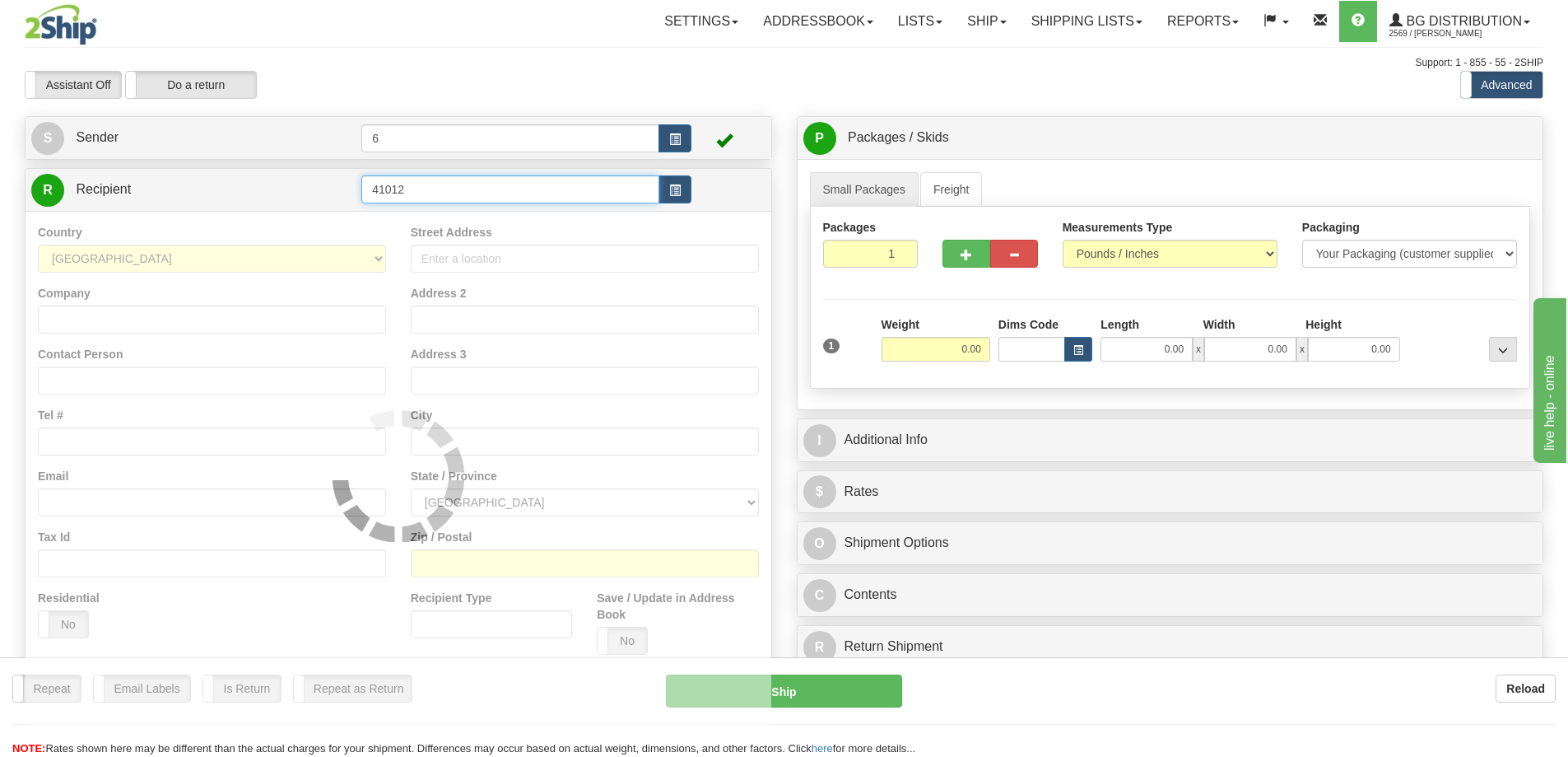
type input "41012"
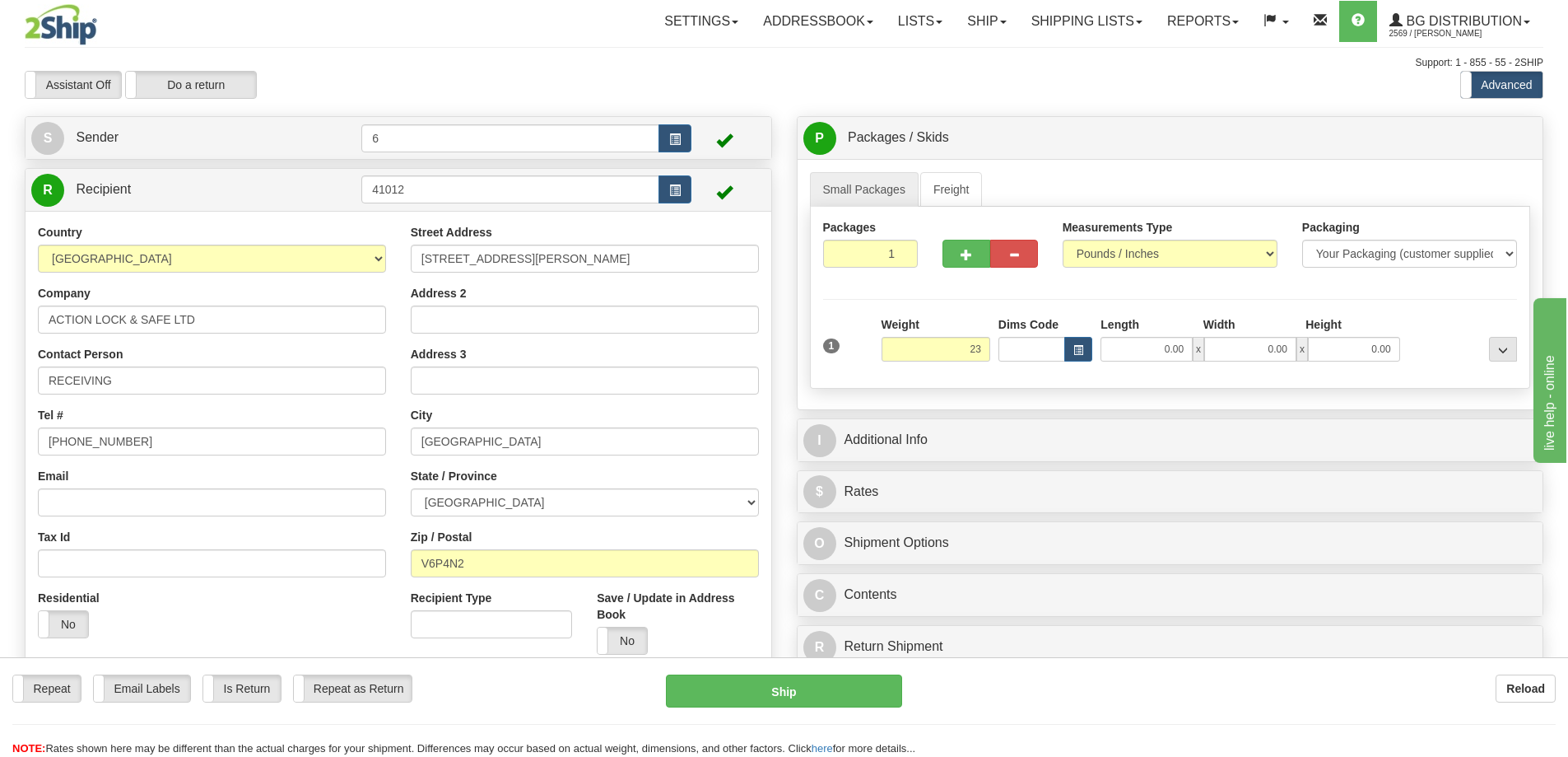
type input "23.00"
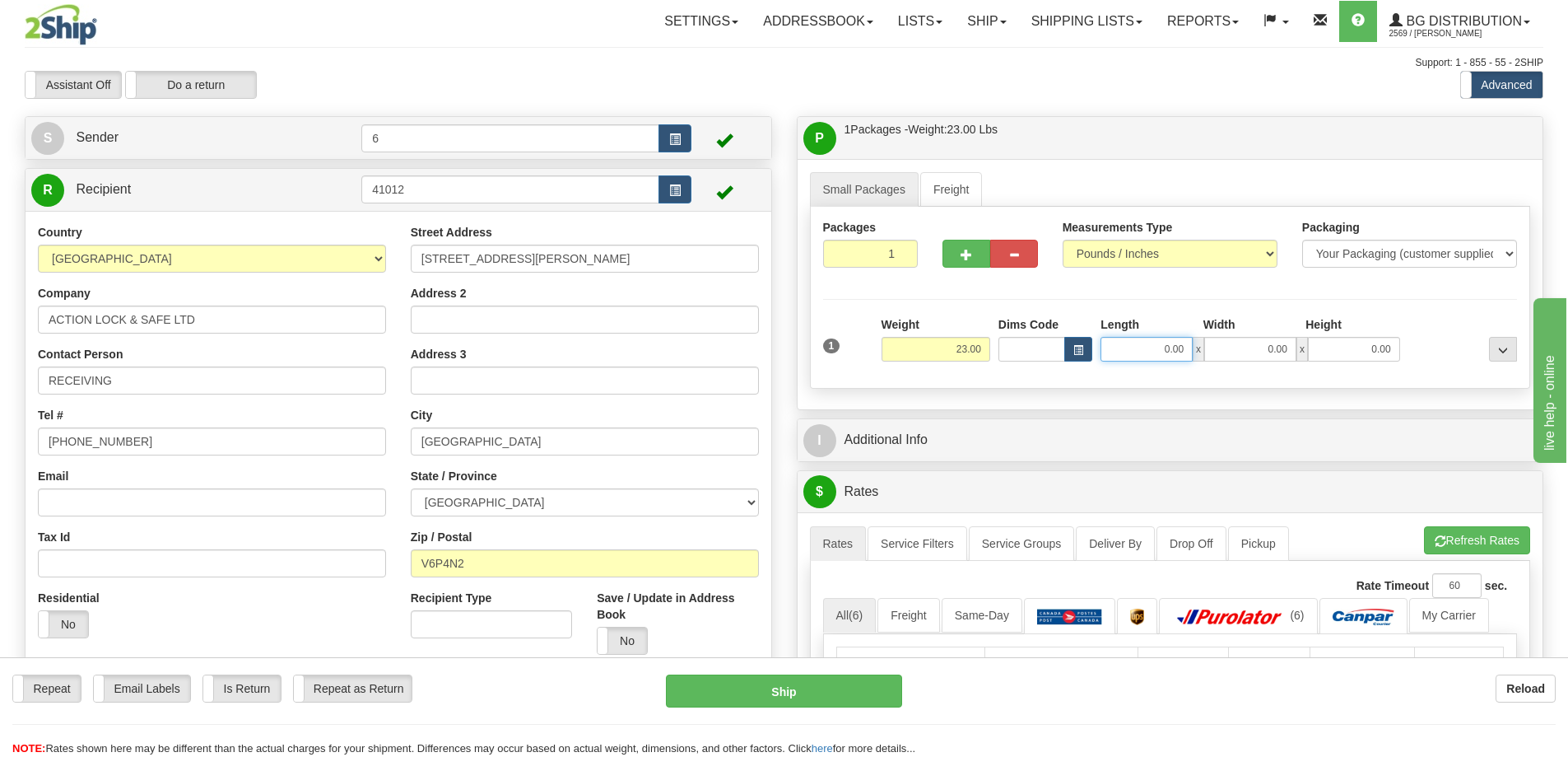
click at [1170, 350] on input "0.00" at bounding box center [1147, 350] width 93 height 25
type input "19.00"
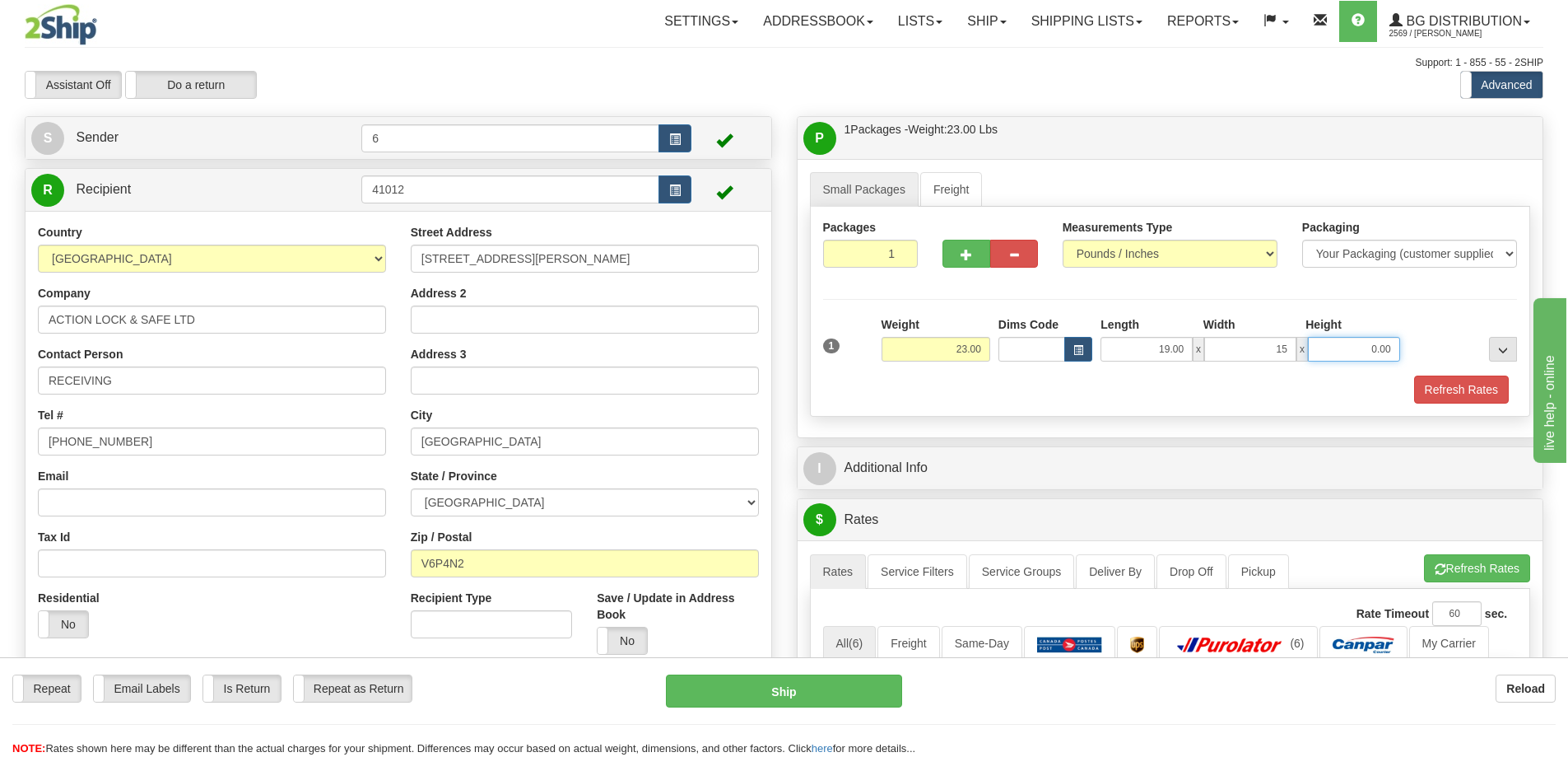
type input "15.00"
type input "13.00"
click at [969, 260] on span "button" at bounding box center [966, 254] width 11 height 10
radio input "true"
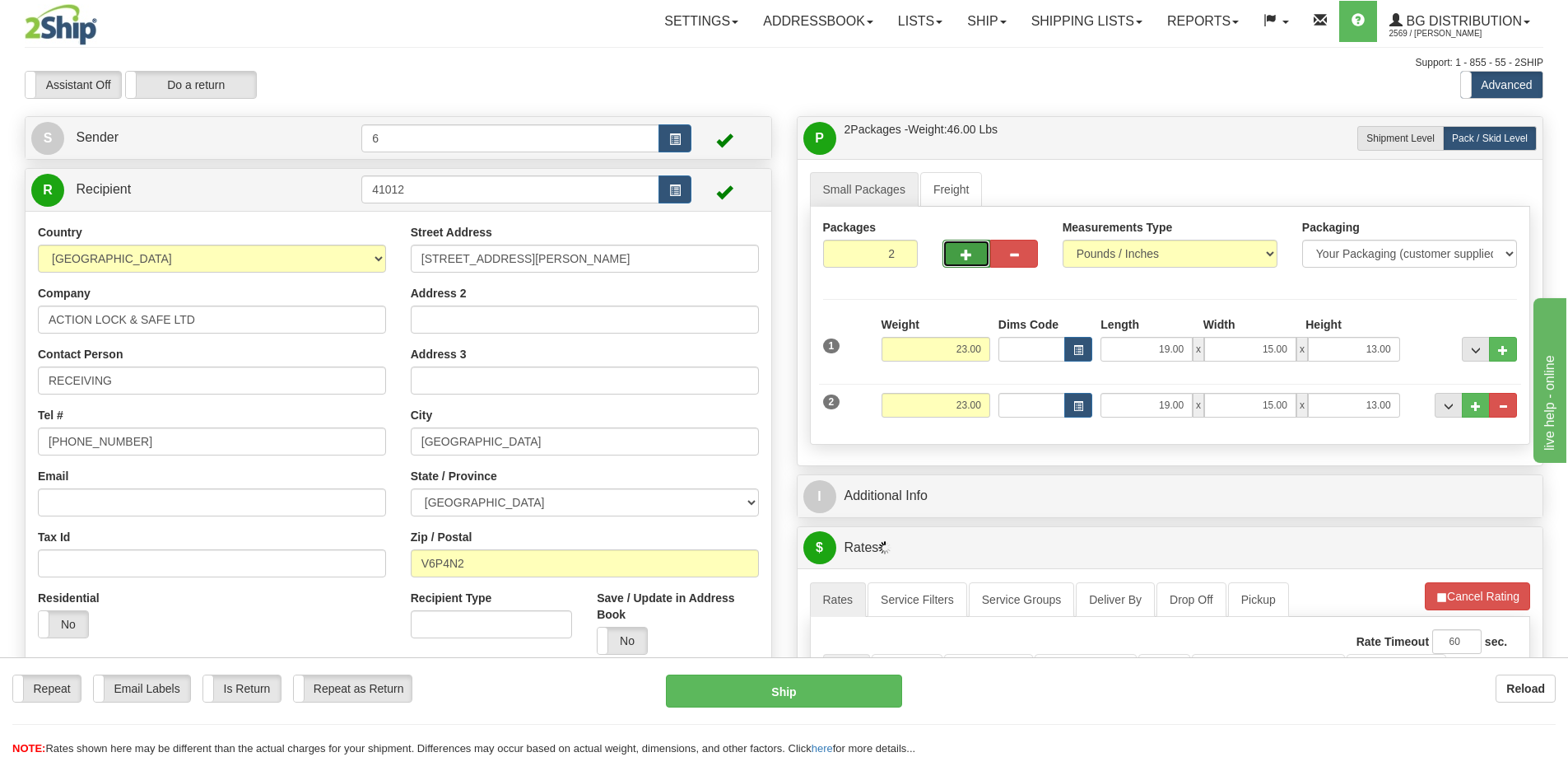
click at [973, 253] on button "button" at bounding box center [966, 254] width 48 height 28
type input "3"
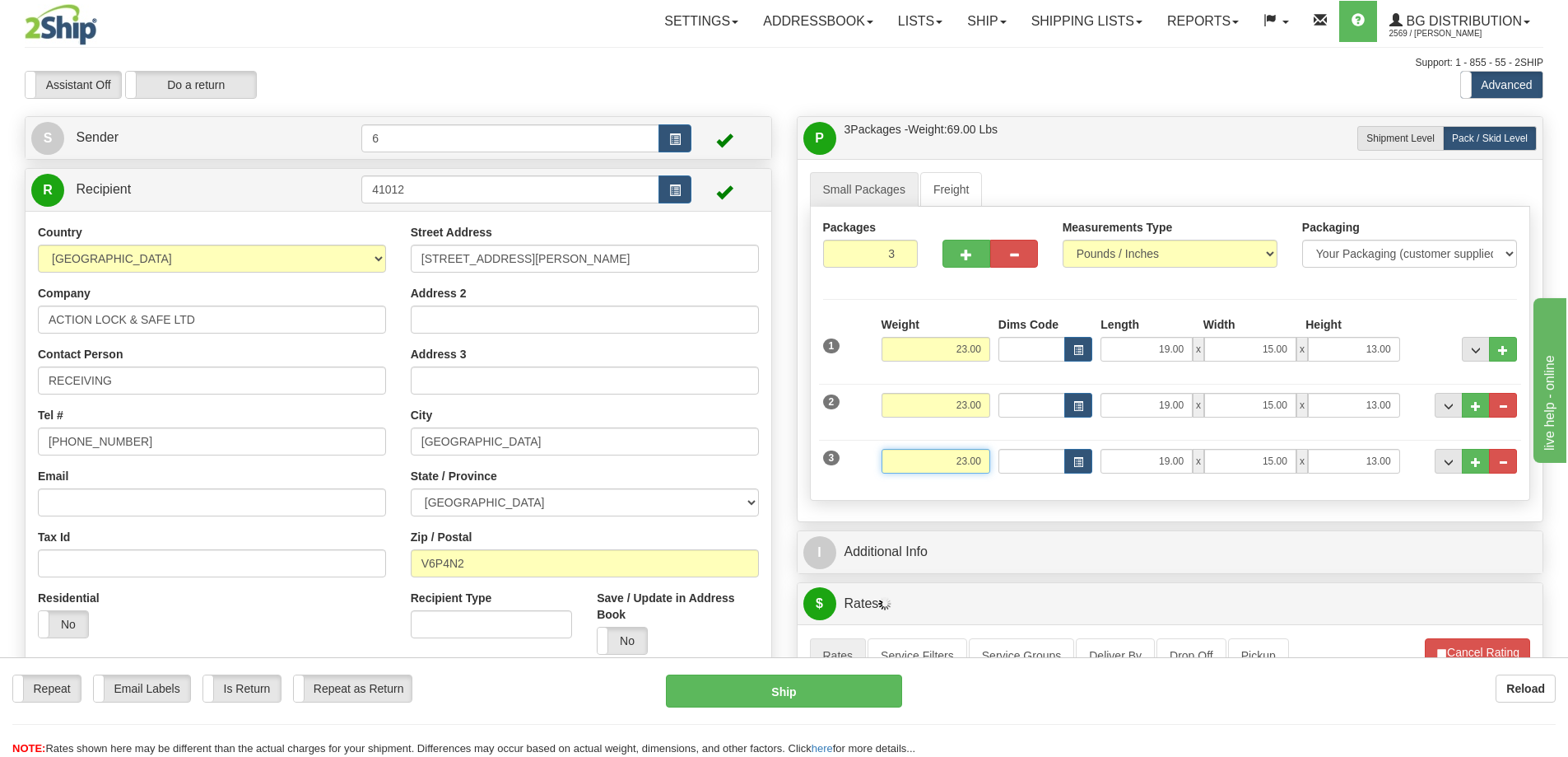
drag, startPoint x: 986, startPoint y: 463, endPoint x: 844, endPoint y: 422, distance: 147.8
click at [833, 439] on div "3 Weight 23.00 Dims Code Length Width Height" at bounding box center [1170, 459] width 703 height 55
type input "16.00"
type input "11.00"
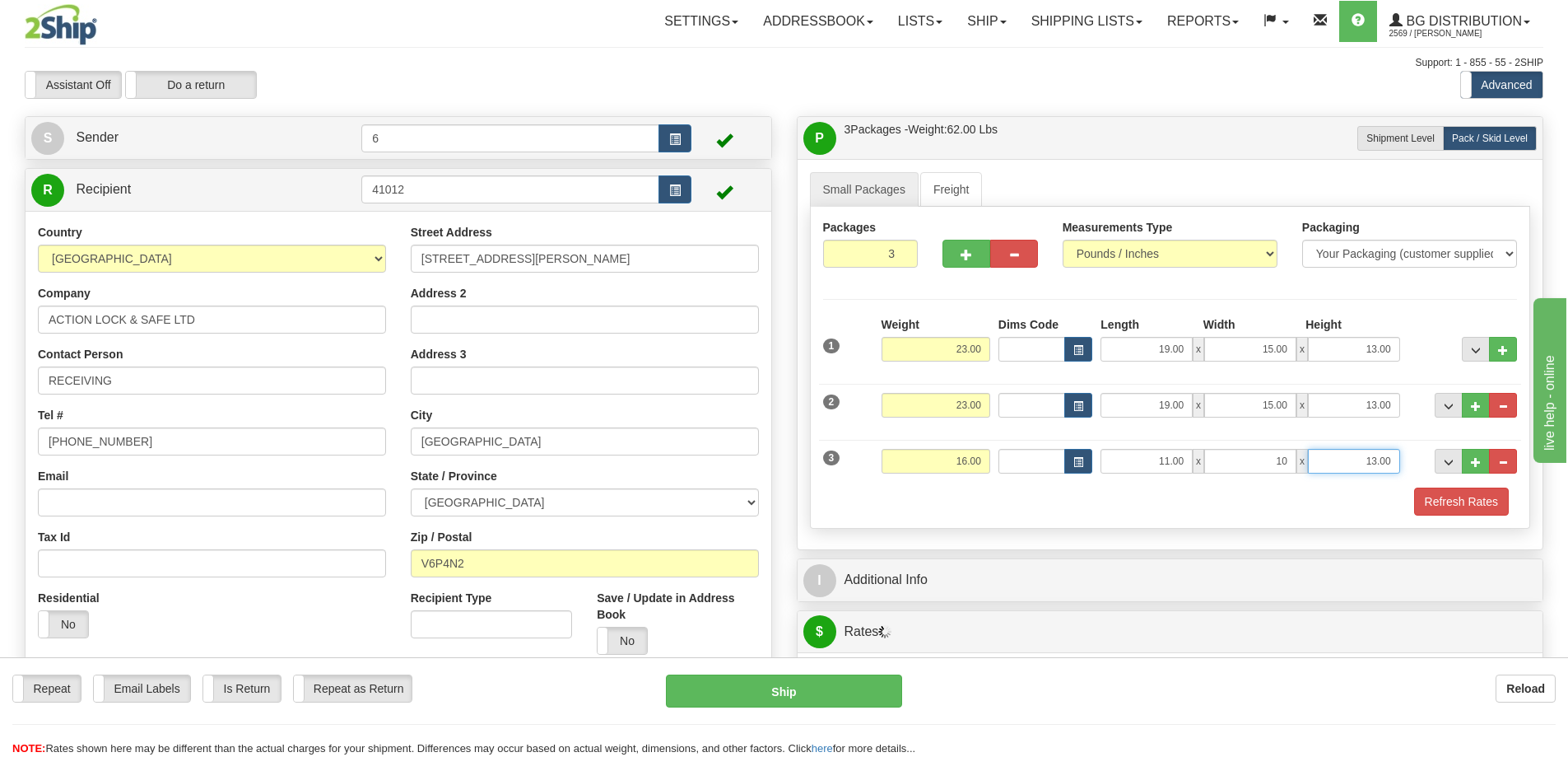
type input "10.00"
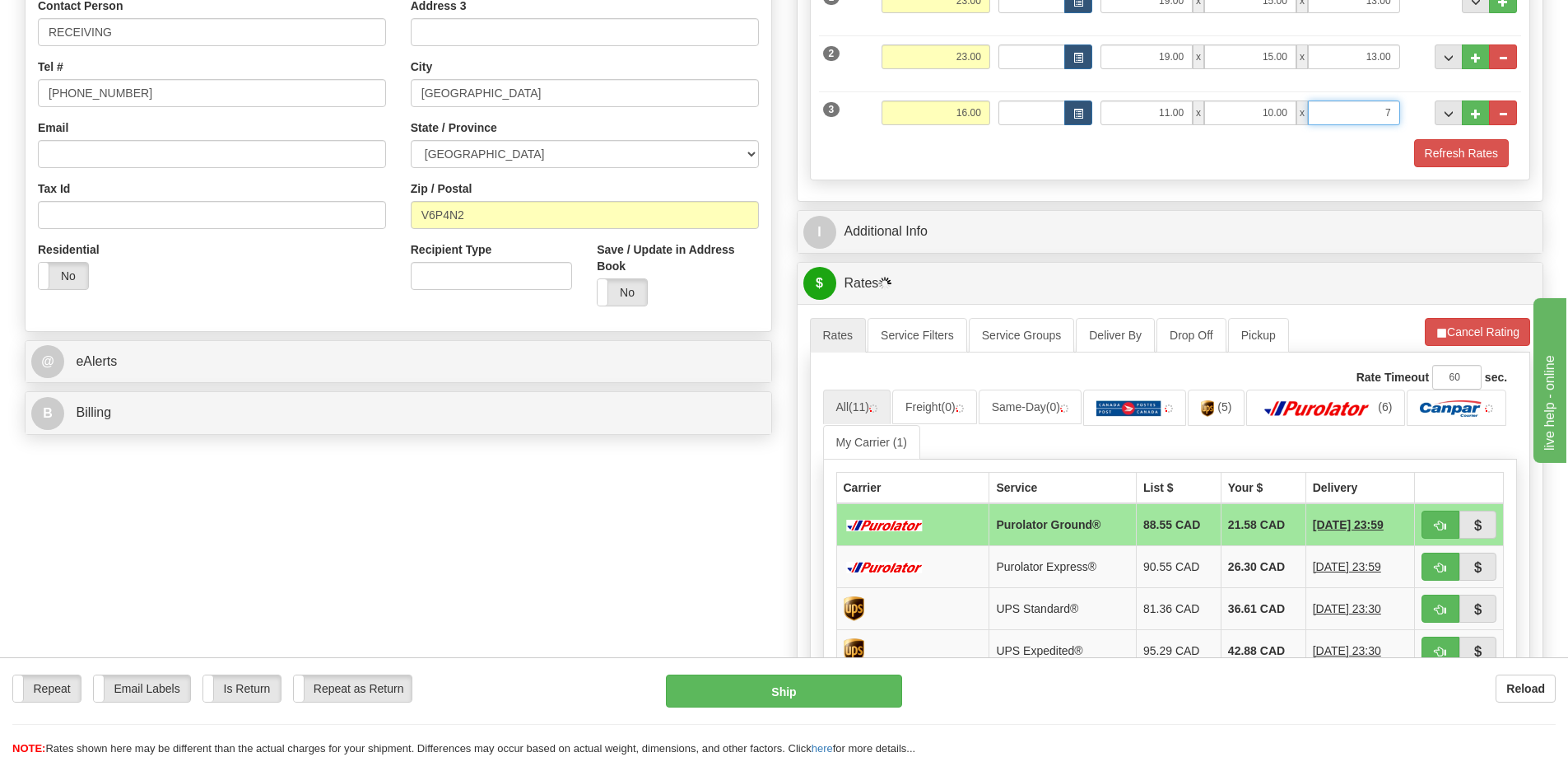
scroll to position [412, 0]
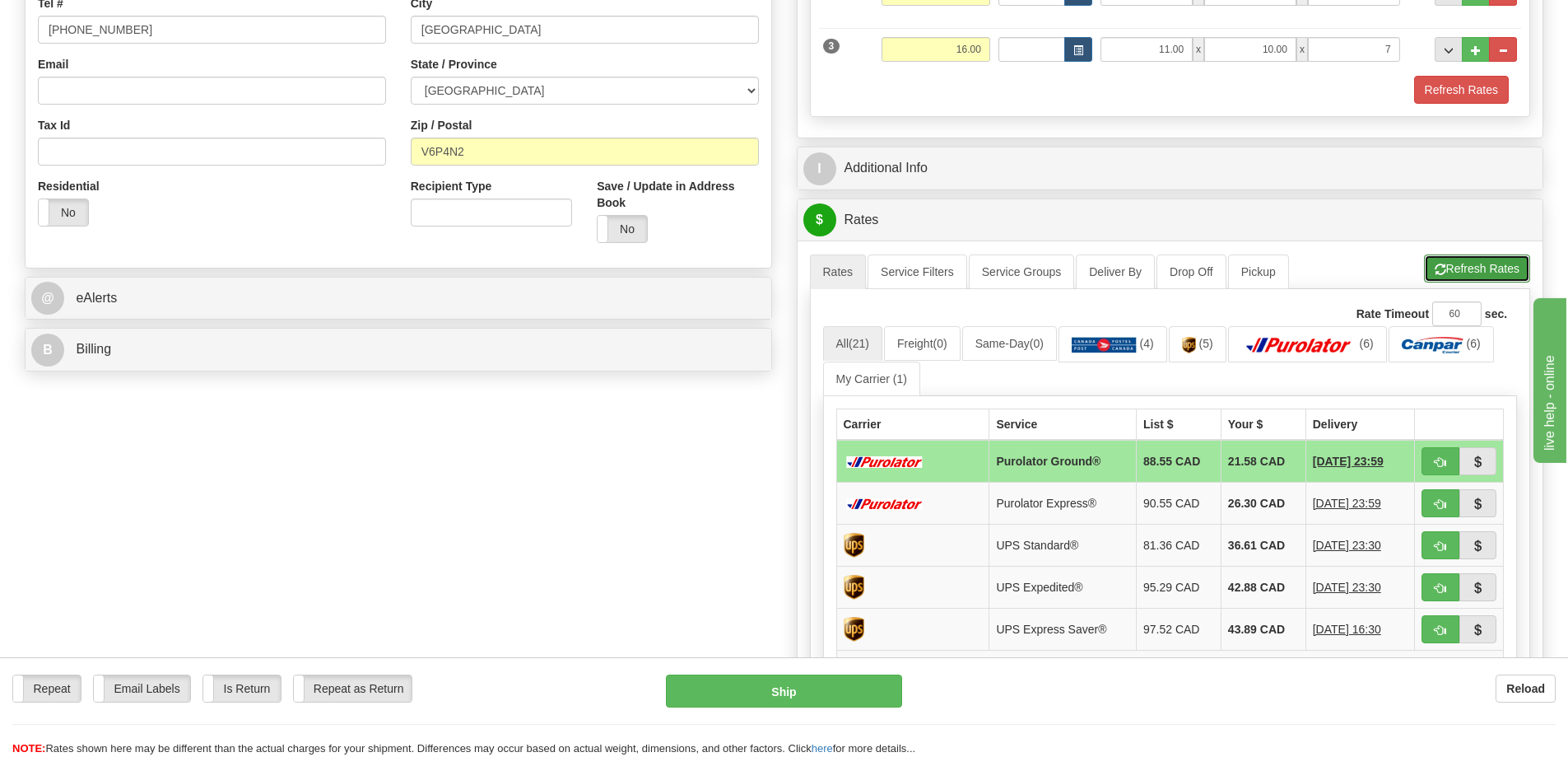
type input "7.00"
click at [1477, 269] on button "Refresh Rates" at bounding box center [1477, 268] width 106 height 28
click at [1440, 466] on span "button" at bounding box center [1440, 462] width 11 height 10
type input "260"
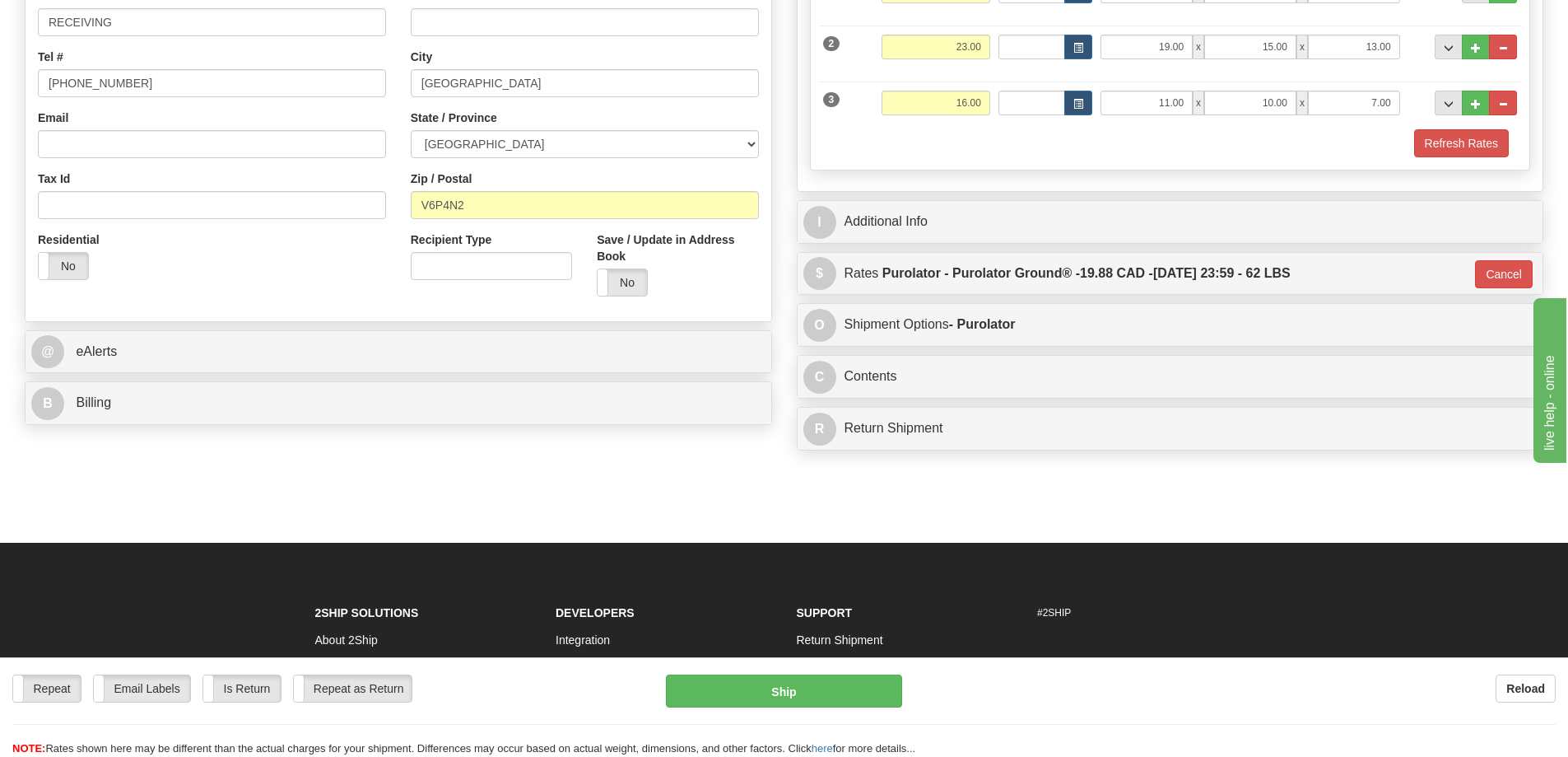
scroll to position [330, 0]
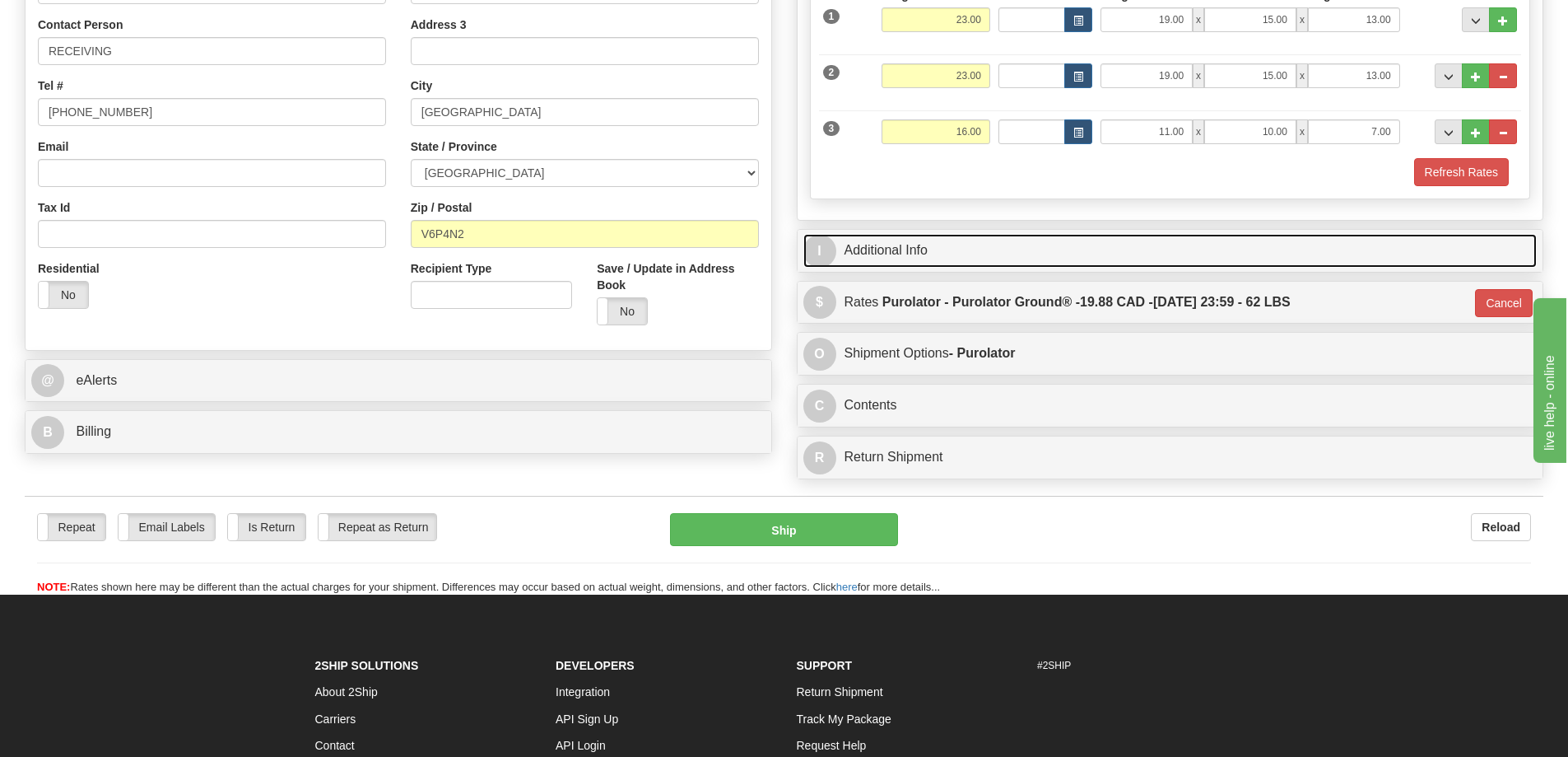
click at [984, 247] on link "I Additional Info" at bounding box center [1171, 251] width 735 height 34
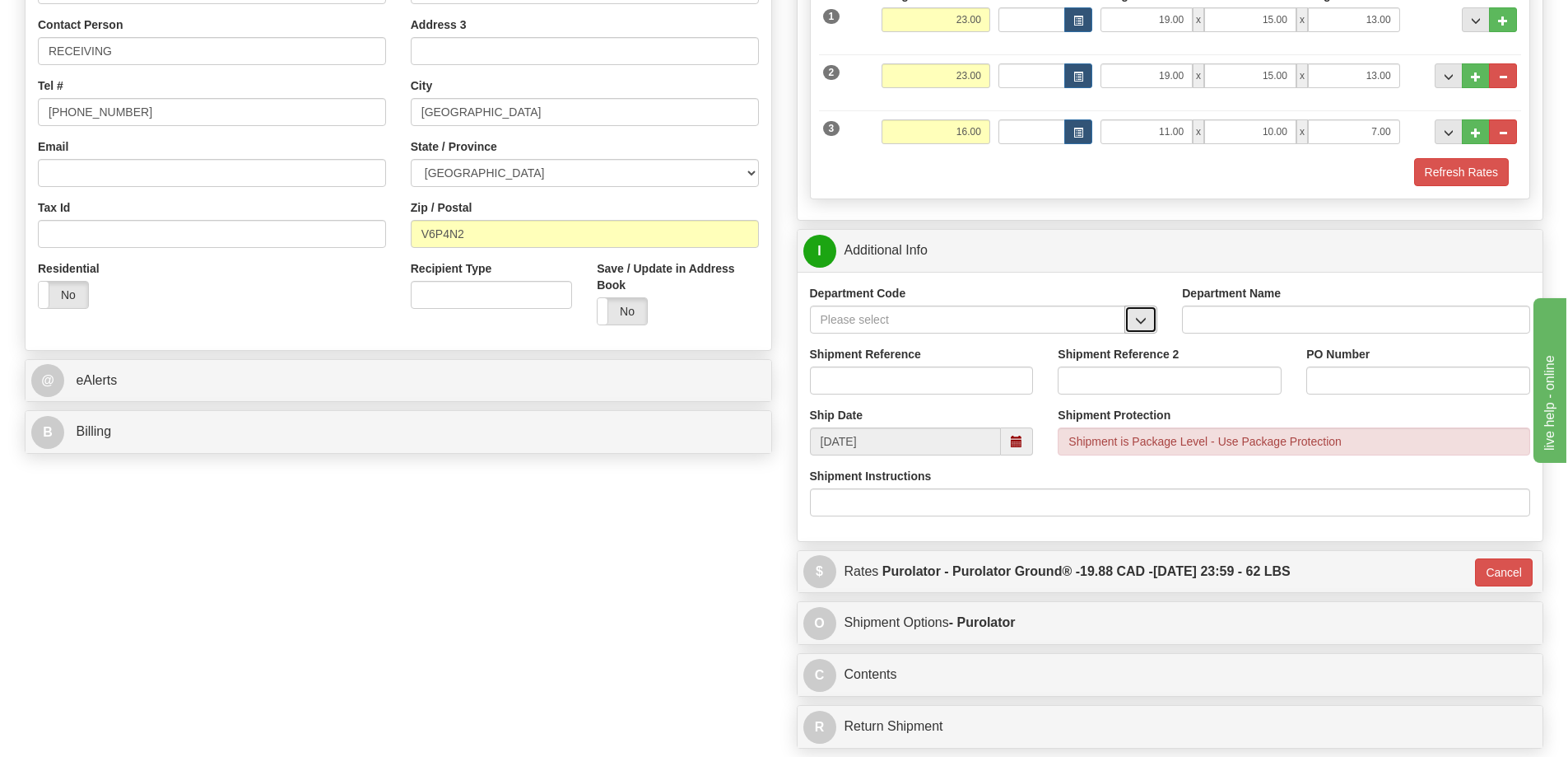
click at [1134, 324] on button "button" at bounding box center [1141, 319] width 33 height 28
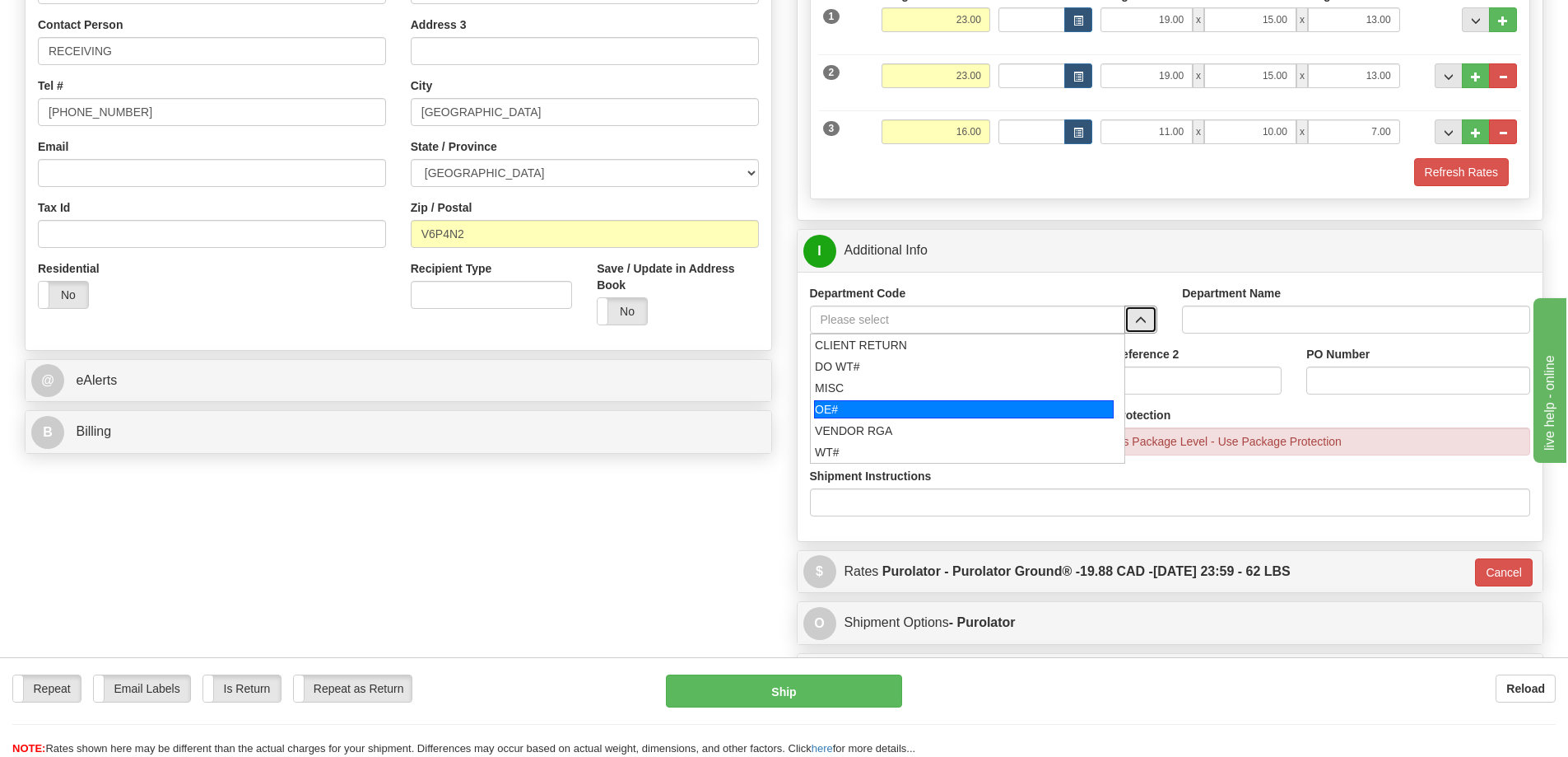
click at [1013, 410] on div "OE#" at bounding box center [963, 409] width 299 height 18
type input "OE#"
type input "ORDERS"
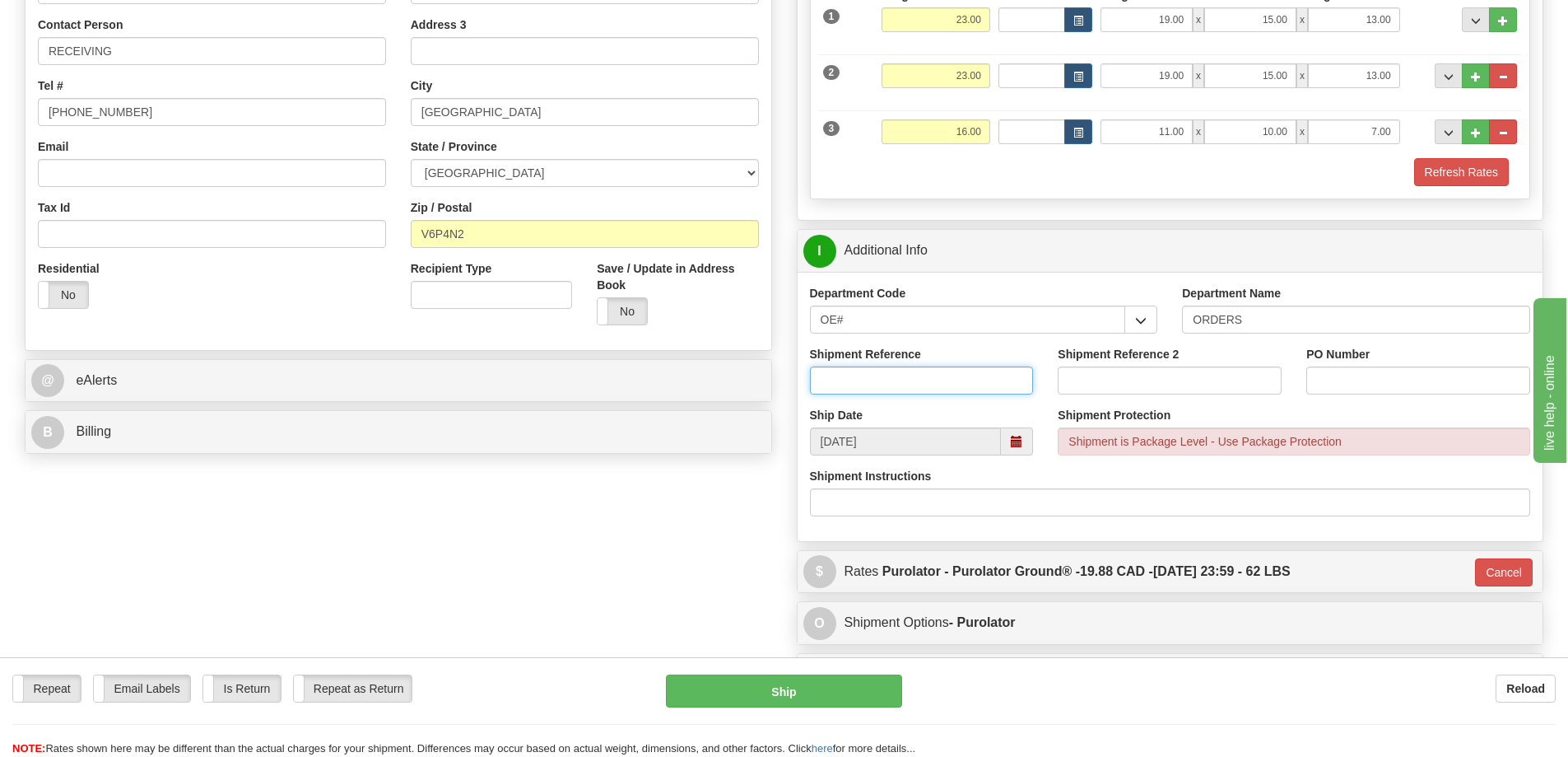
click at [987, 383] on input "Shipment Reference" at bounding box center [922, 381] width 224 height 28
type input "60032309"
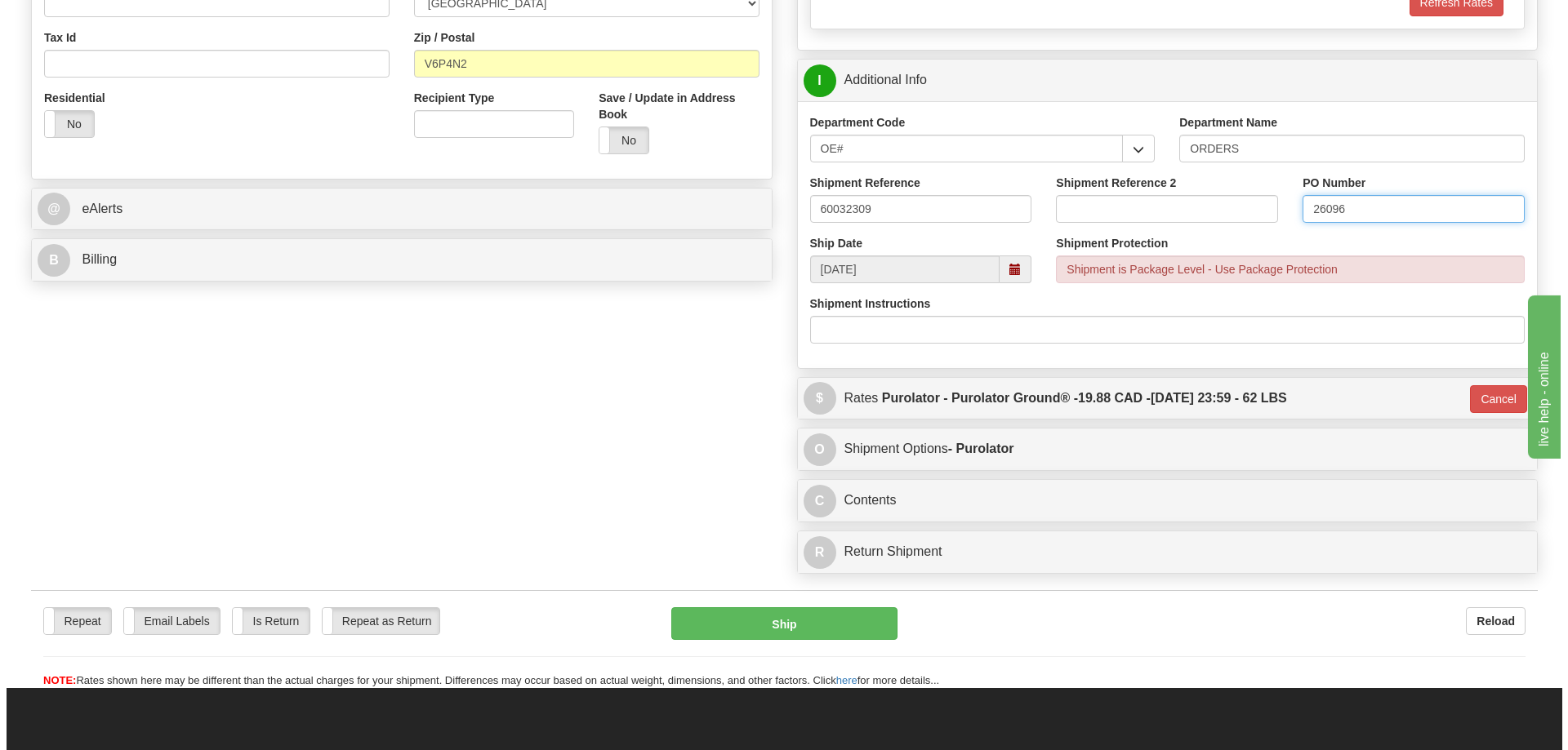
scroll to position [734, 0]
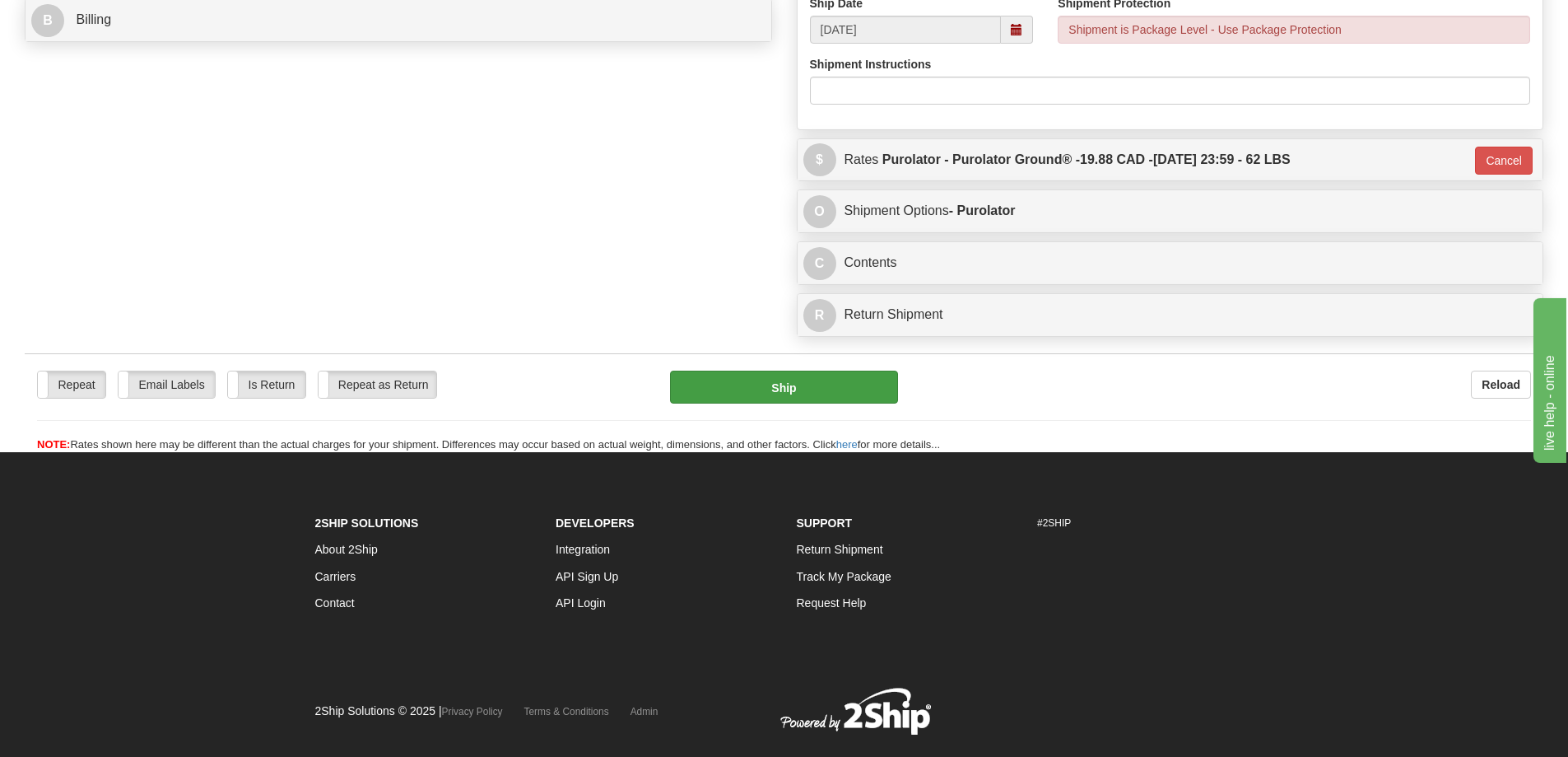
type input "26096"
click at [817, 398] on button "Ship" at bounding box center [784, 387] width 228 height 33
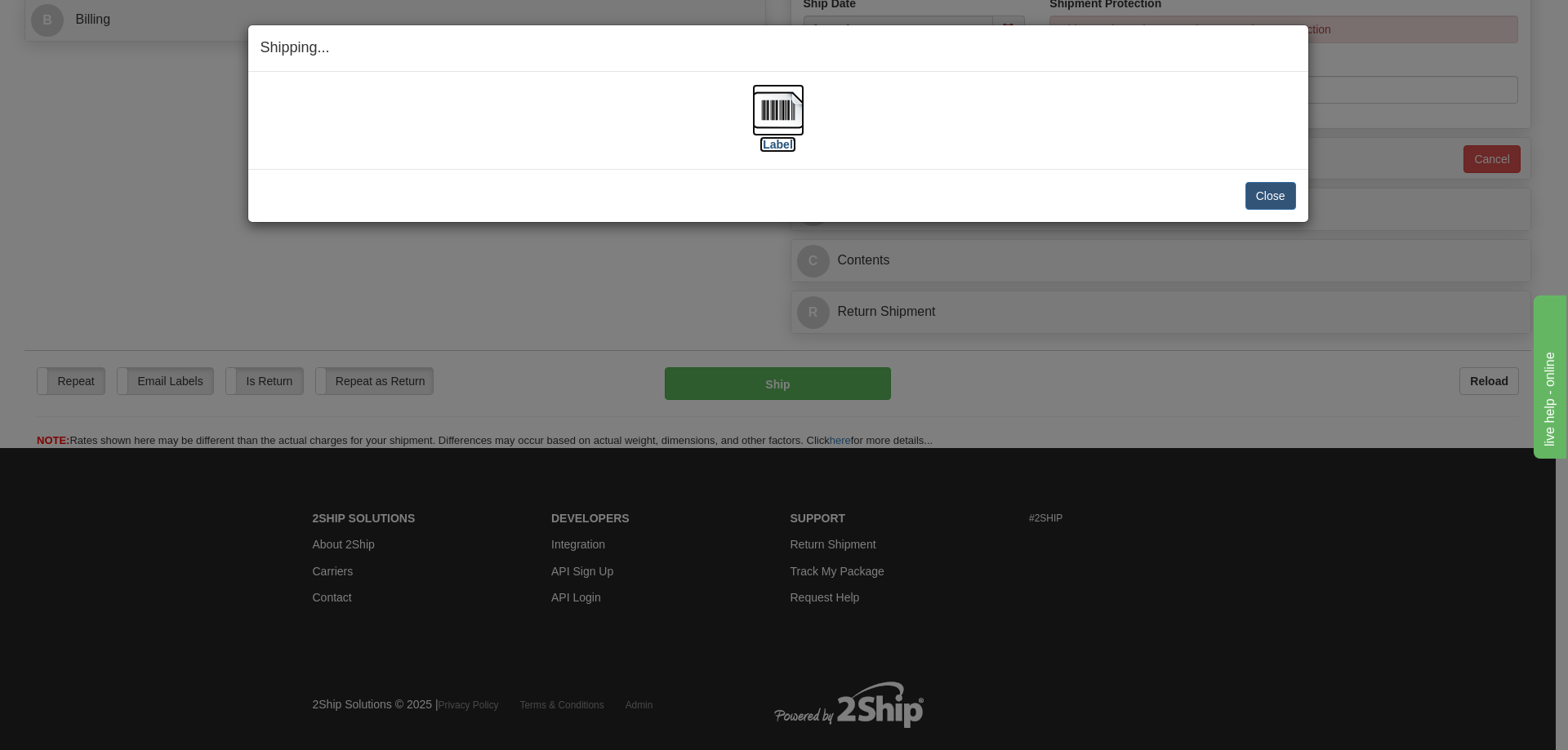
click at [784, 118] on img at bounding box center [778, 110] width 52 height 52
click at [1266, 196] on button "Close" at bounding box center [1270, 196] width 51 height 28
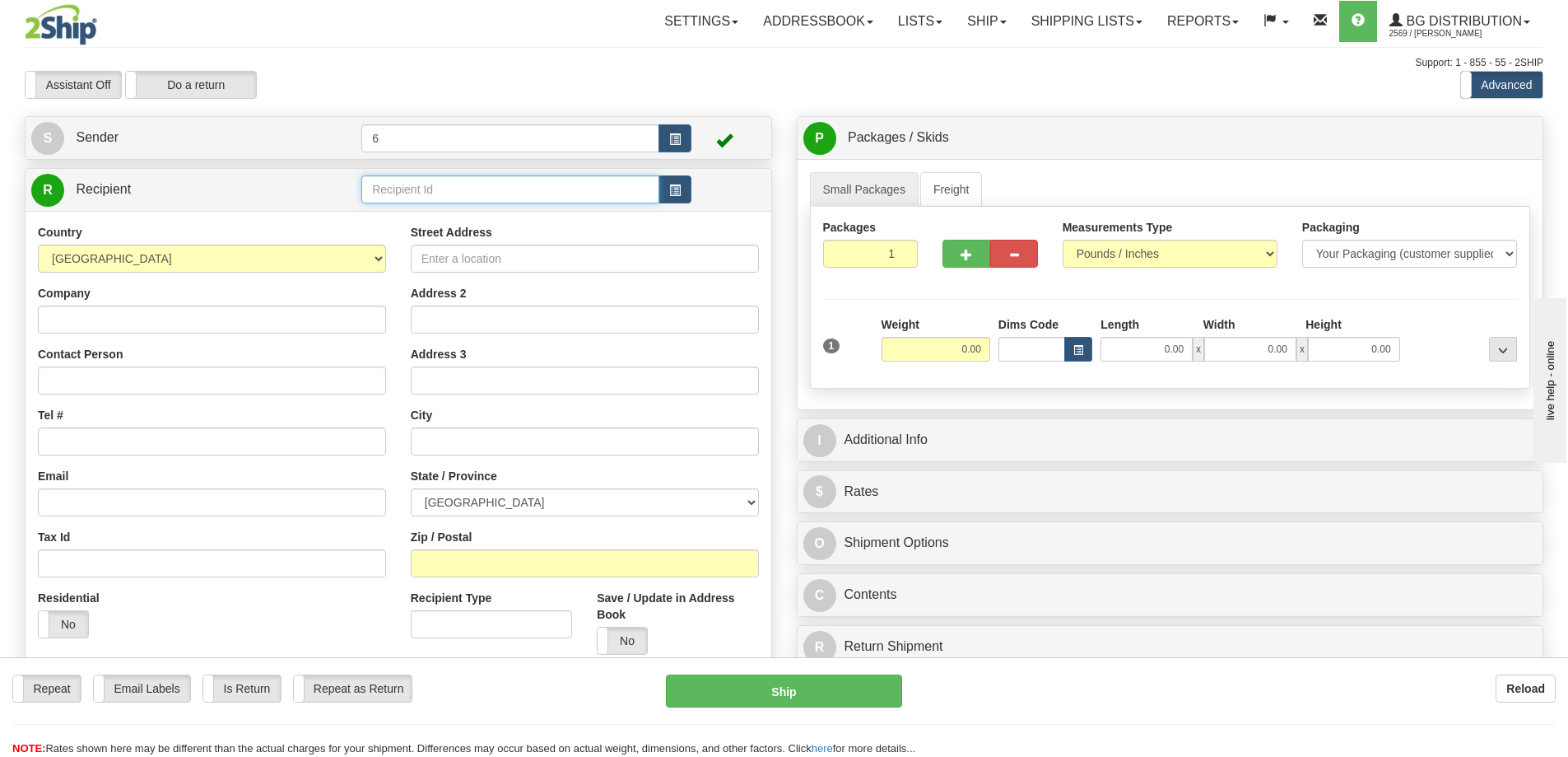
click at [526, 200] on input "text" at bounding box center [511, 190] width 298 height 28
click at [448, 228] on li "41010 - NICK" at bounding box center [511, 238] width 297 height 22
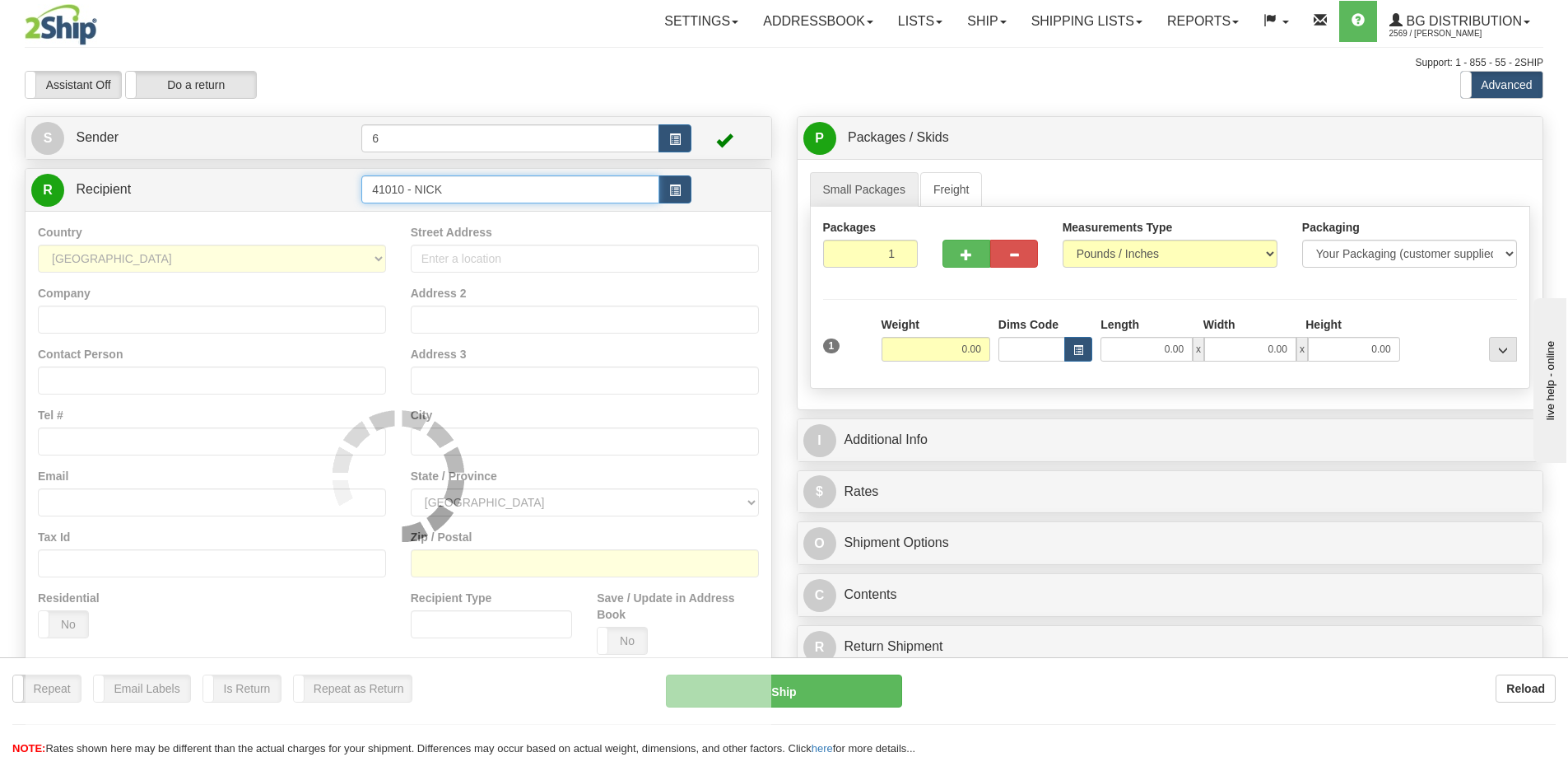
type input "41010 - NICK"
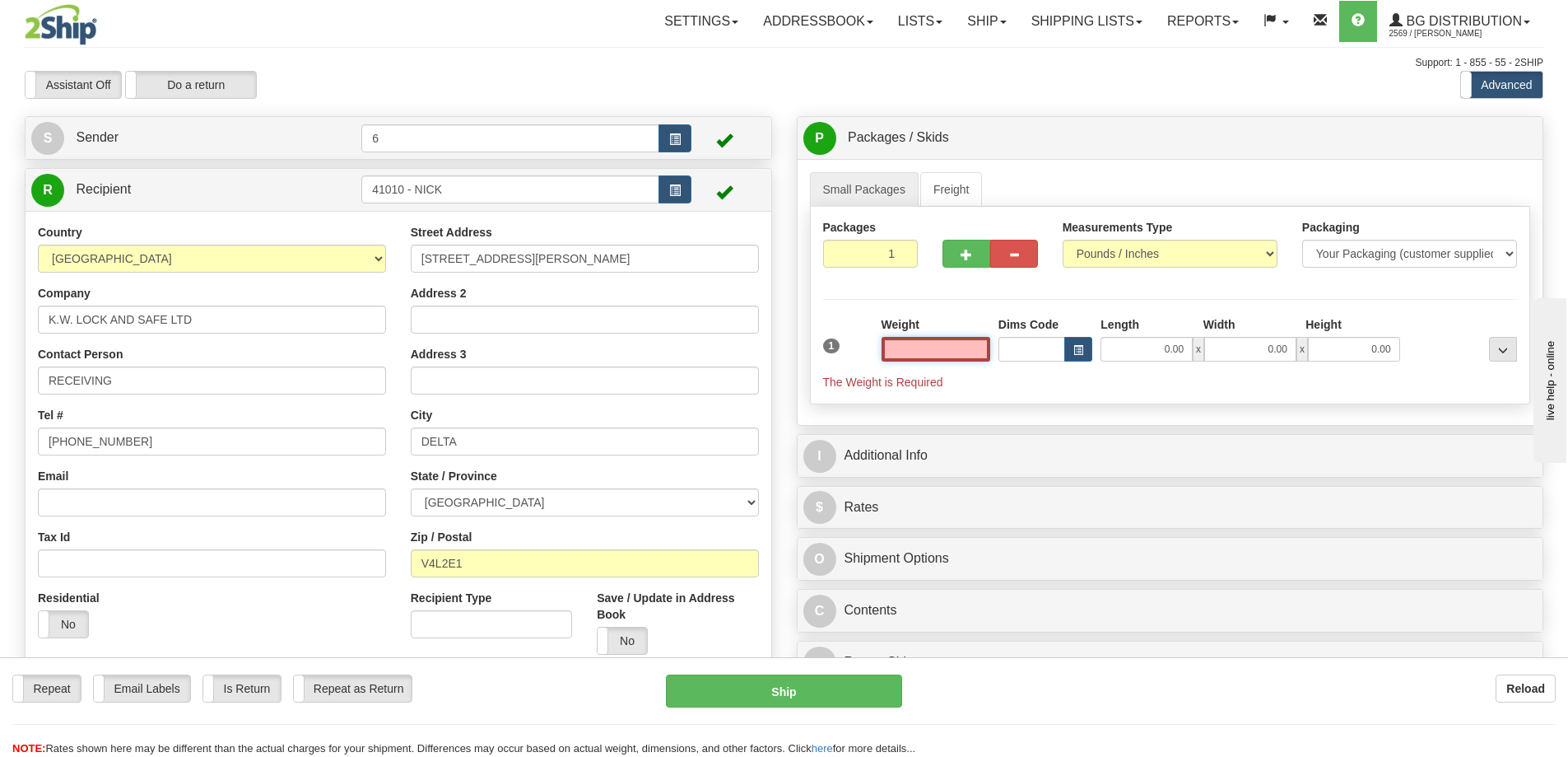
click at [976, 350] on input "text" at bounding box center [936, 350] width 109 height 25
type input "13.00"
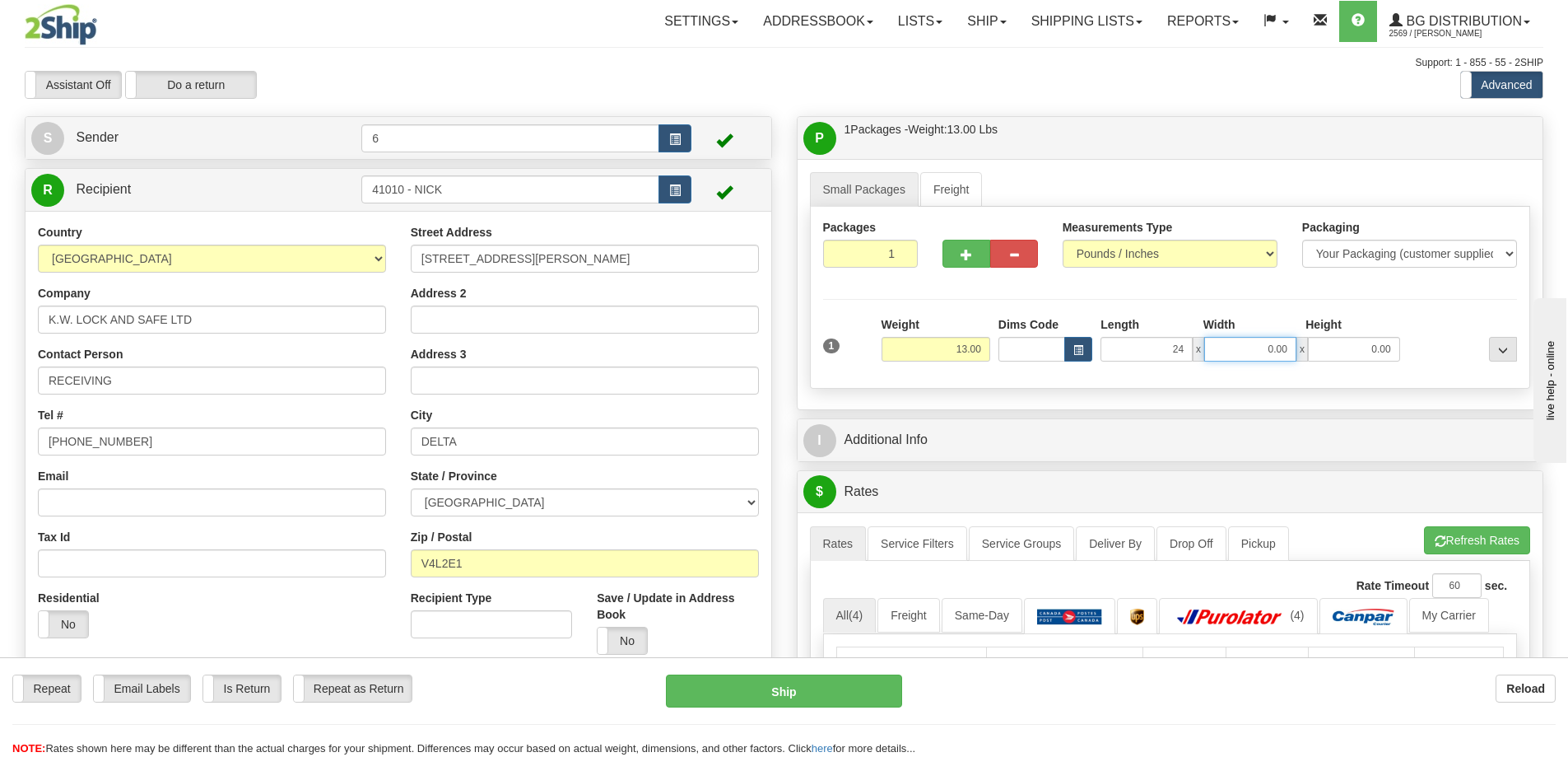
type input "24.00"
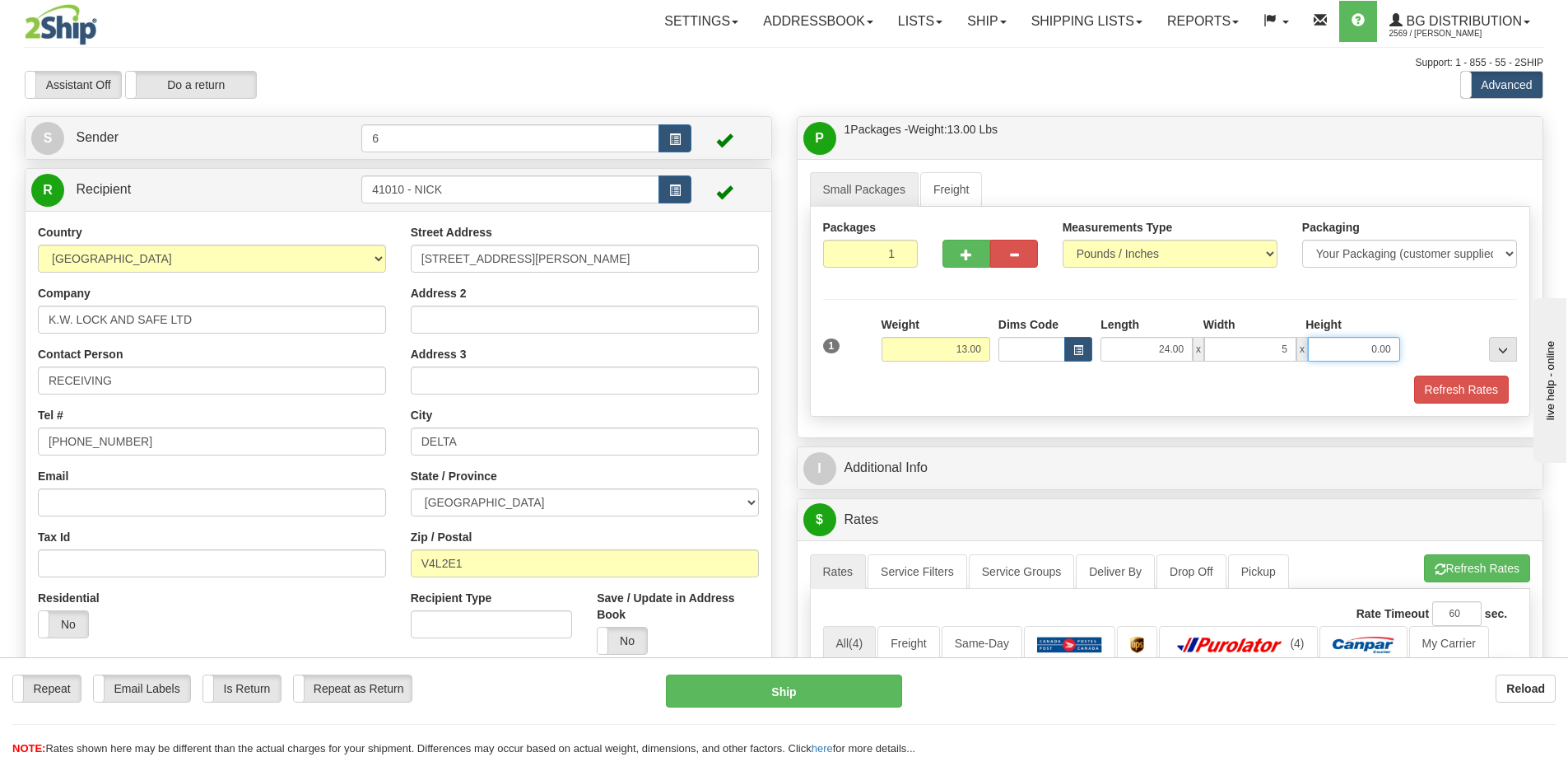
type input "5.00"
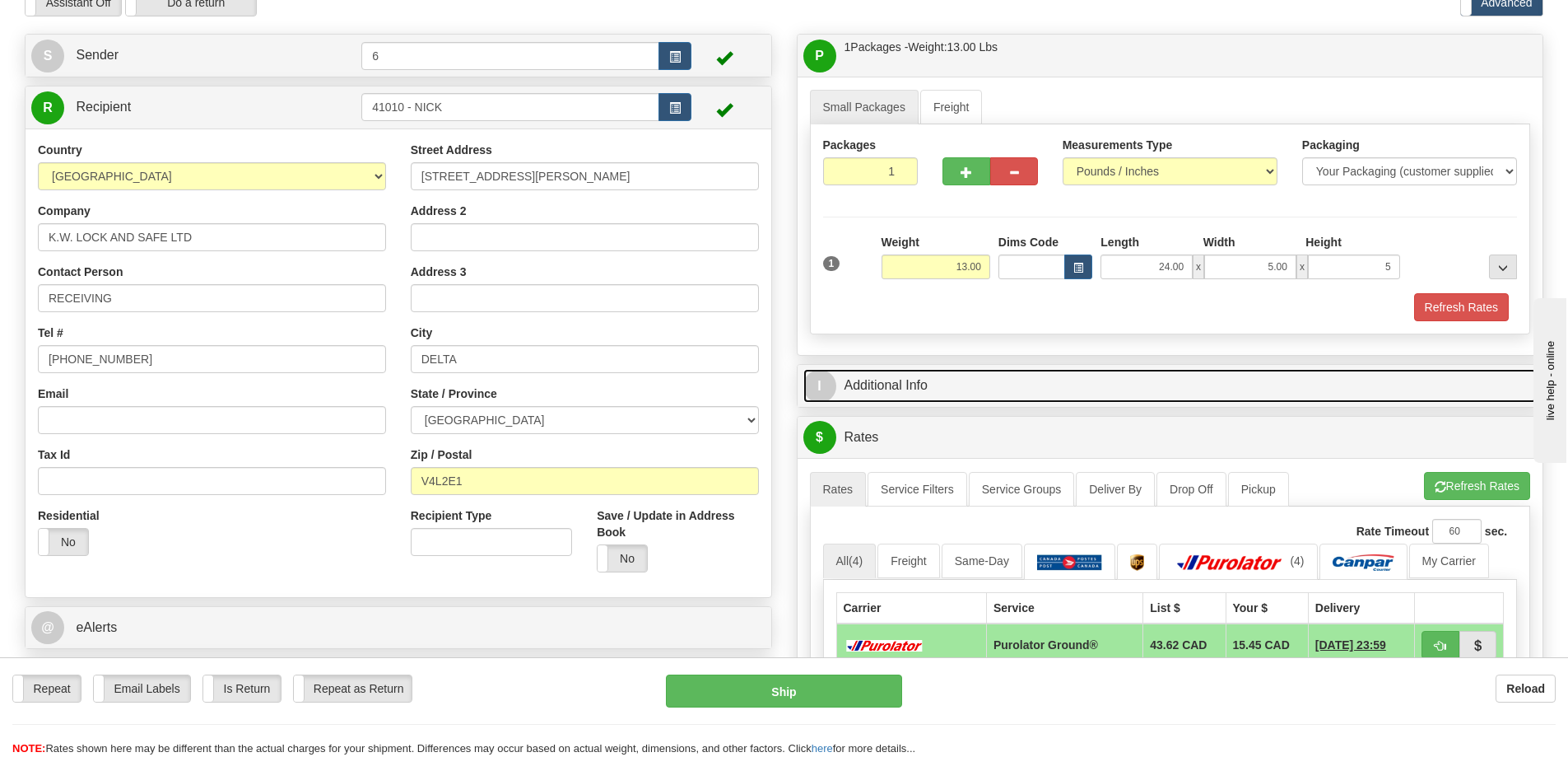
type input "5.00"
click at [910, 385] on link "I Additional Info" at bounding box center [1171, 386] width 735 height 34
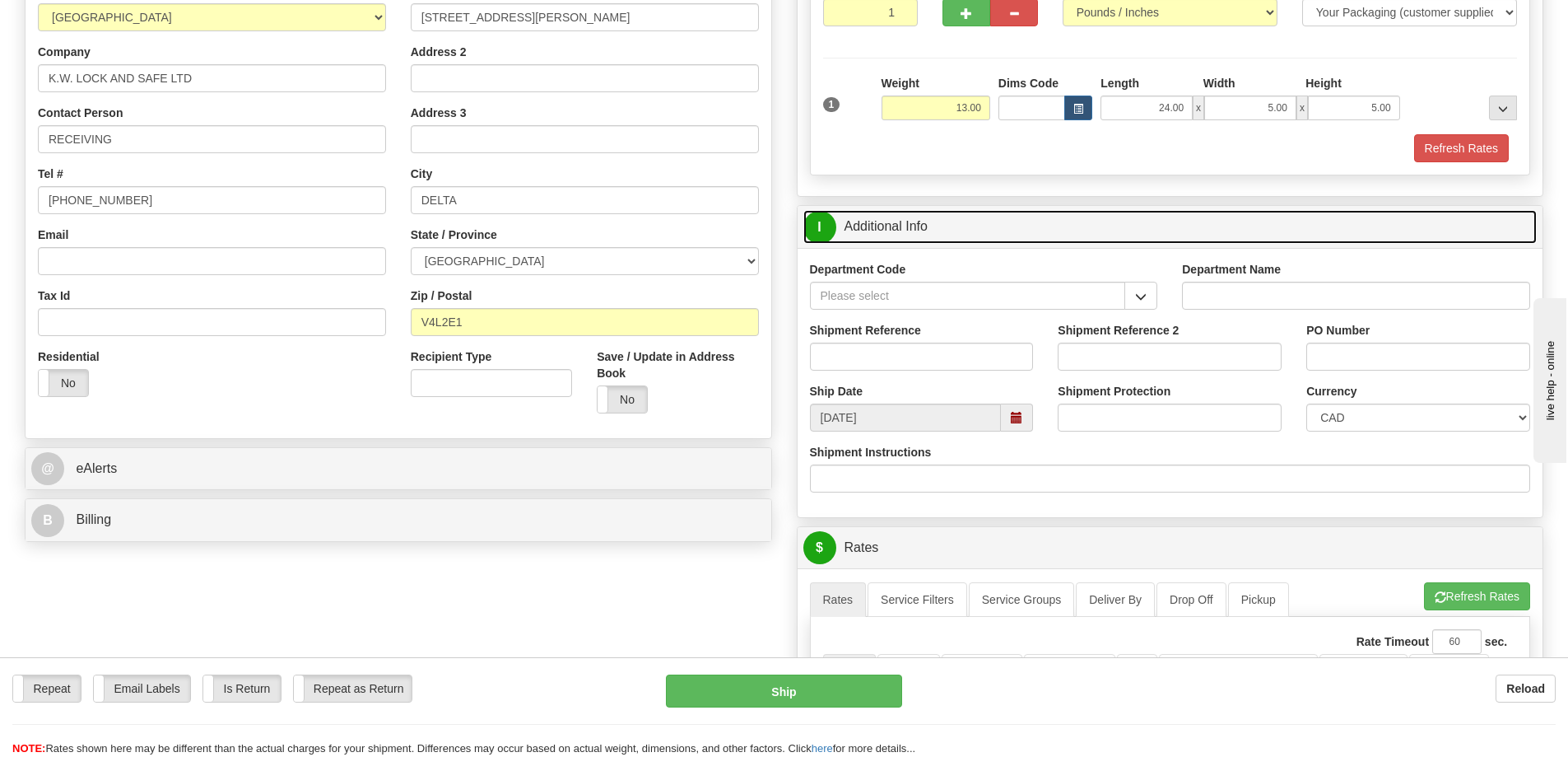
scroll to position [247, 0]
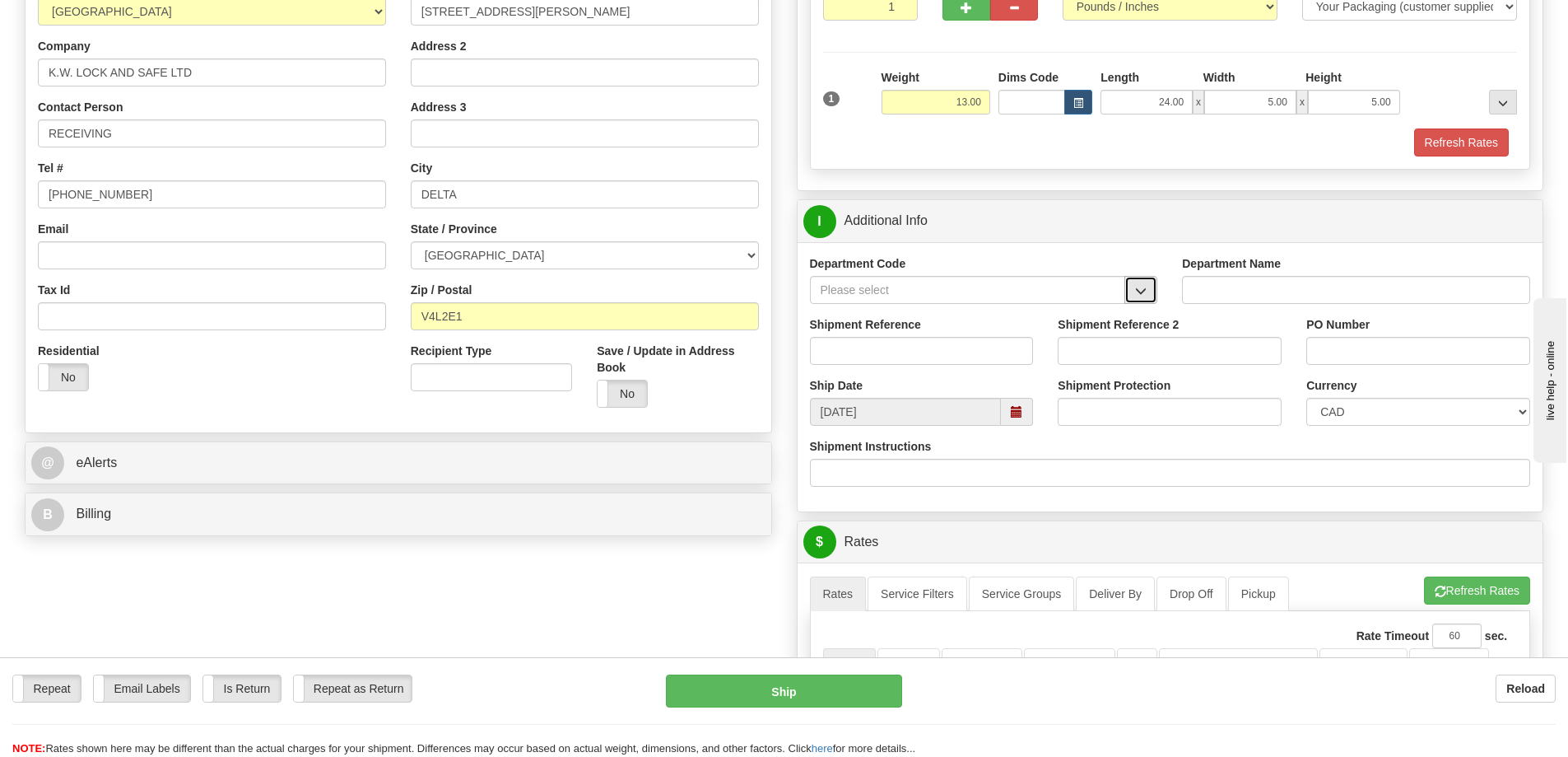
click at [1150, 299] on button "button" at bounding box center [1141, 290] width 33 height 28
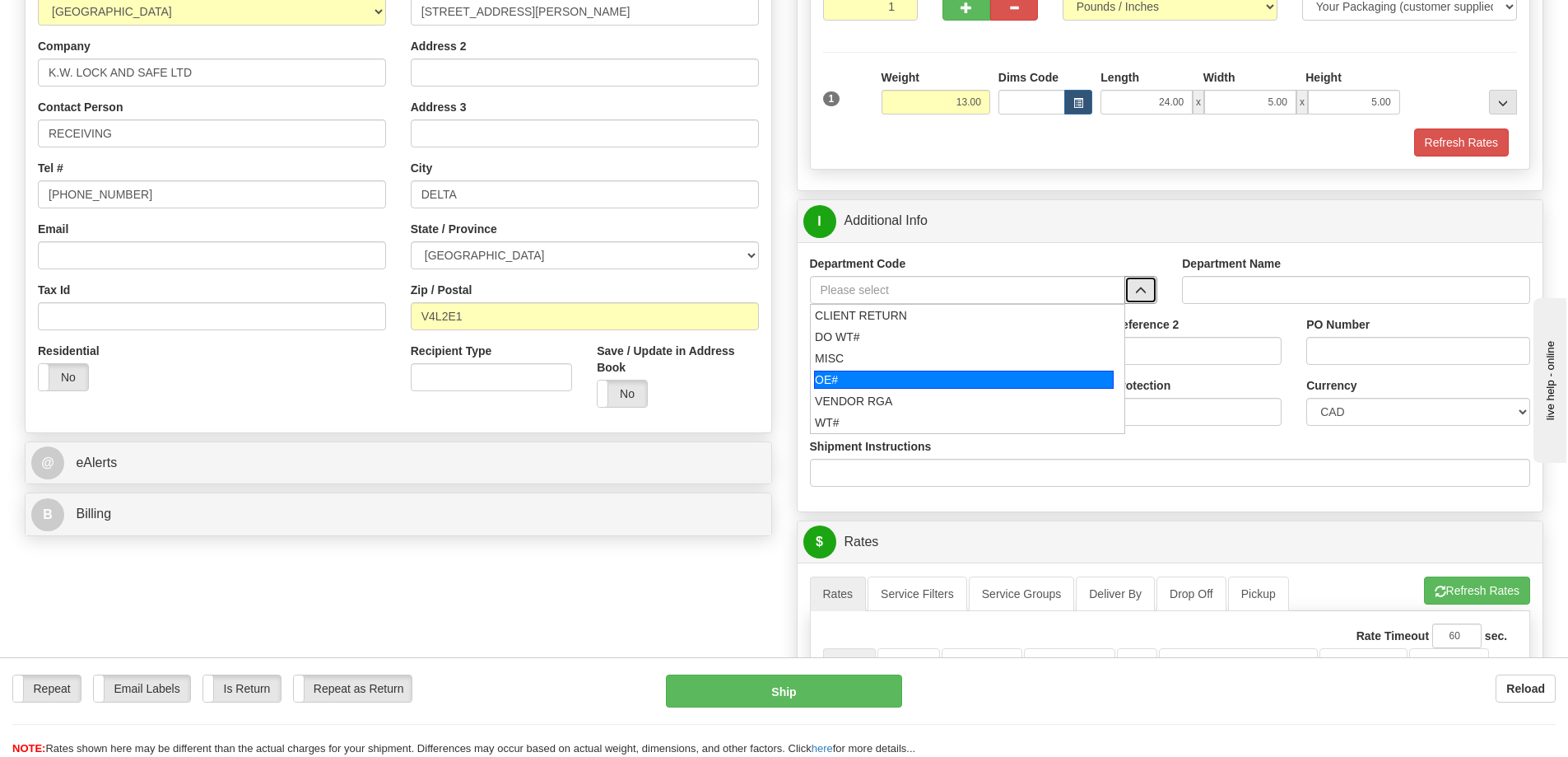
click at [952, 387] on div "OE#" at bounding box center [963, 379] width 299 height 18
type input "OE#"
type input "ORDERS"
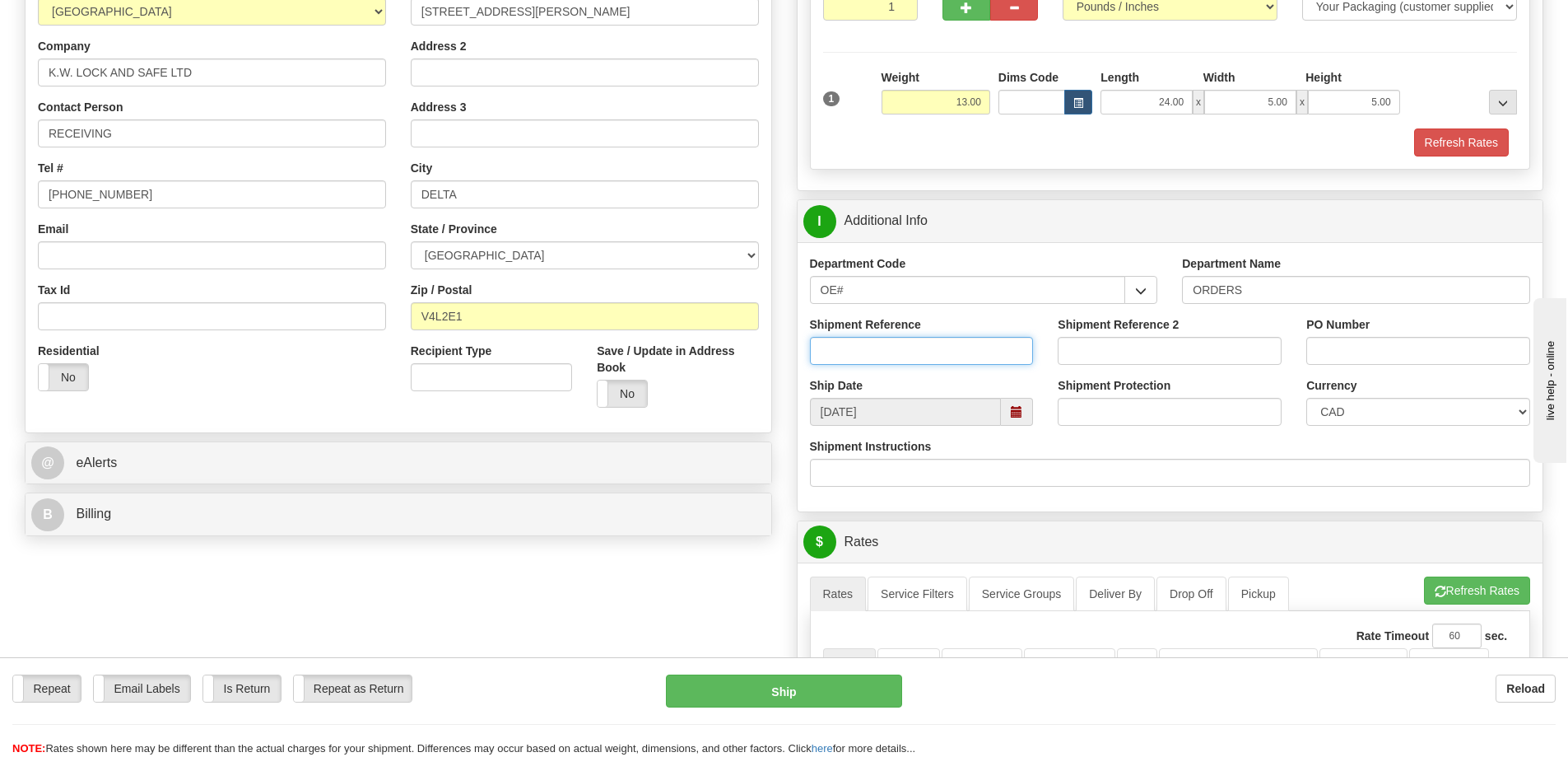
click at [998, 351] on input "Shipment Reference" at bounding box center [922, 352] width 224 height 28
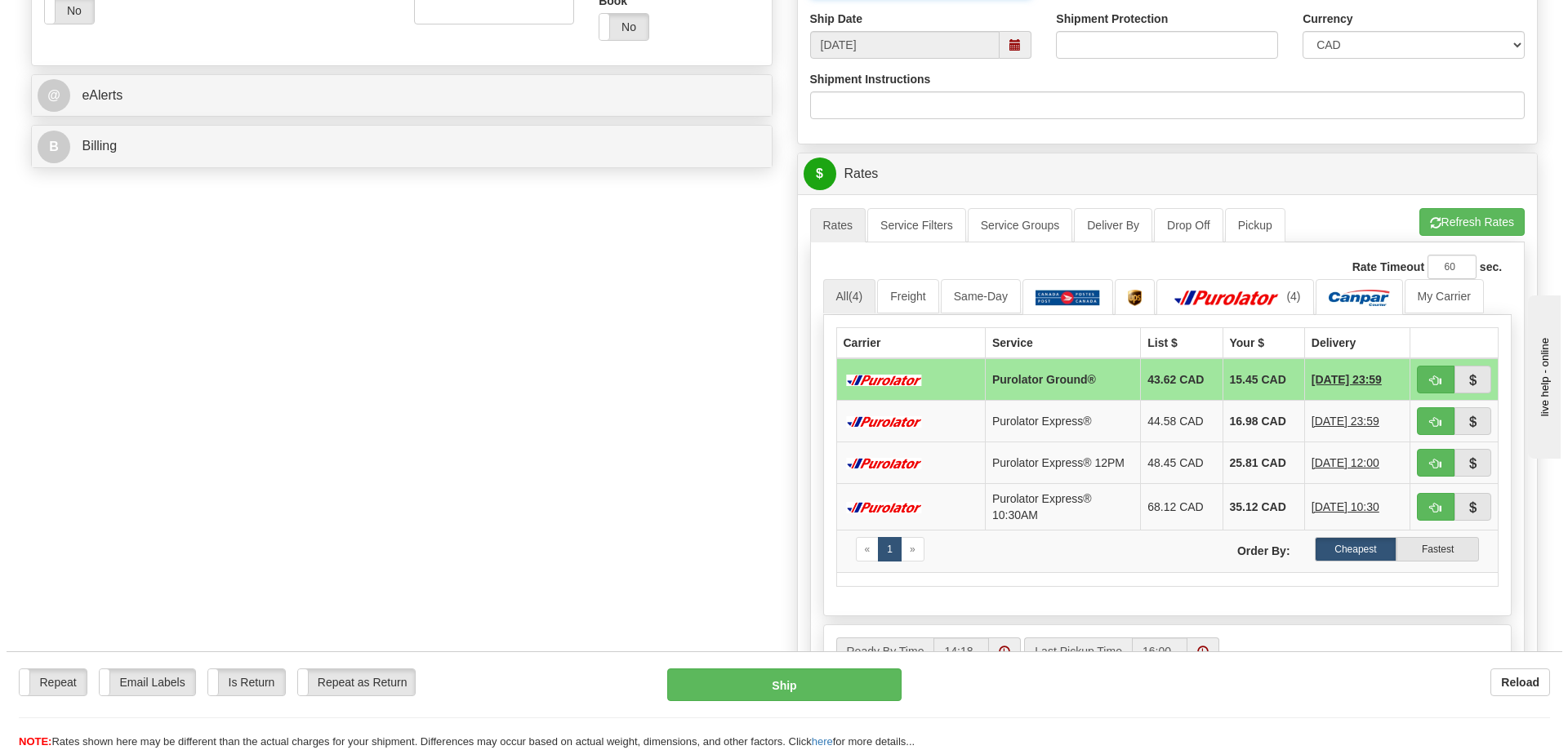
scroll to position [653, 0]
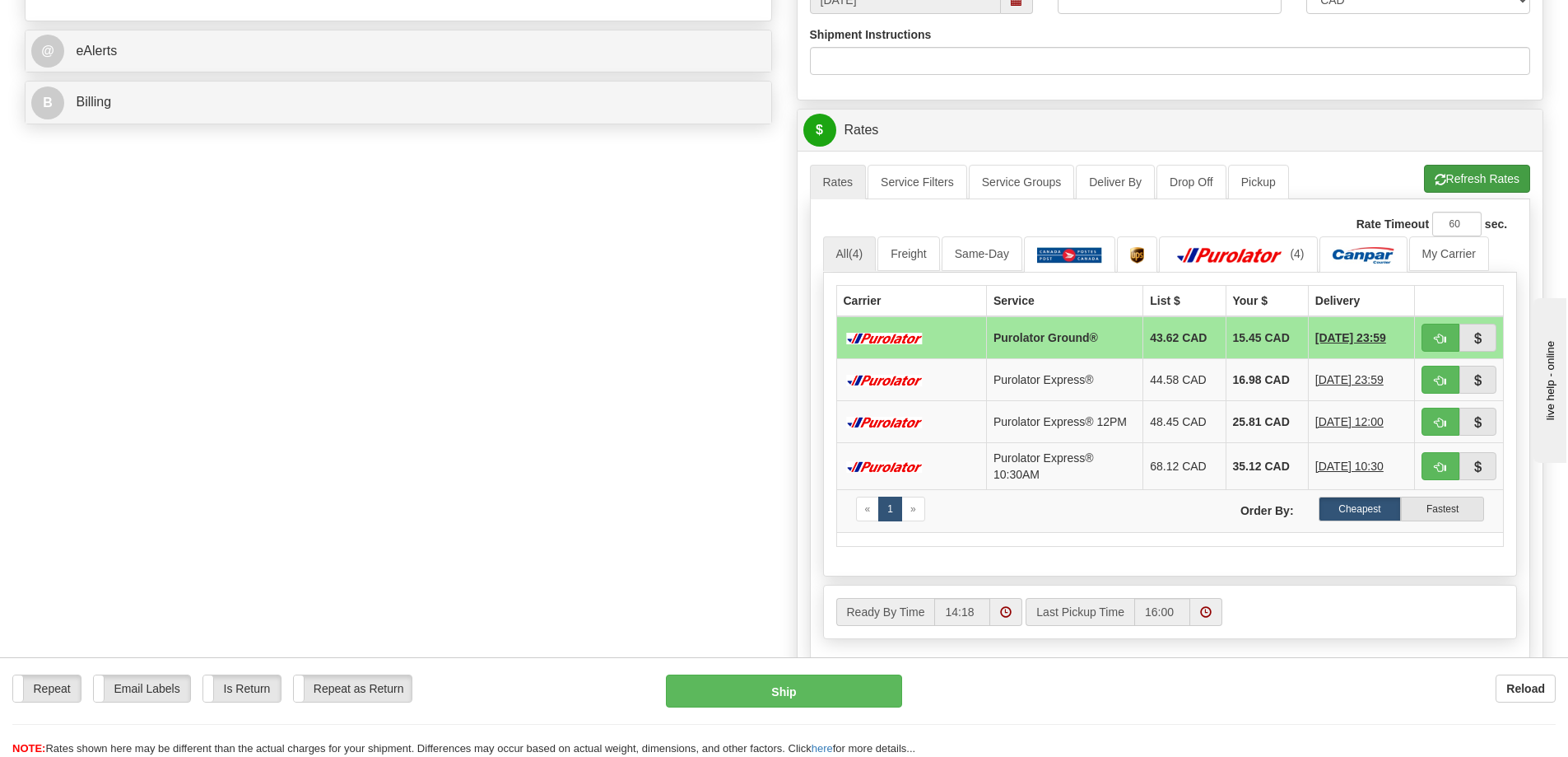
type input "60032618"
click at [1473, 180] on button "Refresh Rates" at bounding box center [1477, 179] width 106 height 28
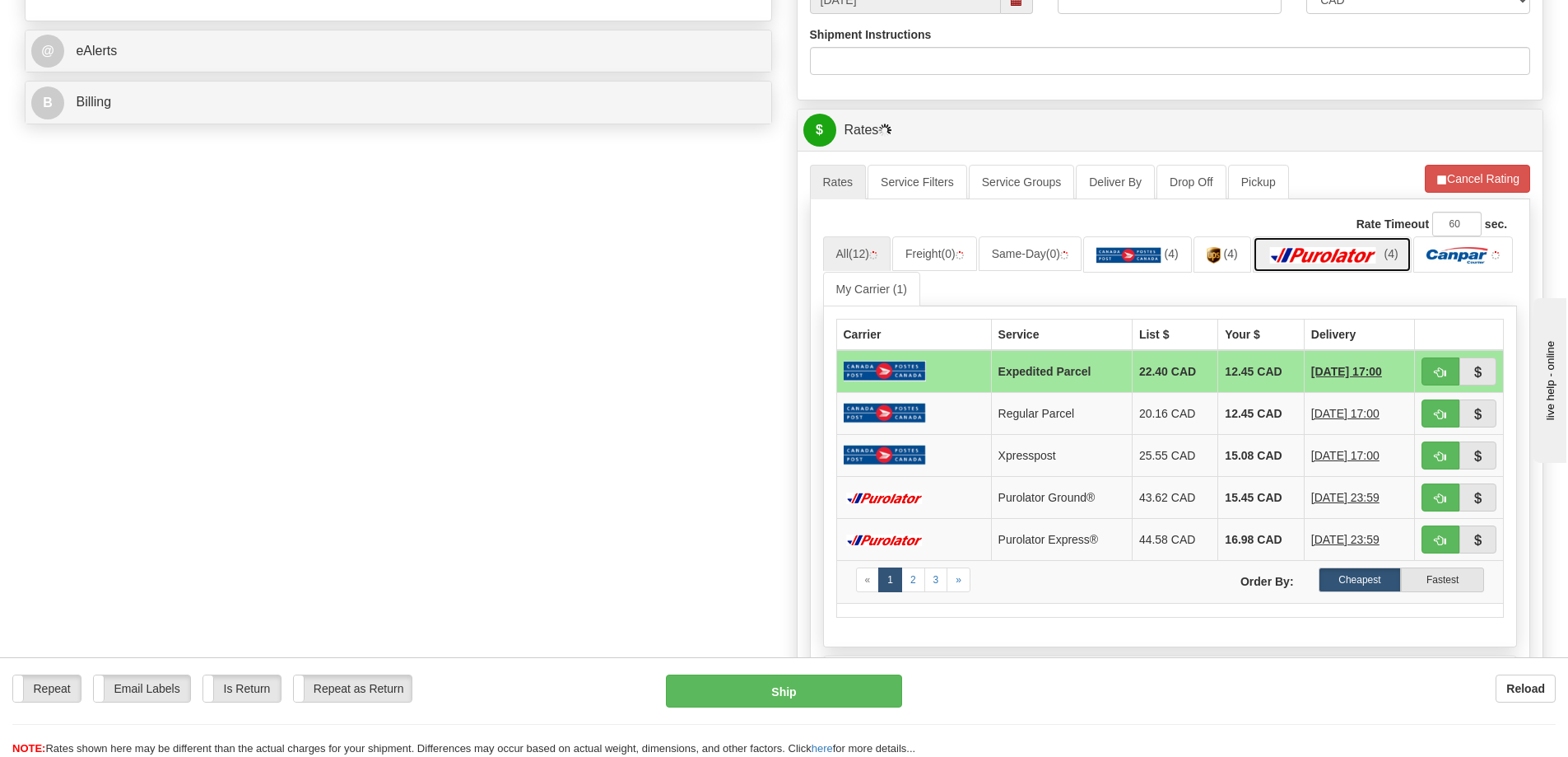
click at [1372, 260] on img at bounding box center [1324, 254] width 115 height 16
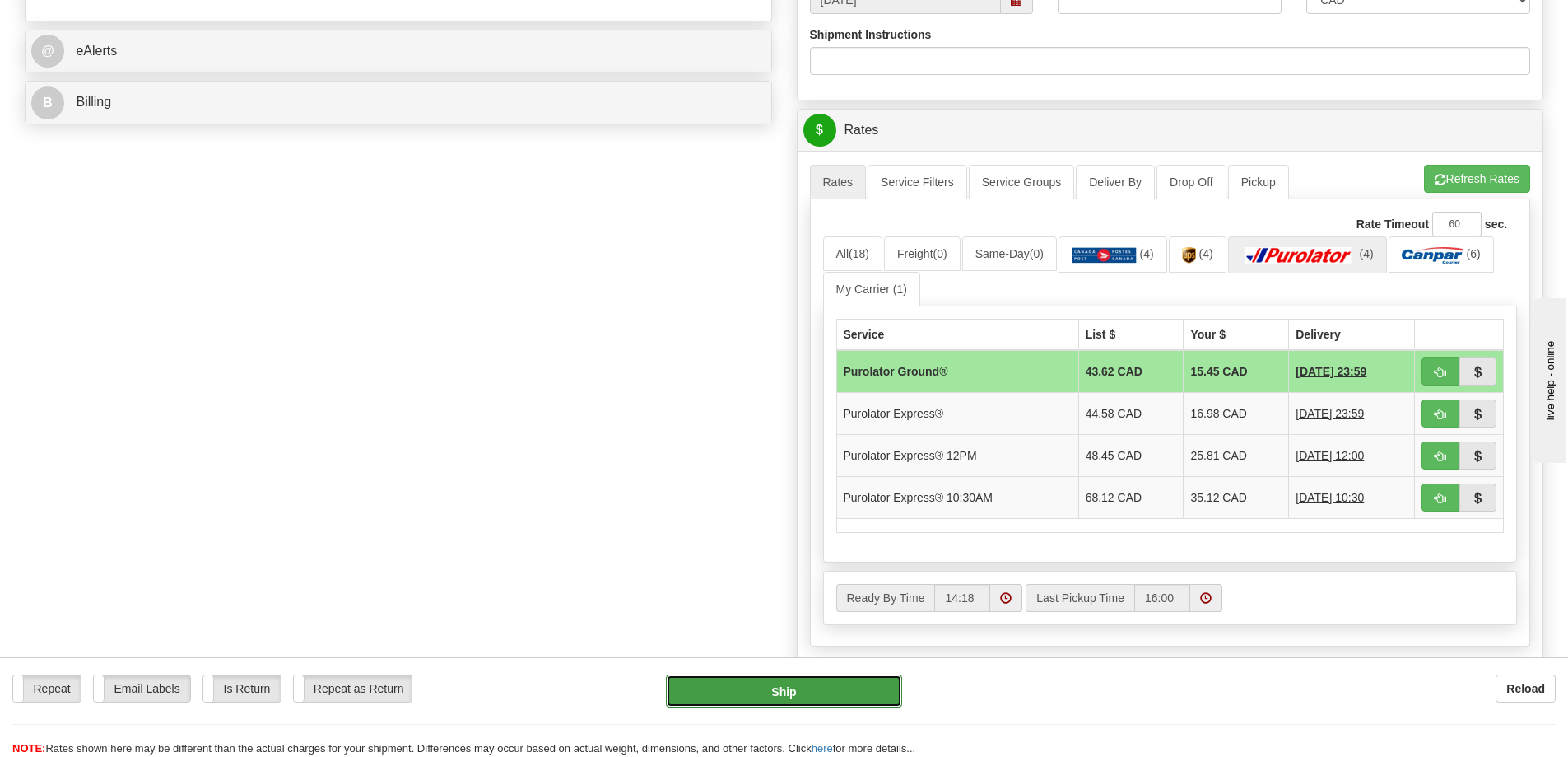
click at [770, 697] on button "Ship" at bounding box center [784, 691] width 236 height 33
type input "260"
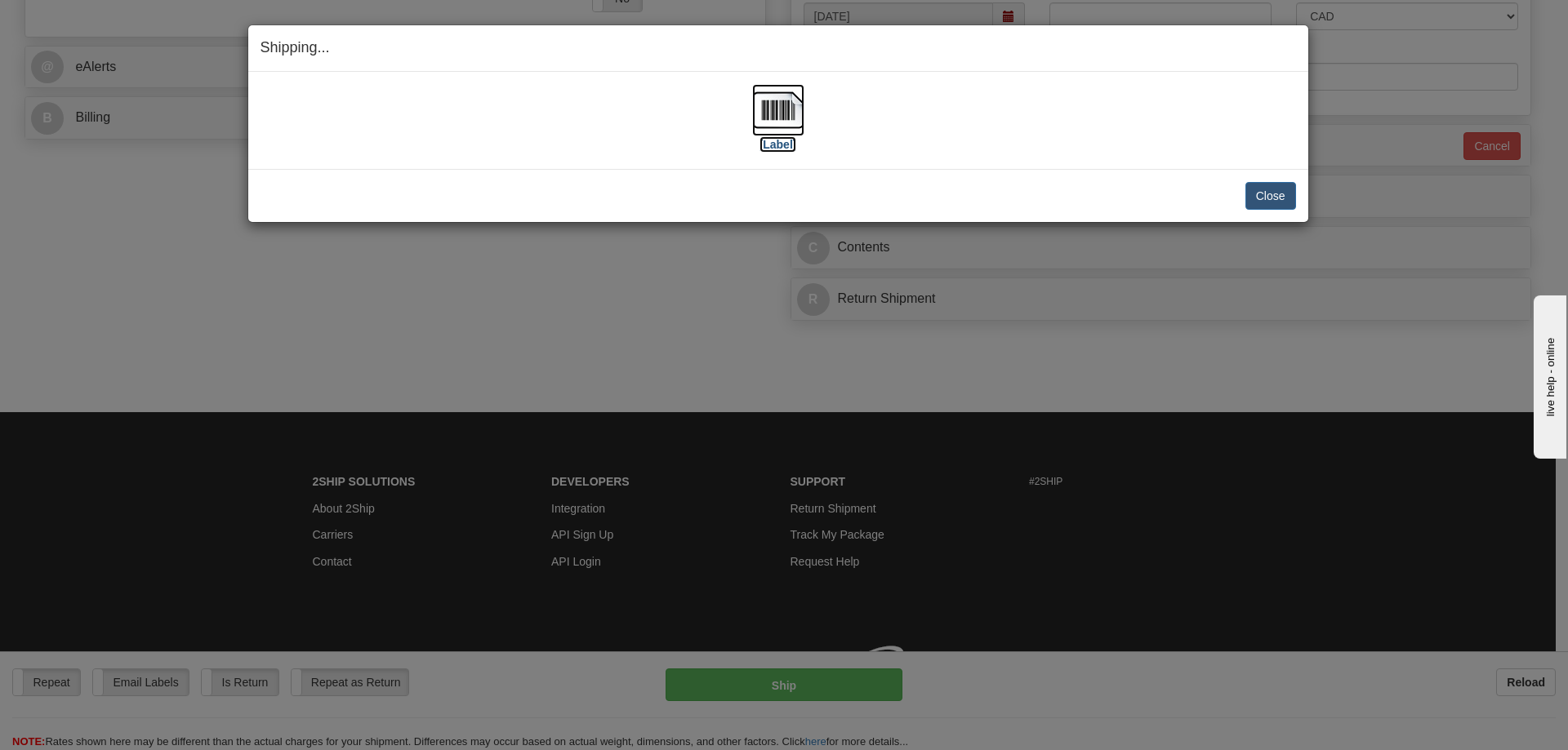
click at [776, 116] on img at bounding box center [778, 110] width 52 height 52
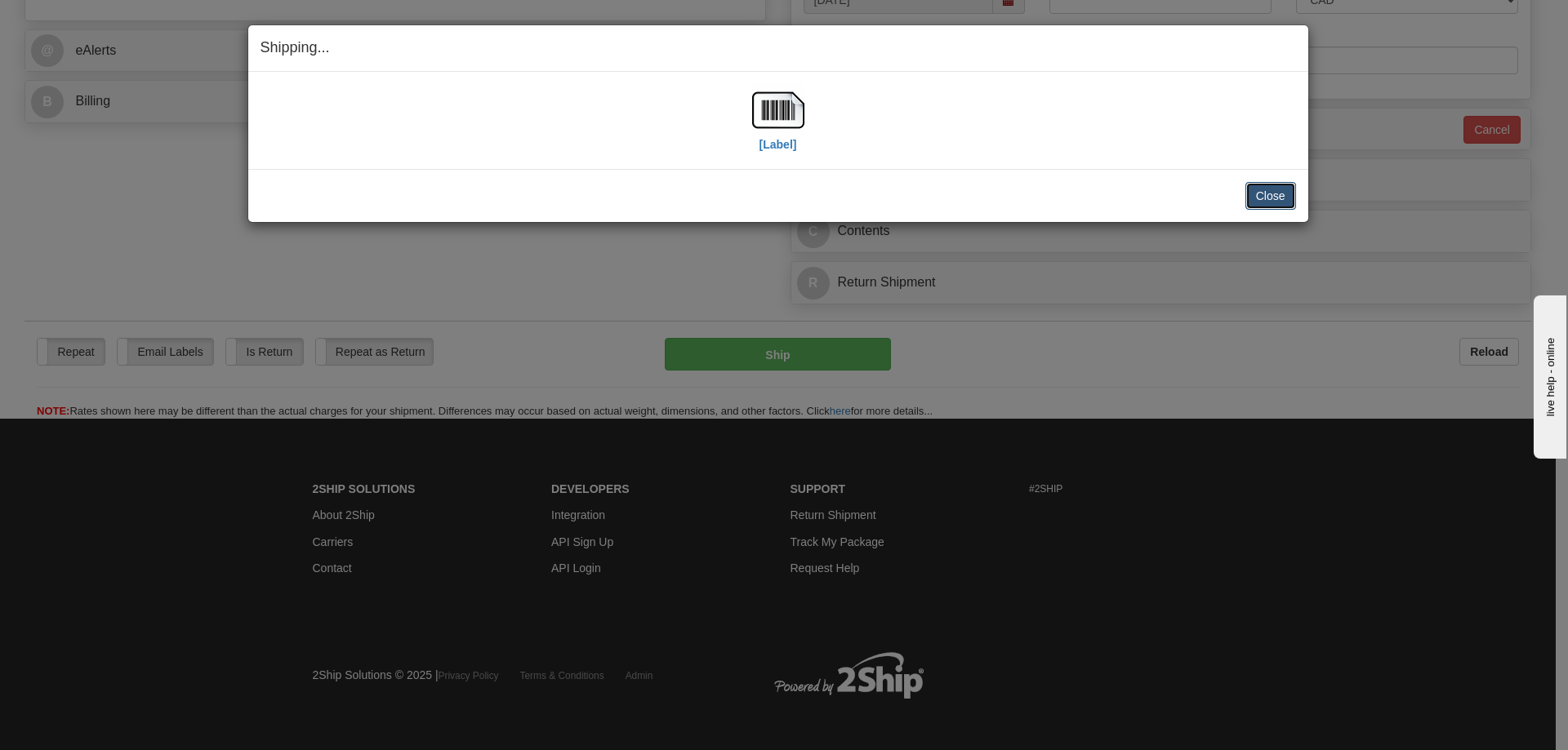
click at [1263, 202] on button "Close" at bounding box center [1270, 196] width 51 height 28
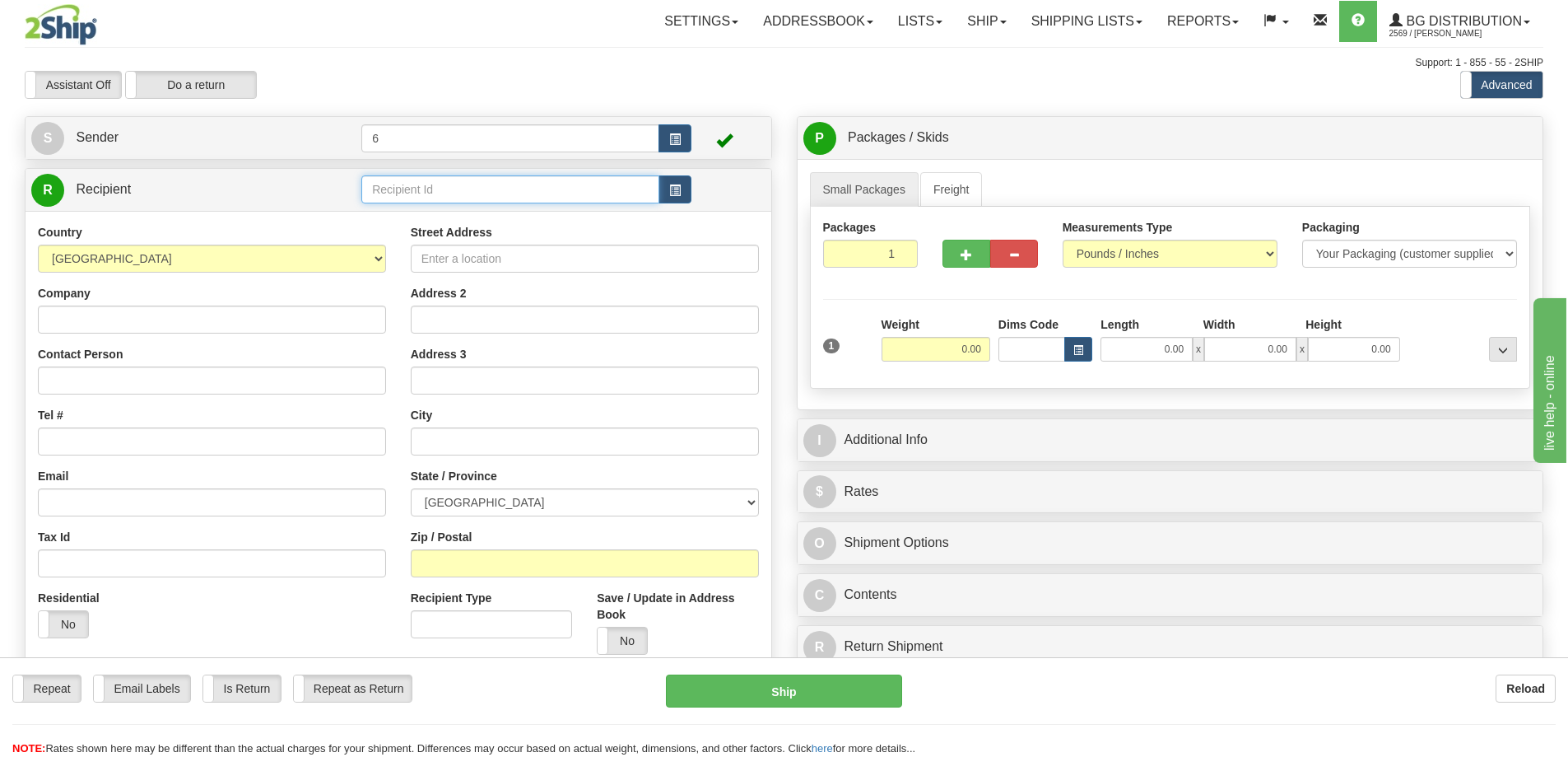
click at [484, 187] on input "text" at bounding box center [511, 190] width 298 height 28
click at [464, 221] on div "910976" at bounding box center [507, 217] width 282 height 18
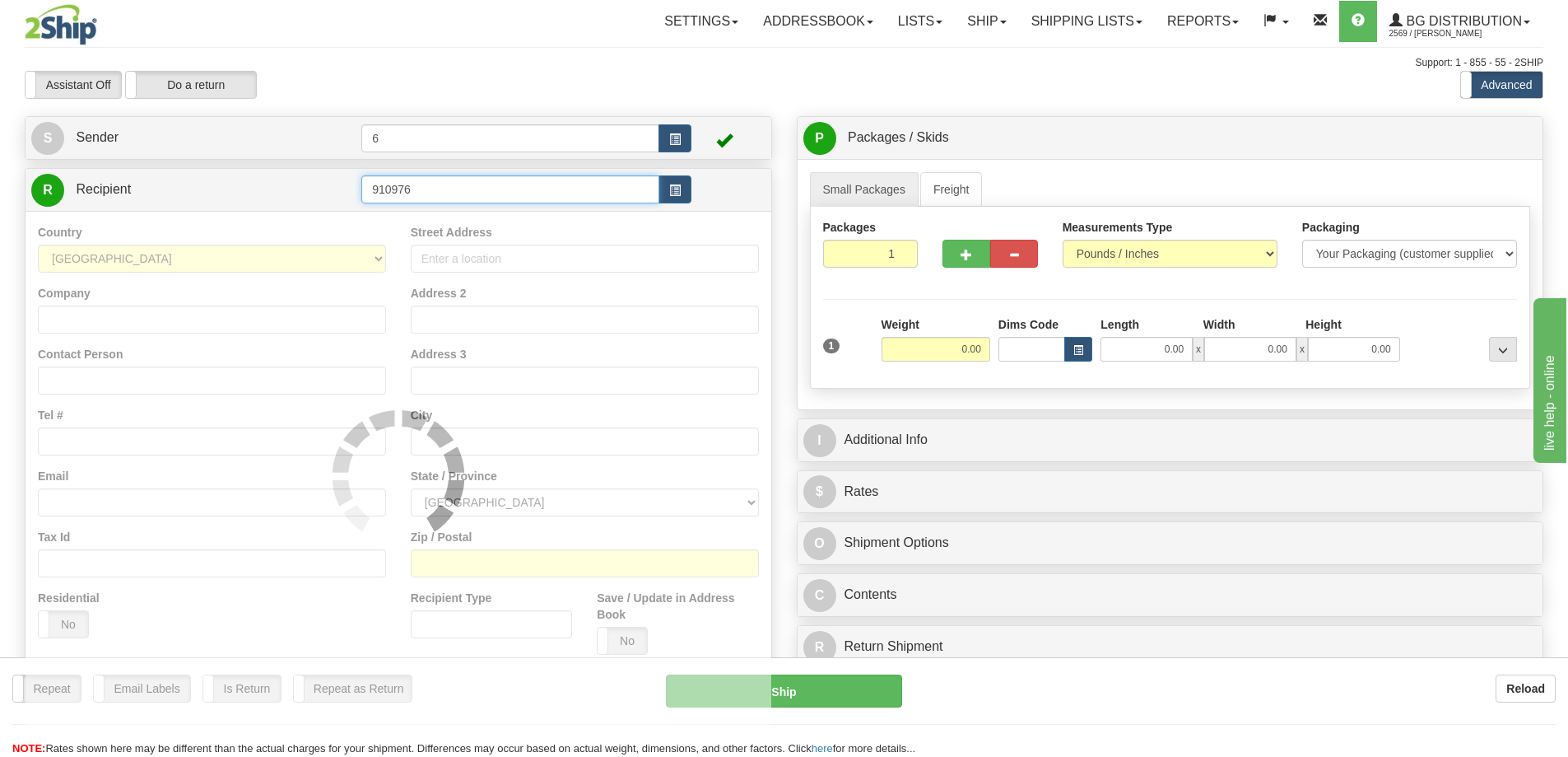
type input "910976"
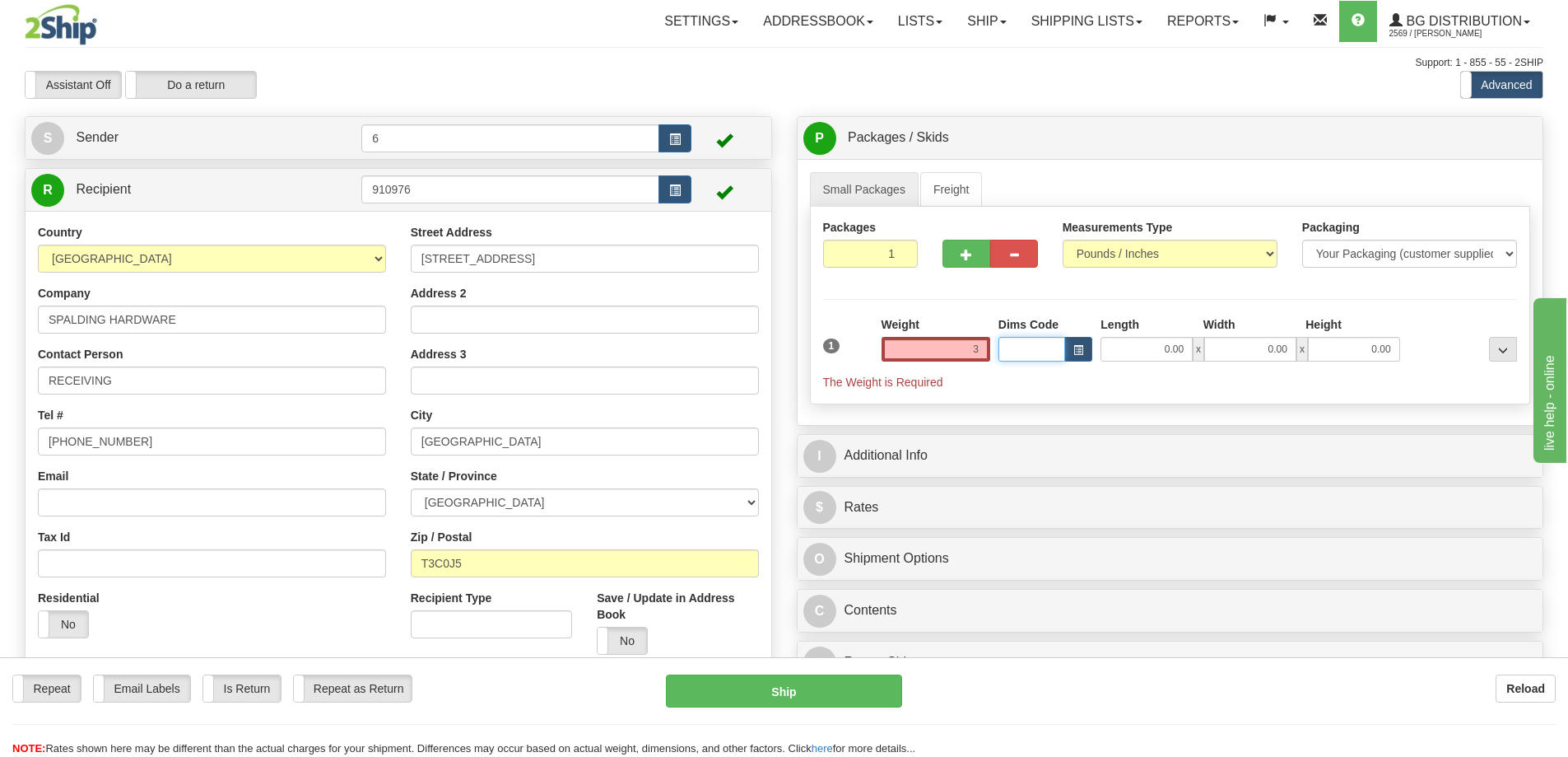
type input "3.00"
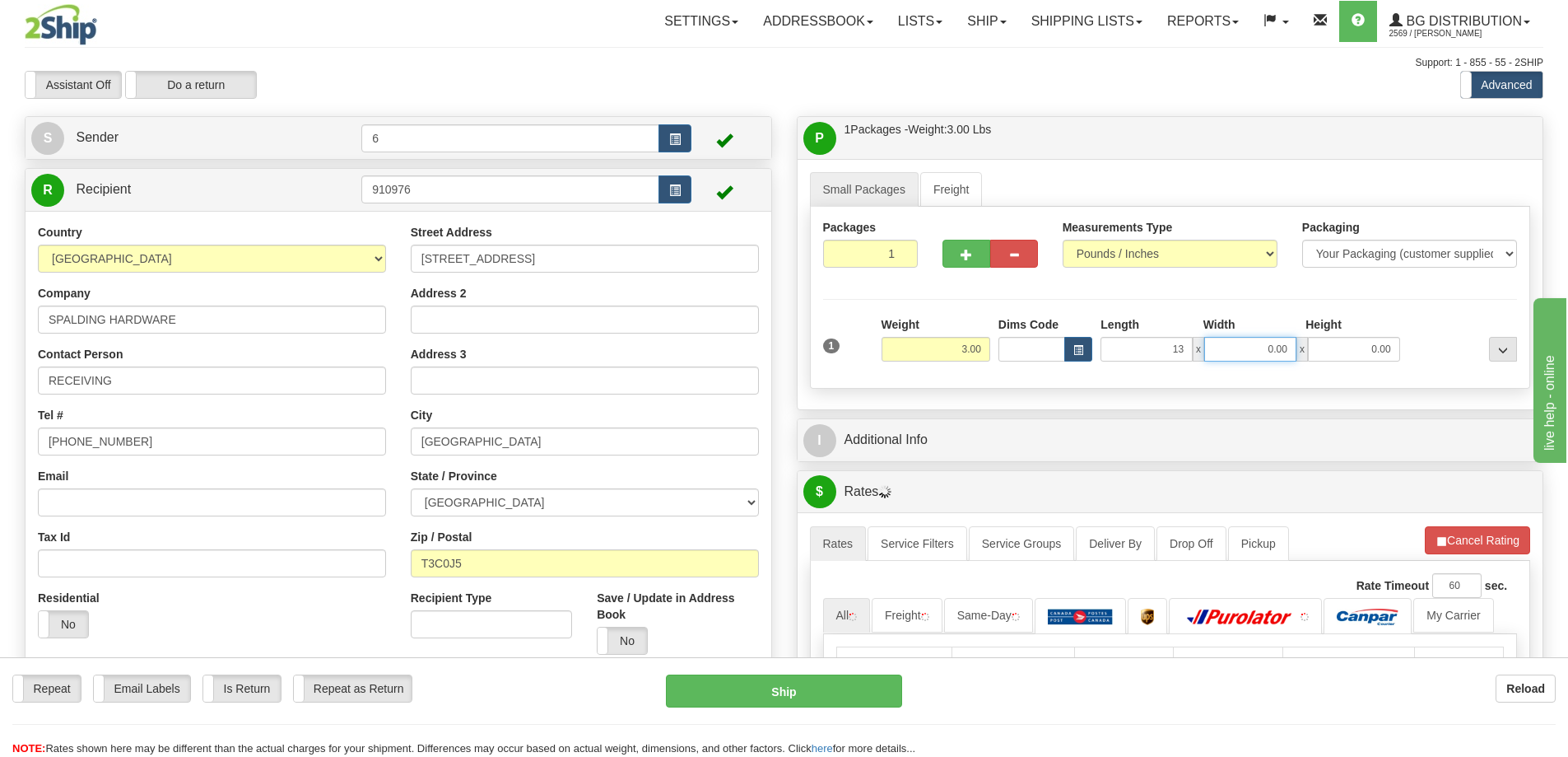
type input "13.00"
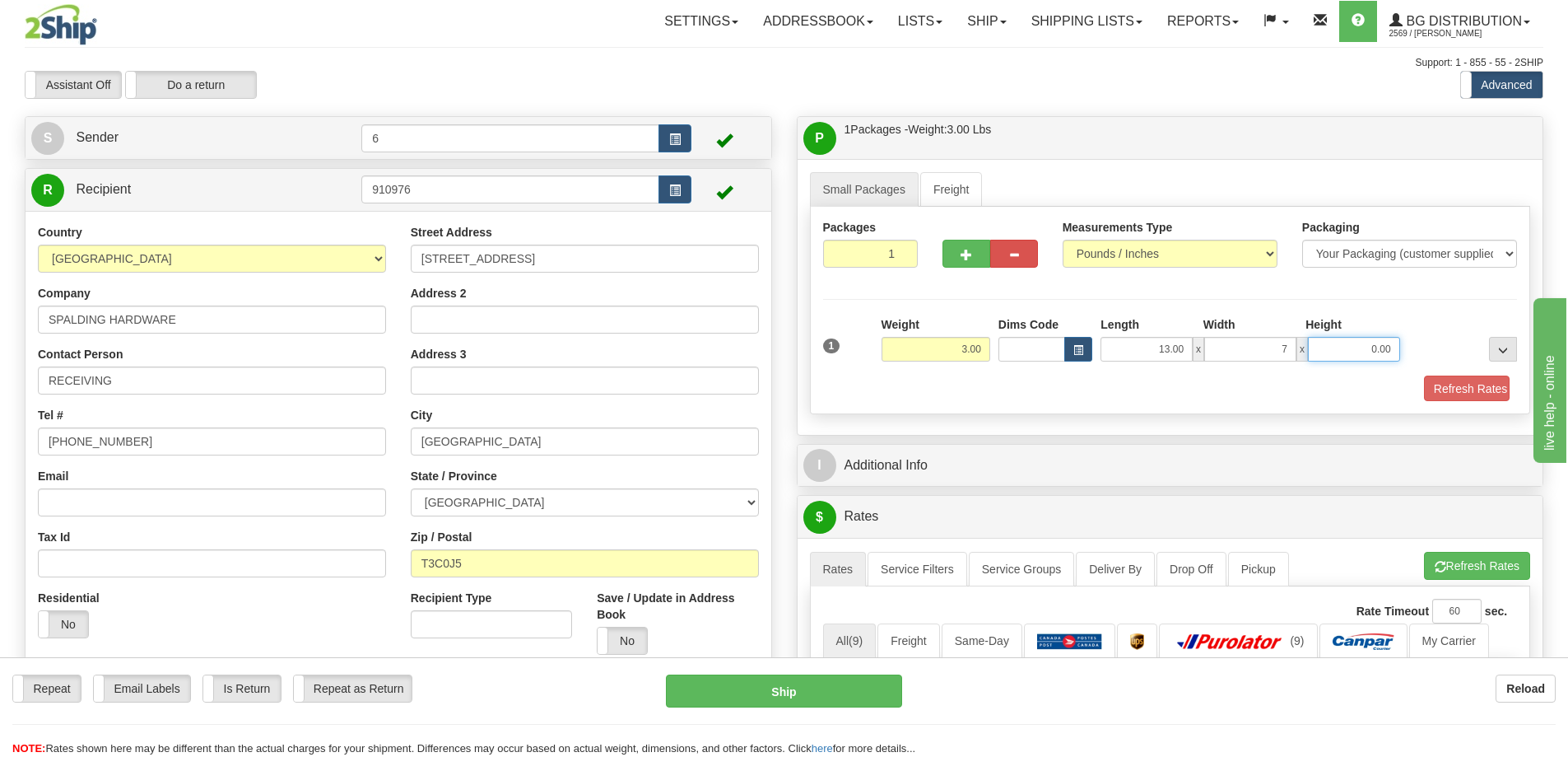
type input "7.00"
type input "7"
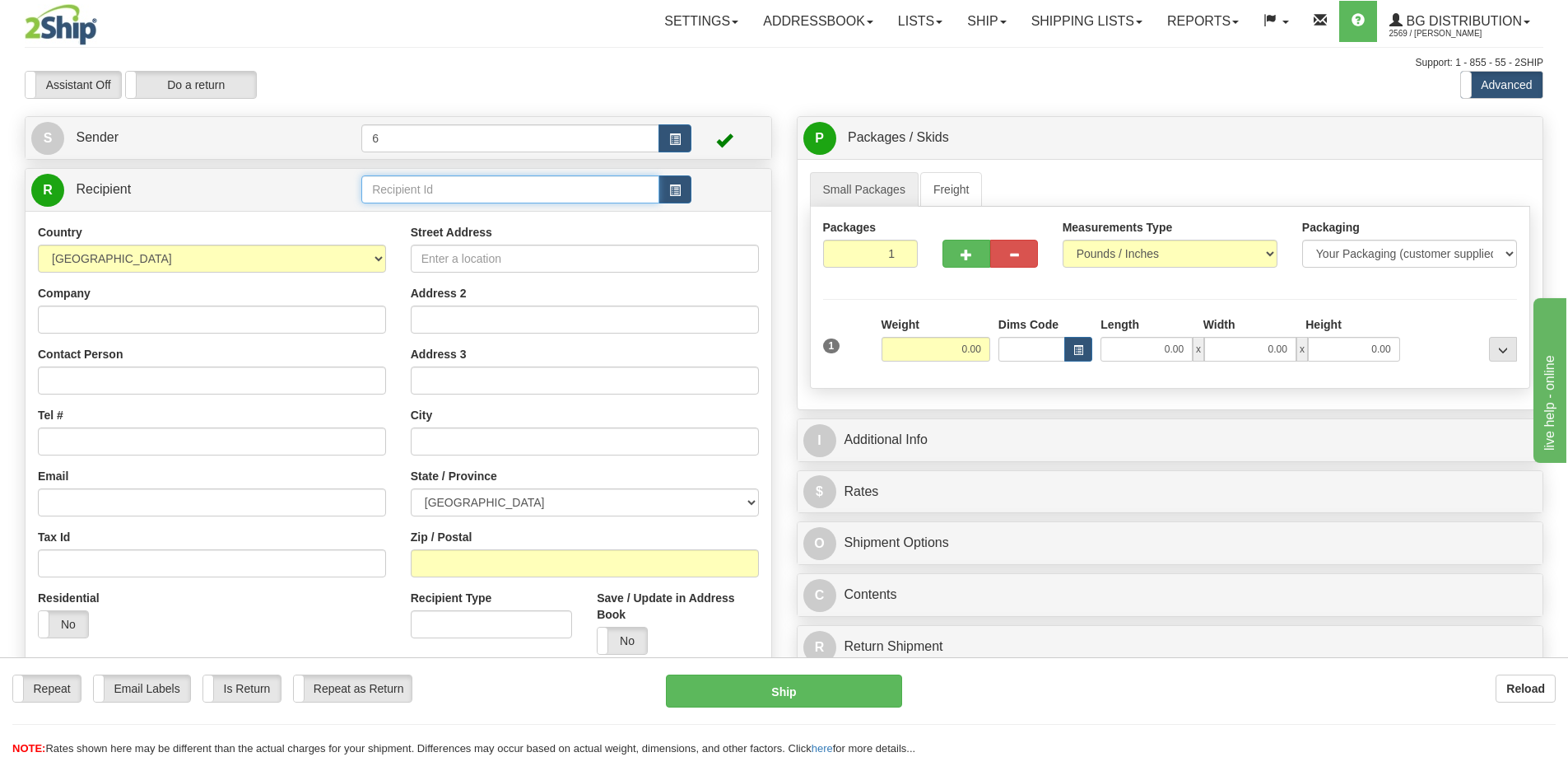
click at [420, 193] on input "text" at bounding box center [511, 190] width 298 height 28
click at [464, 220] on div "46007" at bounding box center [507, 217] width 282 height 18
type input "46007"
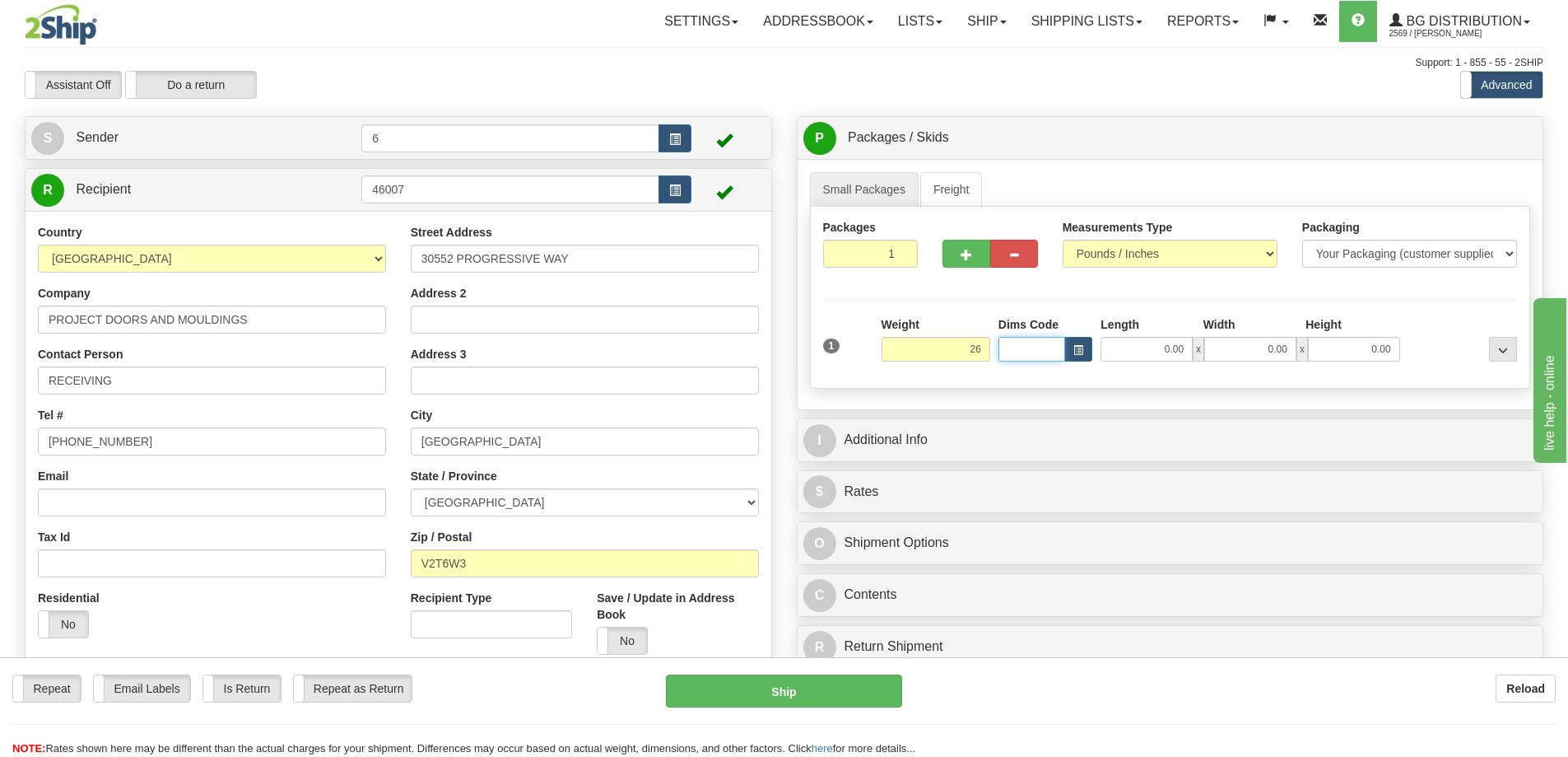
type input "26.00"
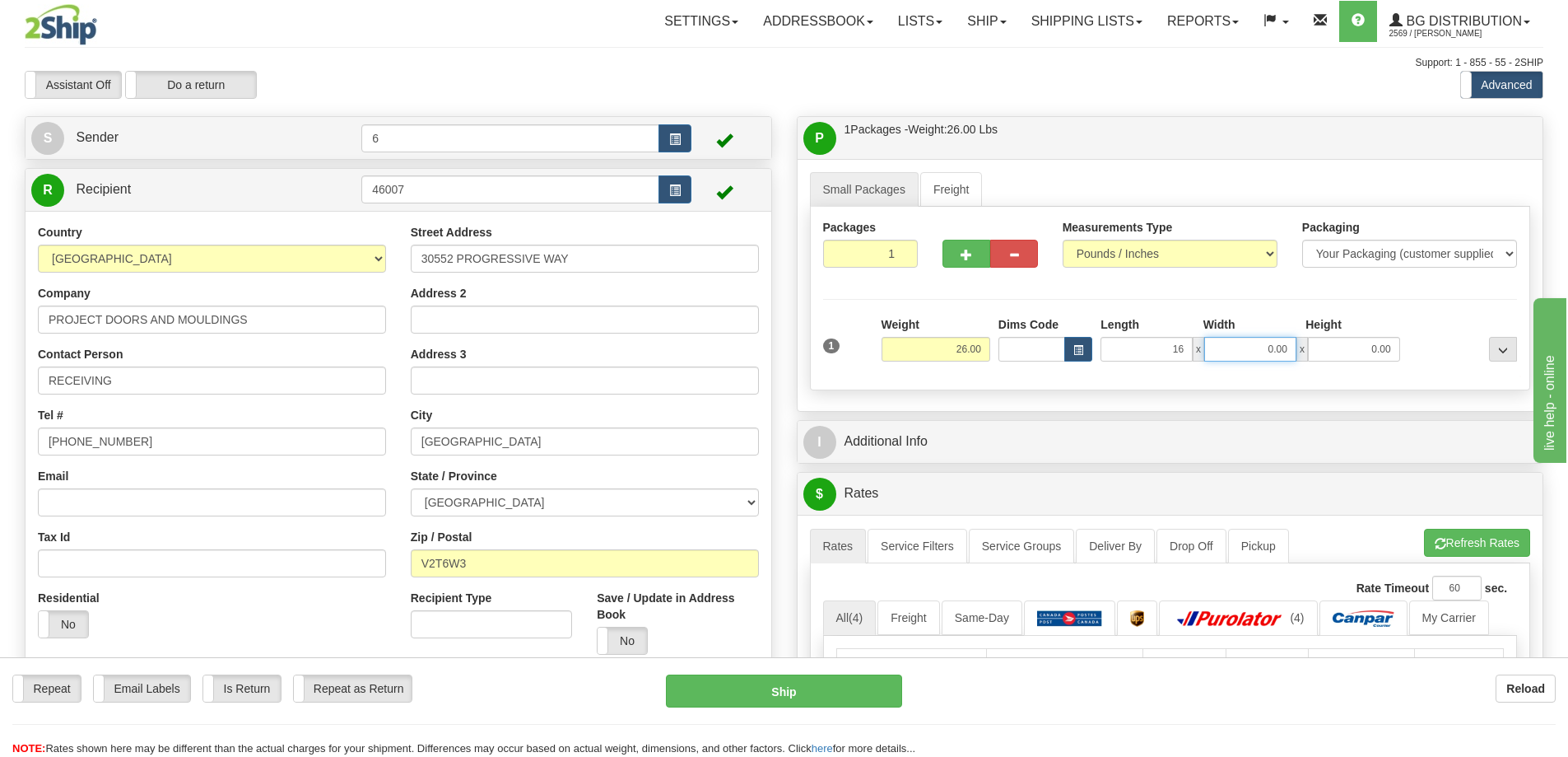
type input "16.00"
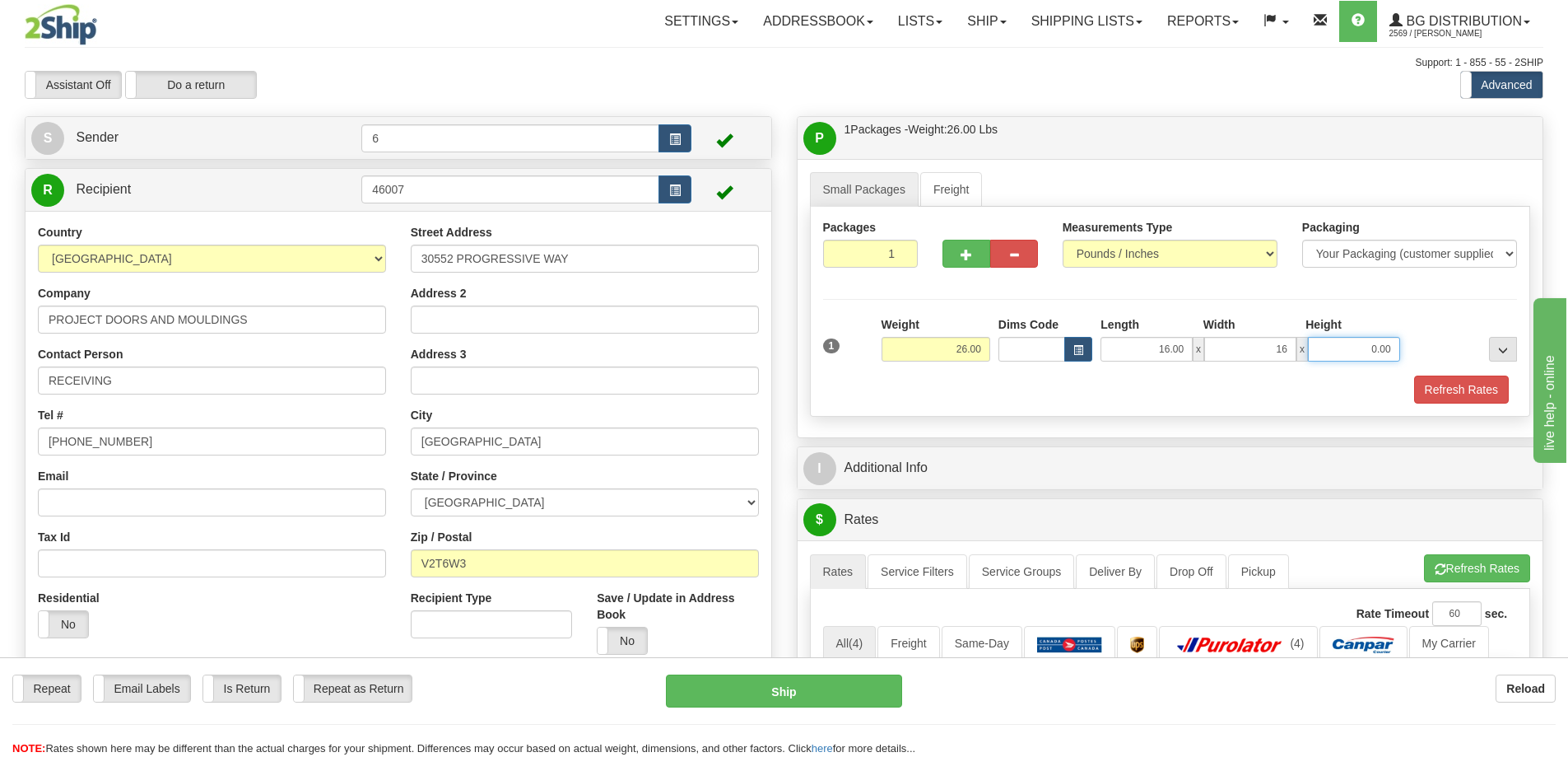
type input "16.00"
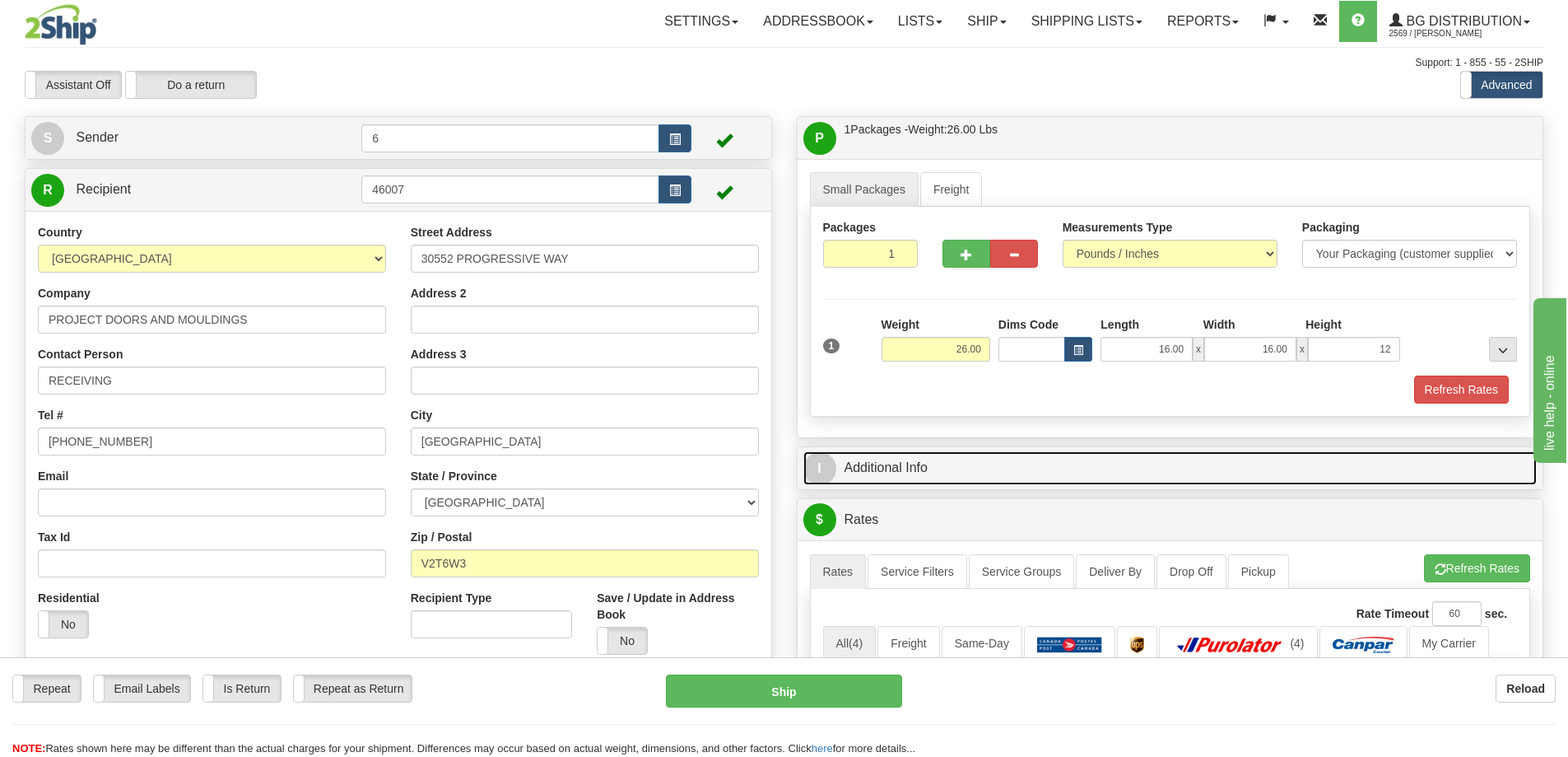
type input "12.00"
click at [1030, 470] on link "I Additional Info" at bounding box center [1171, 469] width 735 height 34
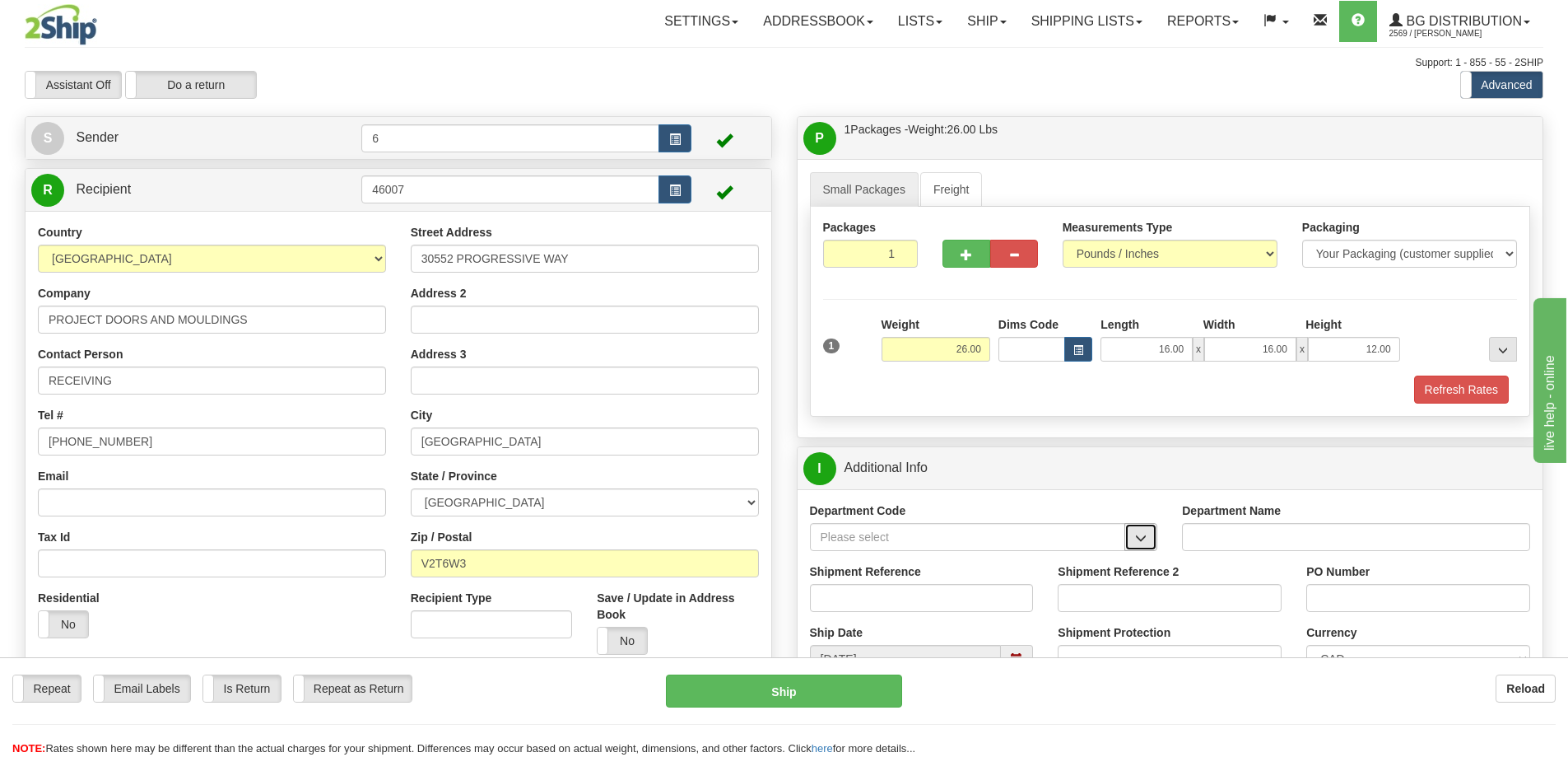
click at [1144, 549] on button "button" at bounding box center [1141, 537] width 33 height 28
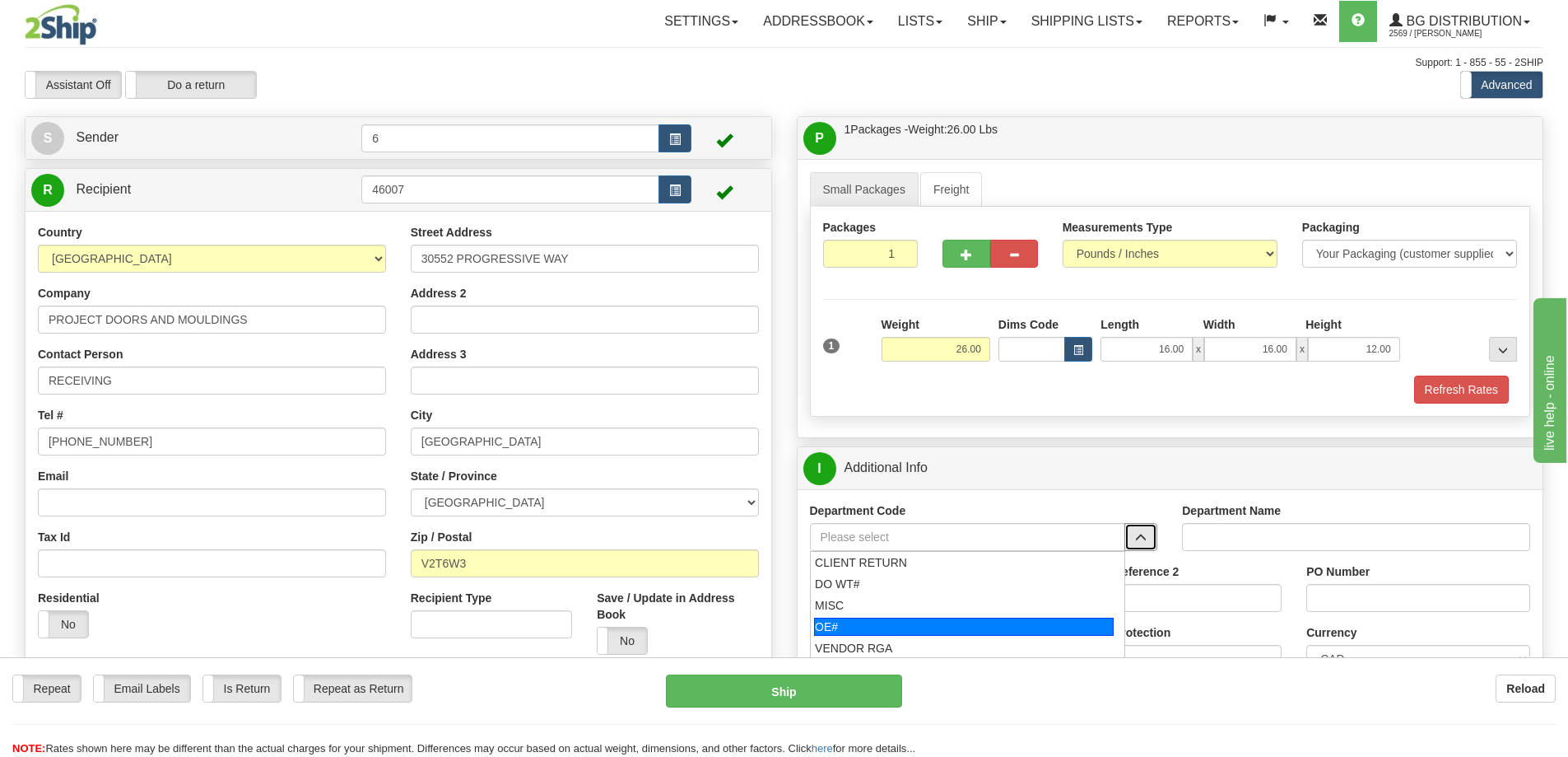
click at [954, 622] on div "OE#" at bounding box center [963, 627] width 299 height 18
type input "OE#"
type input "ORDERS"
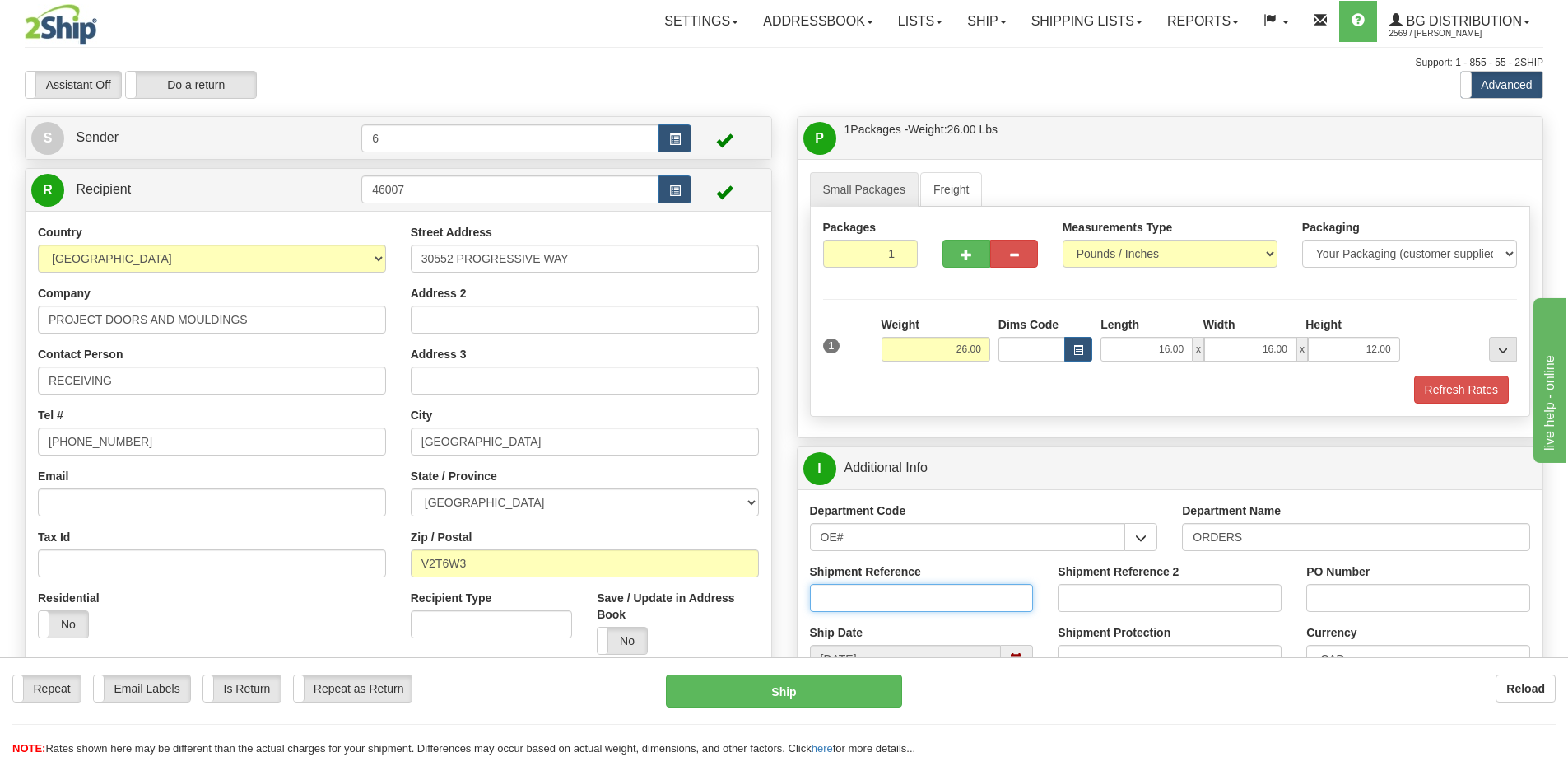
click at [859, 608] on input "Shipment Reference" at bounding box center [922, 598] width 224 height 28
click at [963, 252] on span "button" at bounding box center [966, 254] width 11 height 10
radio input "true"
type input "2"
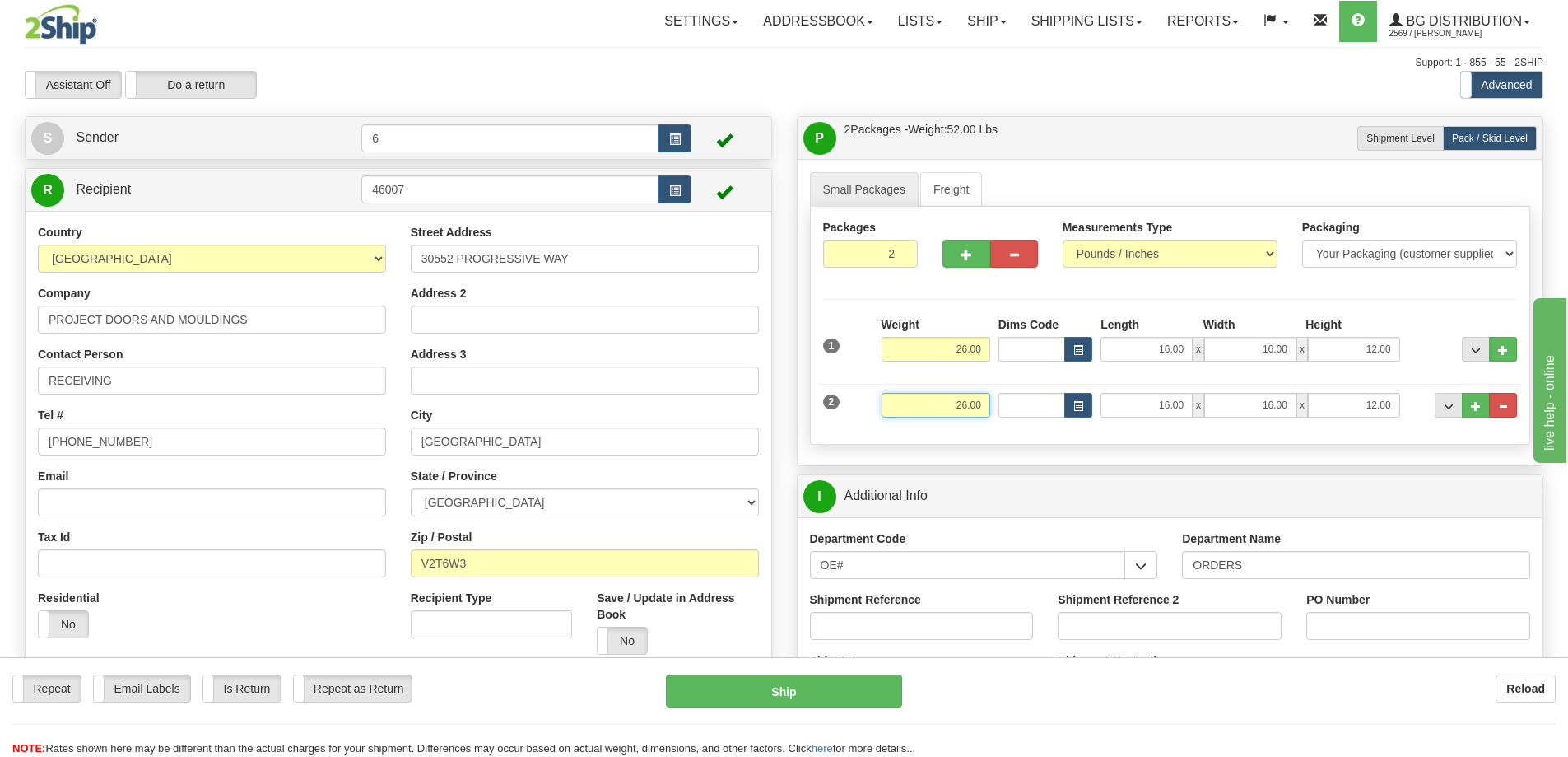
drag, startPoint x: 963, startPoint y: 404, endPoint x: 953, endPoint y: 406, distance: 10.2
click at [953, 406] on input "26.00" at bounding box center [936, 405] width 109 height 25
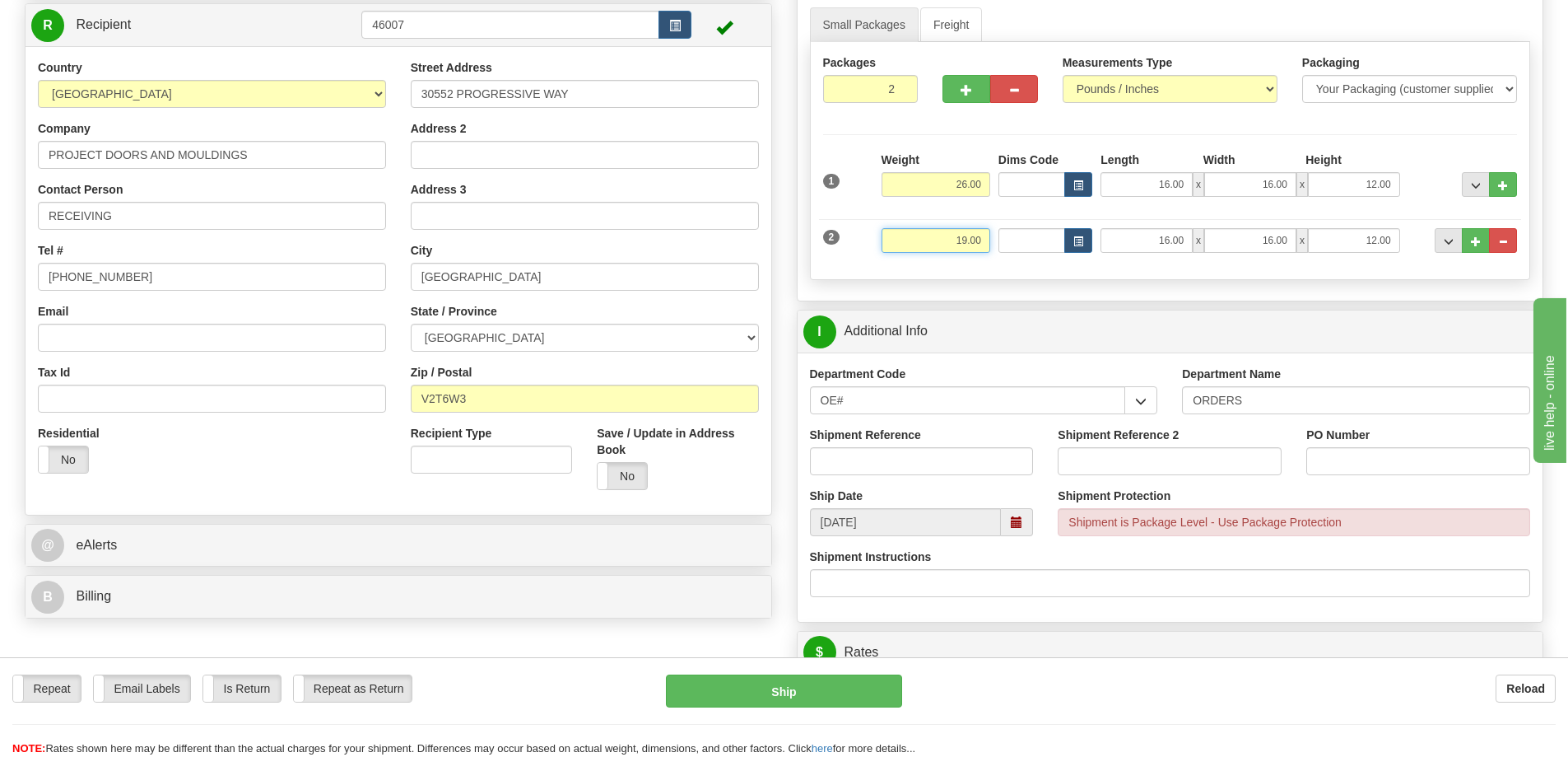
type input "19.00"
click at [997, 472] on input "Shipment Reference" at bounding box center [922, 461] width 224 height 28
type input "60031121"
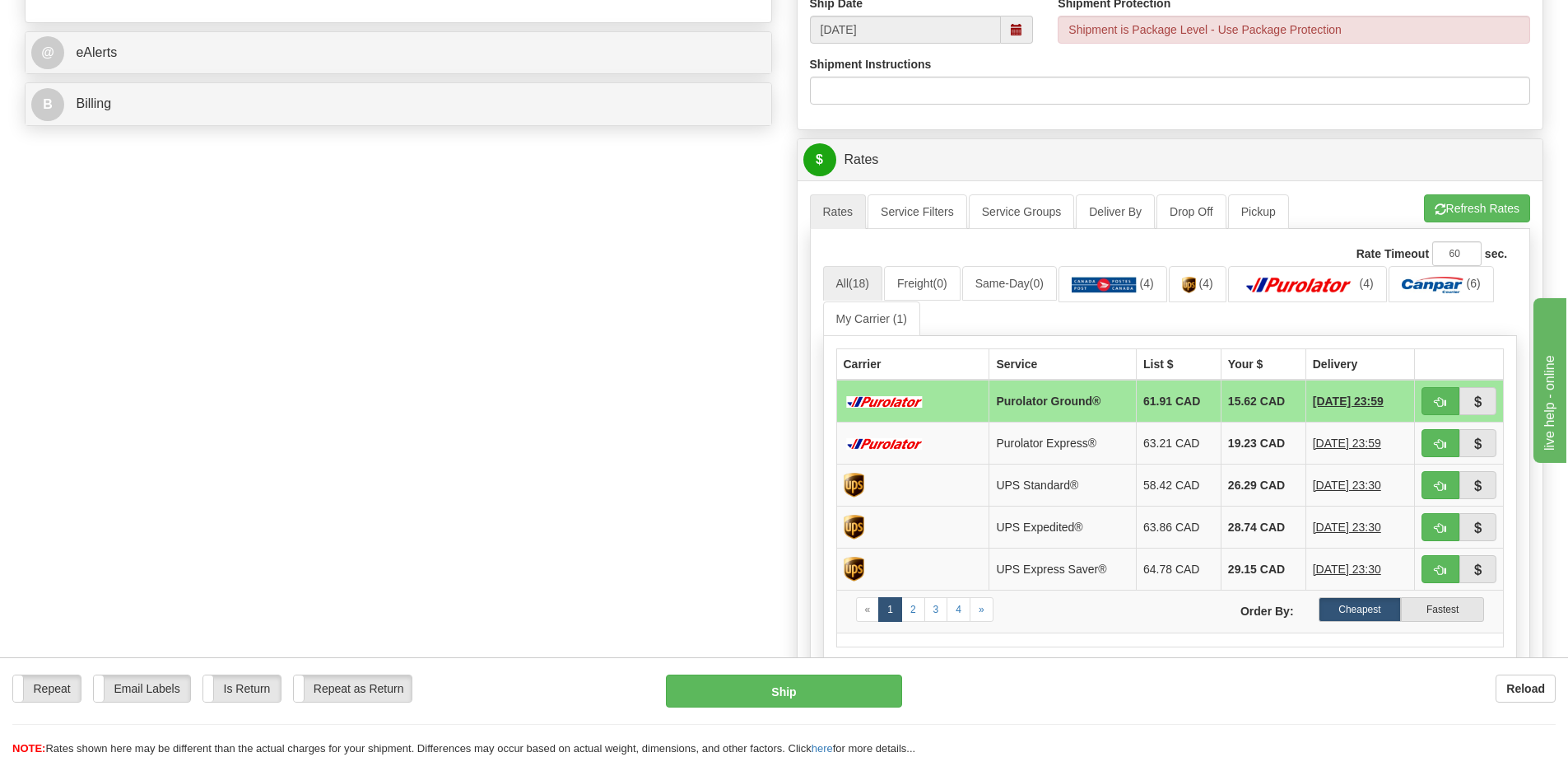
scroll to position [659, 0]
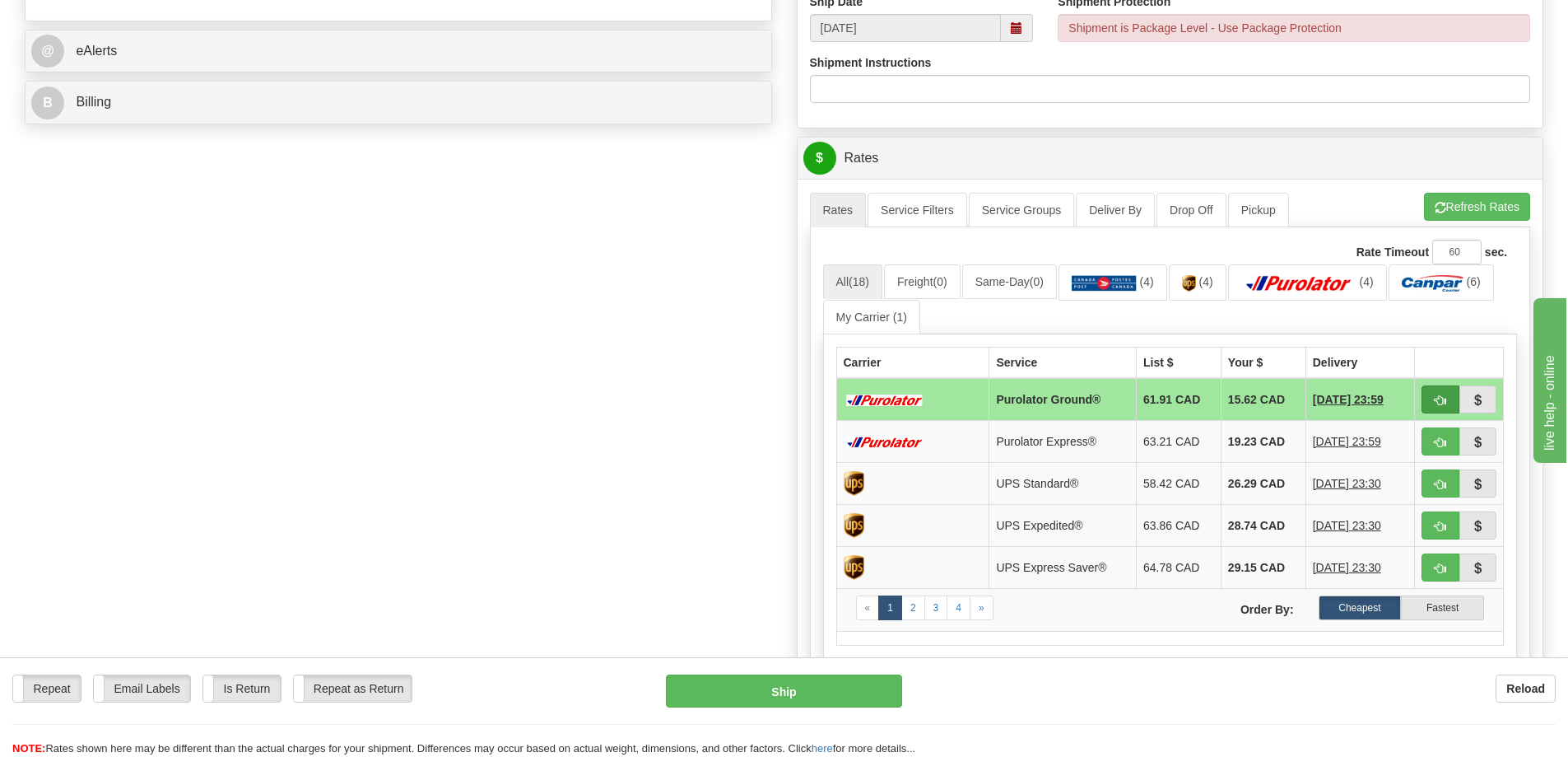
type input "83682"
drag, startPoint x: 1446, startPoint y: 405, endPoint x: 1460, endPoint y: 379, distance: 29.5
click at [1446, 404] on span "button" at bounding box center [1440, 400] width 11 height 10
type input "260"
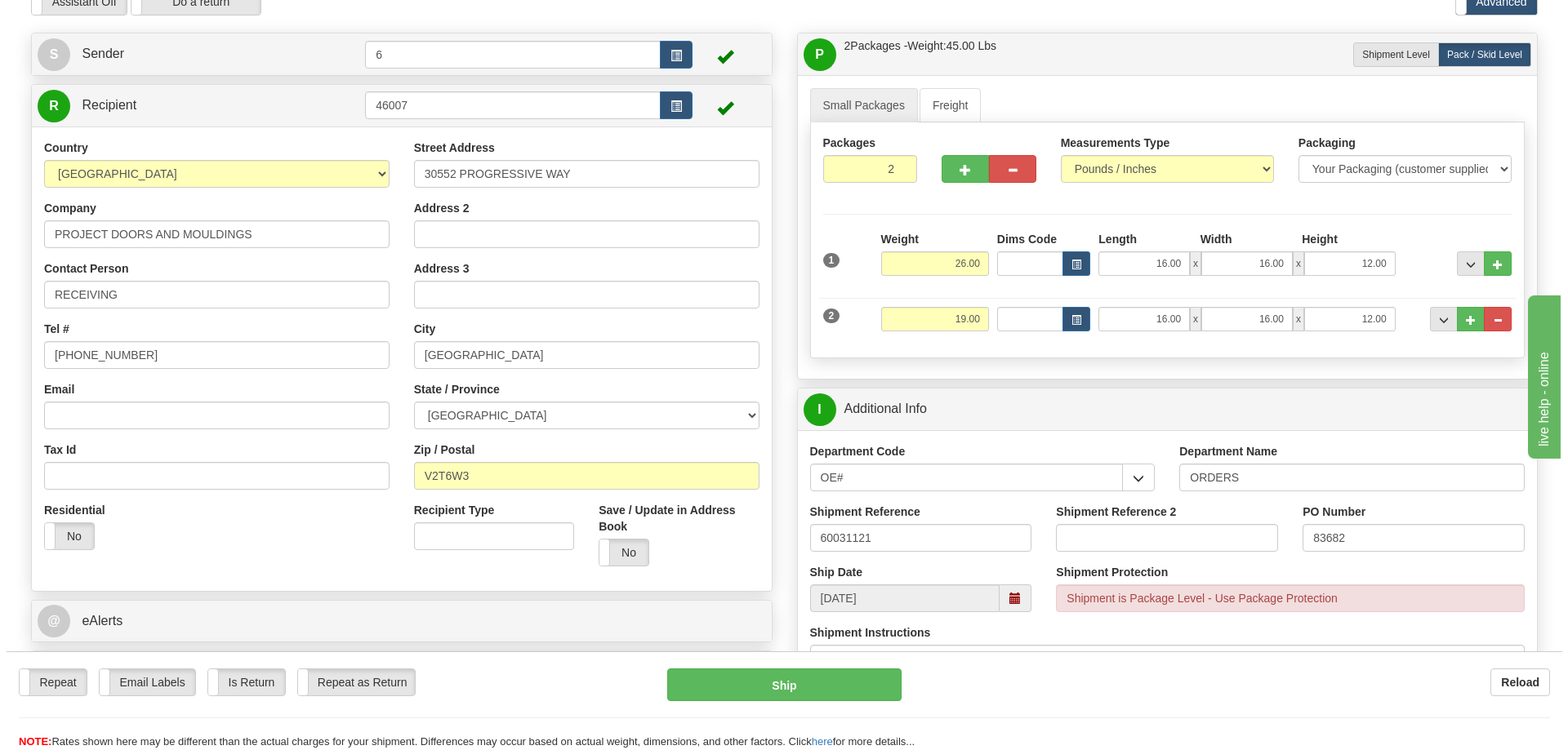
scroll to position [81, 0]
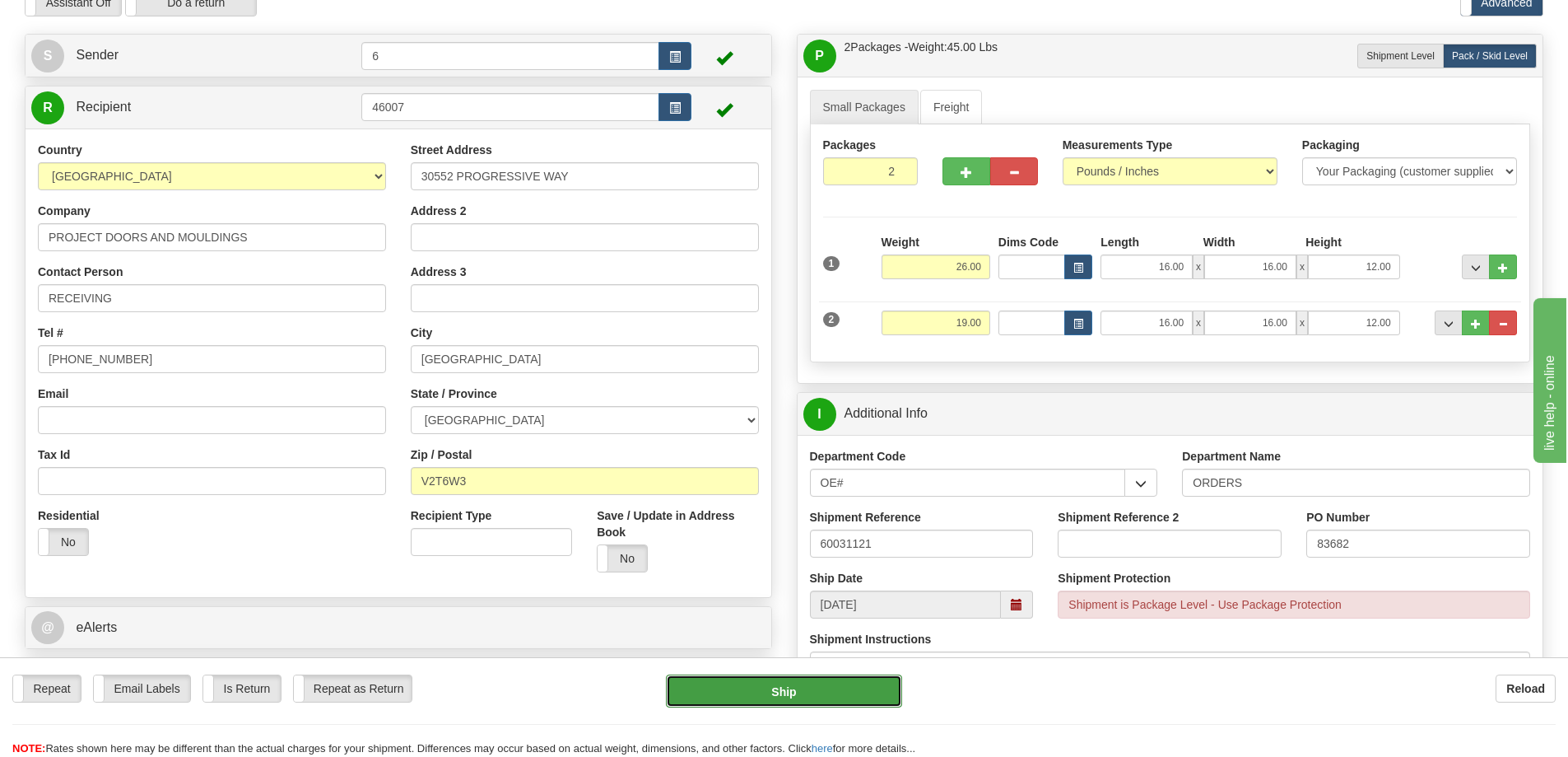
click at [857, 699] on button "Ship" at bounding box center [784, 691] width 236 height 33
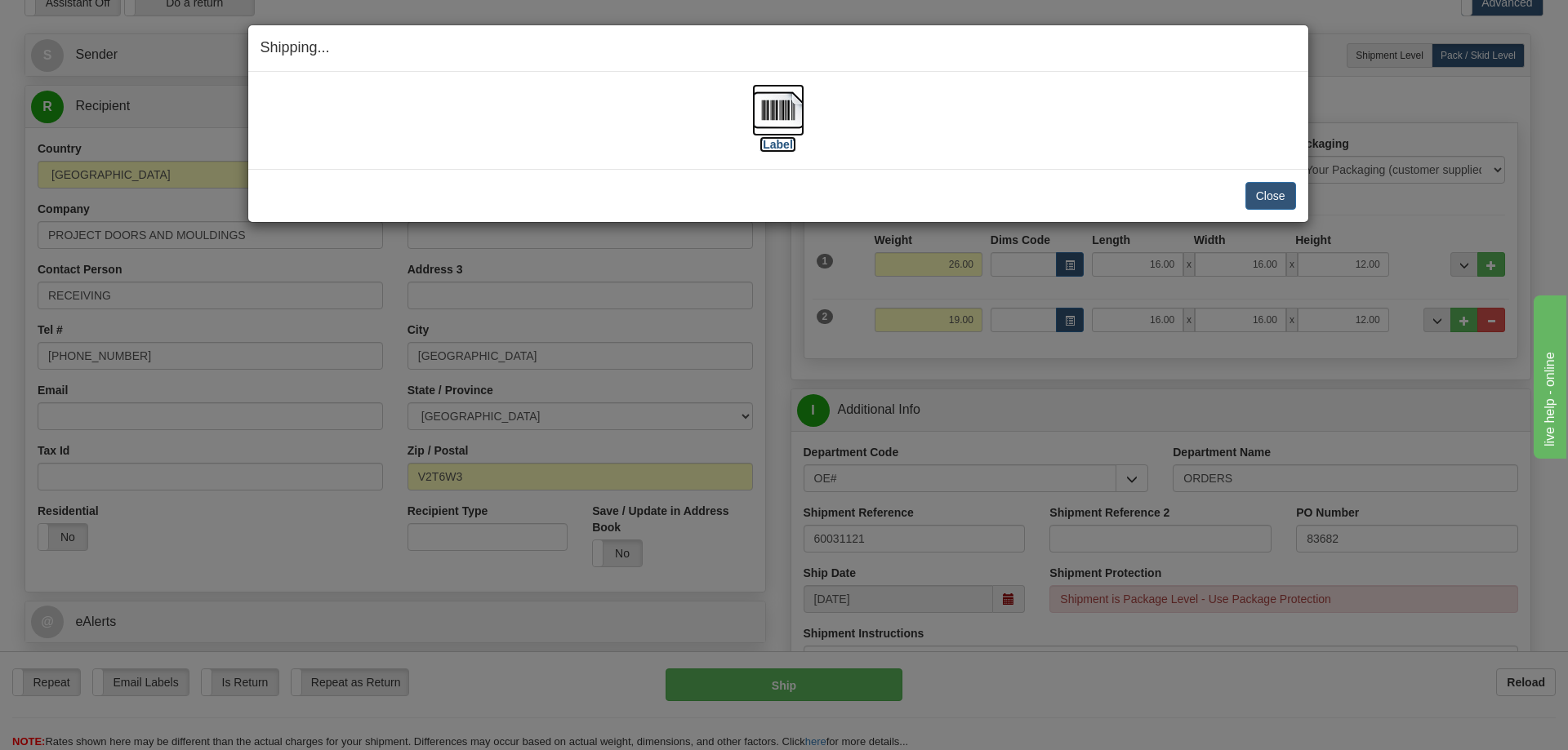
click at [782, 105] on img at bounding box center [778, 110] width 52 height 52
click at [1264, 203] on button "Close" at bounding box center [1270, 196] width 51 height 28
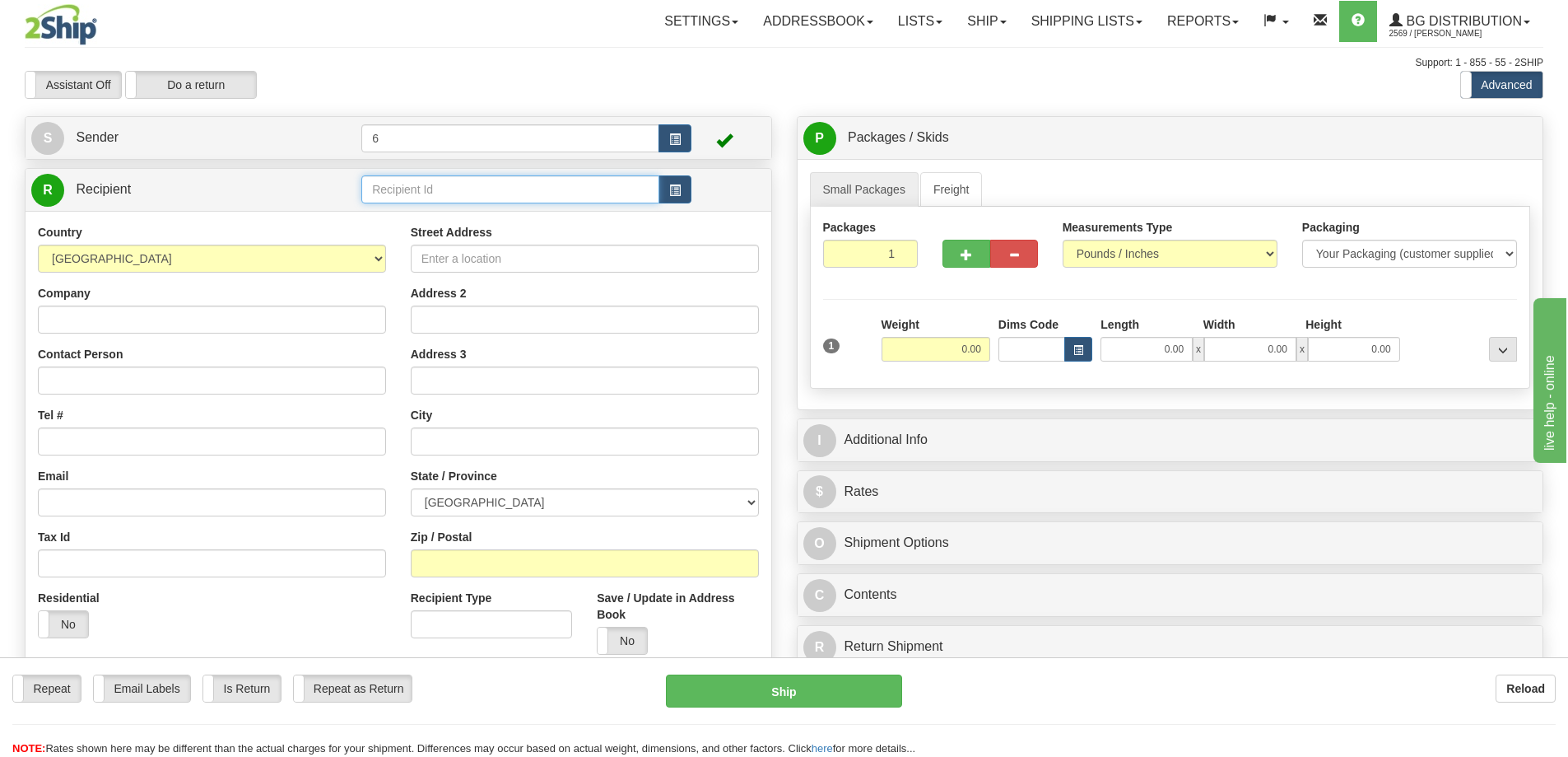
click at [456, 189] on input "text" at bounding box center [511, 190] width 298 height 28
click at [418, 221] on div "910766" at bounding box center [507, 217] width 282 height 18
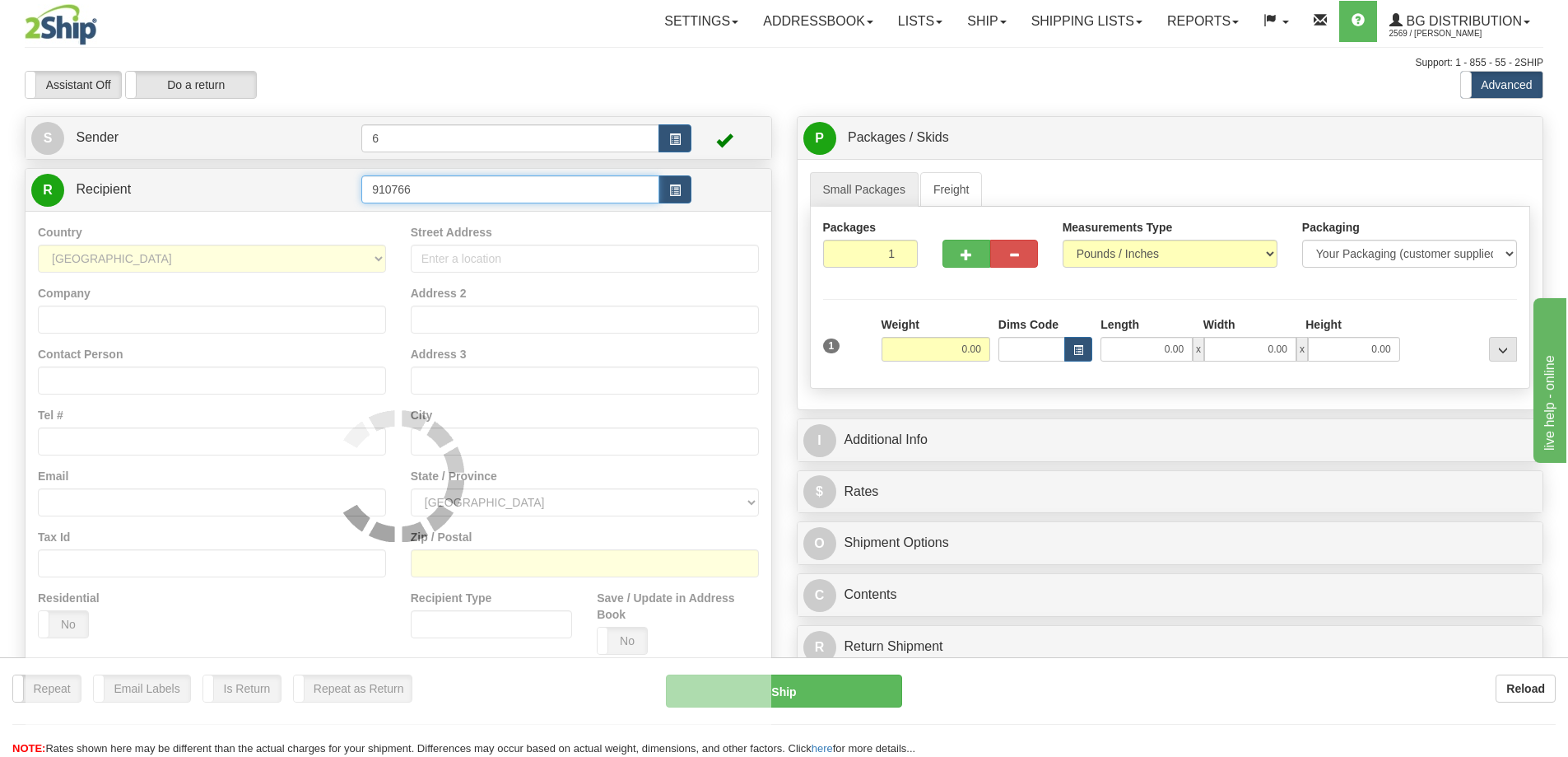
type input "910766"
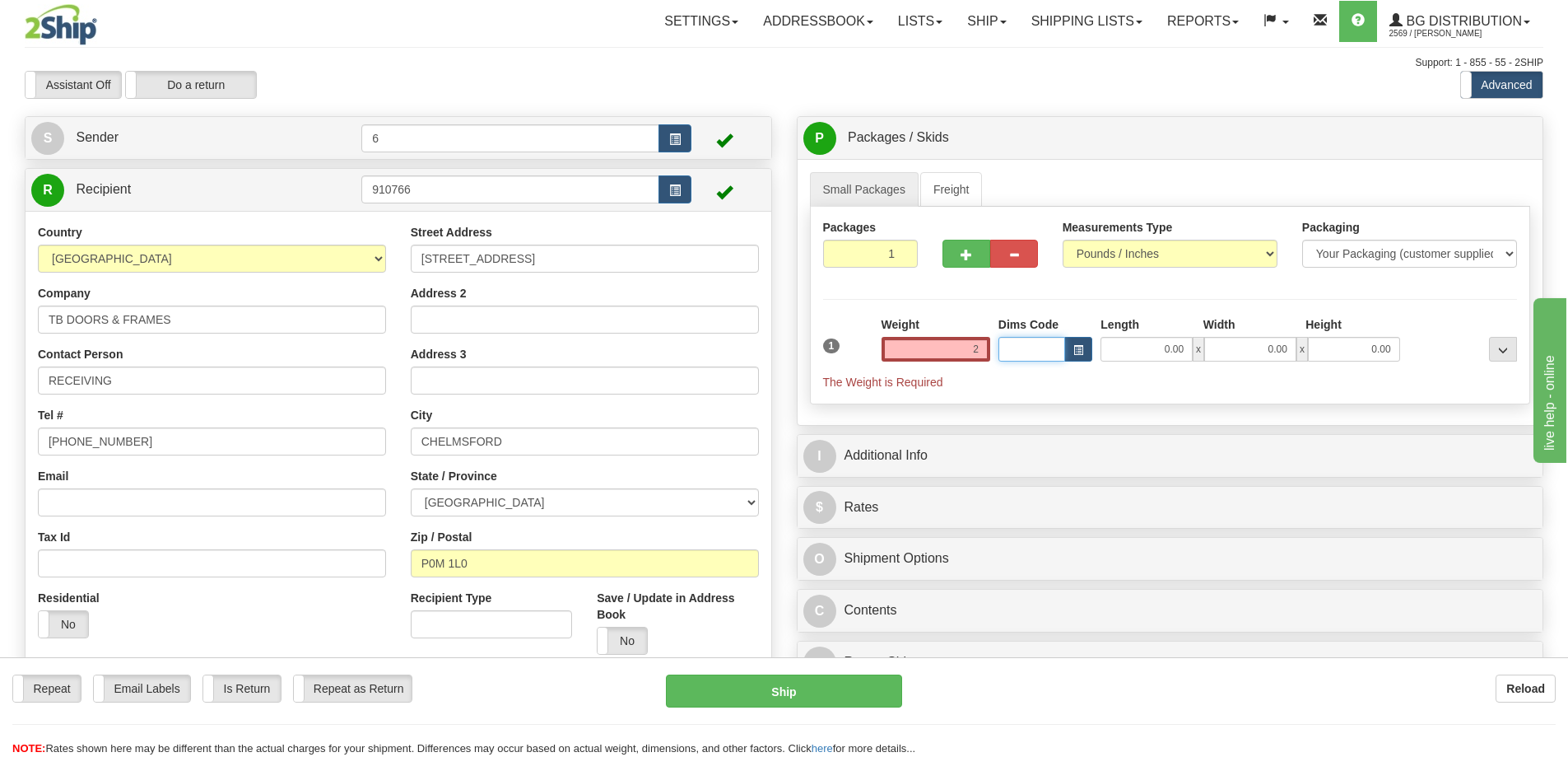
type input "2.00"
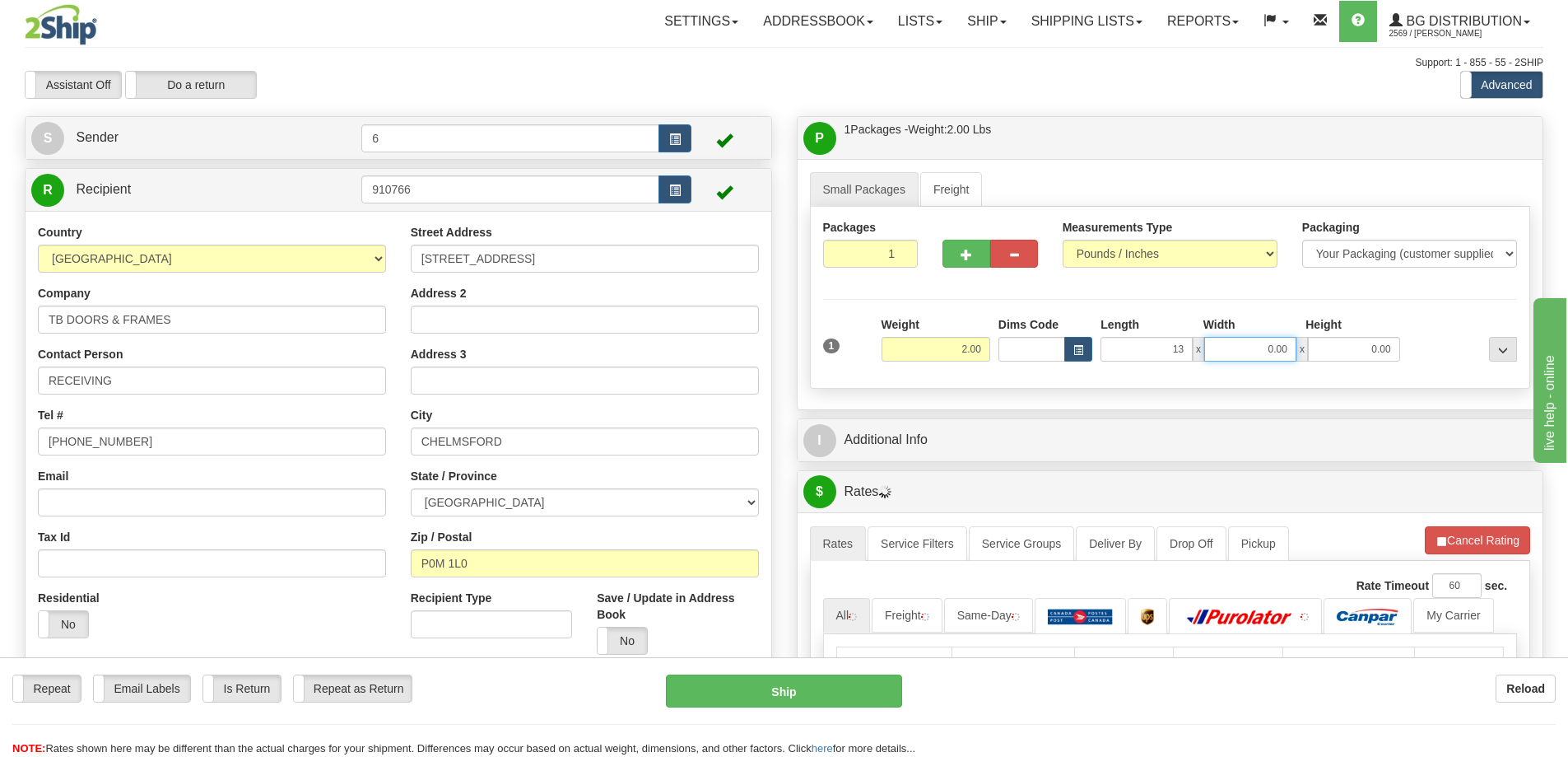
type input "13.00"
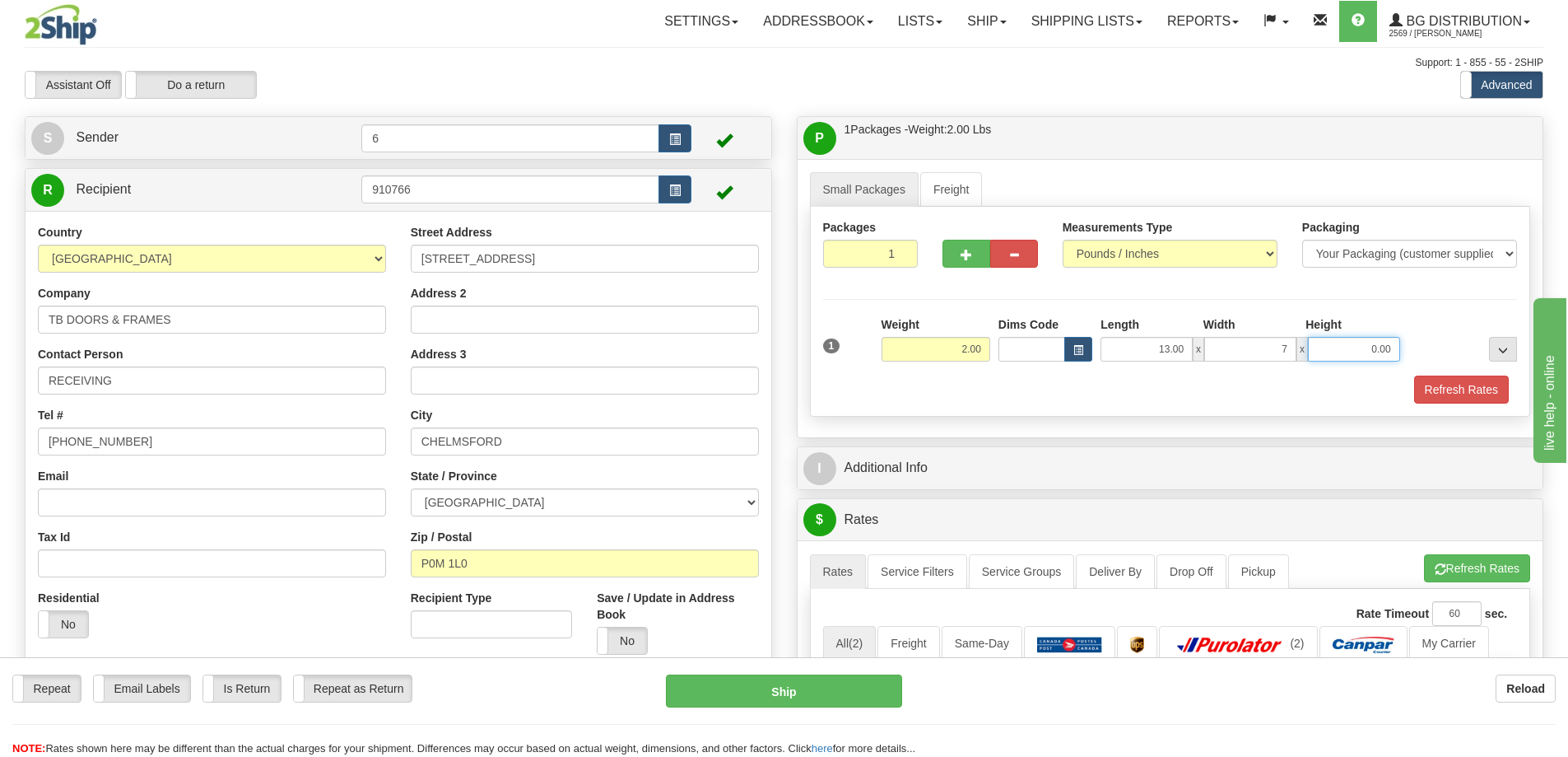
type input "7.00"
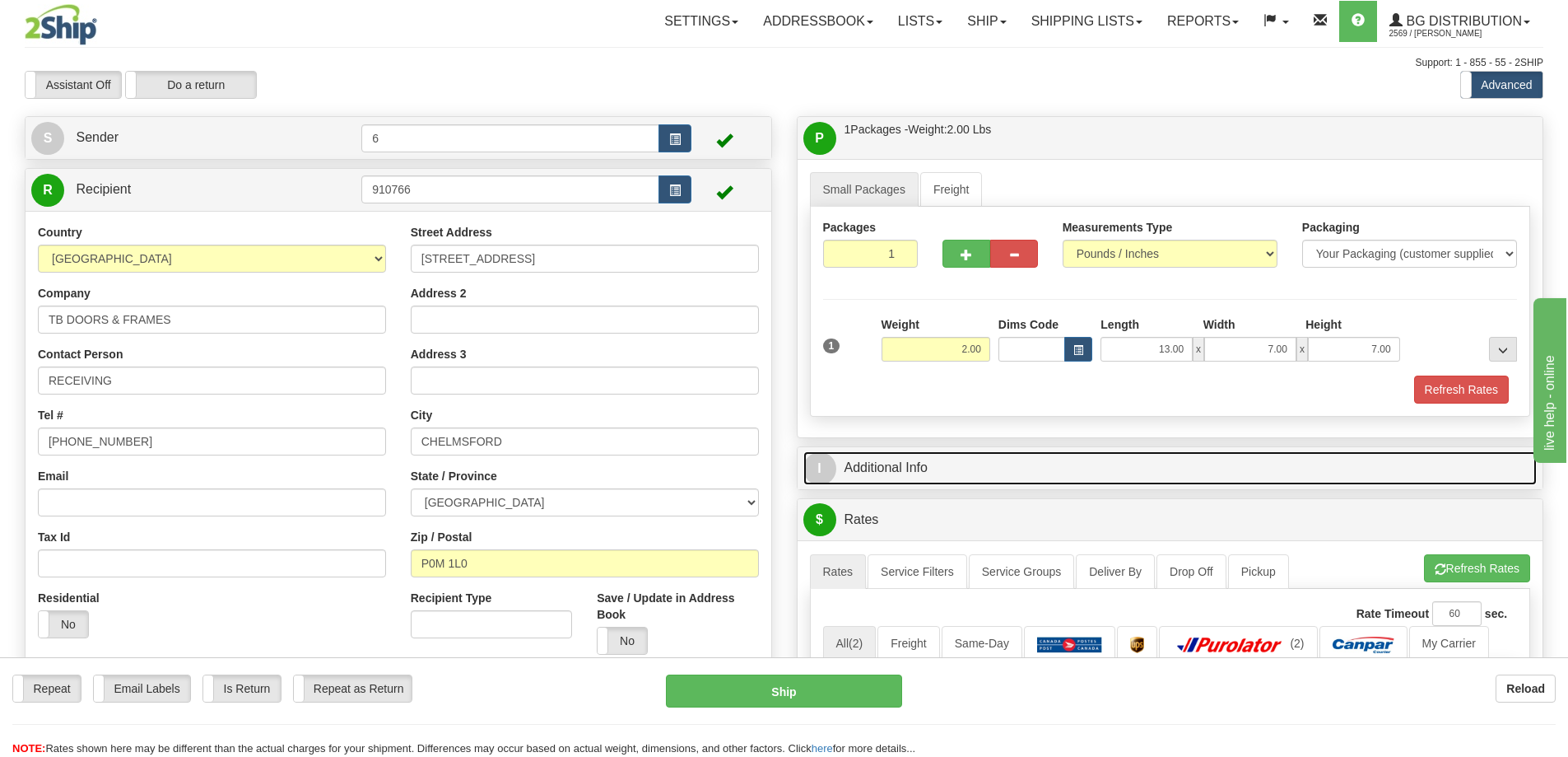
click at [975, 471] on link "I Additional Info" at bounding box center [1171, 469] width 735 height 34
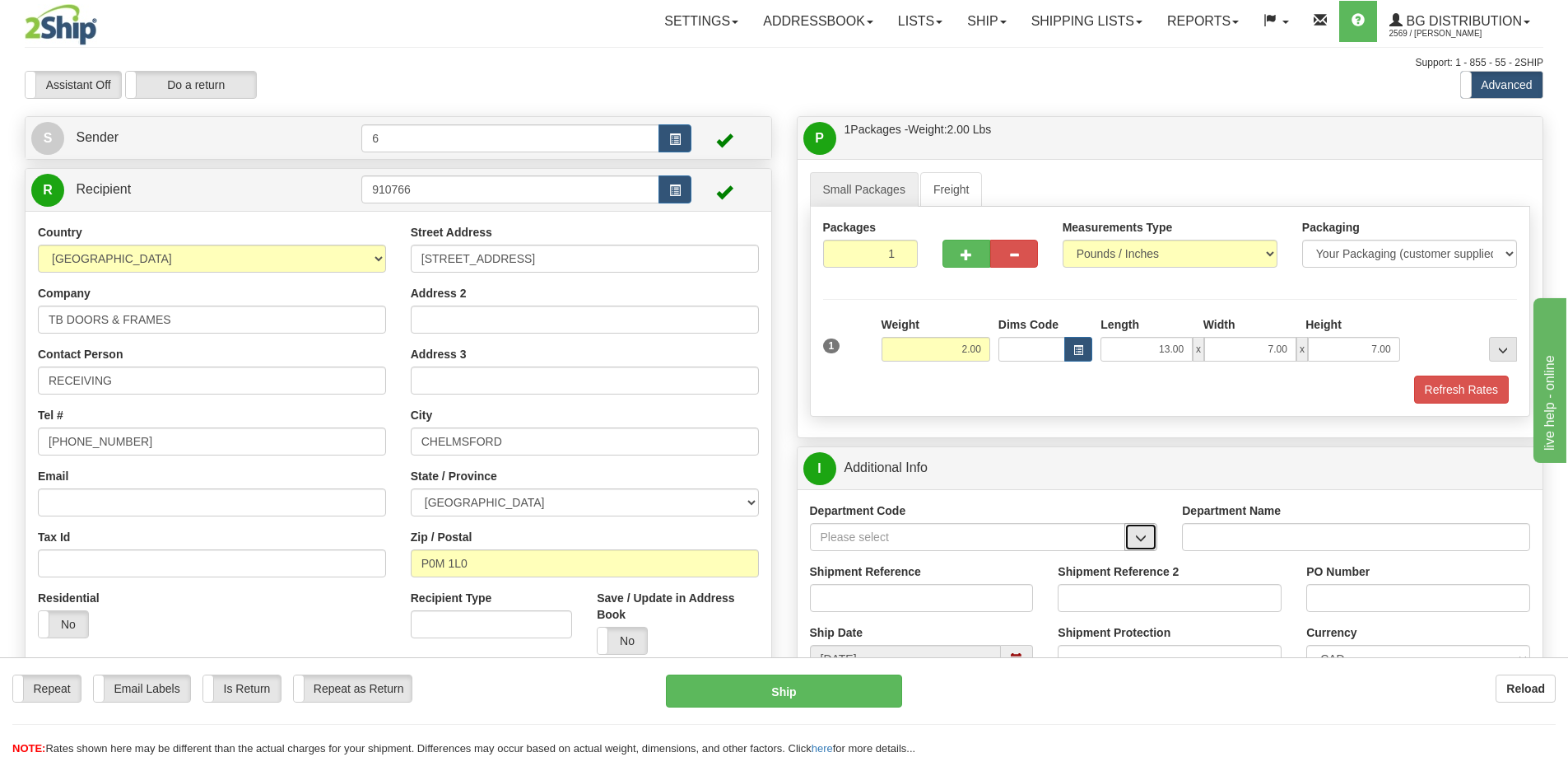
click at [1153, 546] on button "button" at bounding box center [1141, 537] width 33 height 28
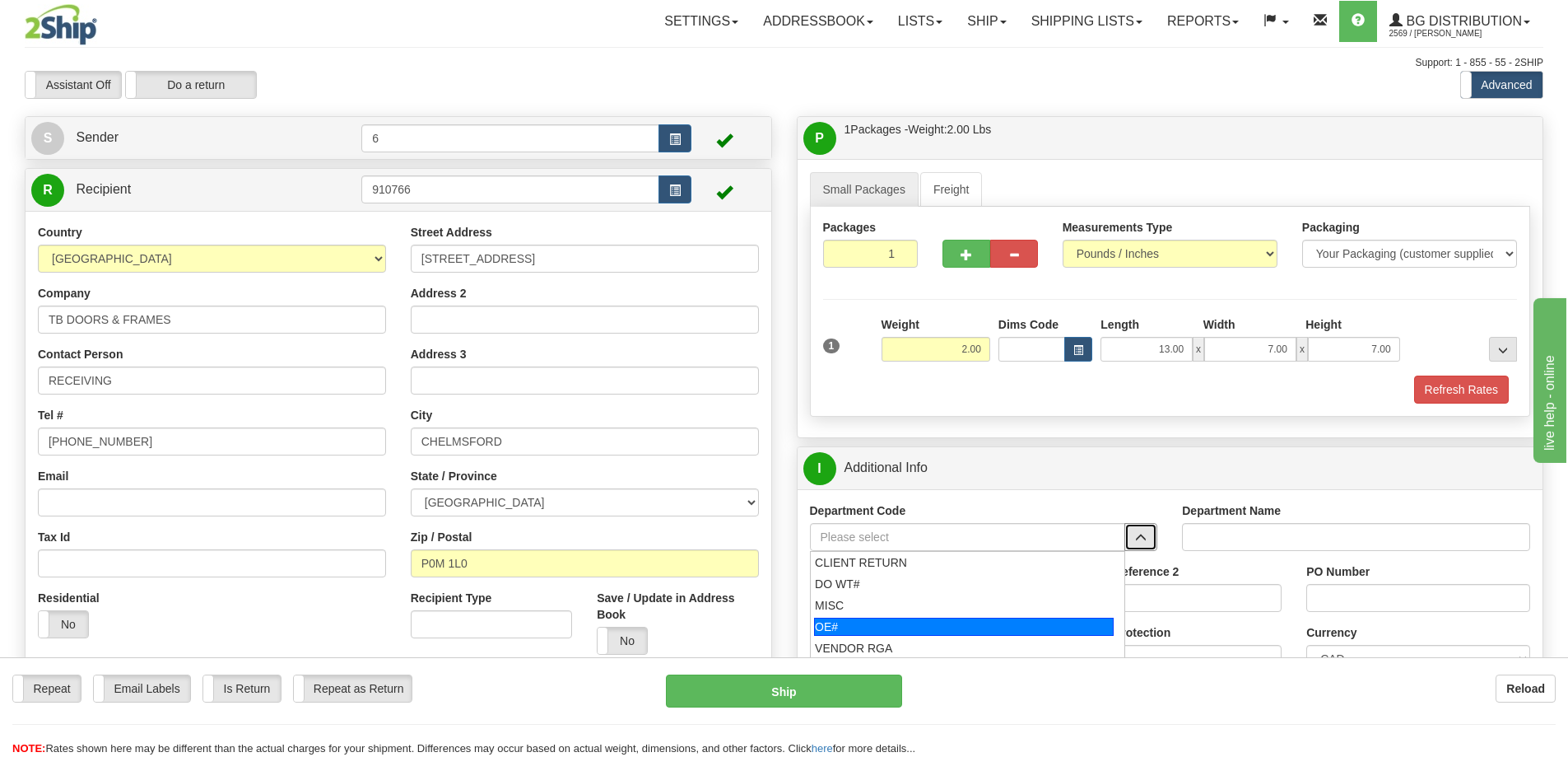
click at [920, 619] on li "OE#" at bounding box center [968, 627] width 315 height 22
type input "OE#"
type input "ORDERS"
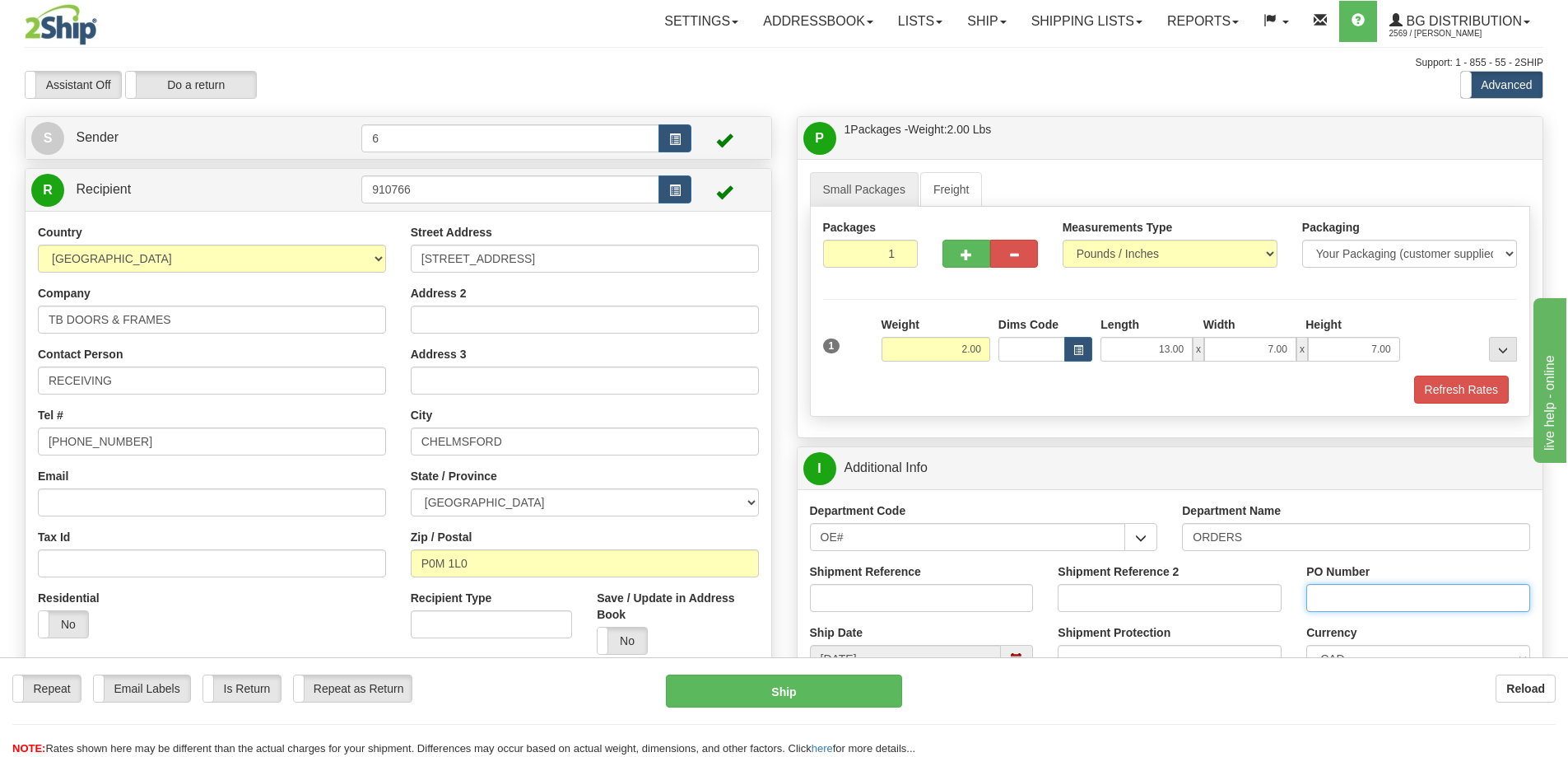
click at [1358, 603] on input "PO Number" at bounding box center [1418, 598] width 224 height 28
type input "W"
drag, startPoint x: 1004, startPoint y: 602, endPoint x: 1023, endPoint y: 583, distance: 26.9
click at [1004, 602] on input "Shipment Reference" at bounding box center [922, 598] width 224 height 28
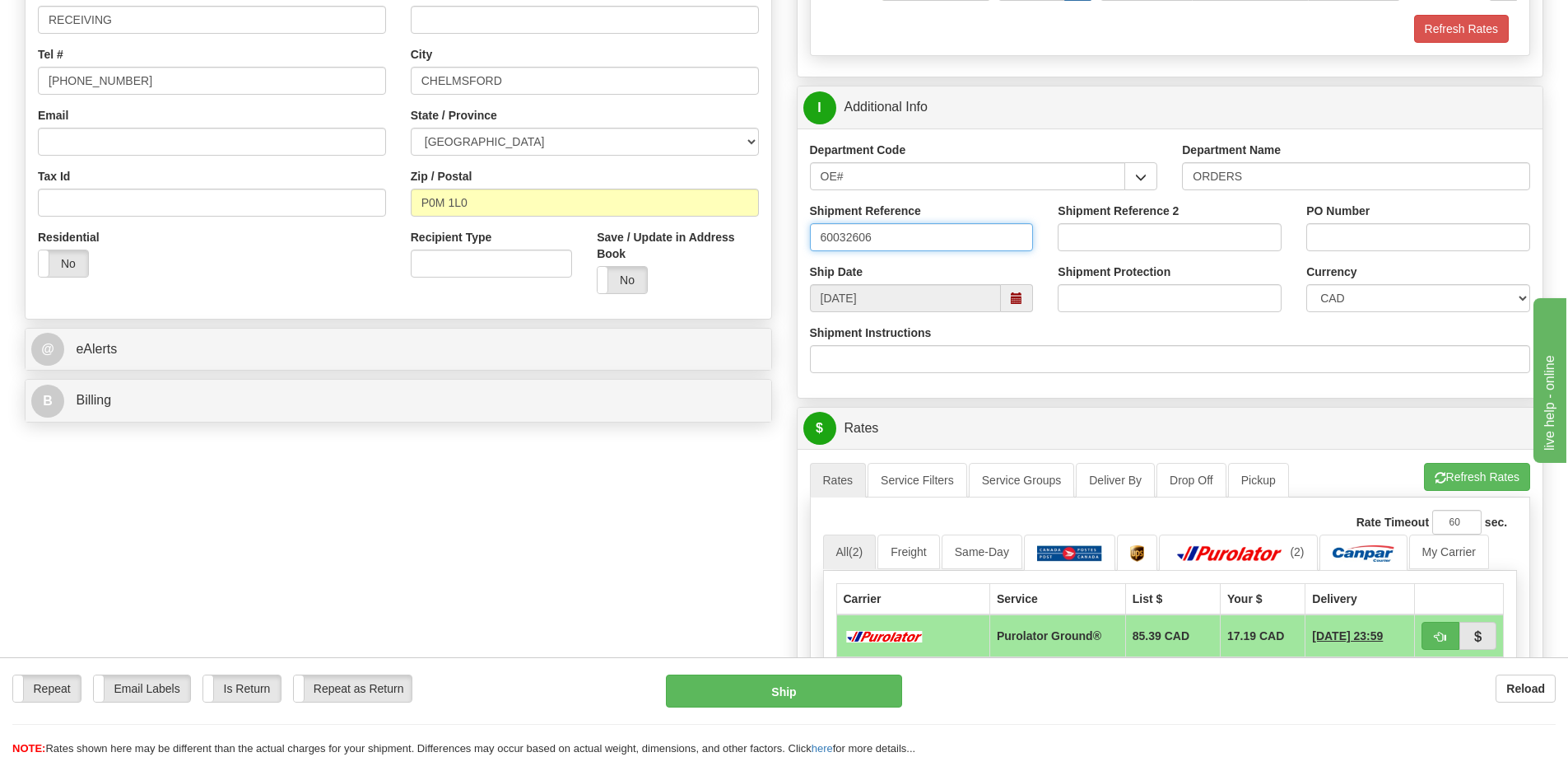
scroll to position [494, 0]
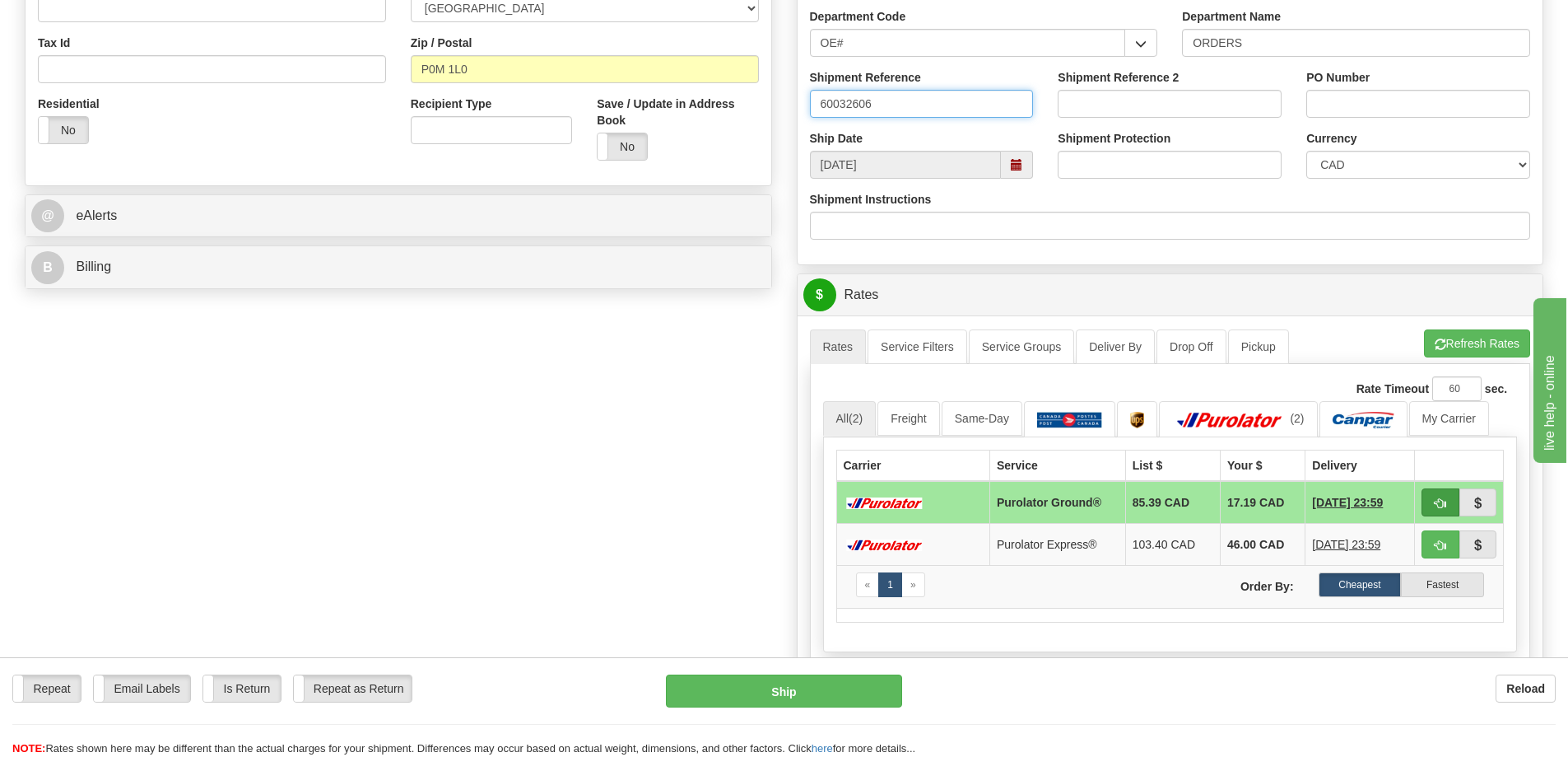
type input "60032606"
click at [1440, 503] on span "button" at bounding box center [1440, 503] width 11 height 10
type input "260"
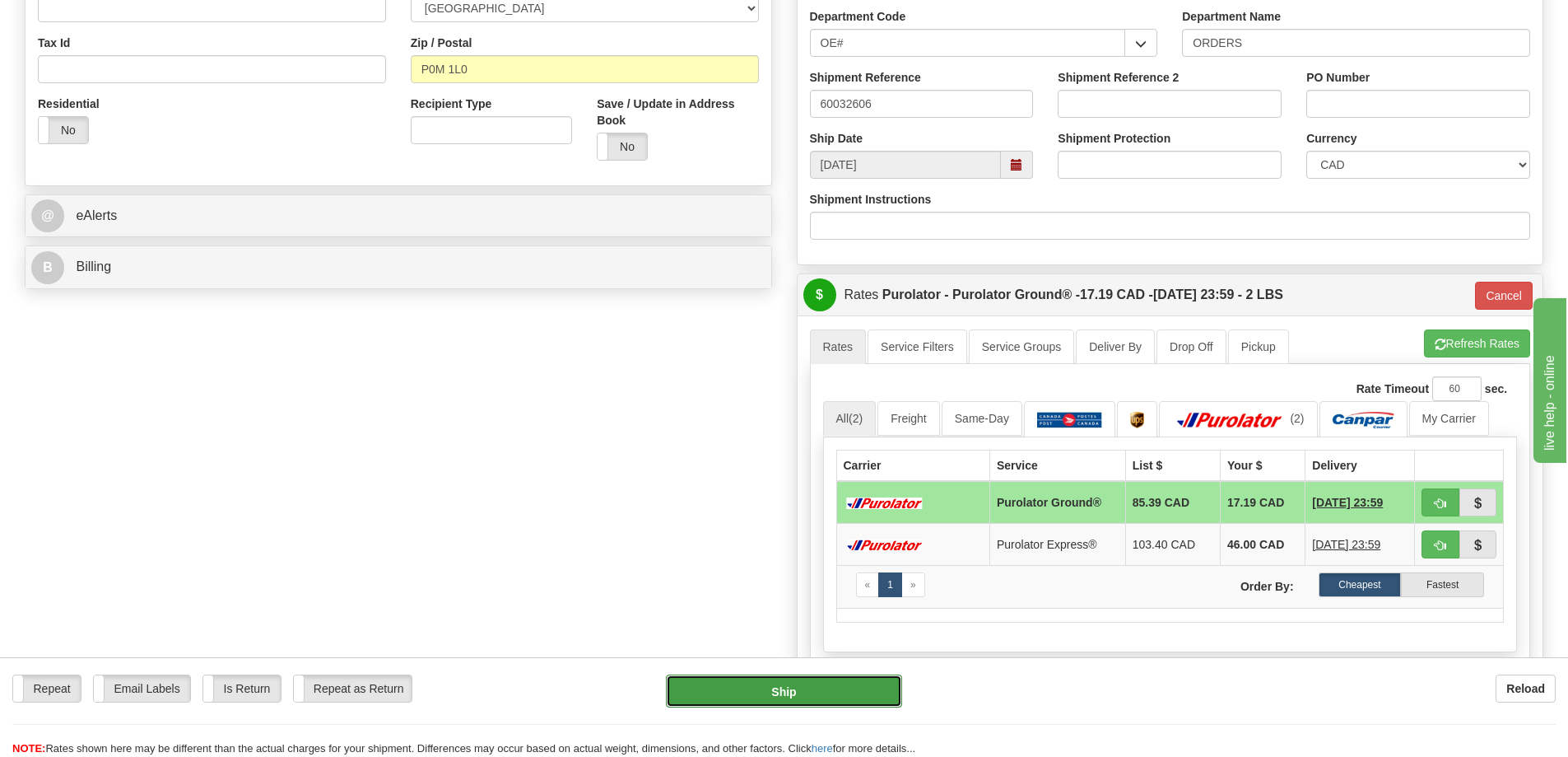
click at [832, 693] on button "Ship" at bounding box center [784, 691] width 236 height 33
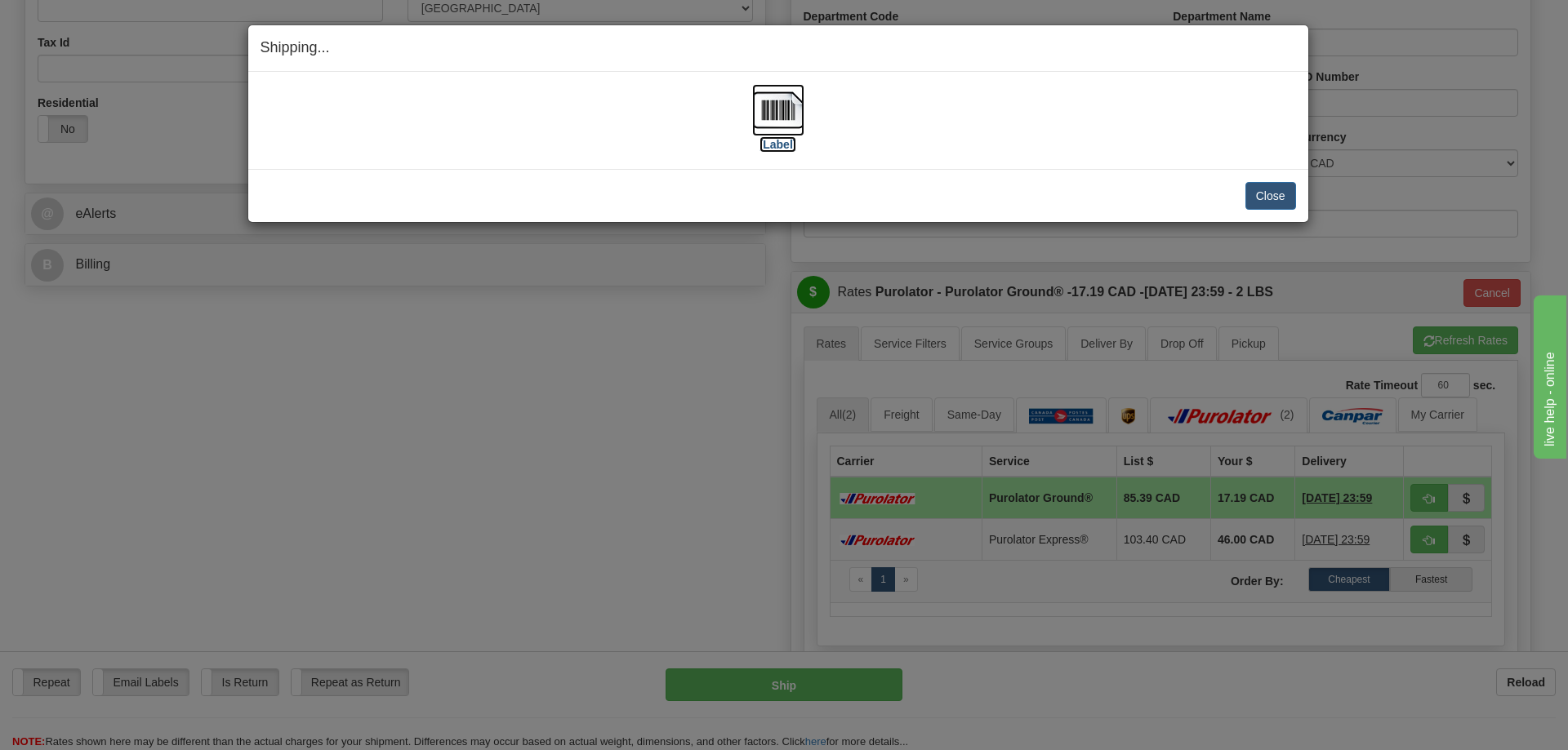
click at [786, 119] on img at bounding box center [778, 110] width 52 height 52
click at [1281, 187] on button "Close" at bounding box center [1270, 196] width 51 height 28
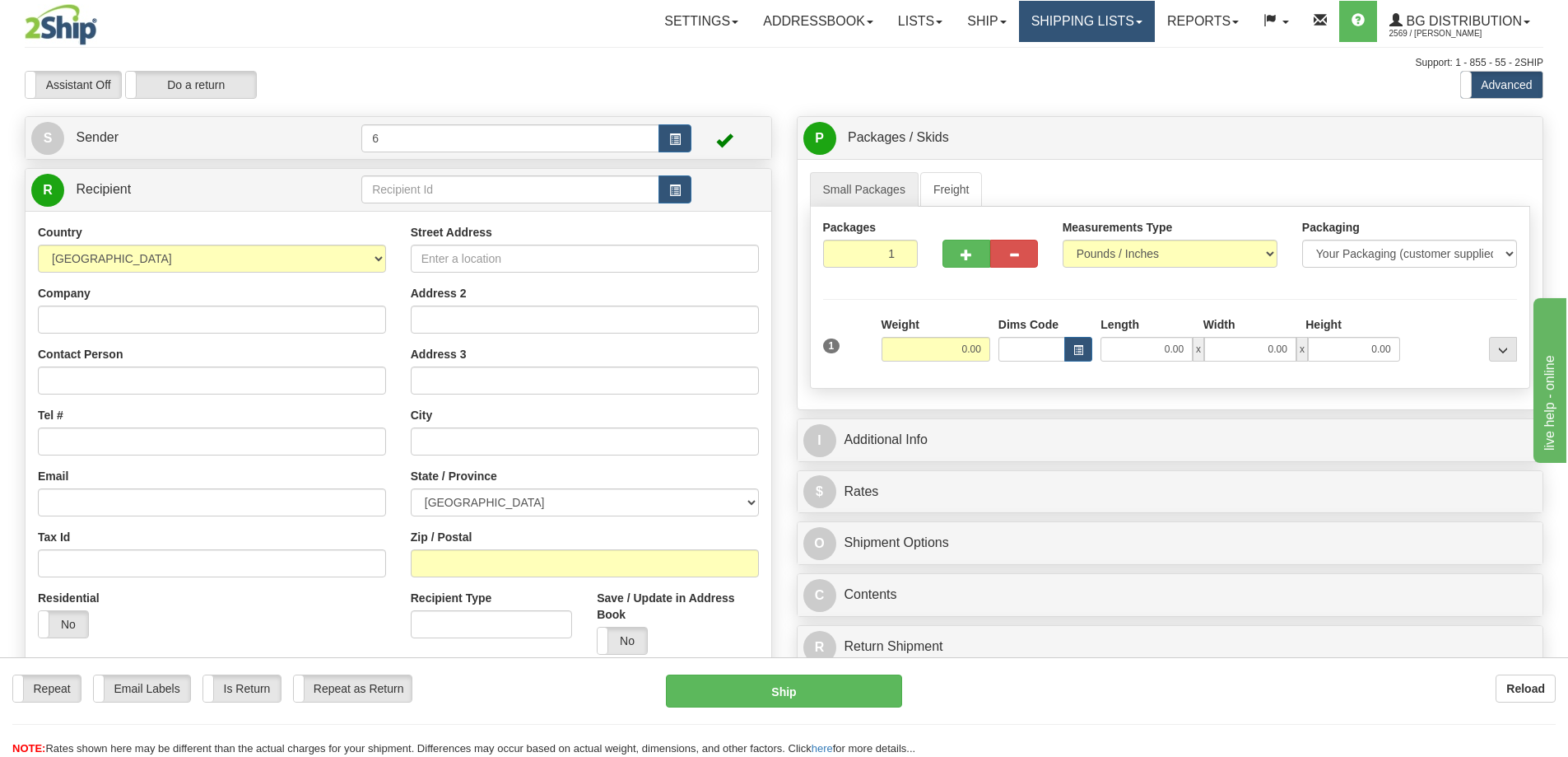
click at [1127, 24] on link "Shipping lists" at bounding box center [1087, 22] width 136 height 42
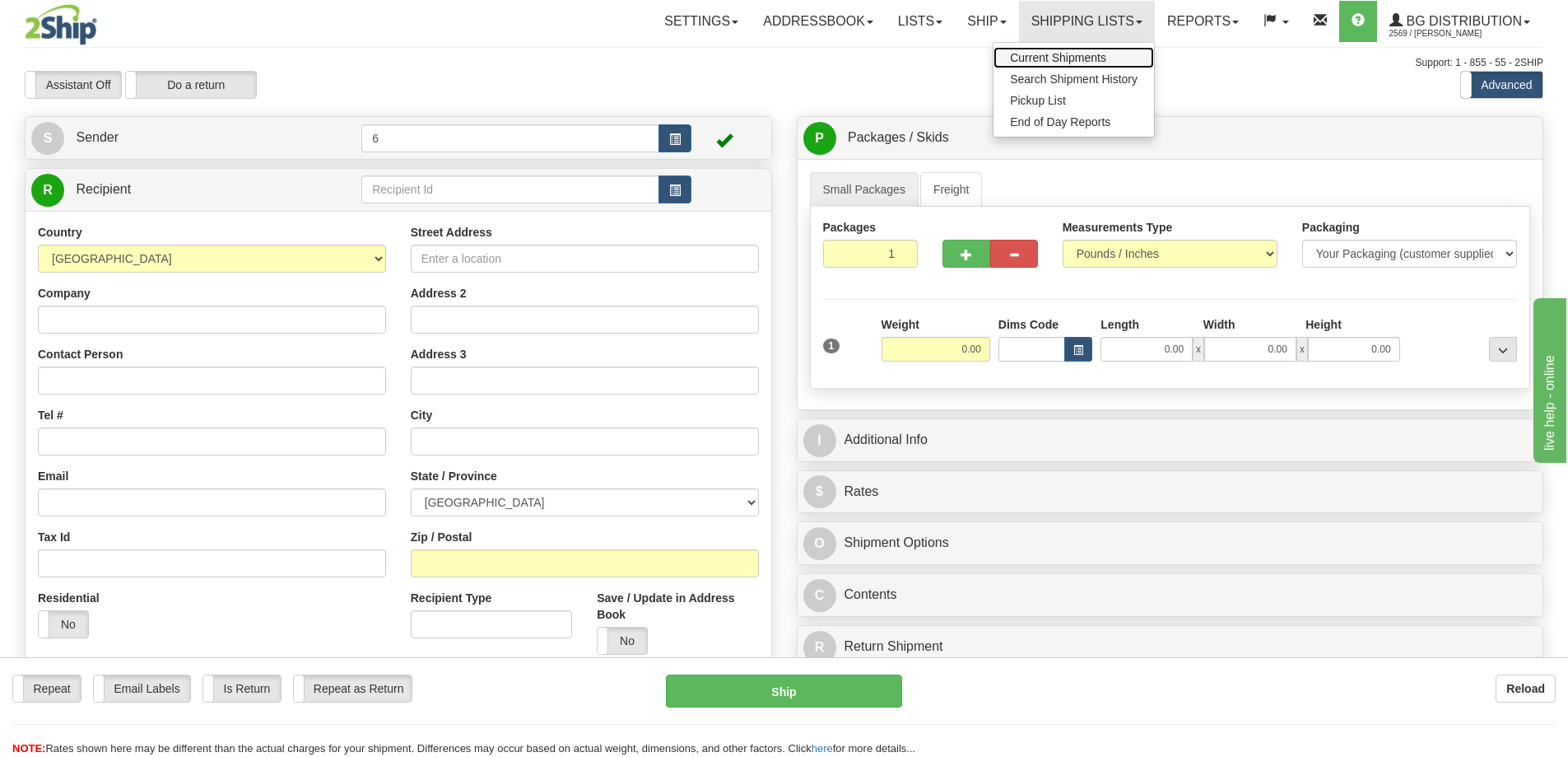
click at [1063, 56] on span "Current Shipments" at bounding box center [1059, 58] width 96 height 13
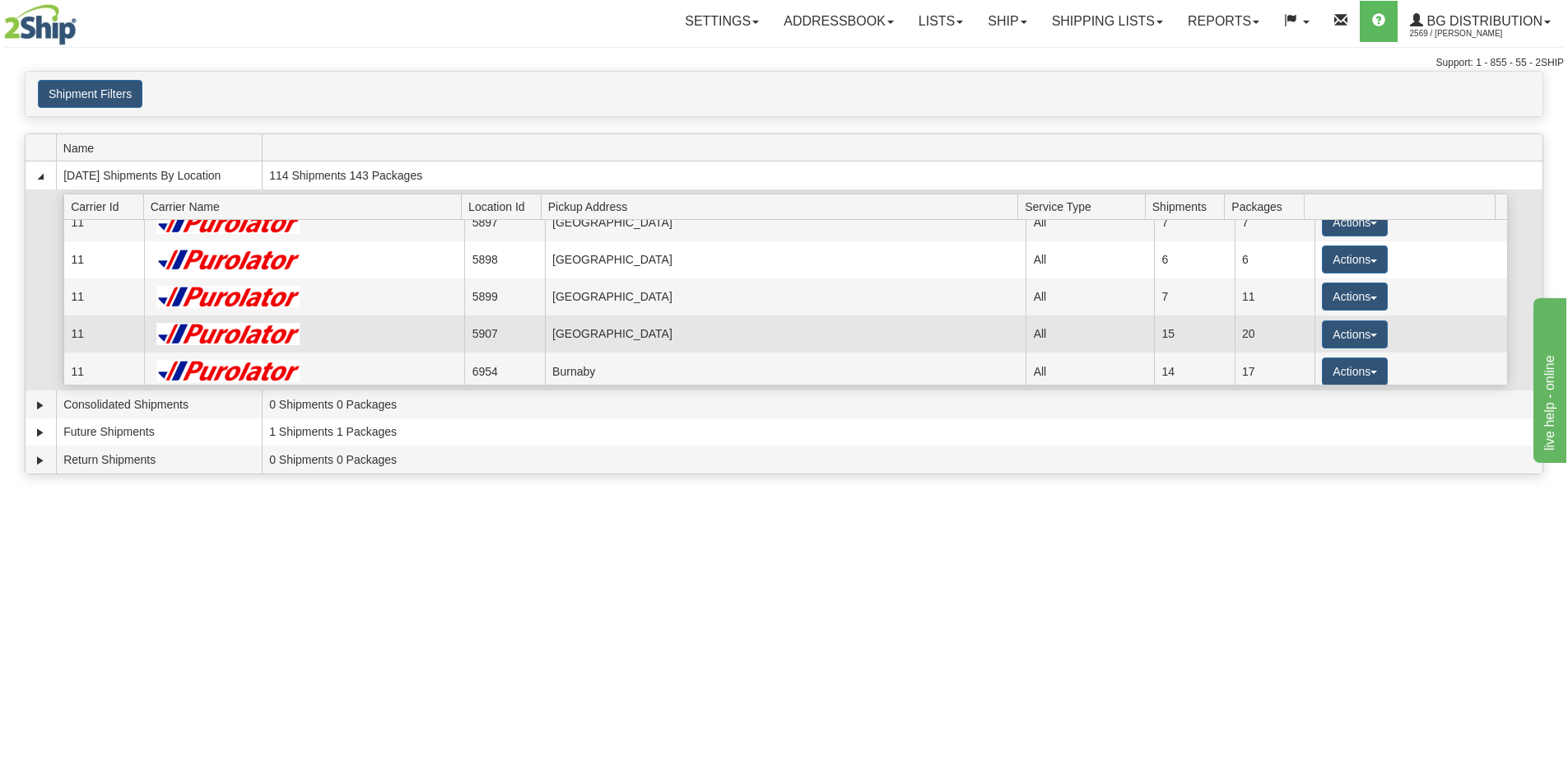
scroll to position [82, 0]
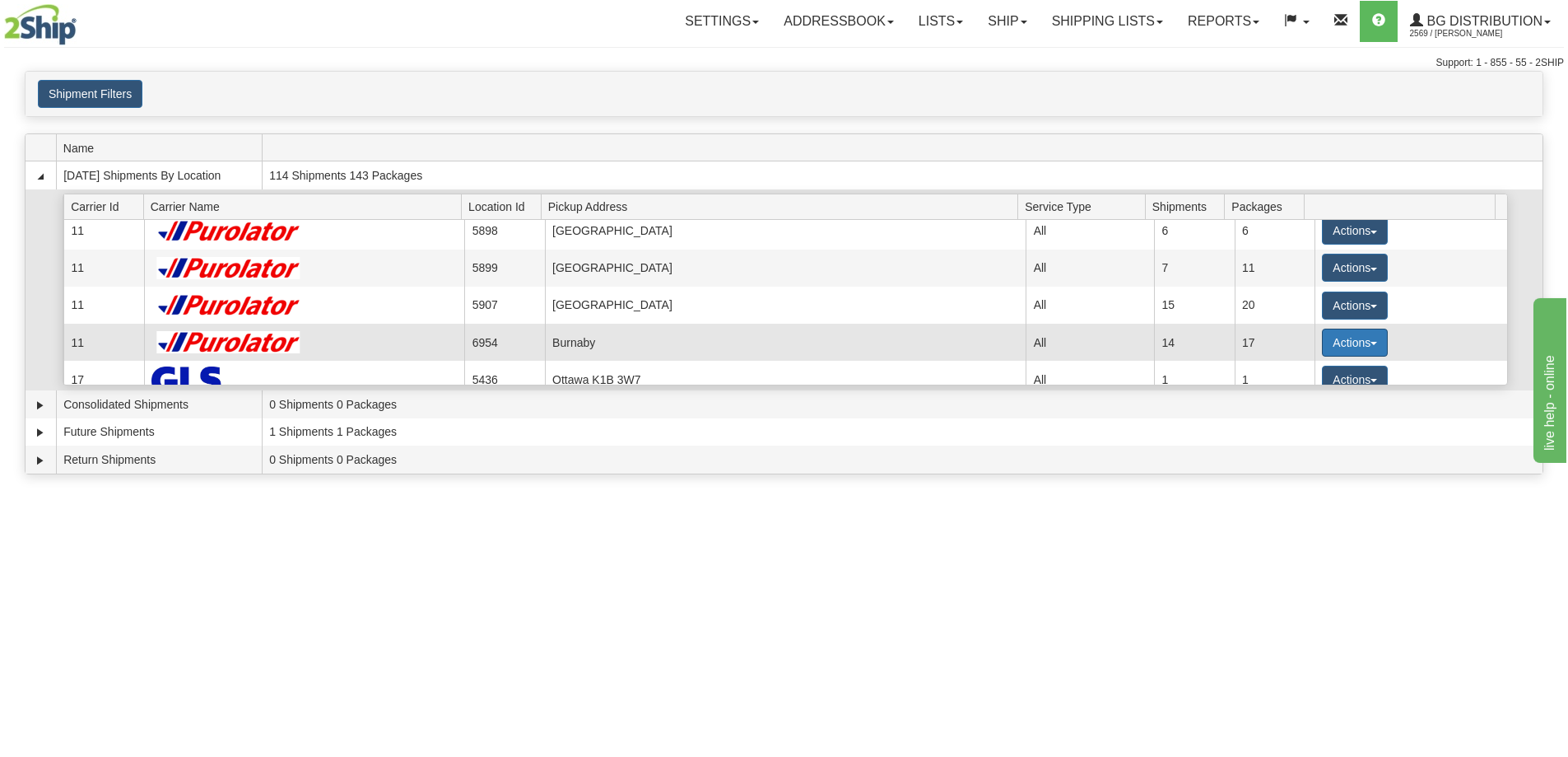
click at [1340, 345] on button "Actions" at bounding box center [1355, 343] width 66 height 28
click at [1317, 376] on span "Details" at bounding box center [1294, 373] width 44 height 11
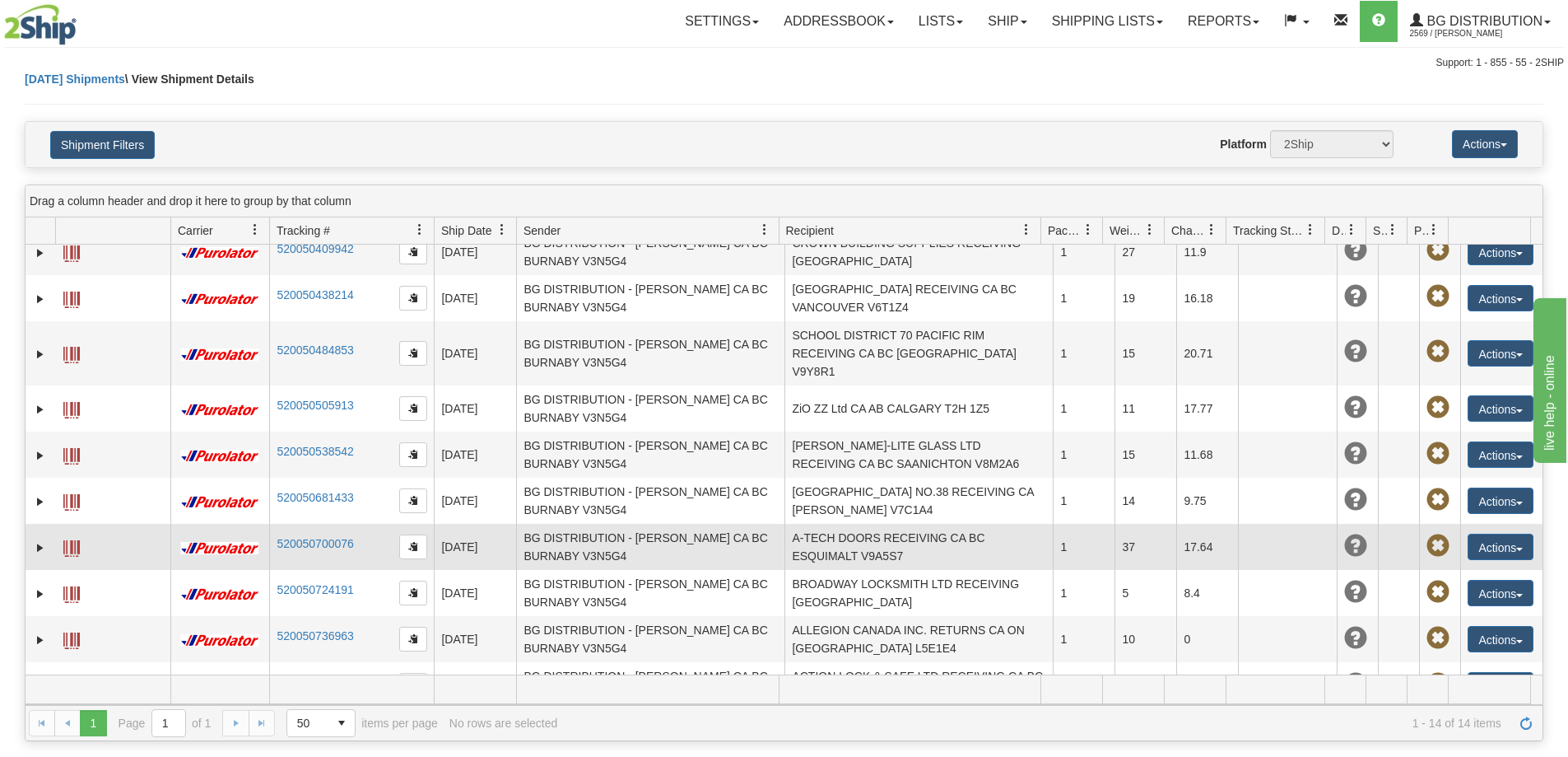
scroll to position [215, 0]
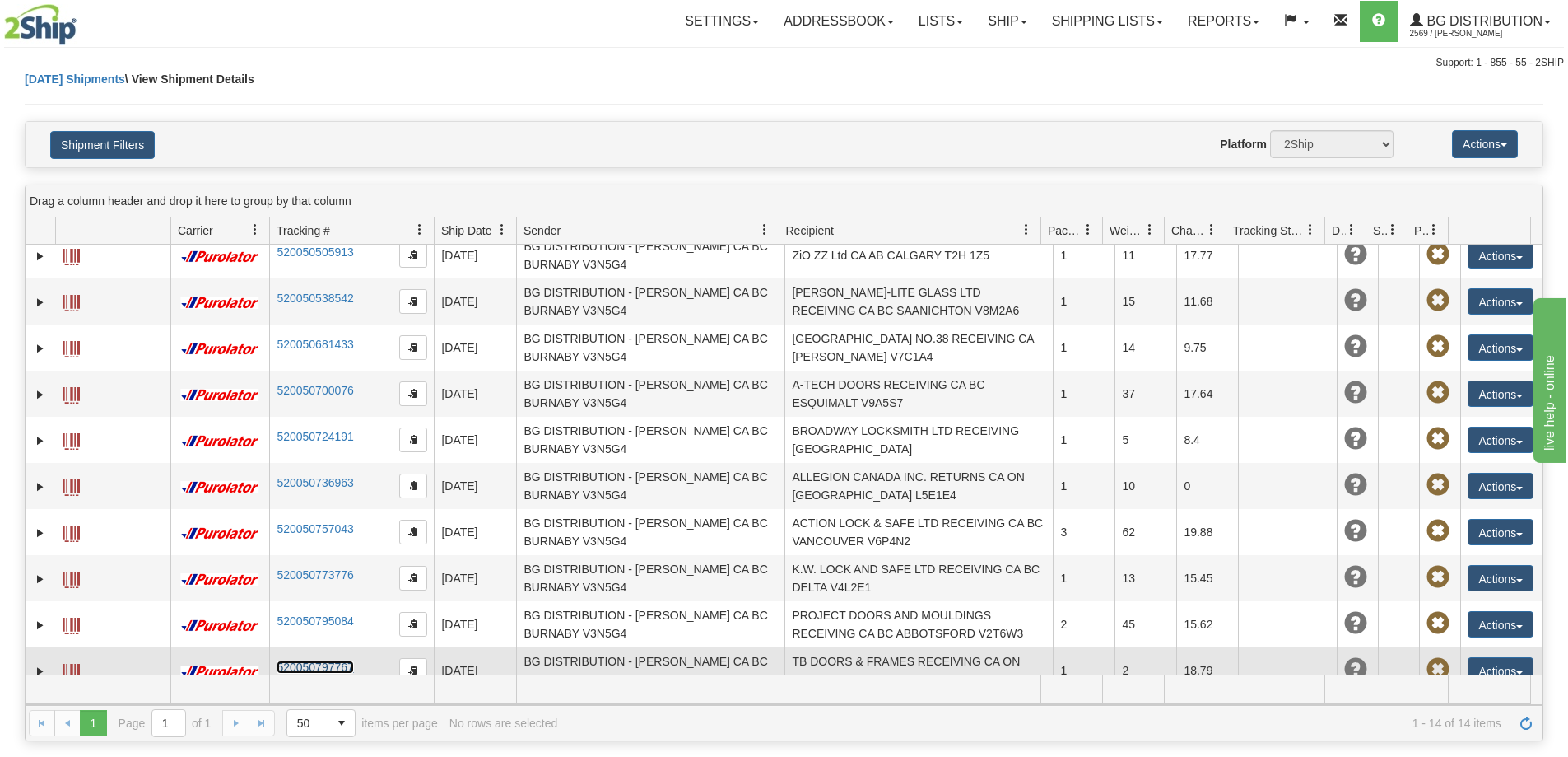
click at [349, 661] on link "520050797767" at bounding box center [315, 667] width 77 height 13
drag, startPoint x: 352, startPoint y: 655, endPoint x: 291, endPoint y: 651, distance: 61.1
click at [291, 651] on td "520050797767" at bounding box center [351, 670] width 164 height 46
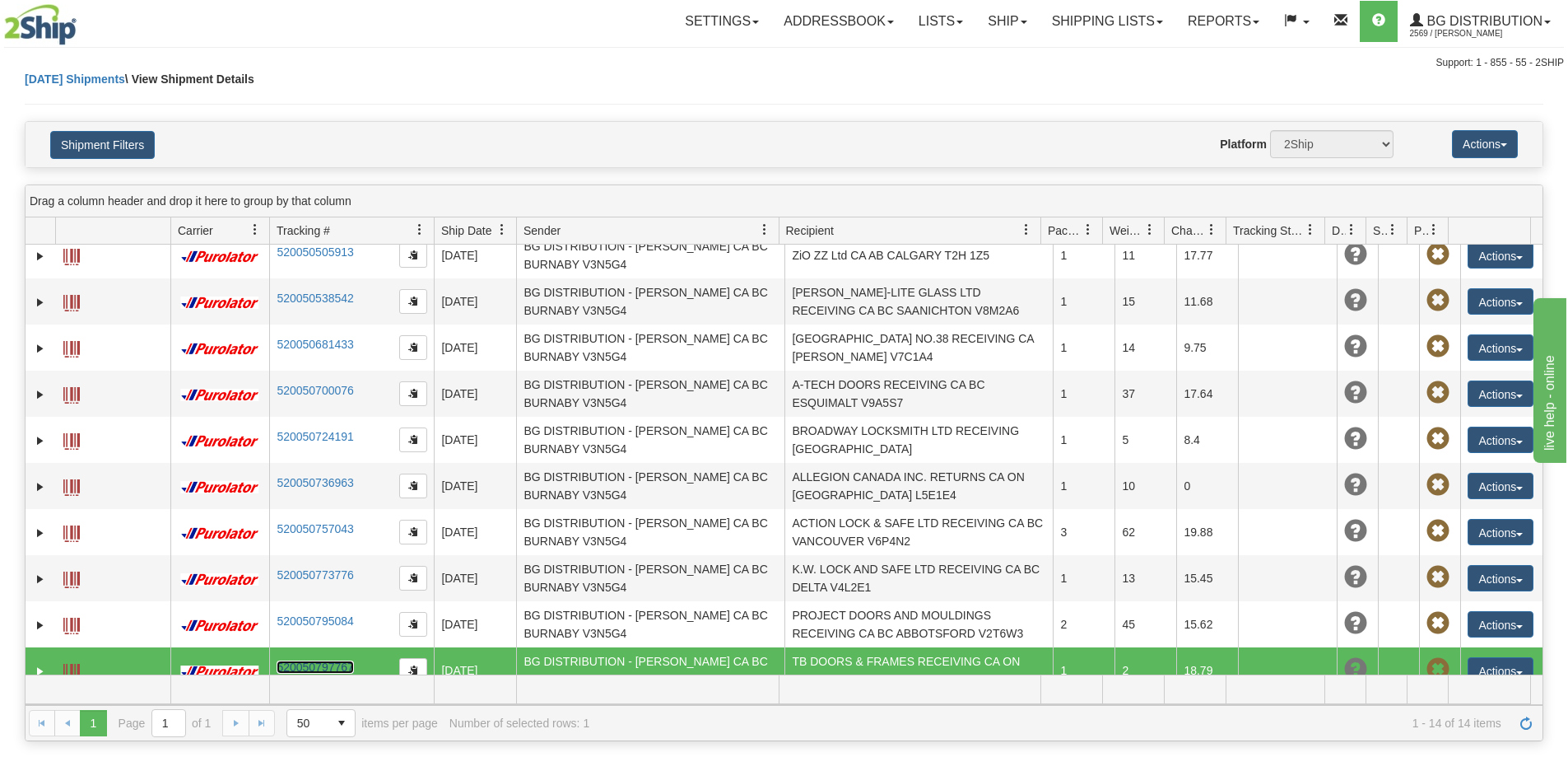
click at [298, 661] on link "520050797767" at bounding box center [315, 667] width 77 height 13
